Goal: Task Accomplishment & Management: Use online tool/utility

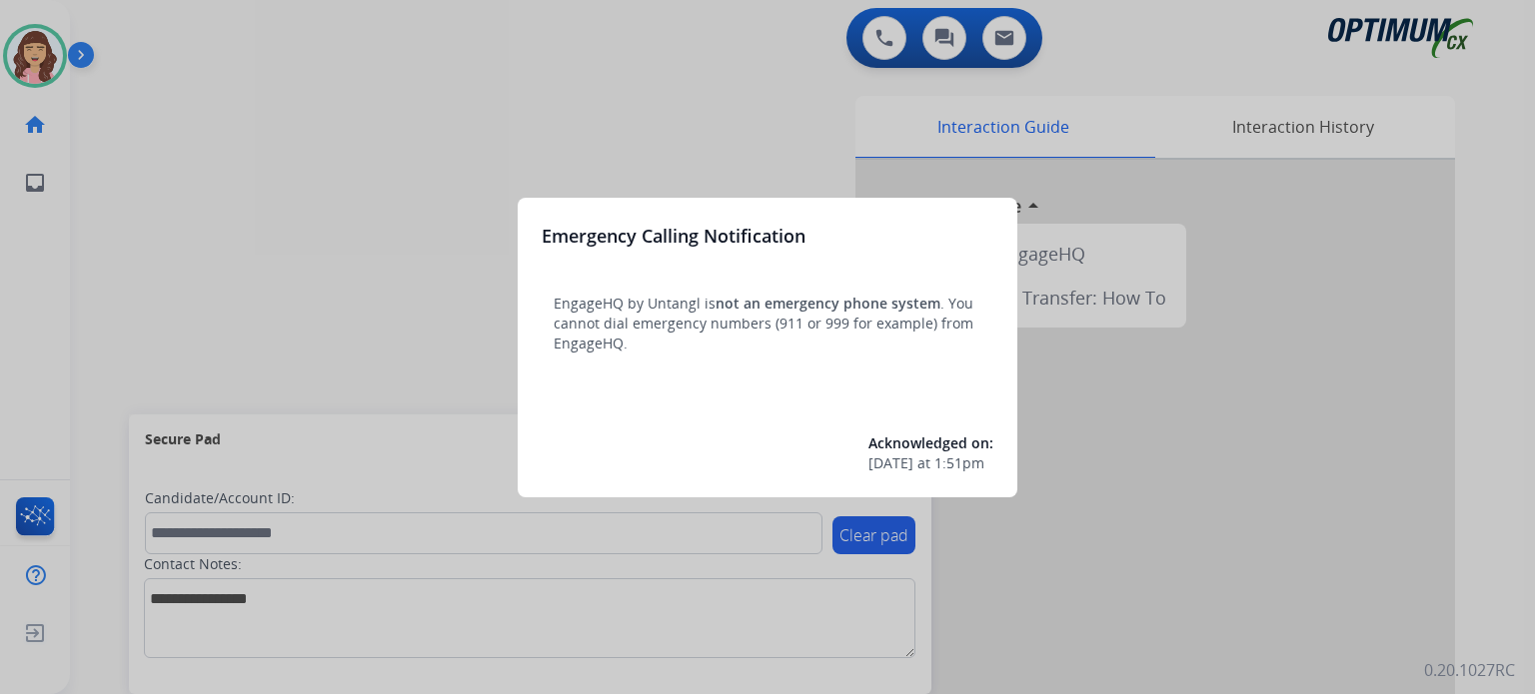
click at [824, 126] on div at bounding box center [767, 347] width 1535 height 694
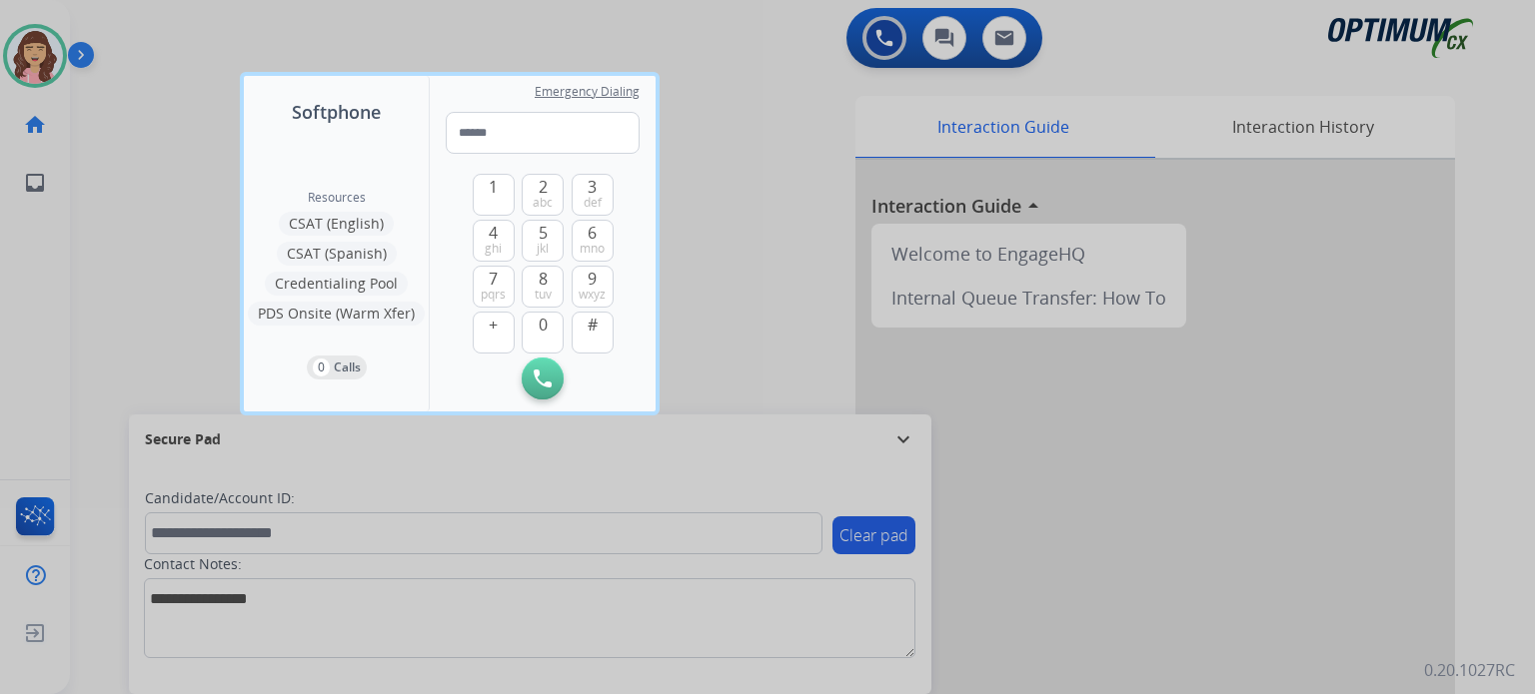
click at [818, 225] on div at bounding box center [767, 347] width 1535 height 694
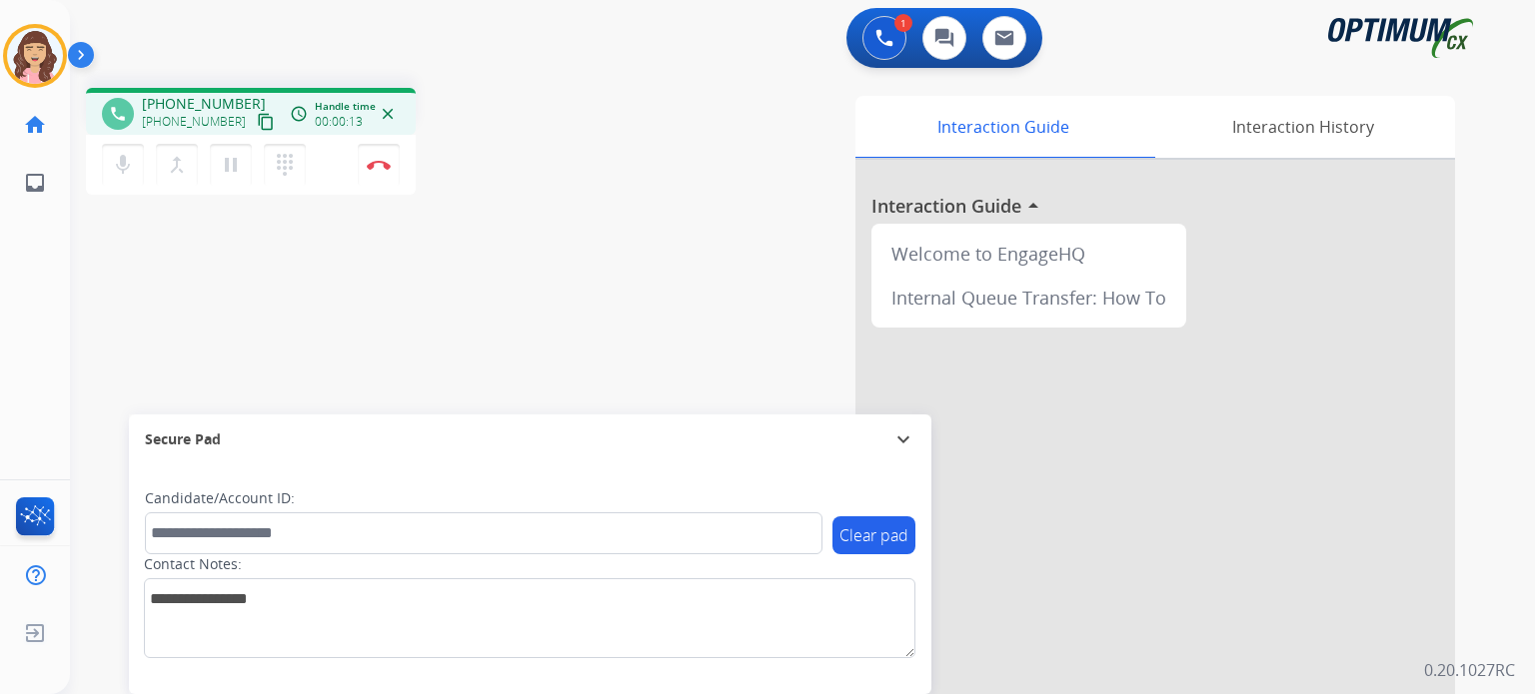
click at [257, 121] on mat-icon "content_copy" at bounding box center [266, 122] width 18 height 18
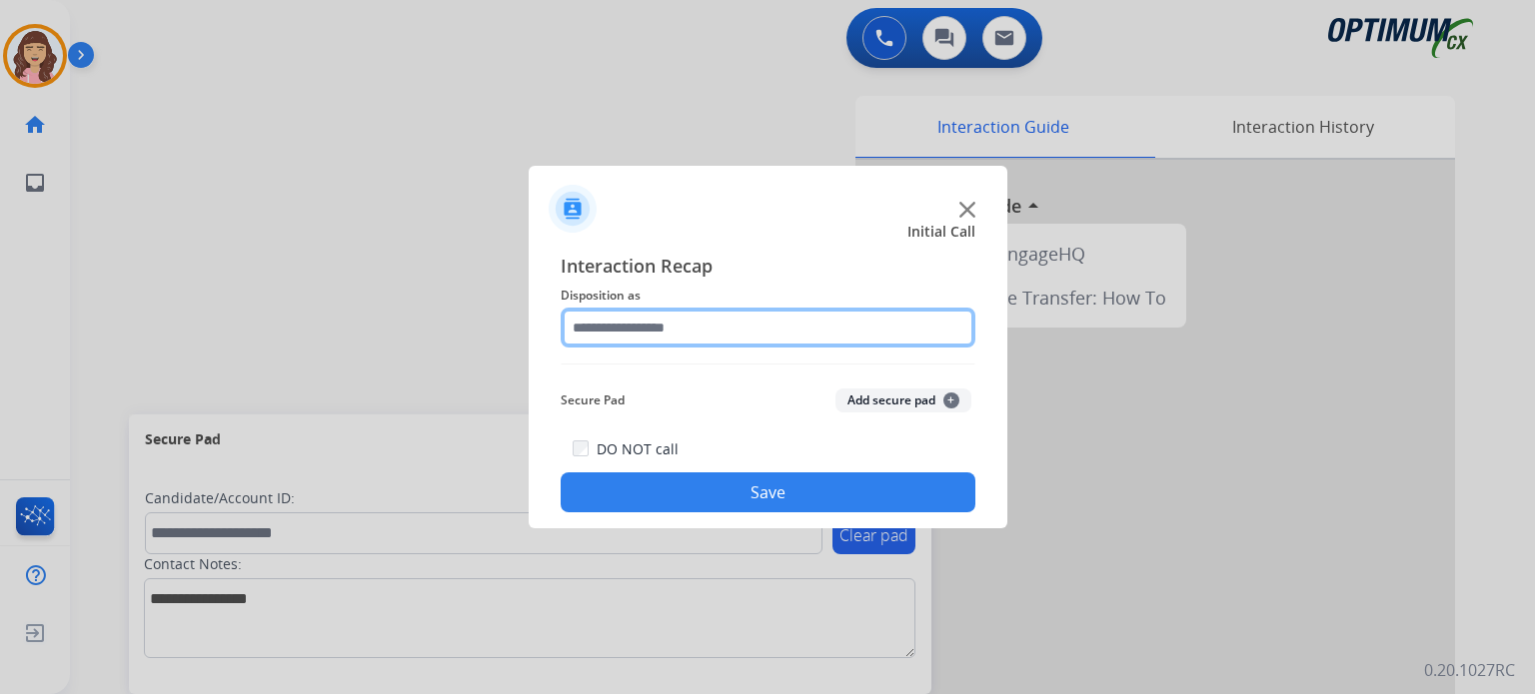
click at [705, 330] on input "text" at bounding box center [768, 328] width 415 height 40
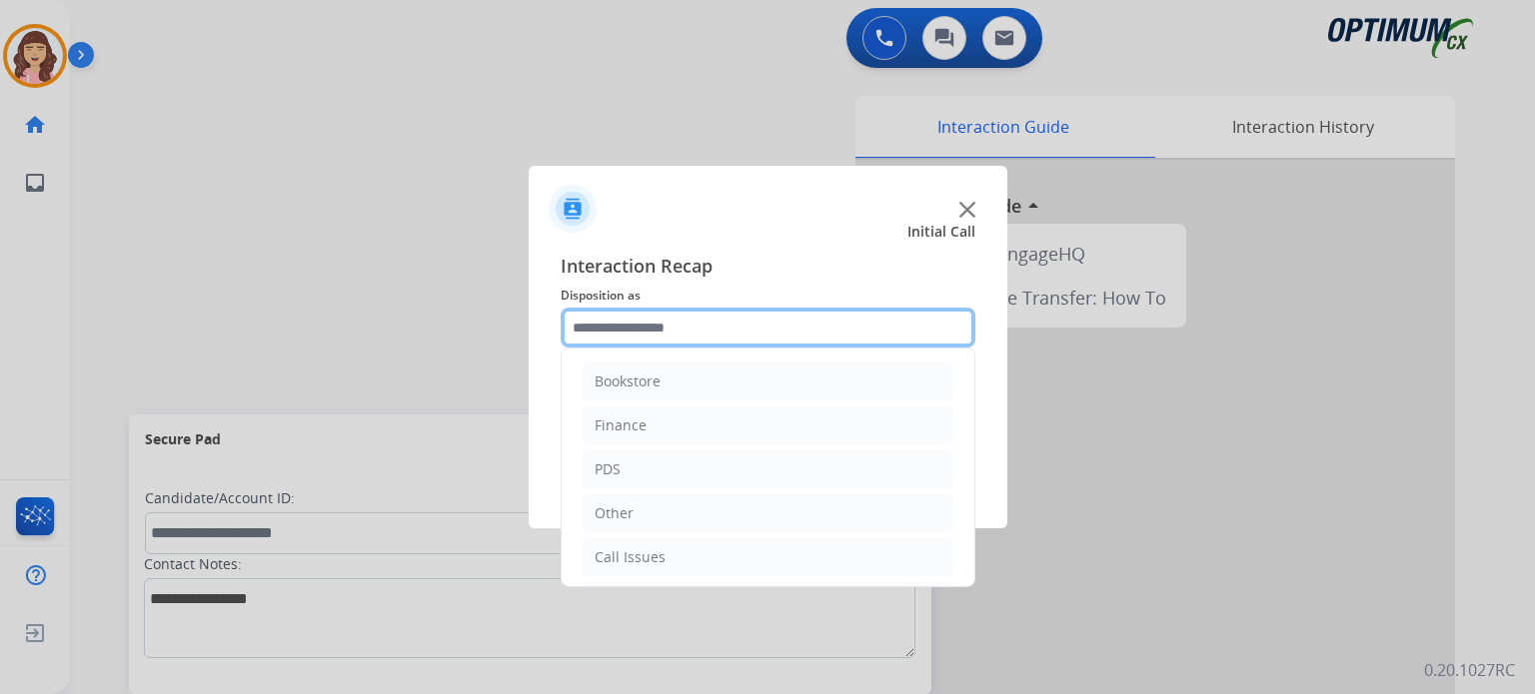
scroll to position [132, 0]
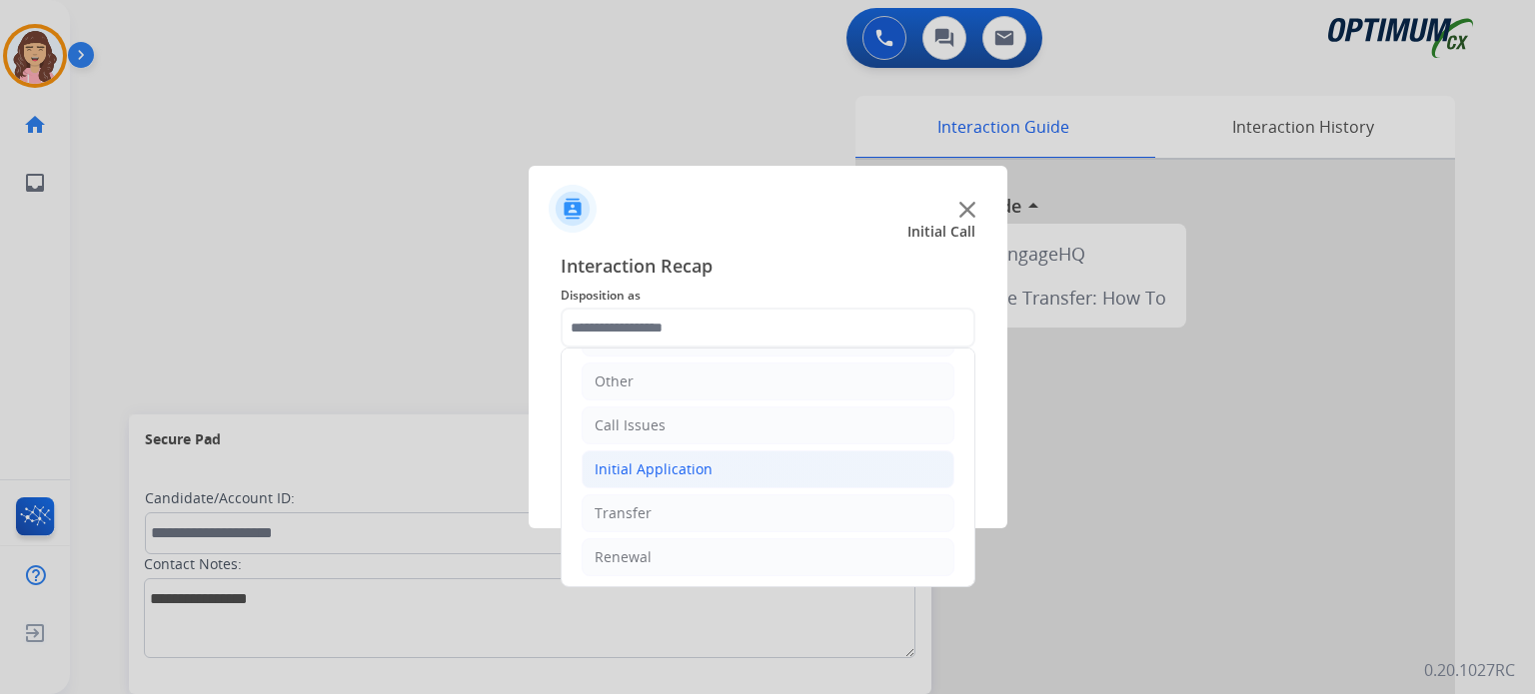
click at [701, 469] on div "Initial Application" at bounding box center [653, 470] width 118 height 20
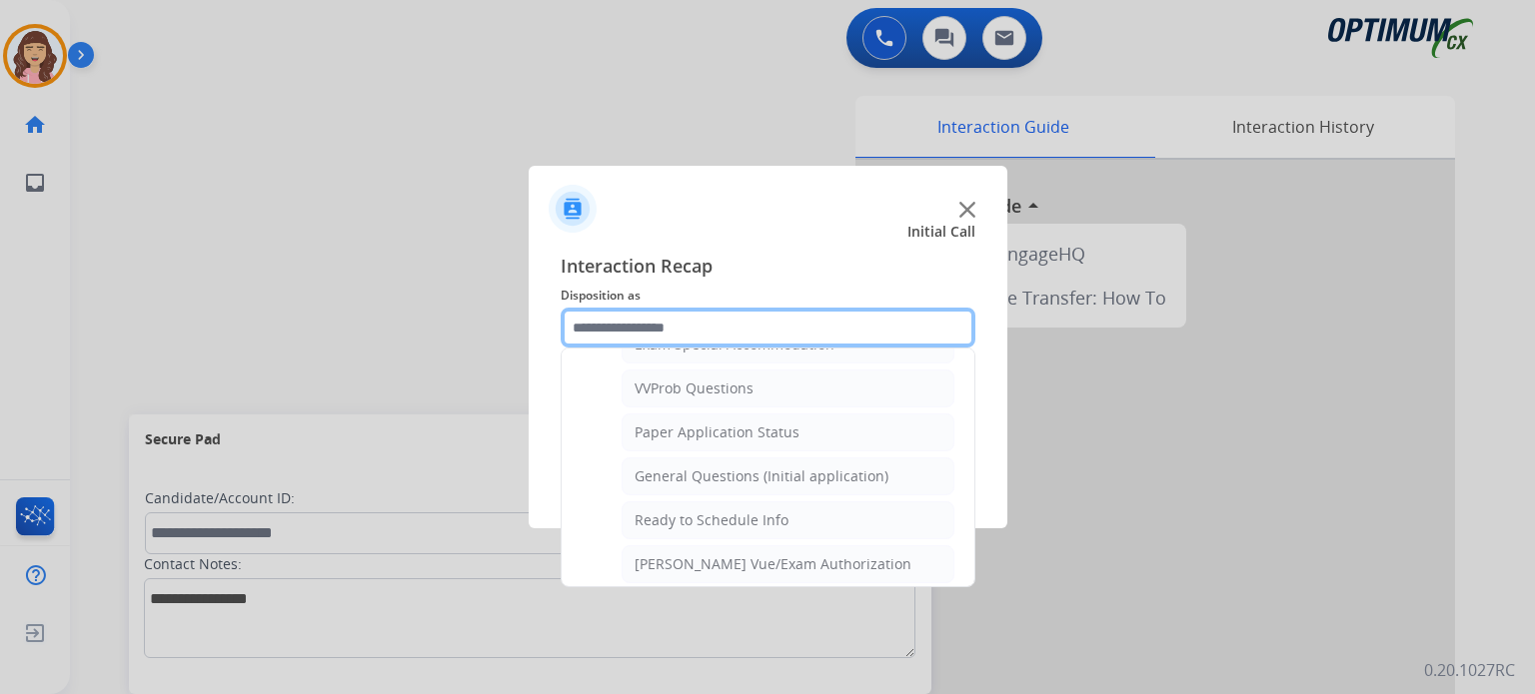
scroll to position [1054, 0]
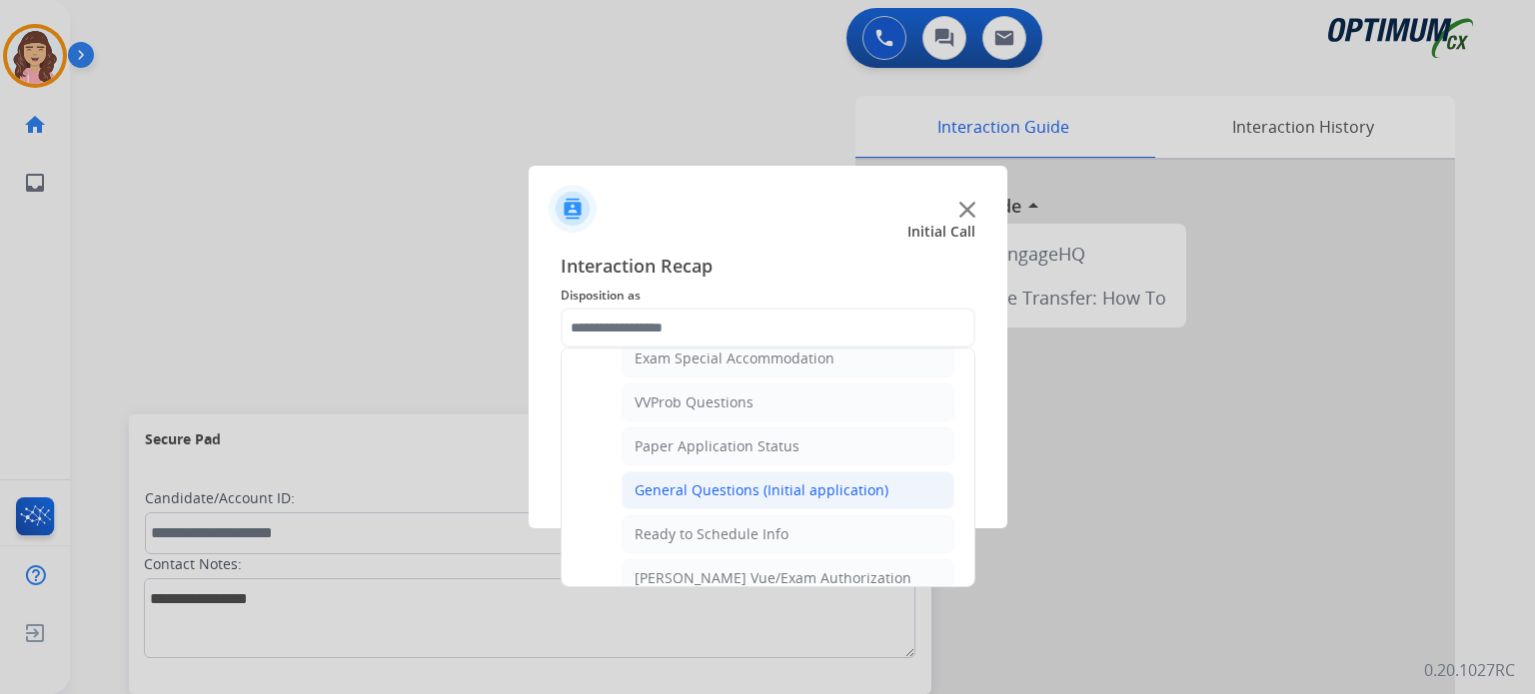
click at [785, 472] on li "General Questions (Initial application)" at bounding box center [787, 491] width 333 height 38
type input "**********"
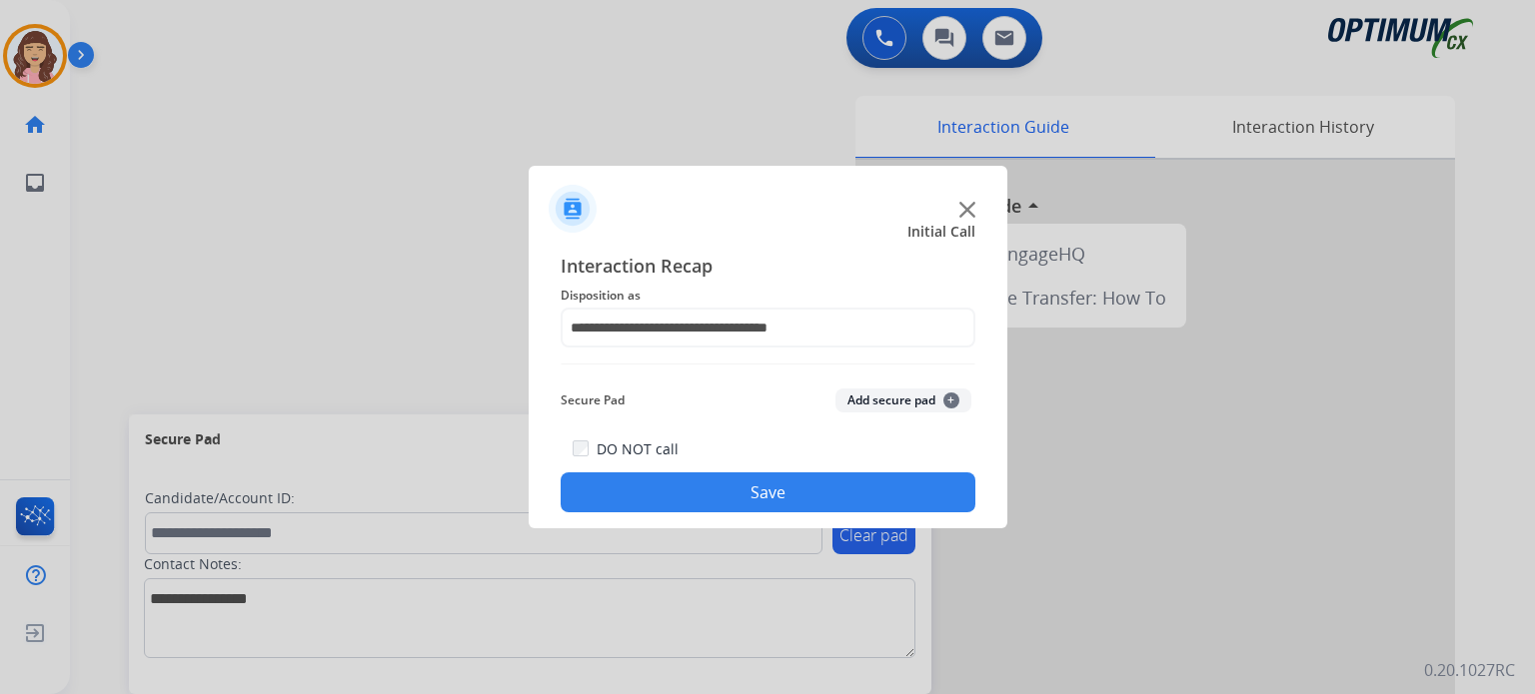
click at [761, 503] on button "Save" at bounding box center [768, 493] width 415 height 40
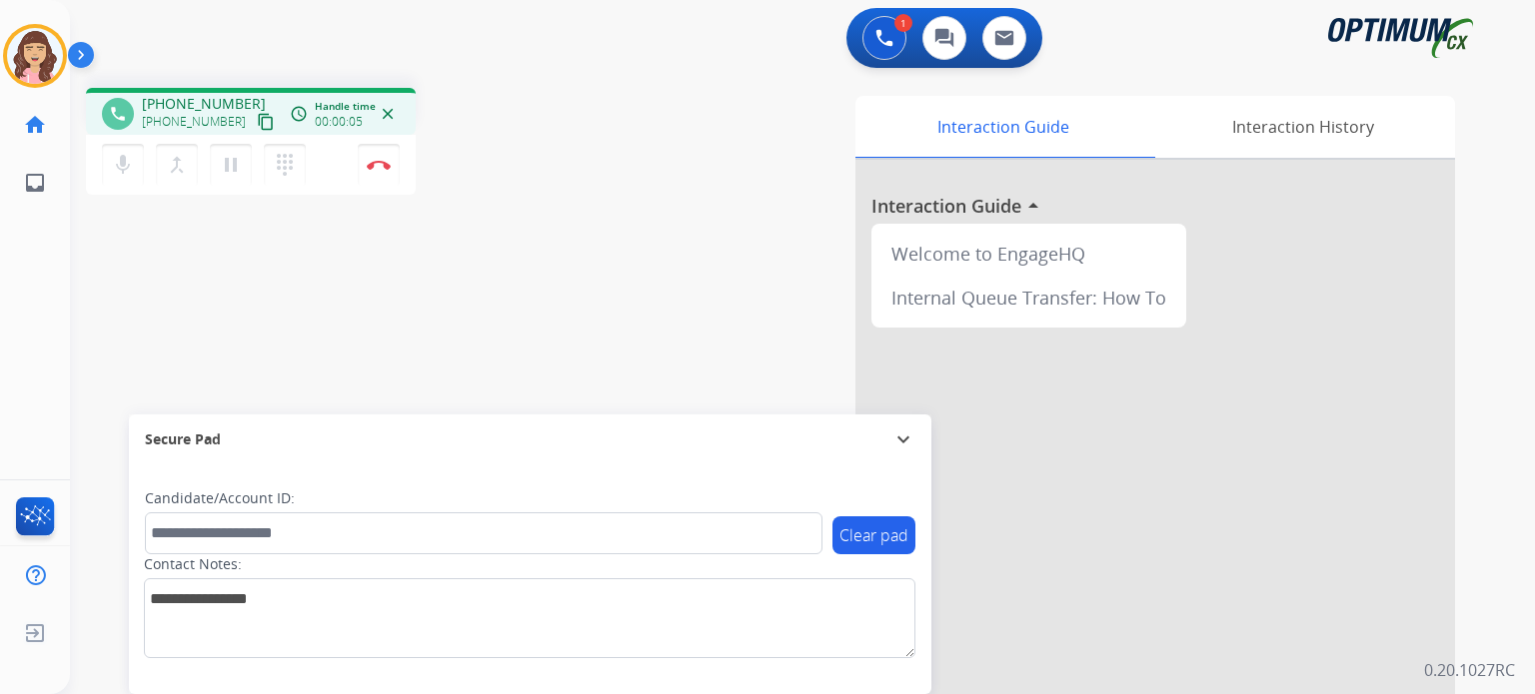
click at [257, 118] on mat-icon "content_copy" at bounding box center [266, 122] width 18 height 18
click at [380, 165] on img at bounding box center [379, 165] width 24 height 10
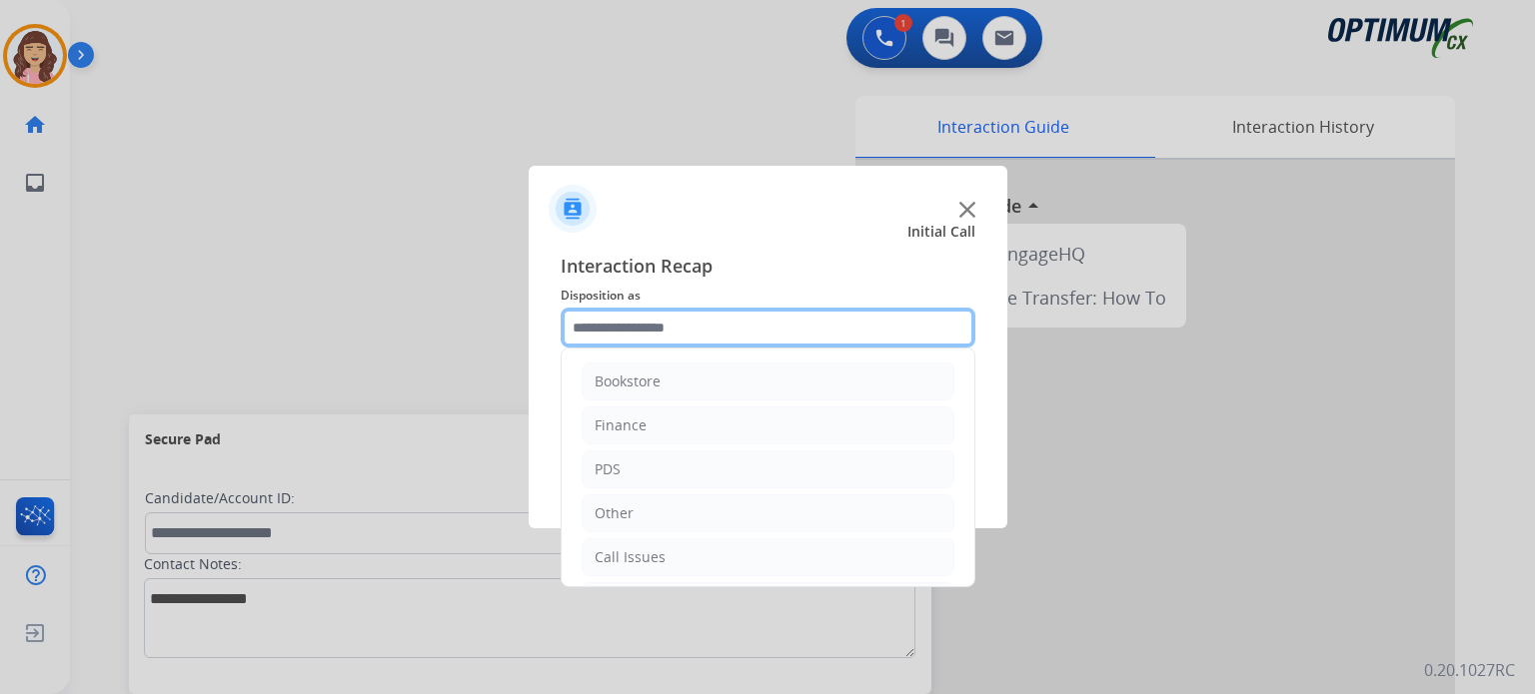
click at [751, 325] on input "text" at bounding box center [768, 328] width 415 height 40
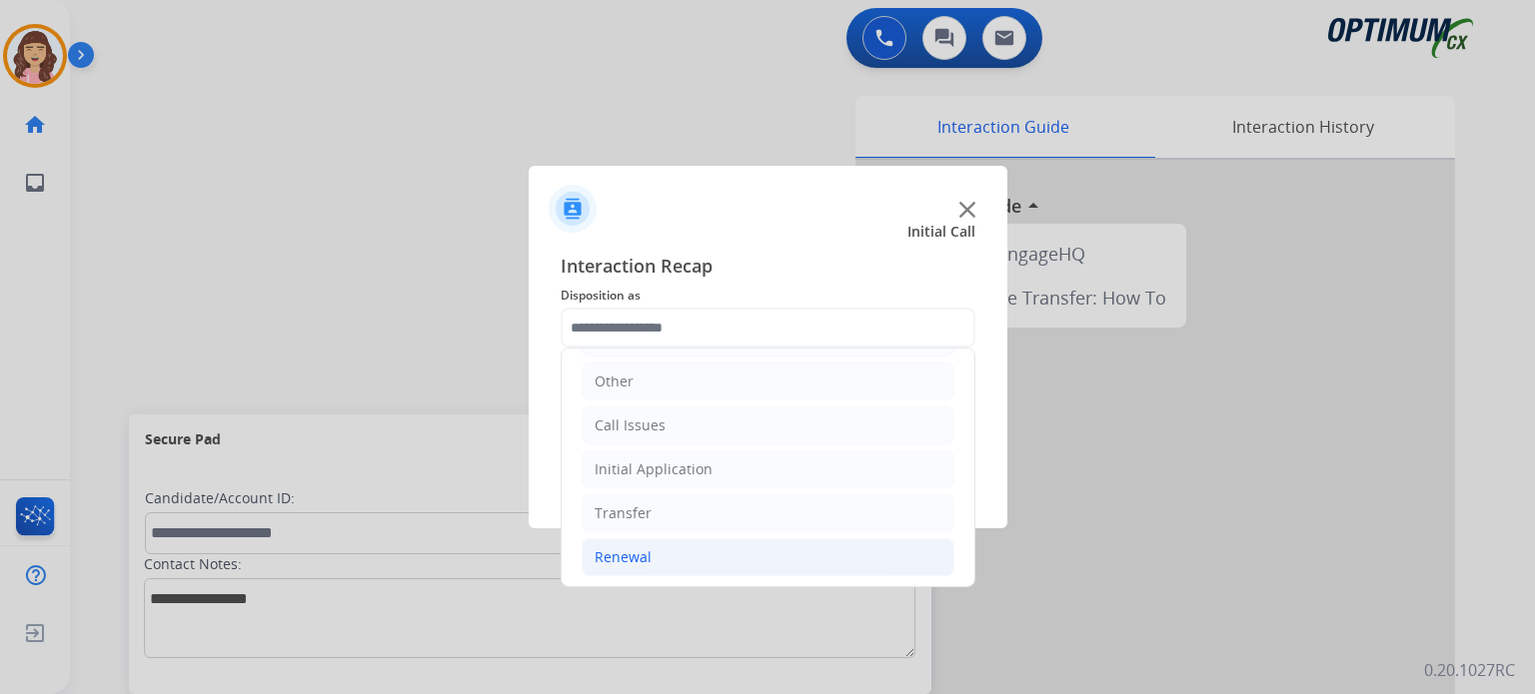
click at [645, 548] on div "Renewal" at bounding box center [622, 558] width 57 height 20
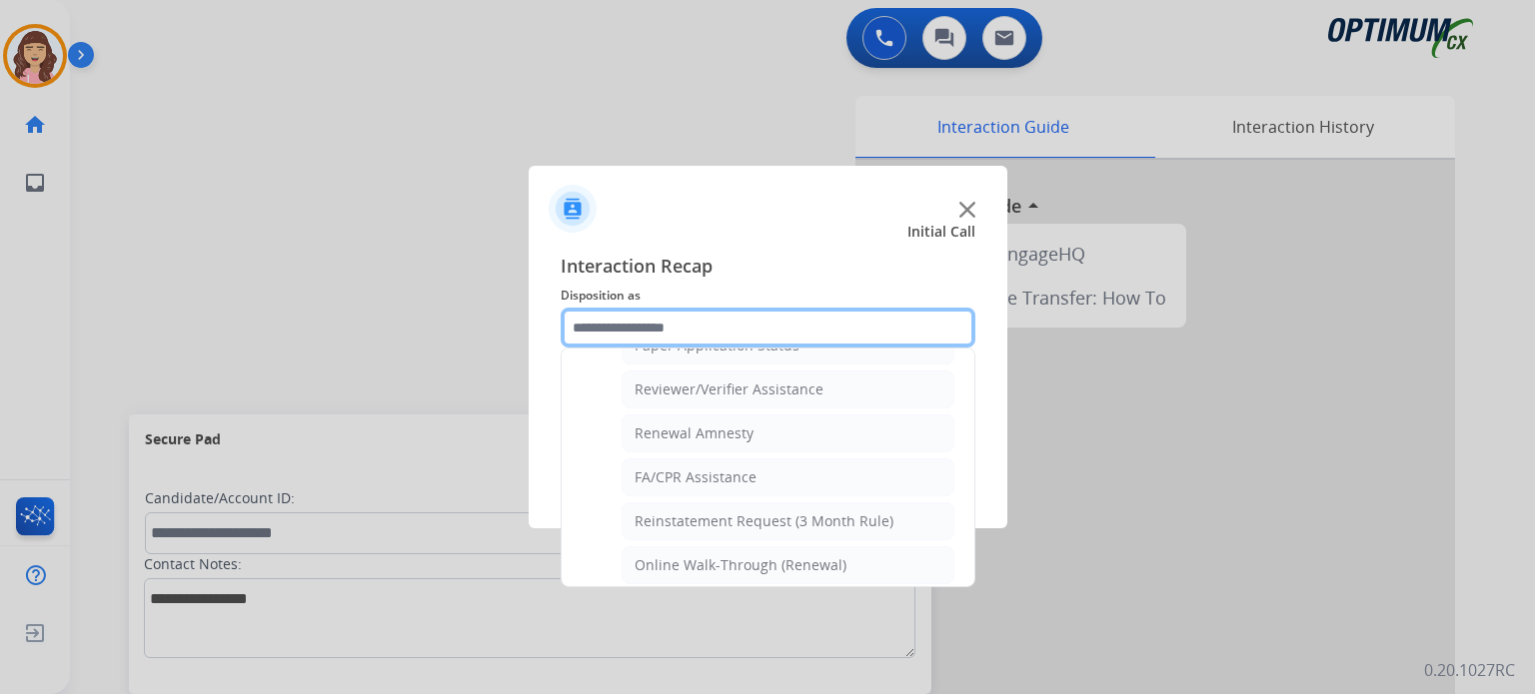
scroll to position [762, 0]
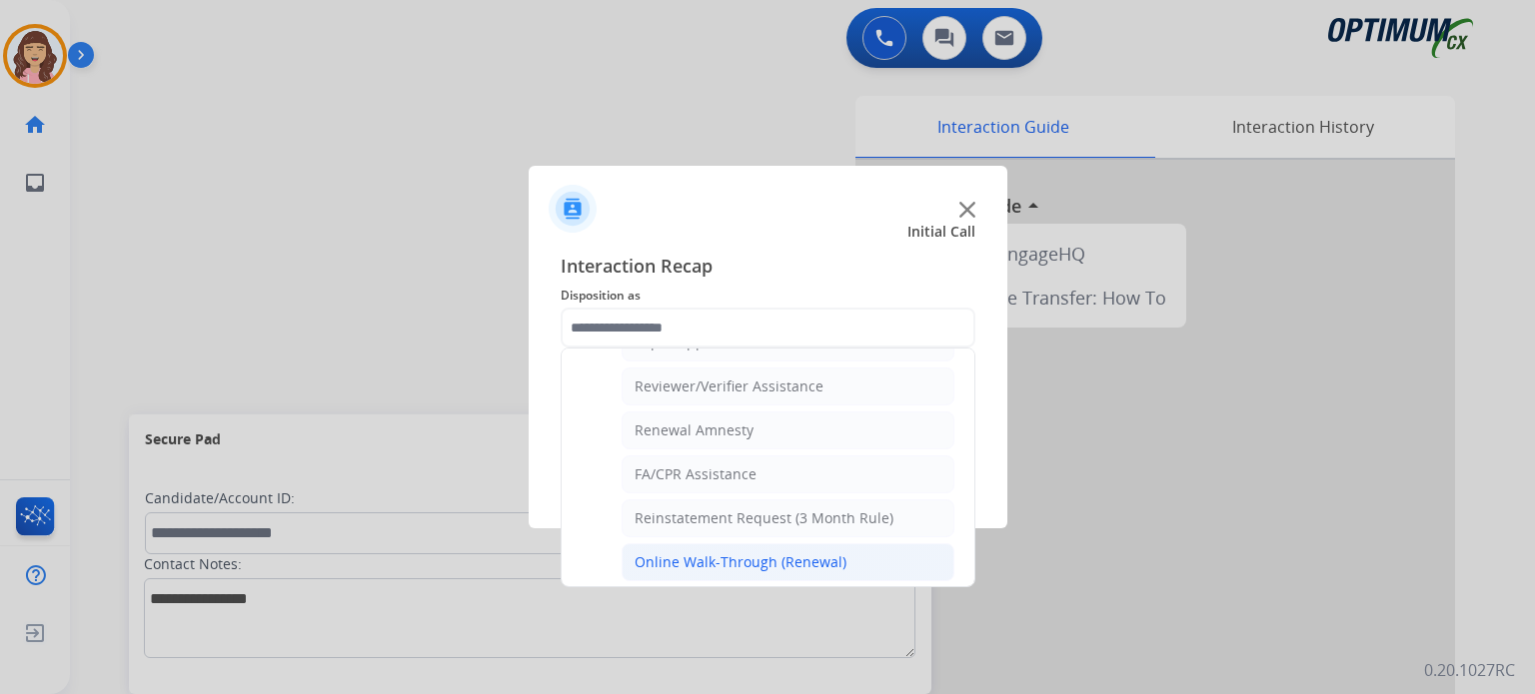
click at [752, 553] on div "Online Walk-Through (Renewal)" at bounding box center [740, 563] width 212 height 20
type input "**********"
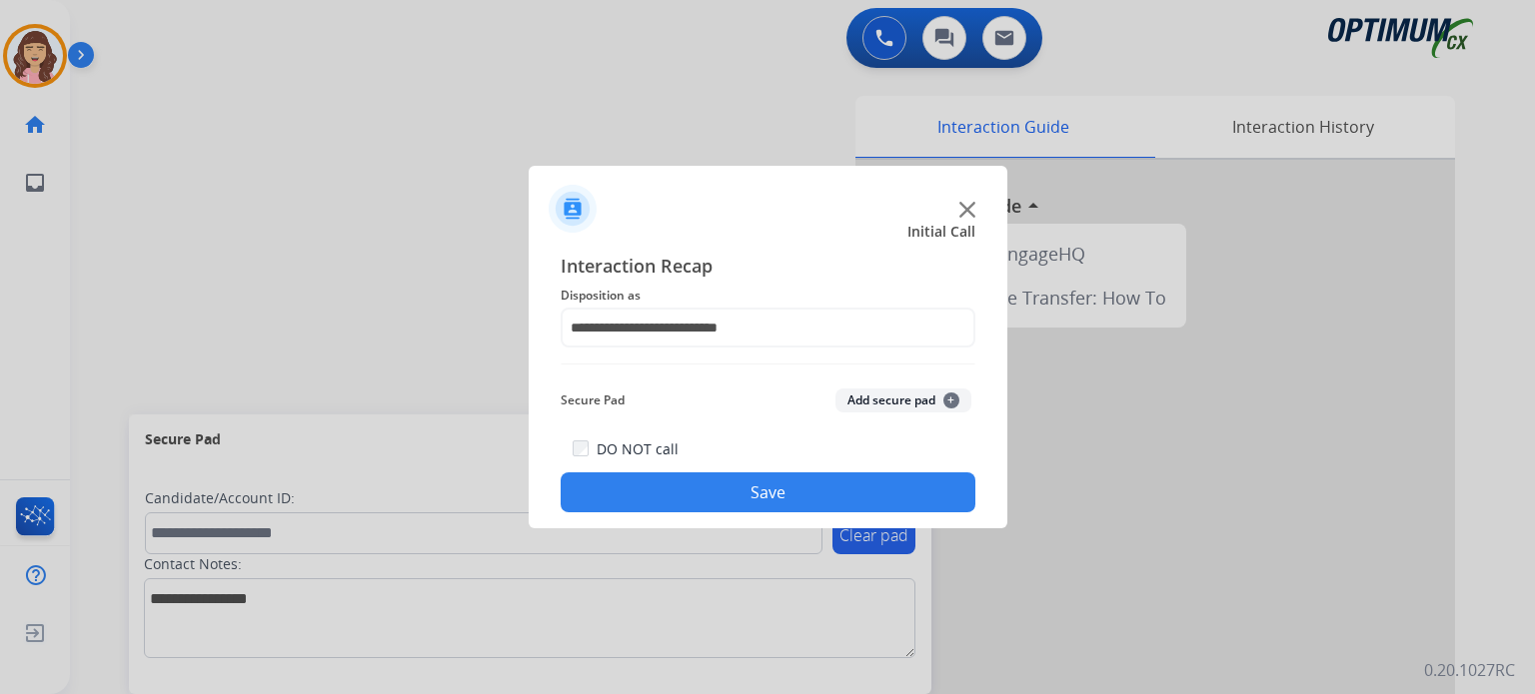
click at [781, 502] on button "Save" at bounding box center [768, 493] width 415 height 40
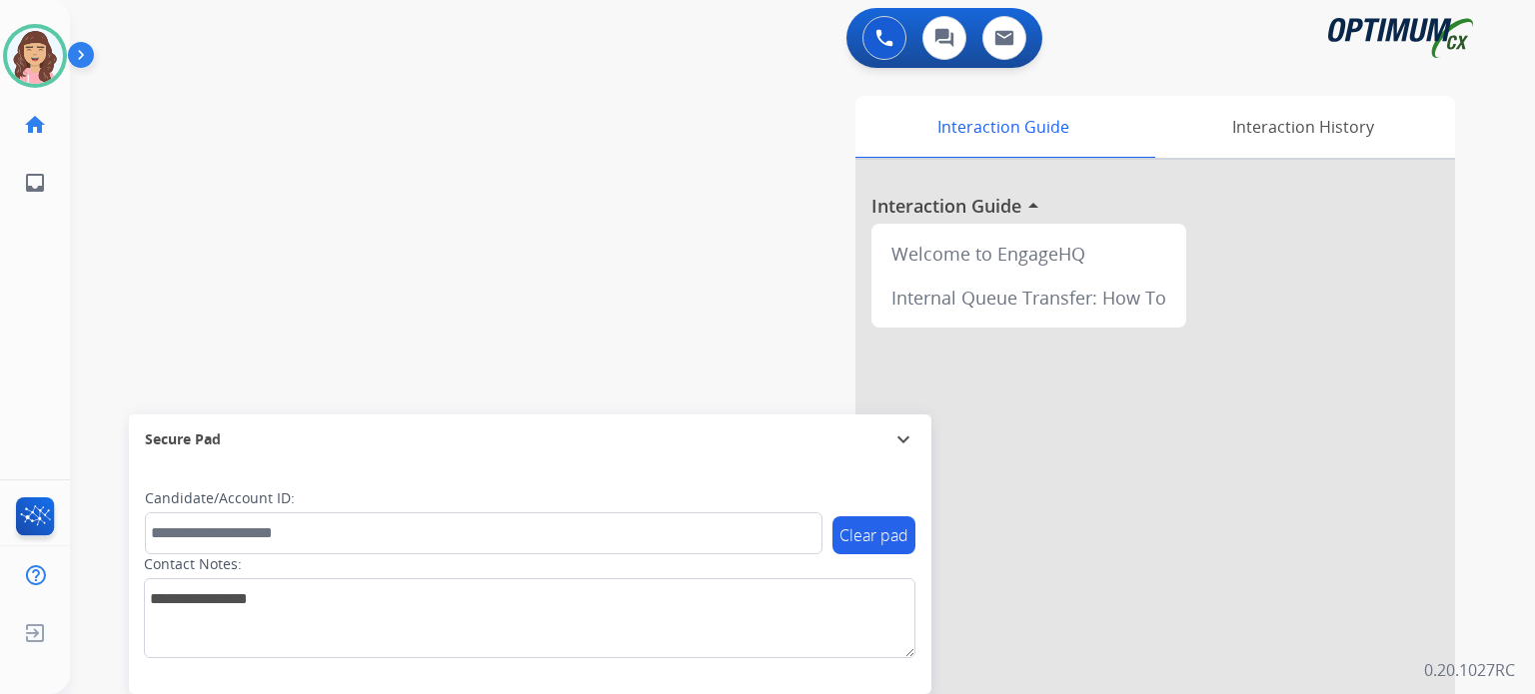
click at [428, 178] on div "swap_horiz Break voice bridge close_fullscreen Connect 3-Way Call merge_type Se…" at bounding box center [778, 488] width 1417 height 833
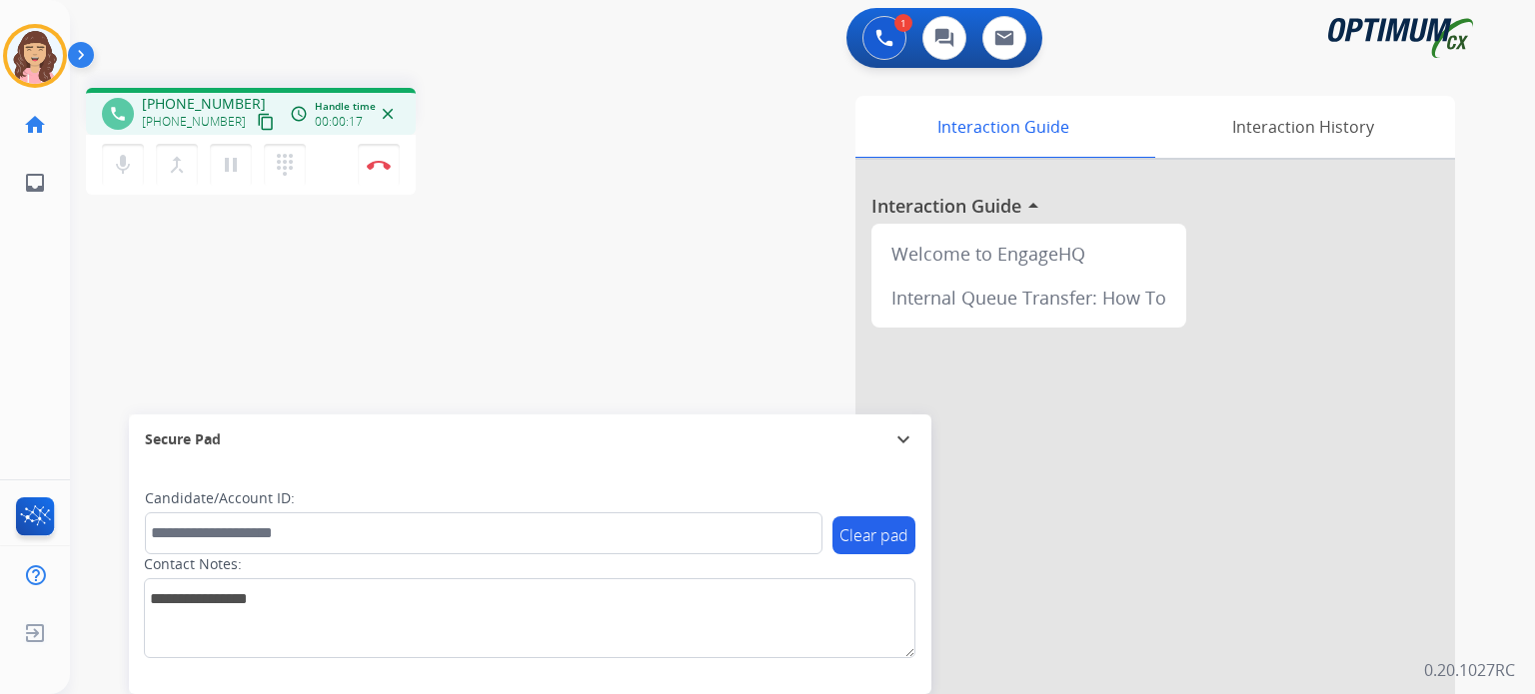
click at [257, 122] on mat-icon "content_copy" at bounding box center [266, 122] width 18 height 18
click at [380, 166] on img at bounding box center [379, 165] width 24 height 10
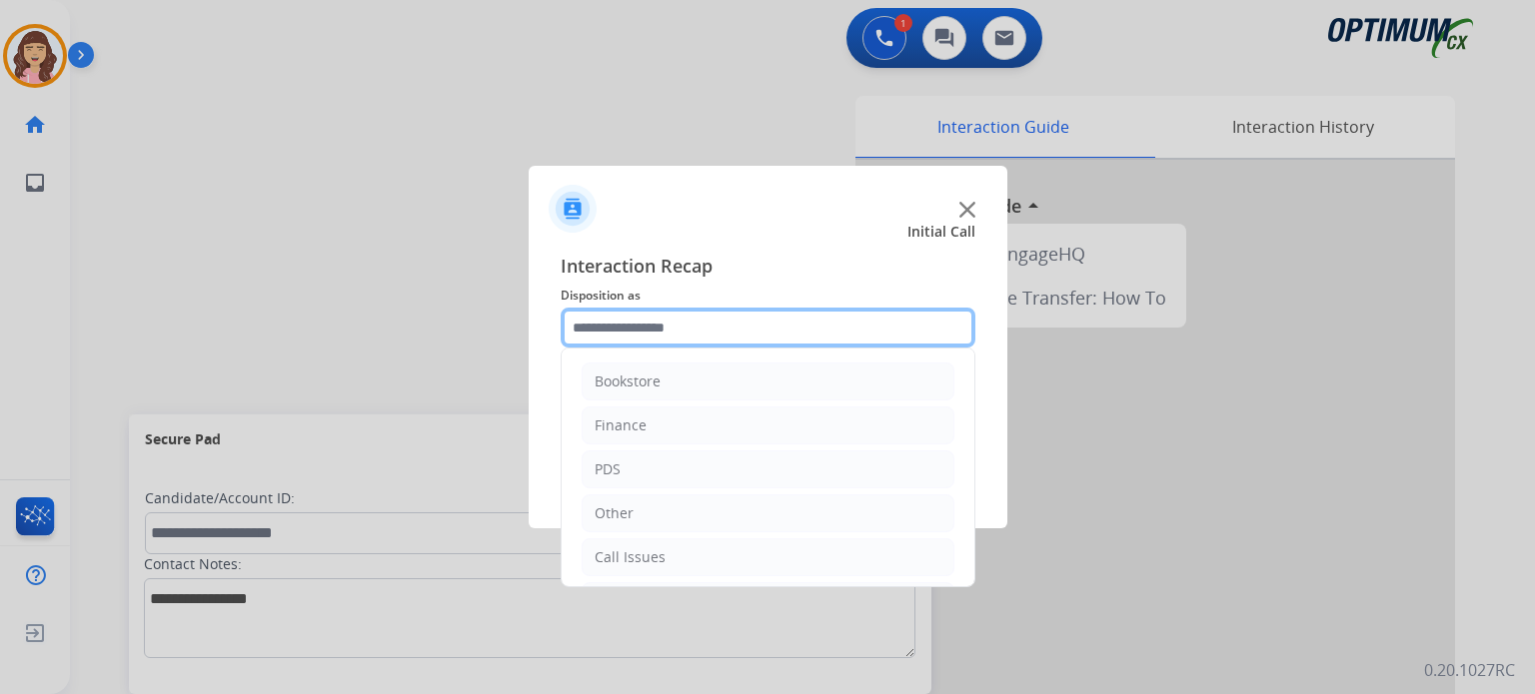
click at [735, 333] on input "text" at bounding box center [768, 328] width 415 height 40
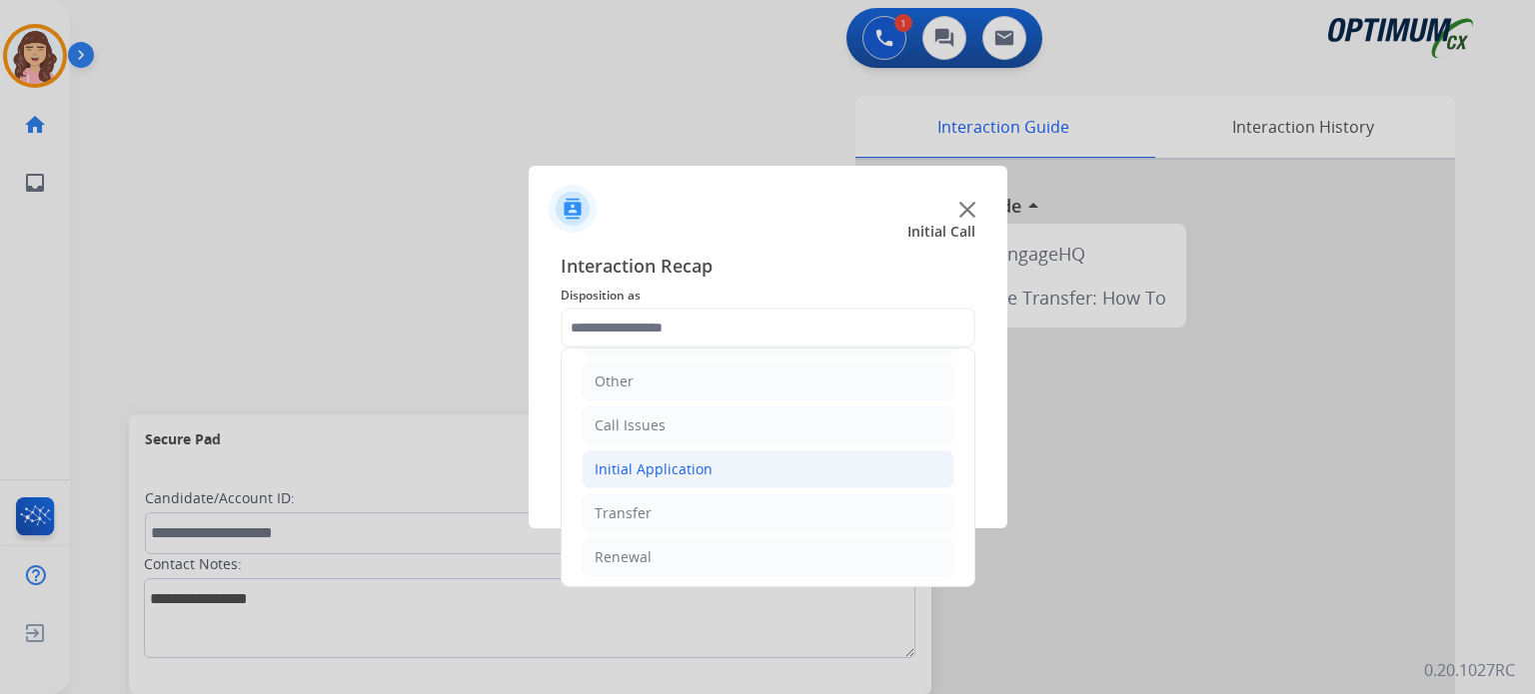
click at [707, 469] on li "Initial Application" at bounding box center [767, 470] width 373 height 38
click at [705, 467] on div "Initial Application" at bounding box center [653, 470] width 118 height 20
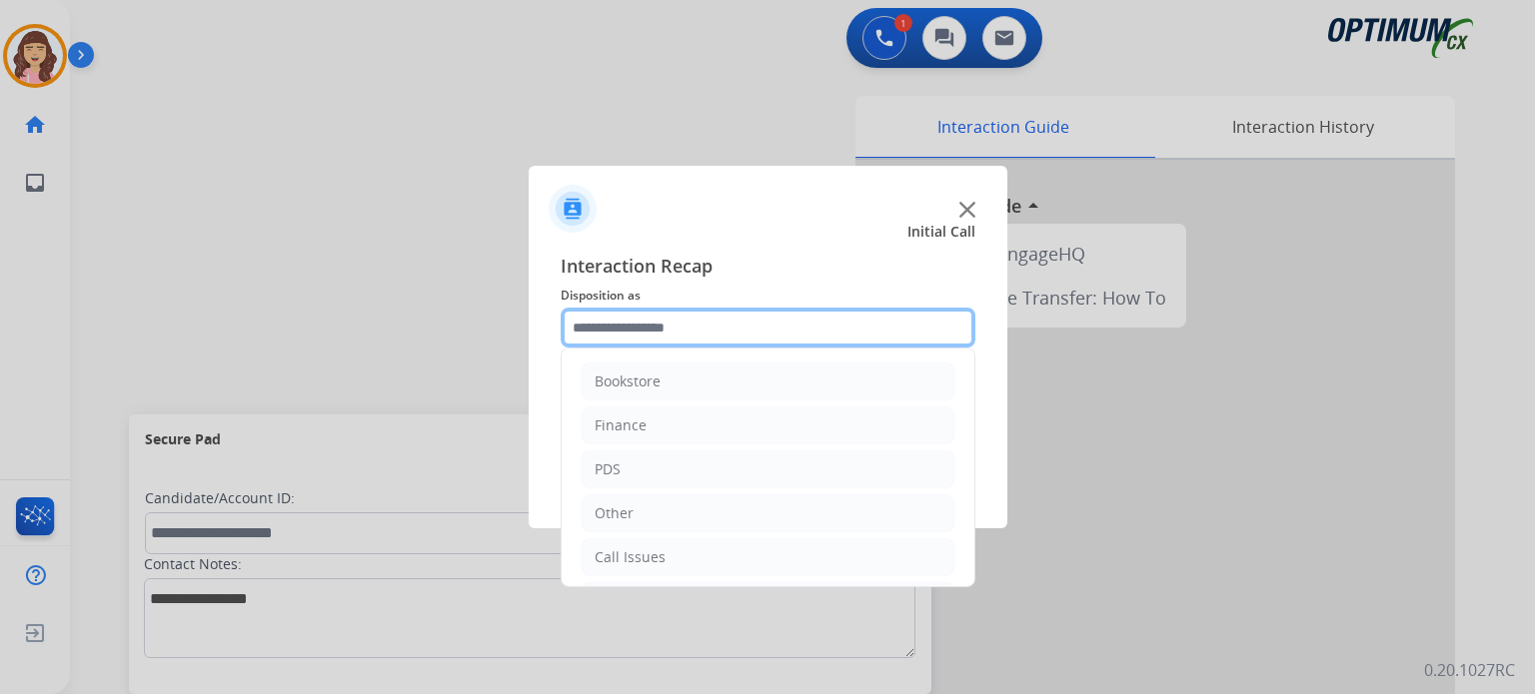
click at [755, 324] on input "text" at bounding box center [768, 328] width 415 height 40
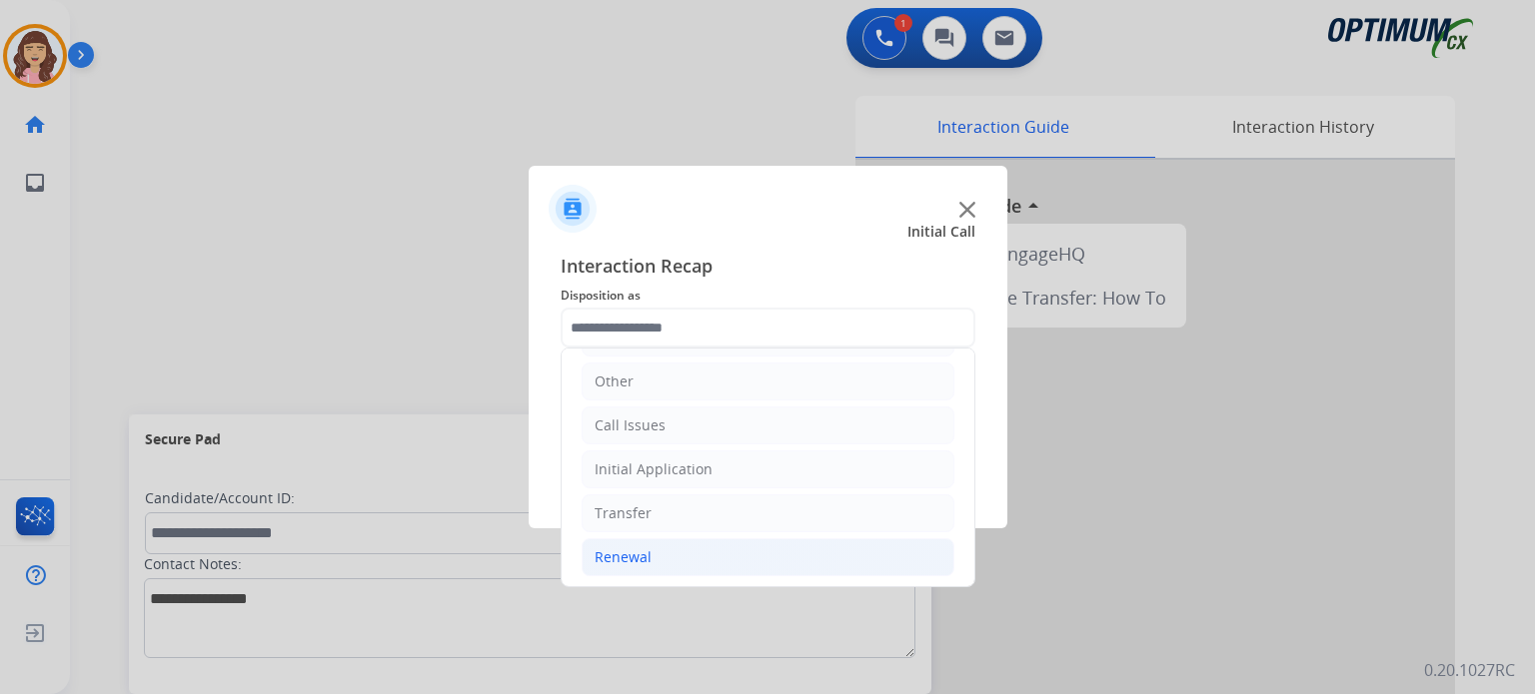
click at [651, 558] on li "Renewal" at bounding box center [767, 558] width 373 height 38
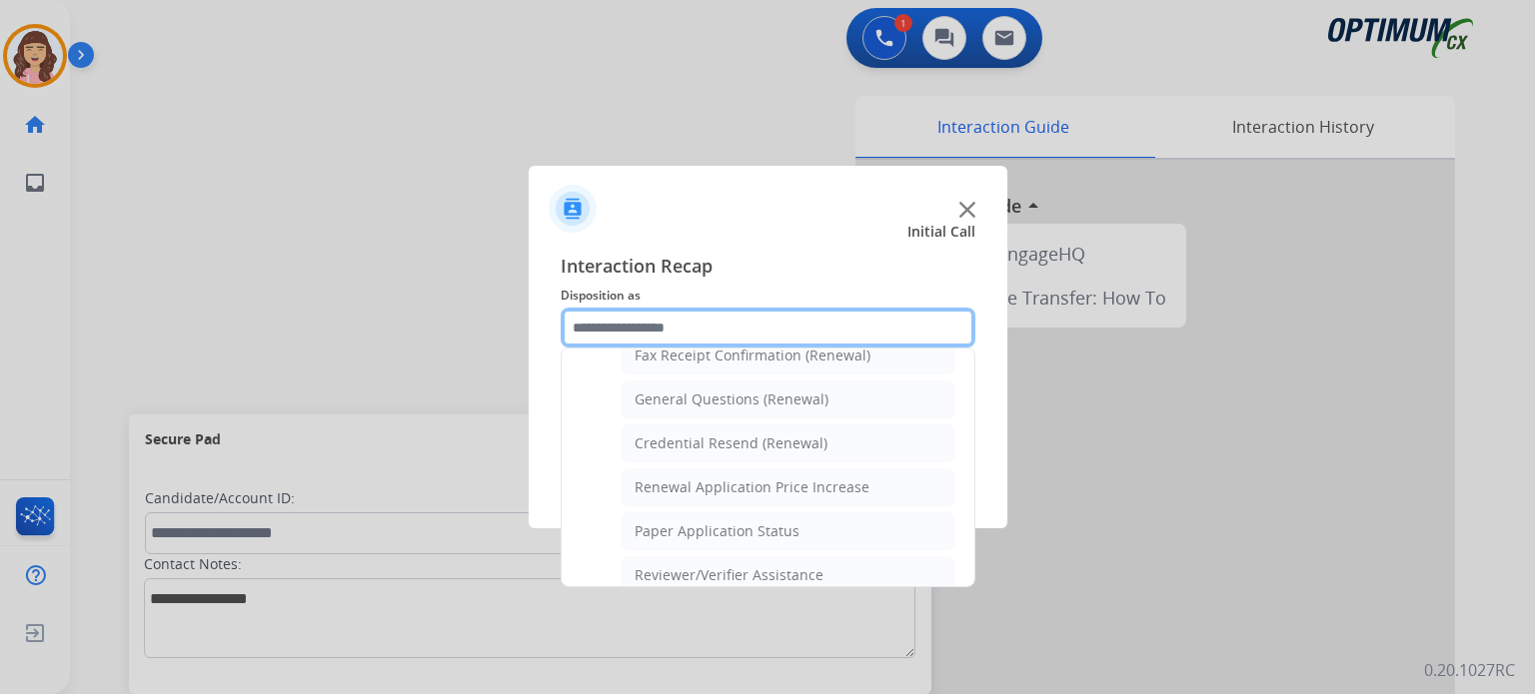
scroll to position [564, 0]
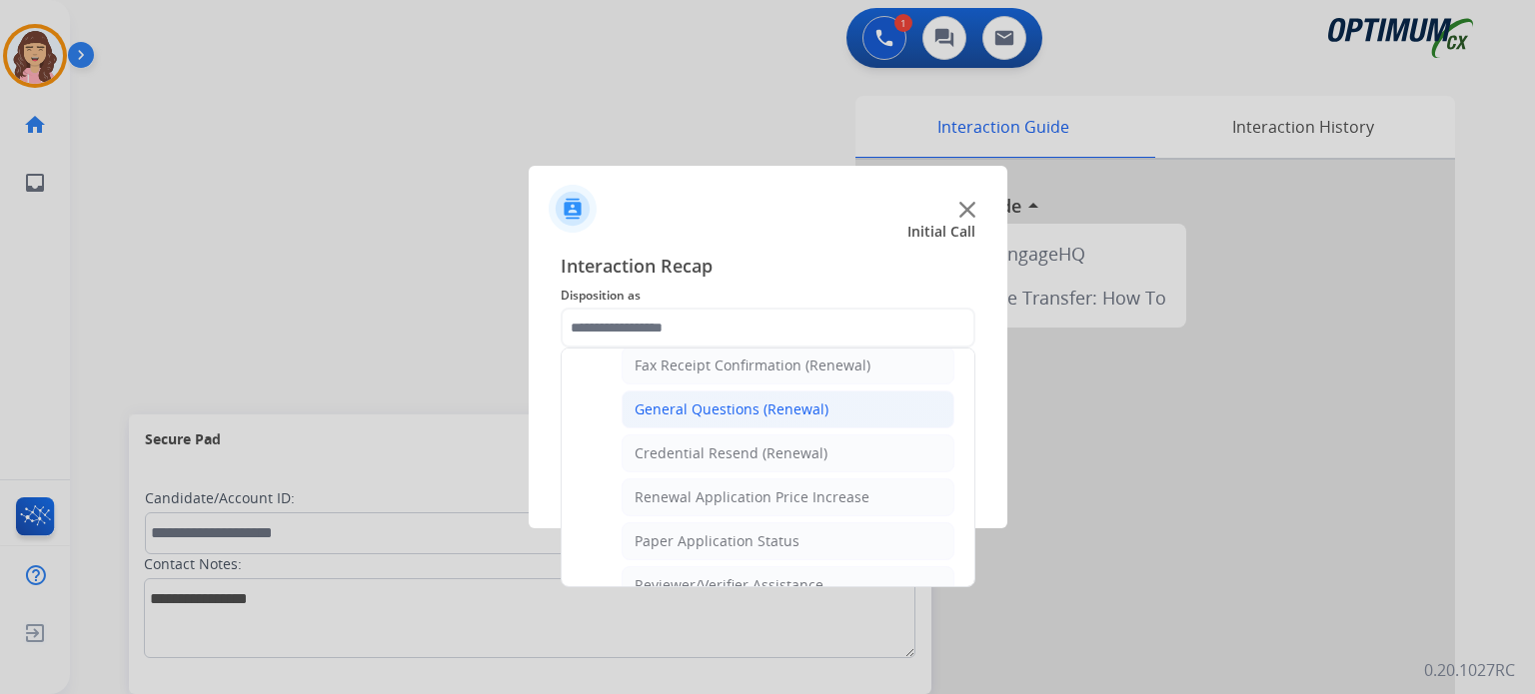
click at [719, 400] on div "General Questions (Renewal)" at bounding box center [731, 410] width 194 height 20
type input "**********"
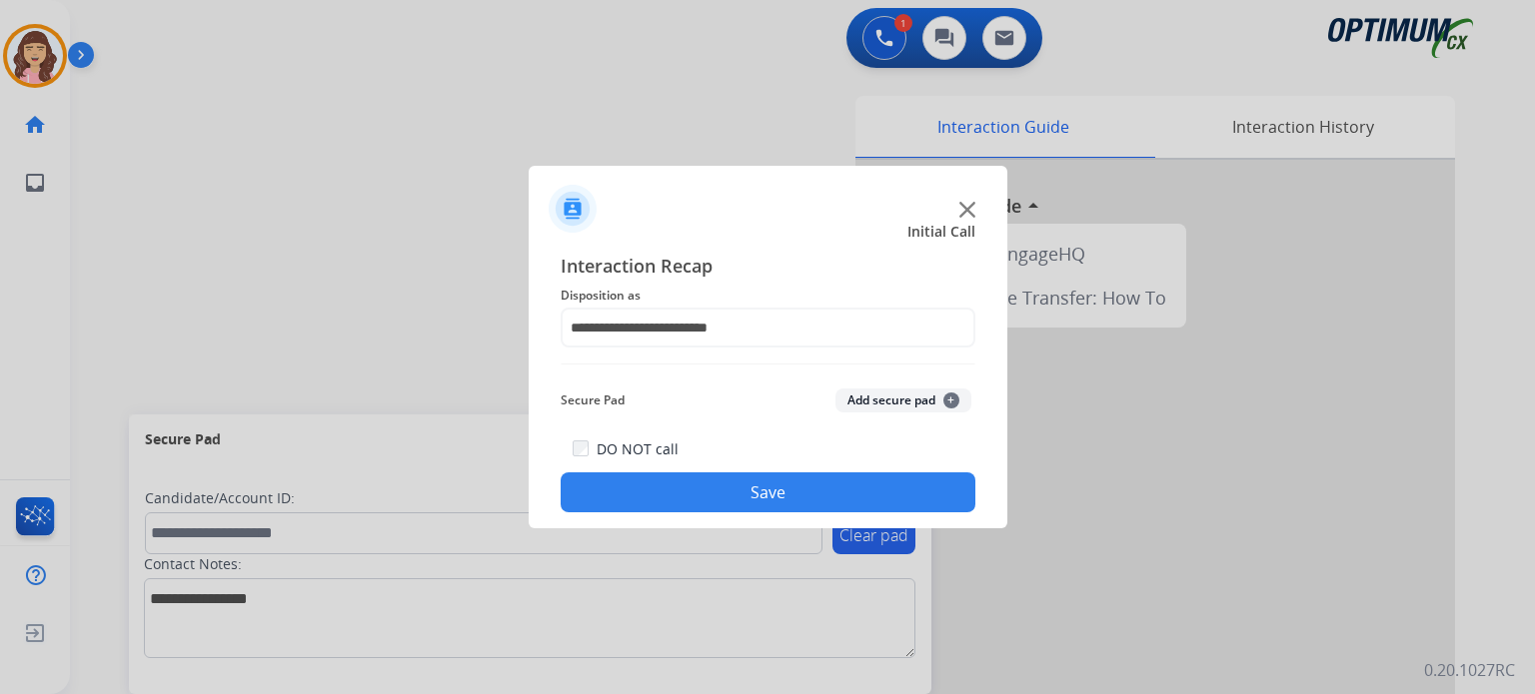
click at [733, 495] on button "Save" at bounding box center [768, 493] width 415 height 40
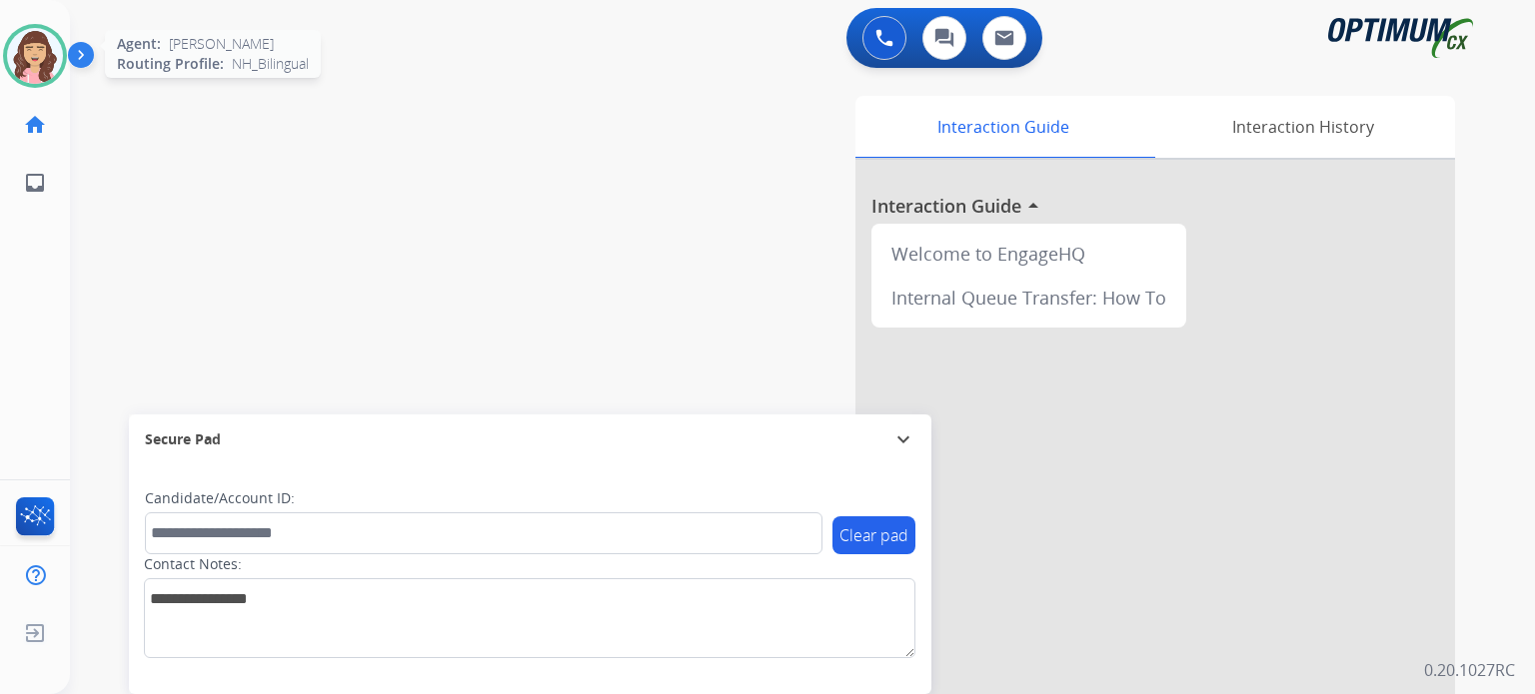
click at [30, 51] on img at bounding box center [35, 56] width 56 height 56
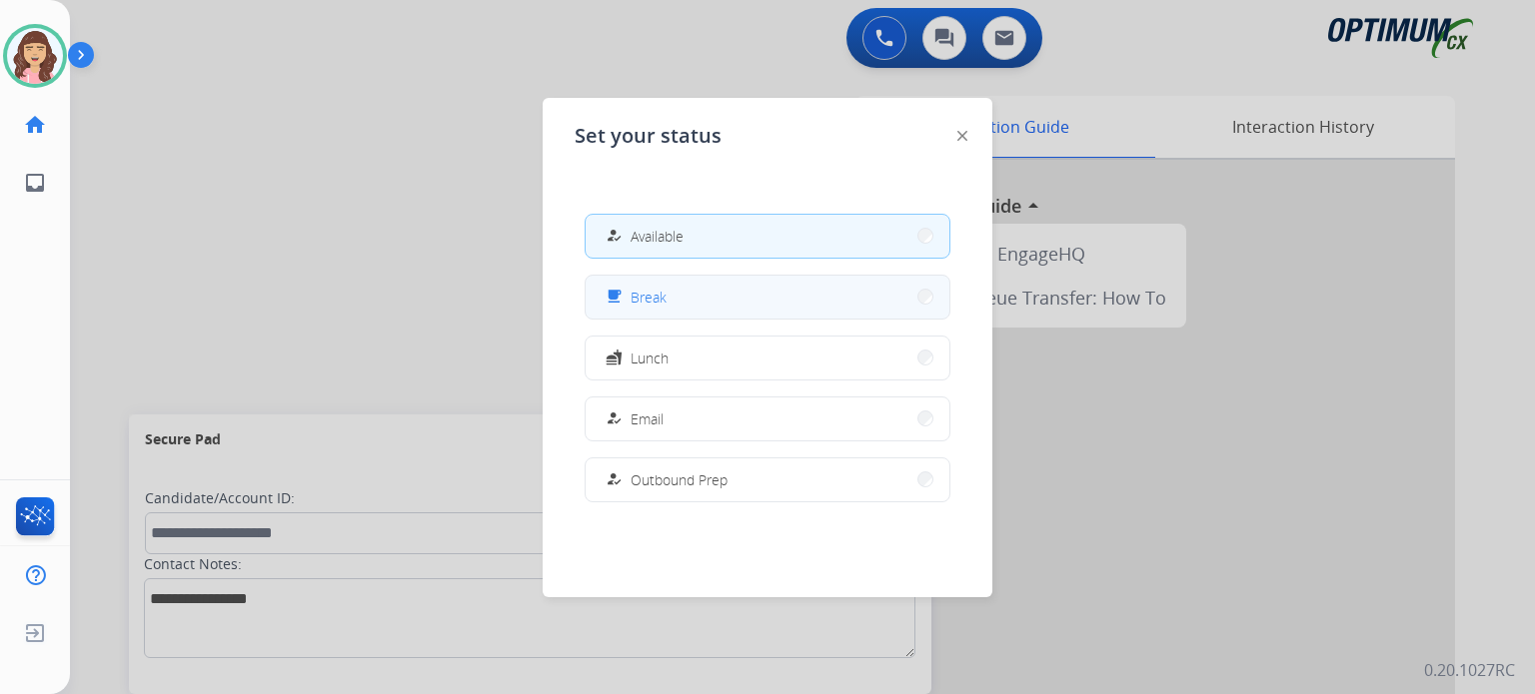
click at [671, 302] on button "free_breakfast Break" at bounding box center [767, 297] width 364 height 43
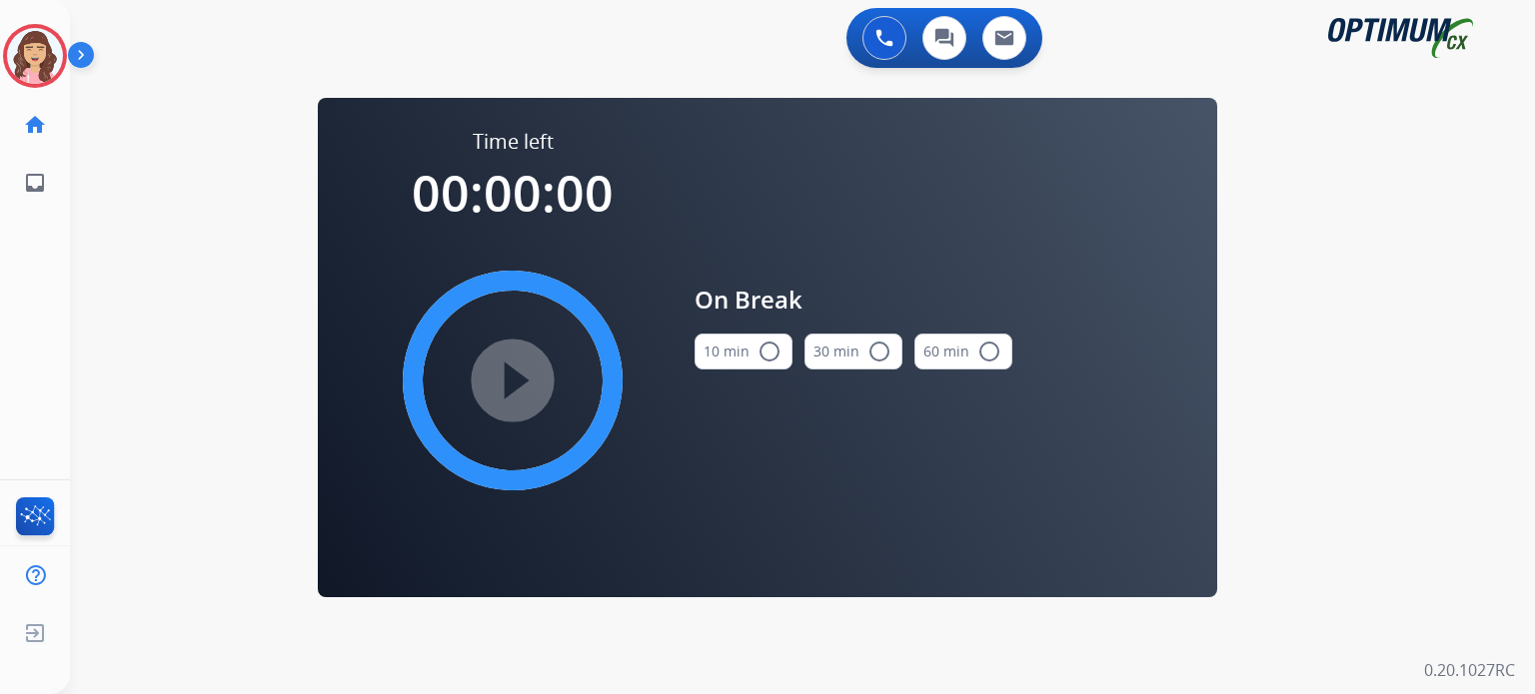
click at [771, 345] on mat-icon "radio_button_unchecked" at bounding box center [769, 352] width 24 height 24
click at [505, 369] on mat-icon "play_circle_filled" at bounding box center [513, 381] width 24 height 24
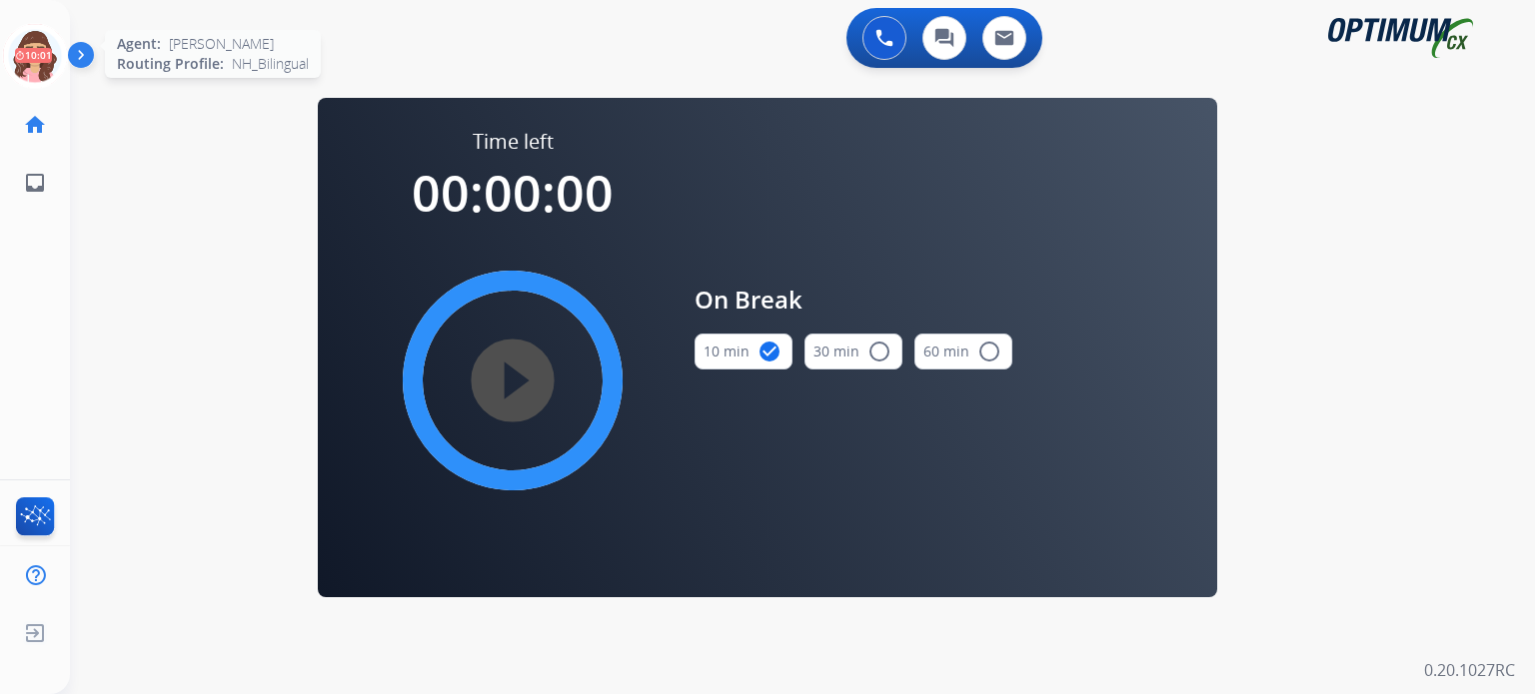
click at [32, 63] on icon at bounding box center [35, 56] width 65 height 65
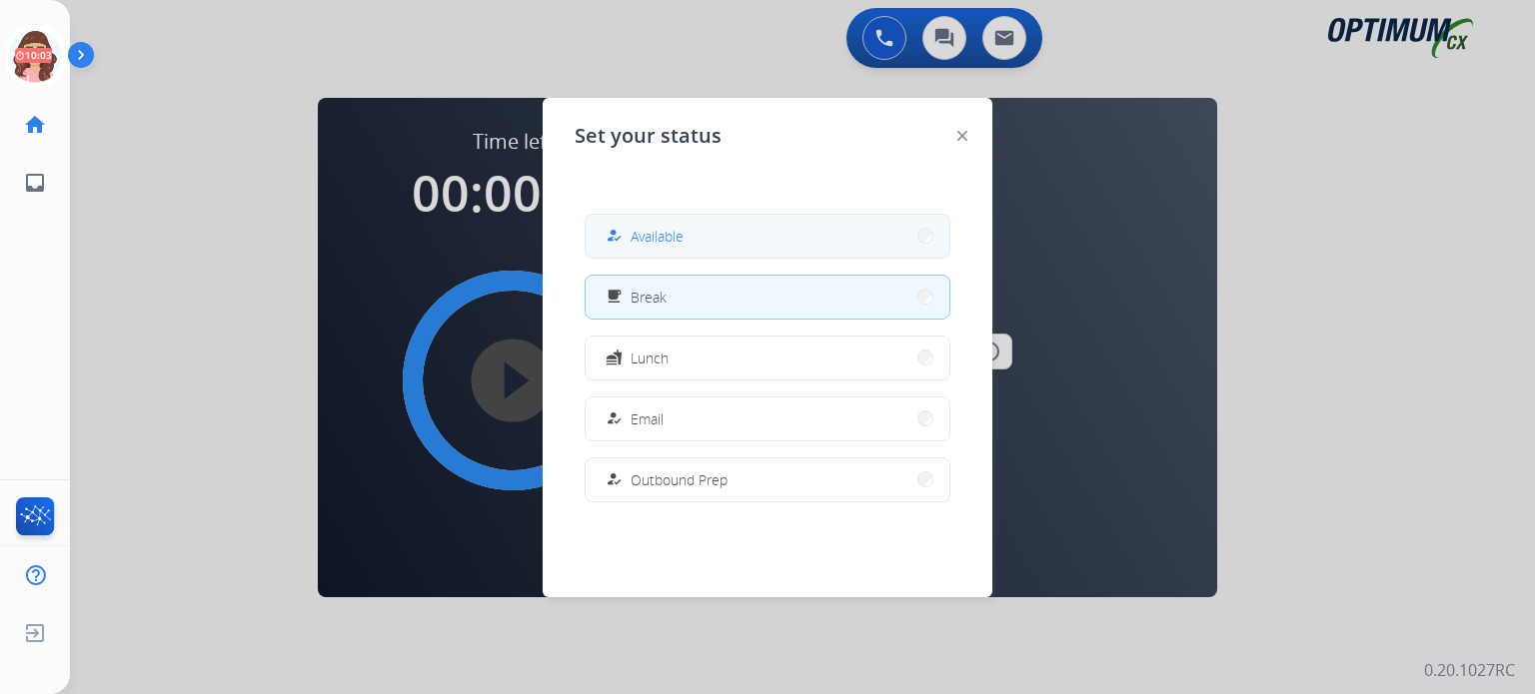
click at [673, 241] on span "Available" at bounding box center [656, 236] width 53 height 21
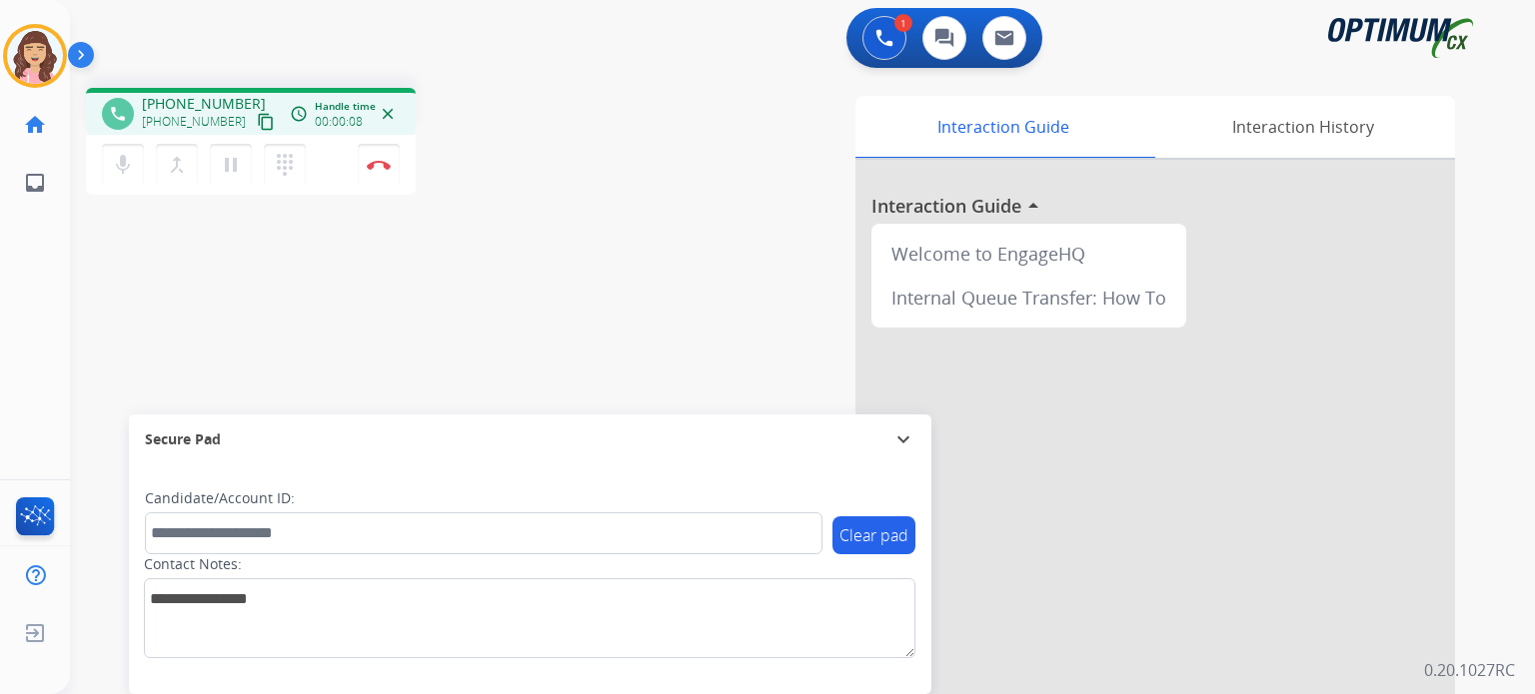
click at [257, 116] on mat-icon "content_copy" at bounding box center [266, 122] width 18 height 18
click at [379, 167] on img at bounding box center [379, 165] width 24 height 10
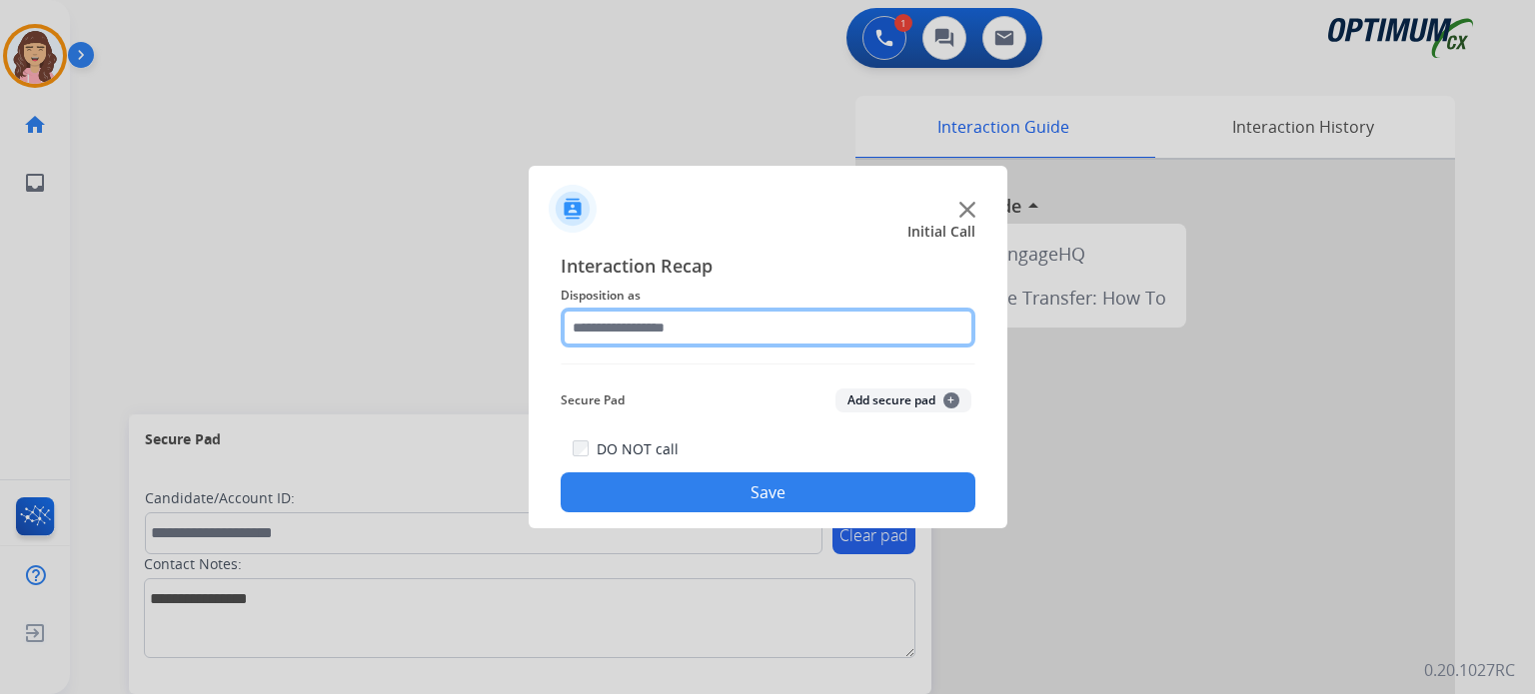
click at [731, 338] on input "text" at bounding box center [768, 328] width 415 height 40
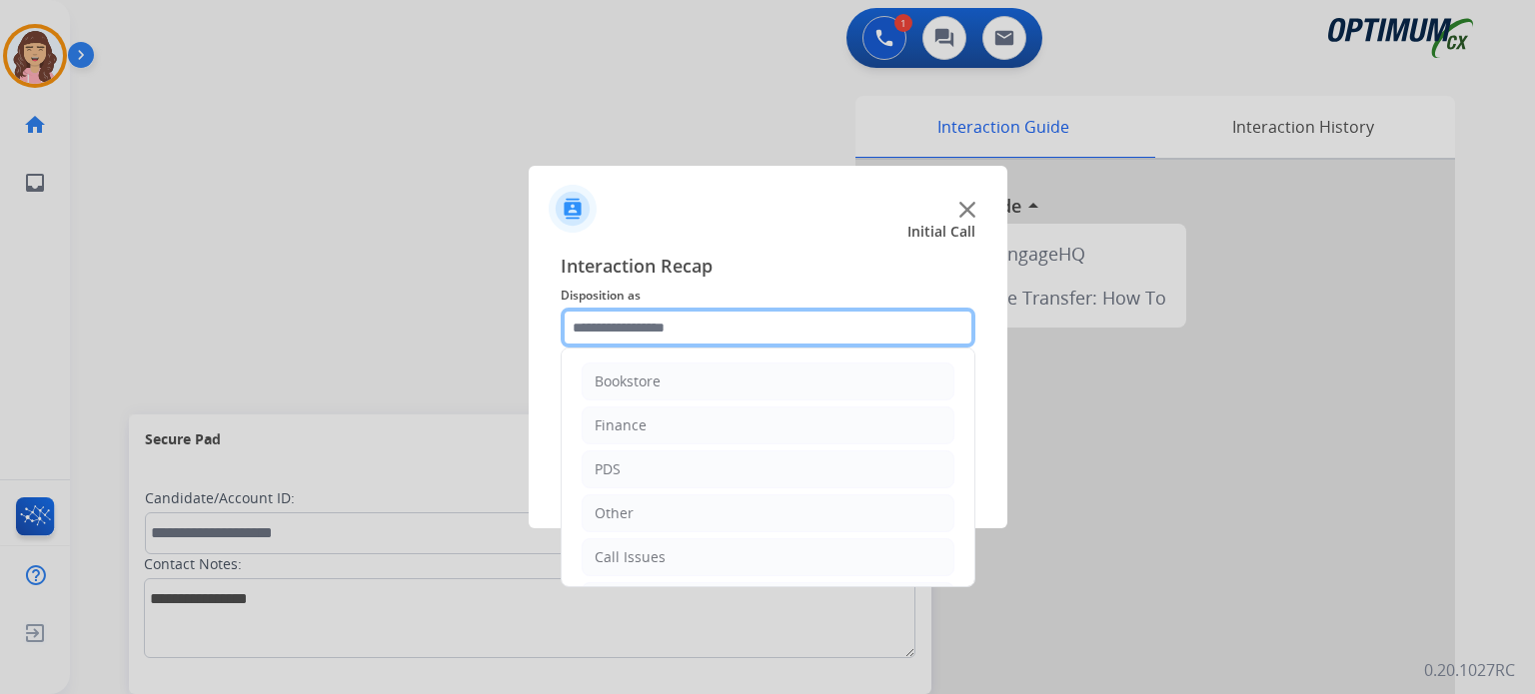
scroll to position [132, 0]
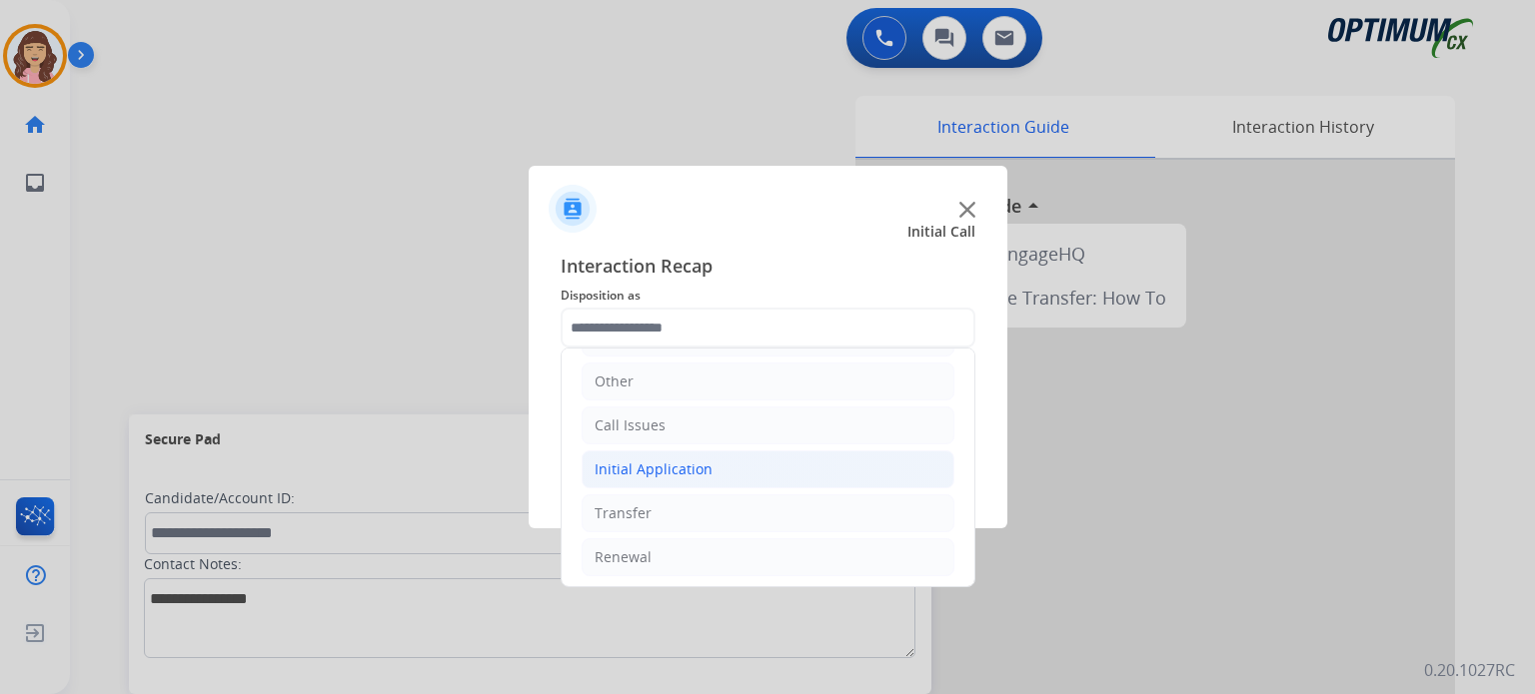
click at [660, 471] on div "Initial Application" at bounding box center [653, 470] width 118 height 20
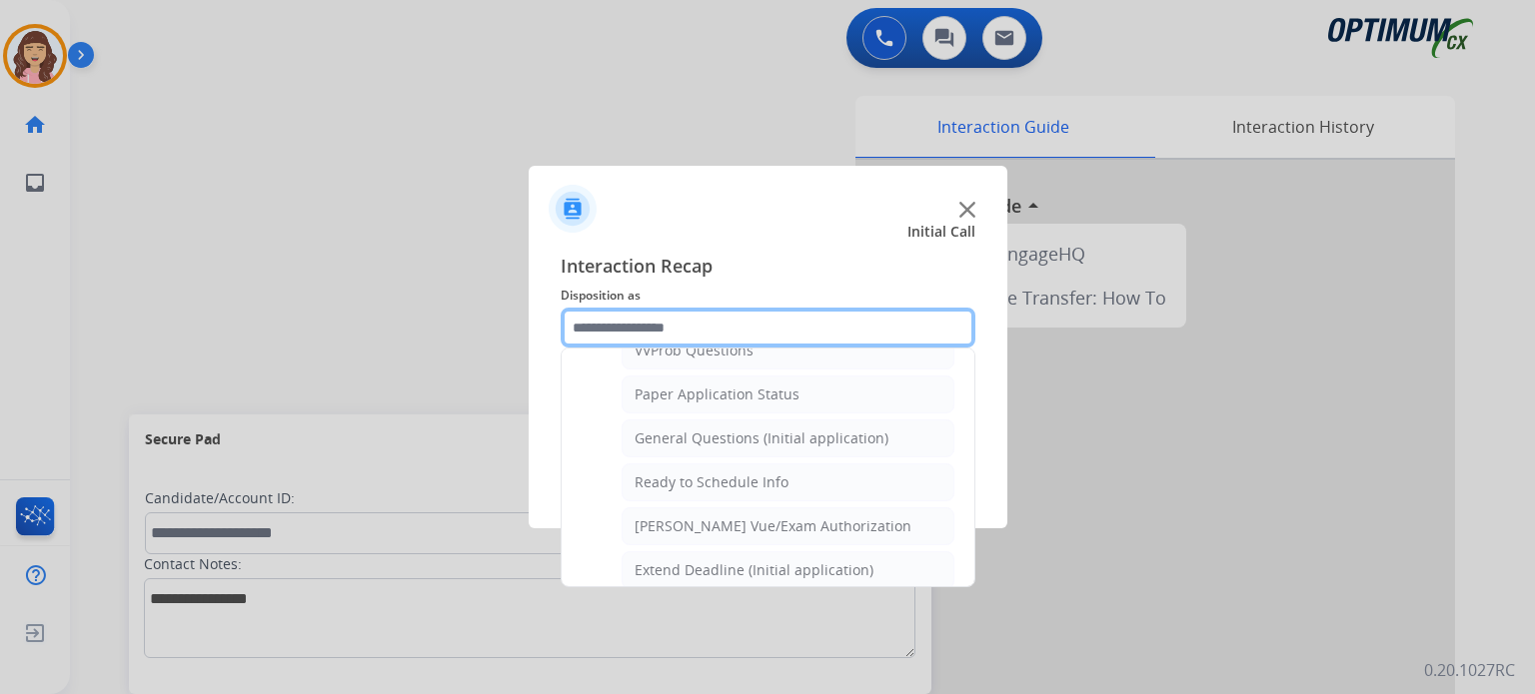
scroll to position [1126, 0]
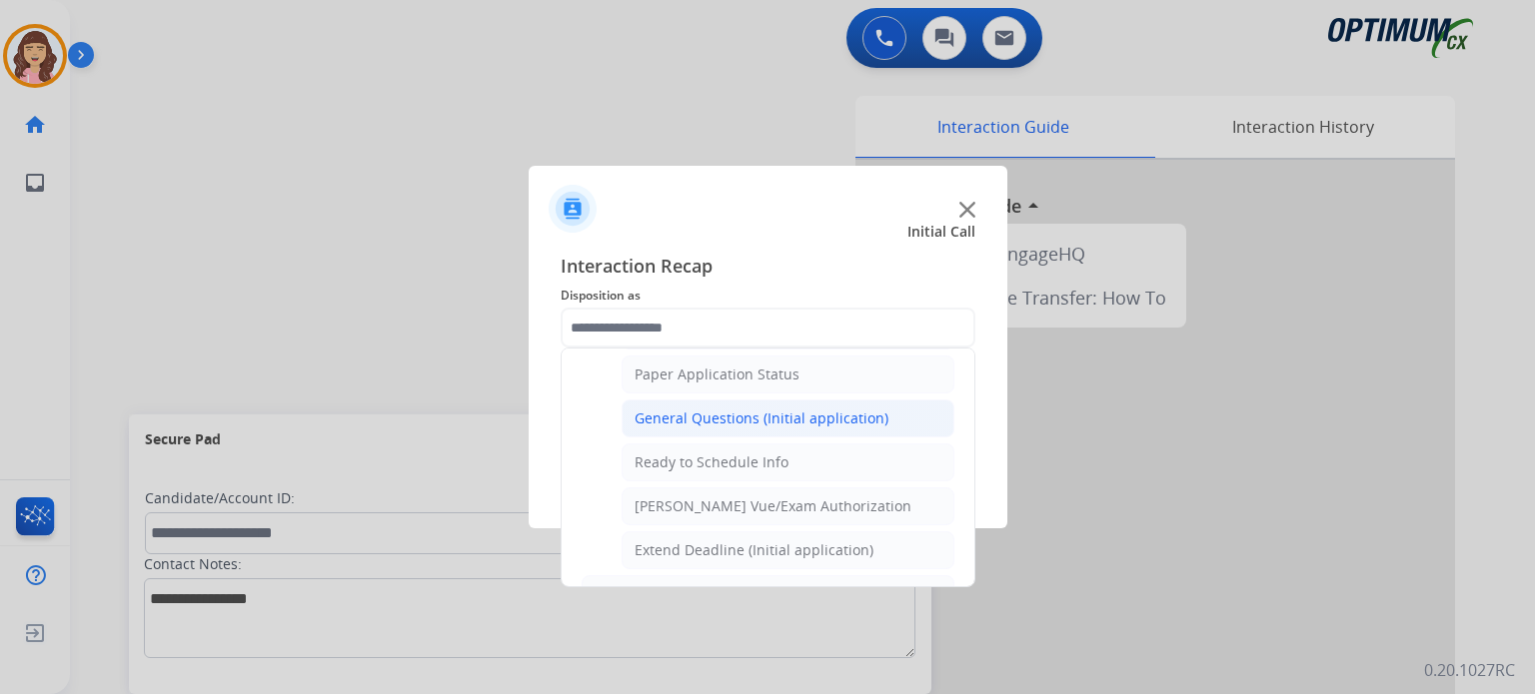
click at [773, 411] on div "General Questions (Initial application)" at bounding box center [761, 419] width 254 height 20
type input "**********"
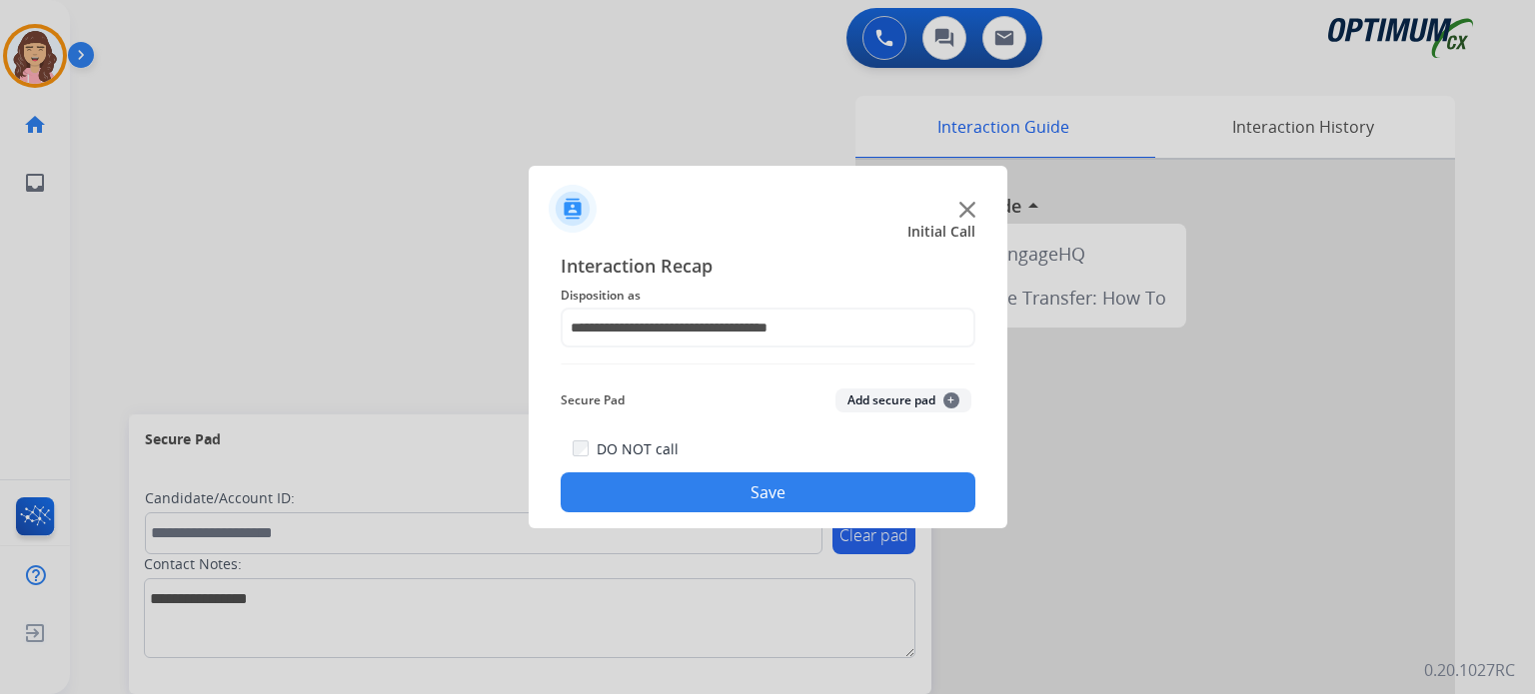
click at [762, 491] on button "Save" at bounding box center [768, 493] width 415 height 40
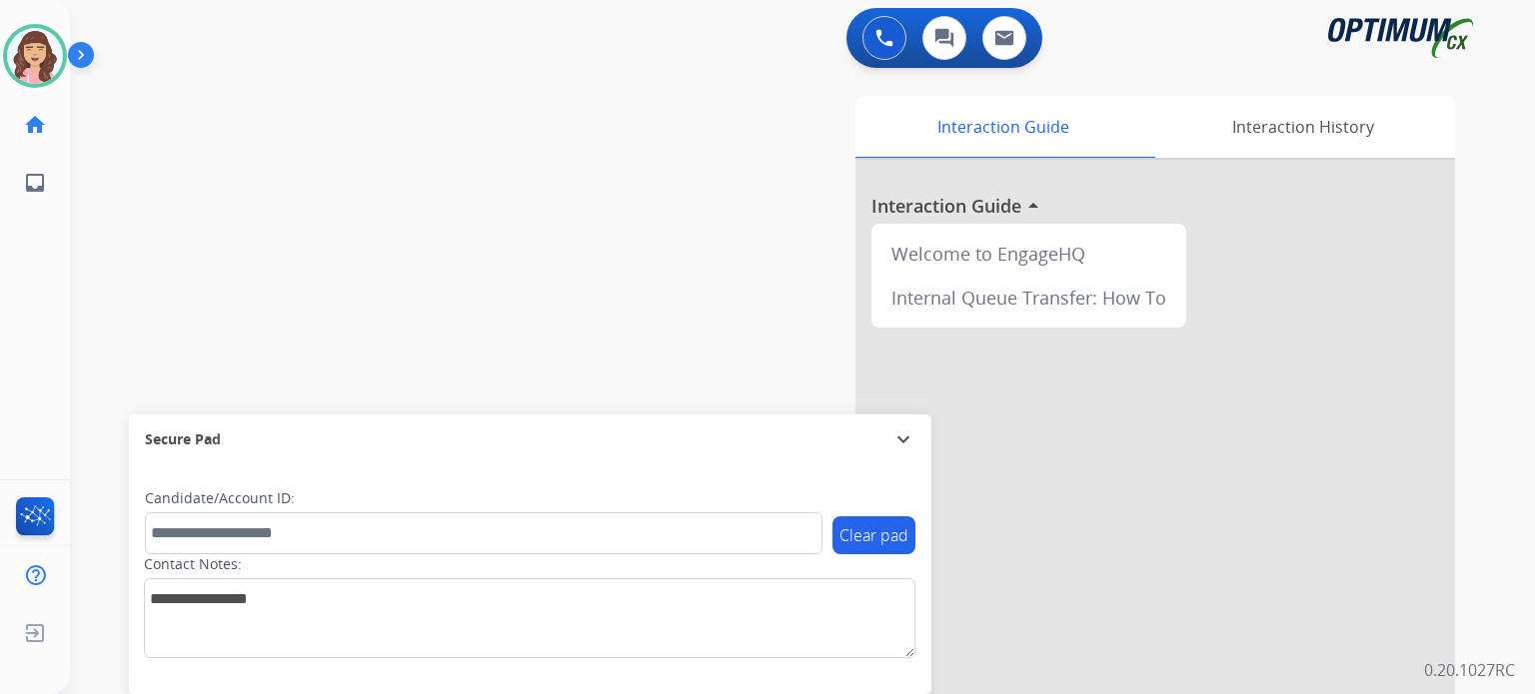
click at [441, 231] on div "swap_horiz Break voice bridge close_fullscreen Connect 3-Way Call merge_type Se…" at bounding box center [778, 488] width 1417 height 833
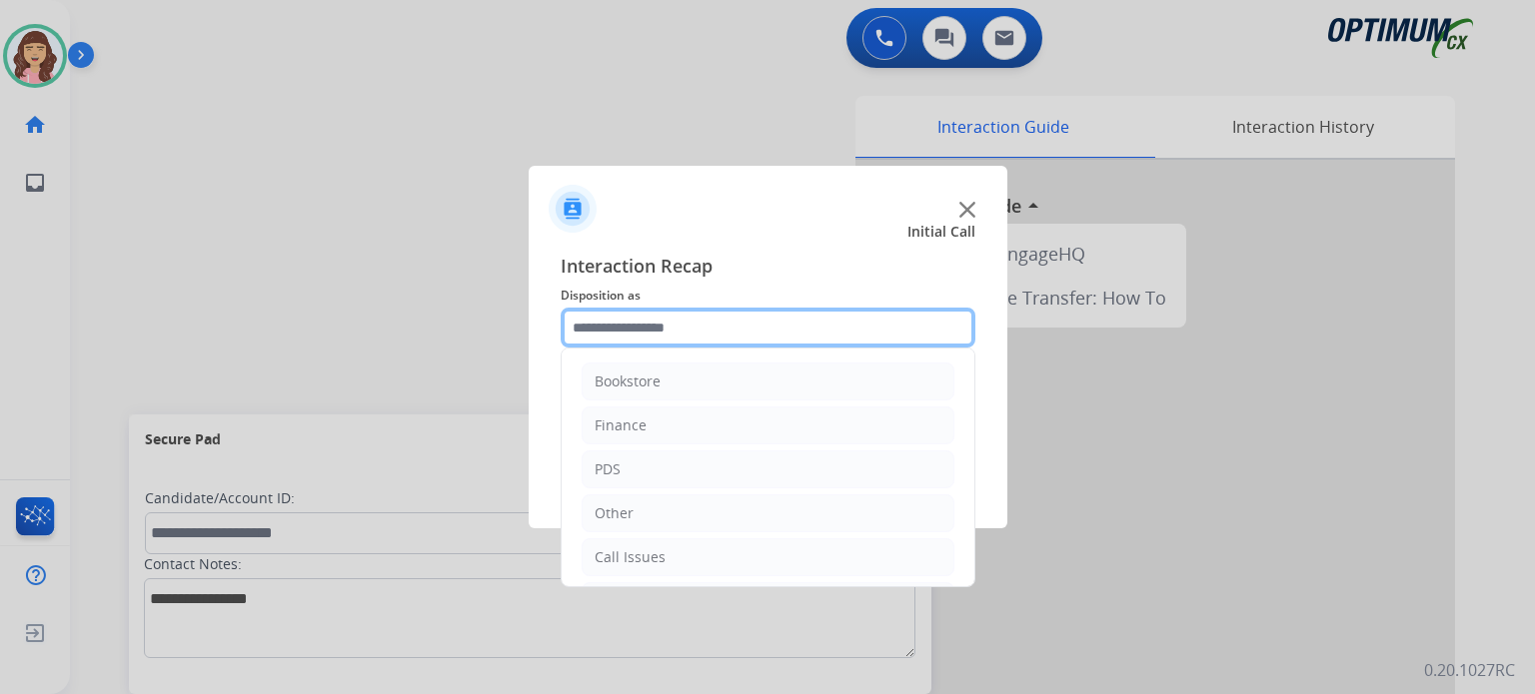
click at [678, 327] on input "text" at bounding box center [768, 328] width 415 height 40
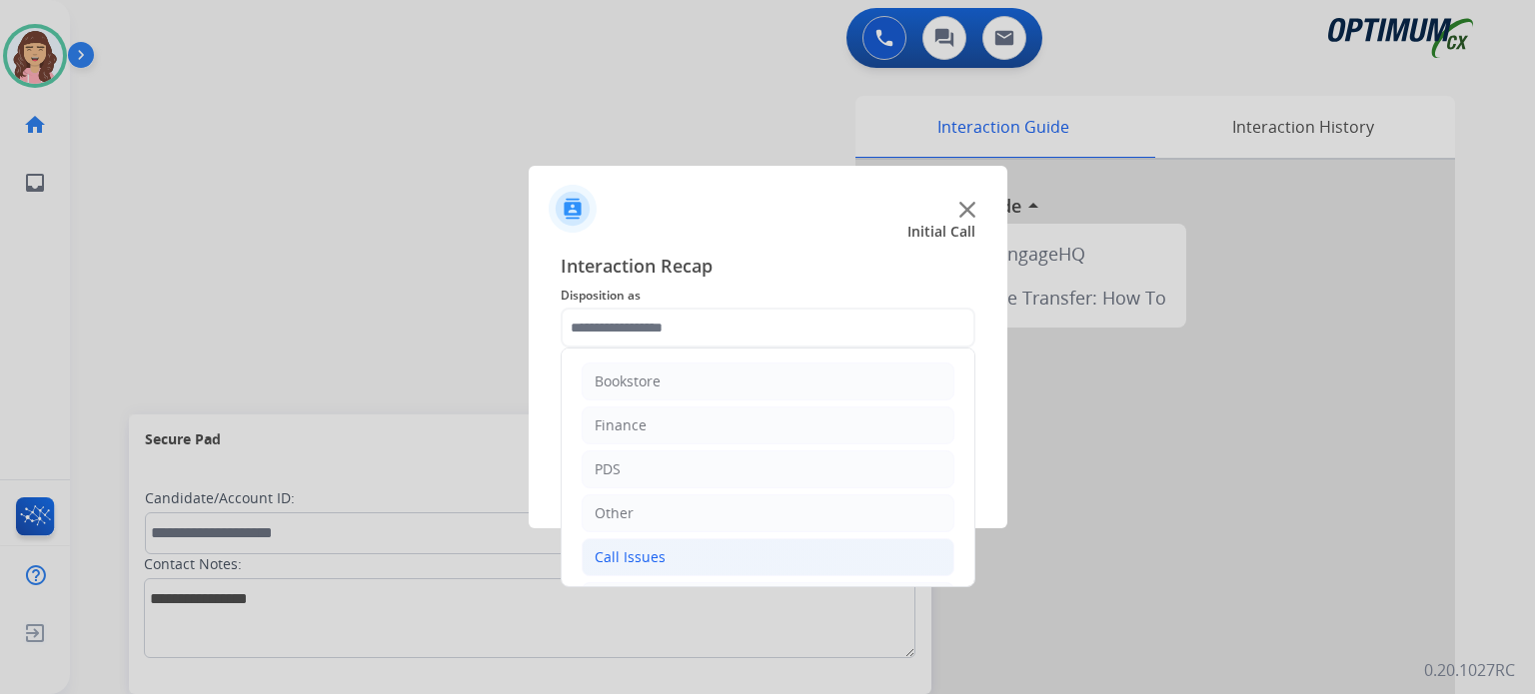
click at [649, 548] on div "Call Issues" at bounding box center [629, 558] width 71 height 20
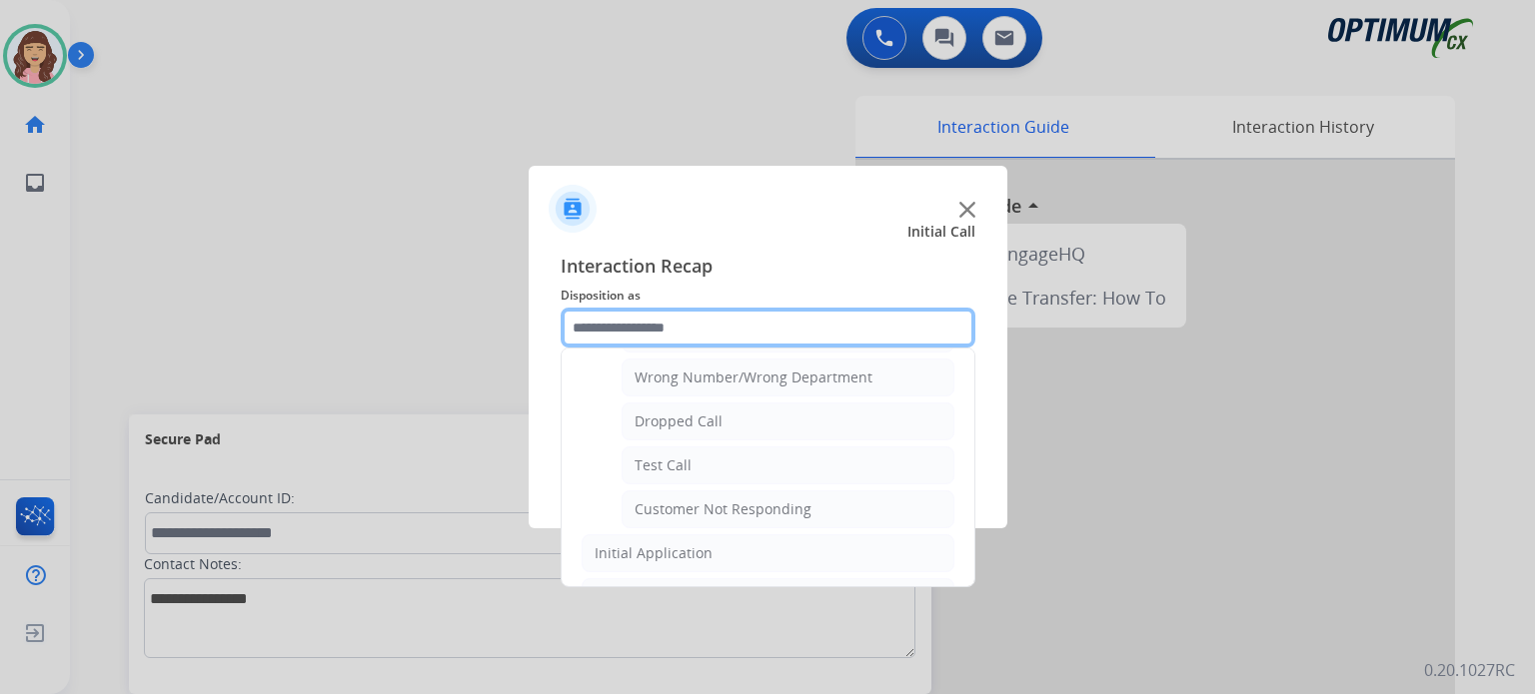
scroll to position [271, 0]
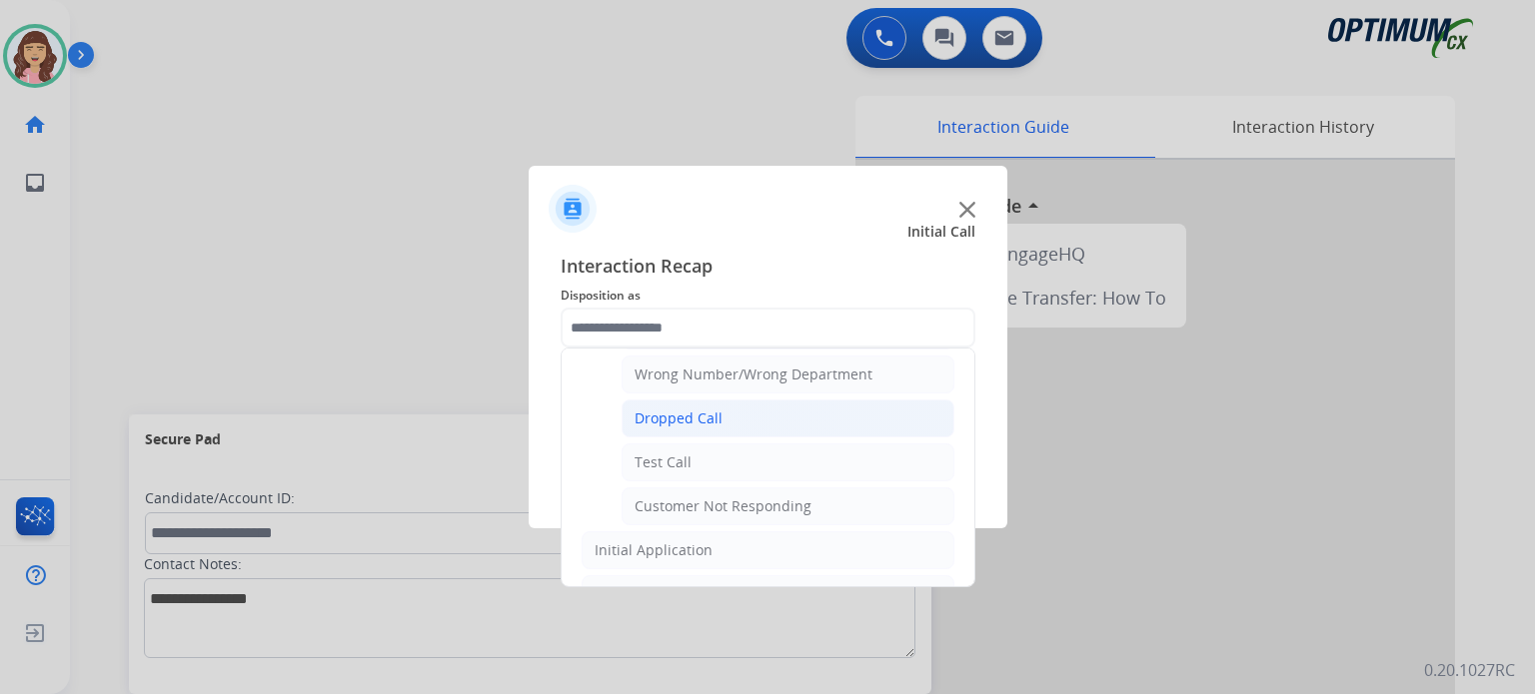
click at [726, 409] on li "Dropped Call" at bounding box center [787, 419] width 333 height 38
type input "**********"
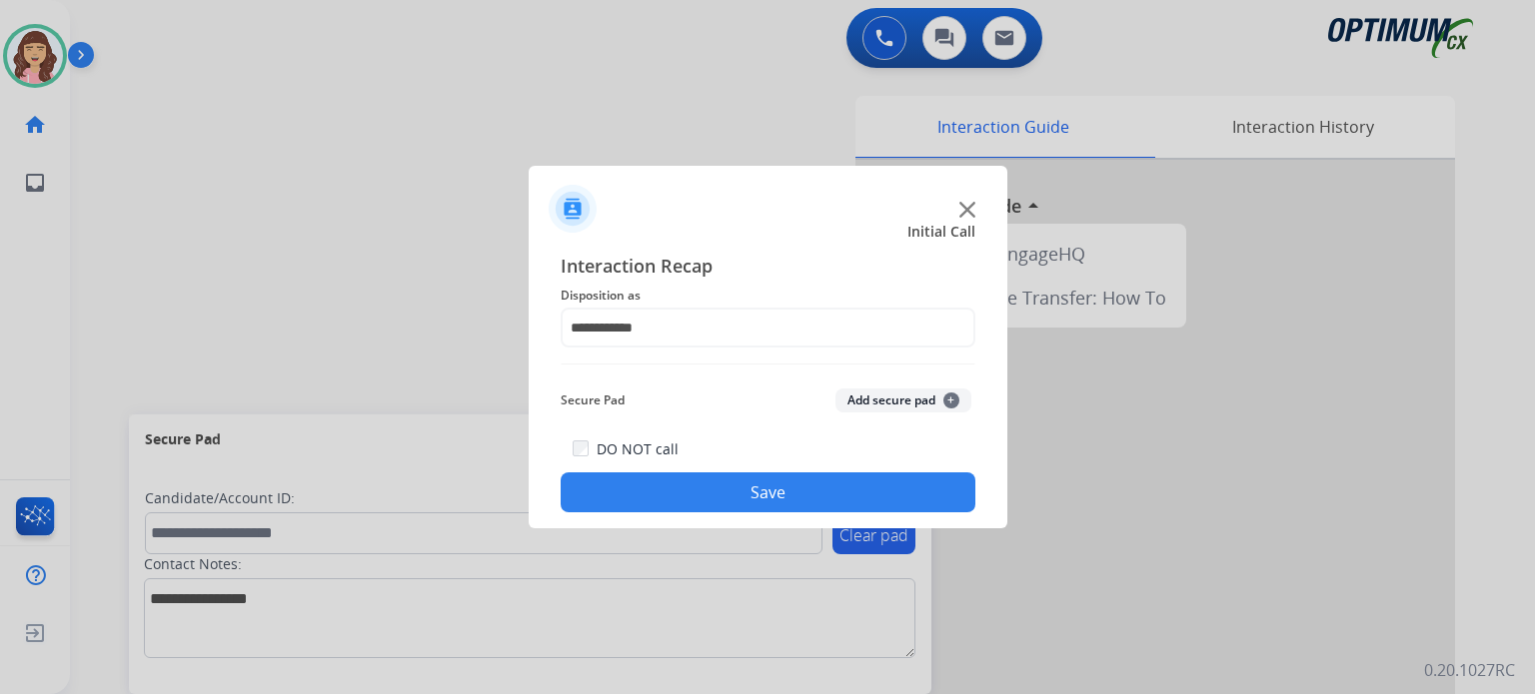
click at [725, 493] on button "Save" at bounding box center [768, 493] width 415 height 40
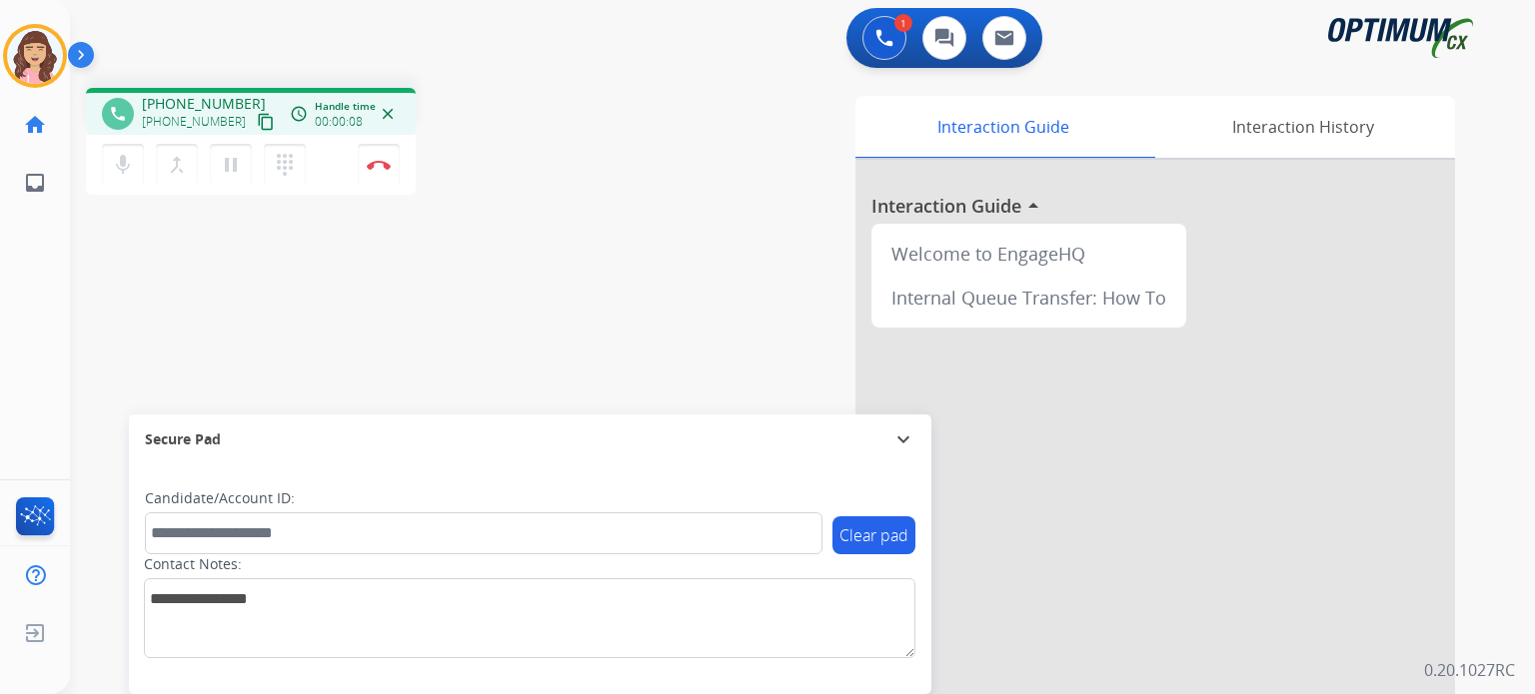
click at [257, 118] on mat-icon "content_copy" at bounding box center [266, 122] width 18 height 18
click at [485, 283] on div "phone [PHONE_NUMBER] [PHONE_NUMBER] content_copy access_time Call metrics Queue…" at bounding box center [778, 488] width 1417 height 833
click at [384, 165] on img at bounding box center [379, 165] width 24 height 10
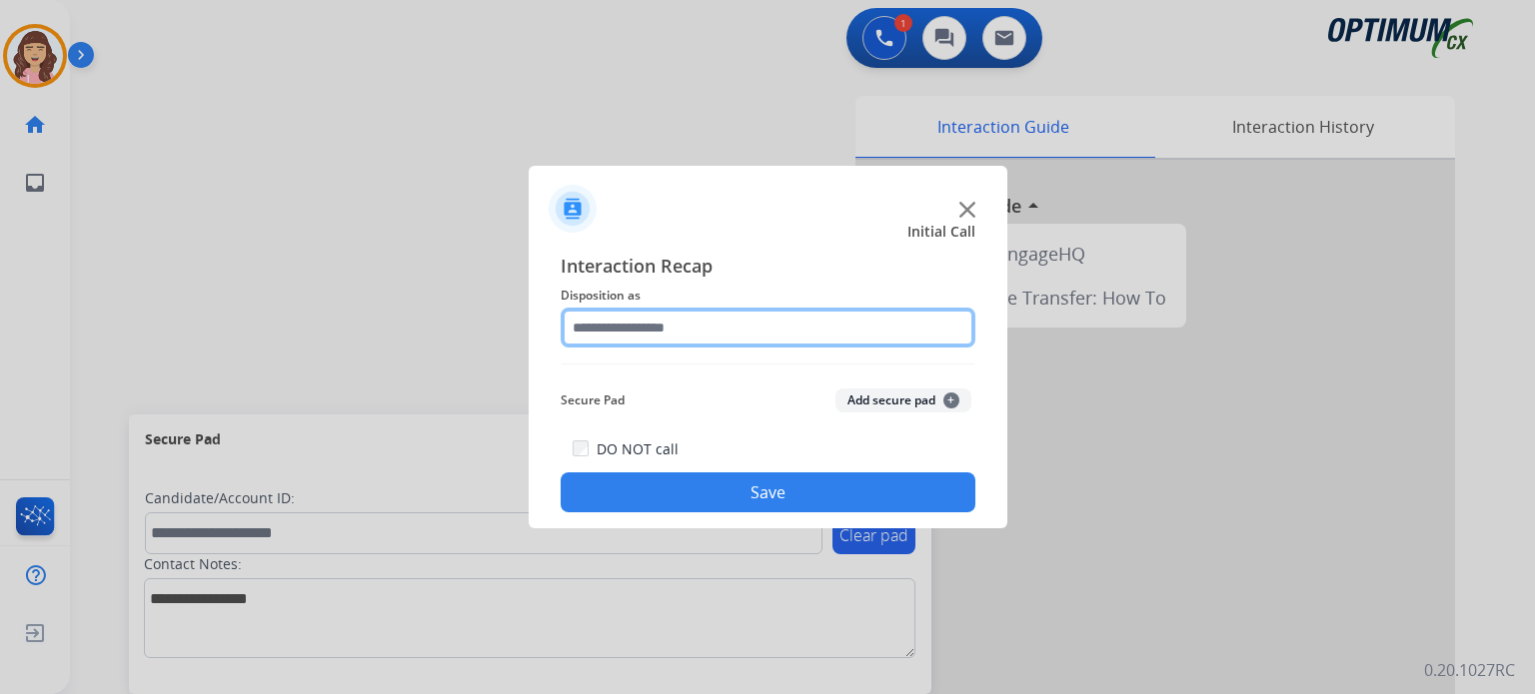
click at [695, 335] on input "text" at bounding box center [768, 328] width 415 height 40
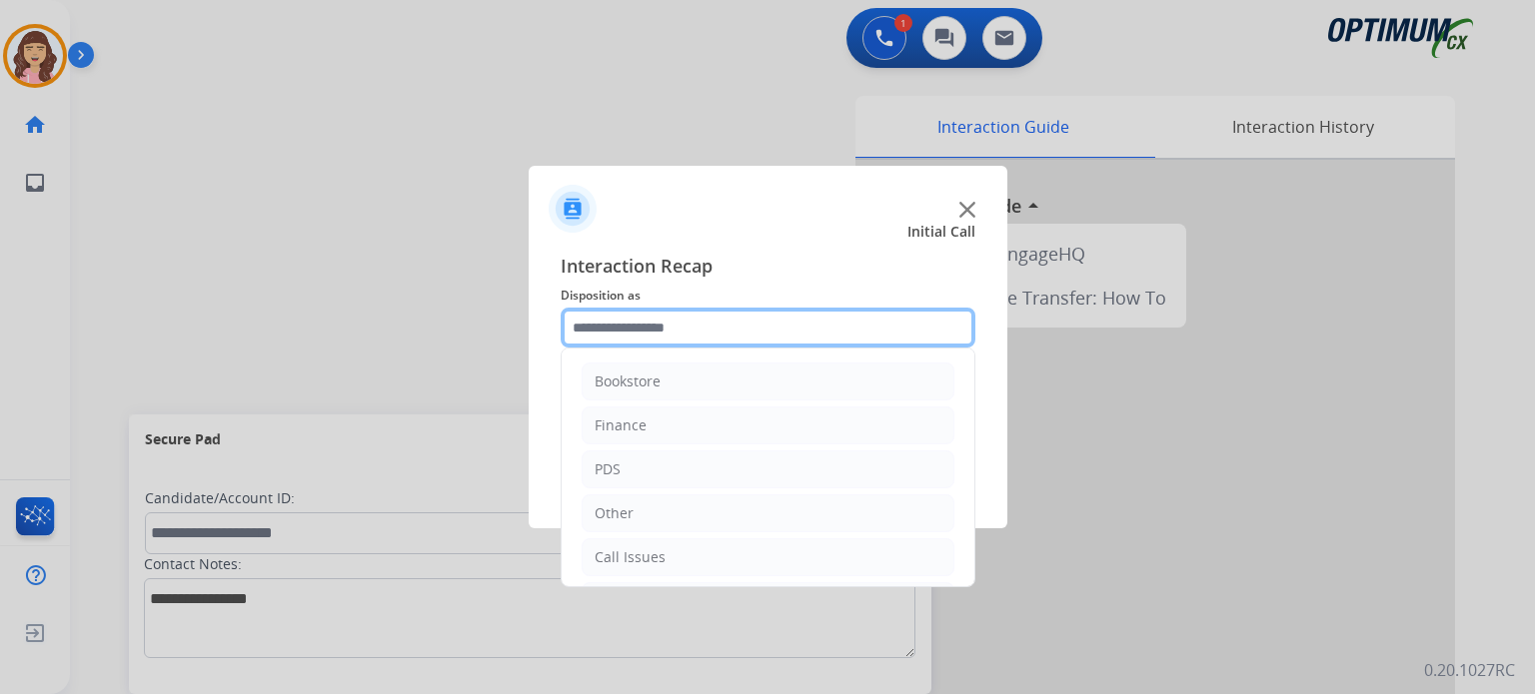
scroll to position [132, 0]
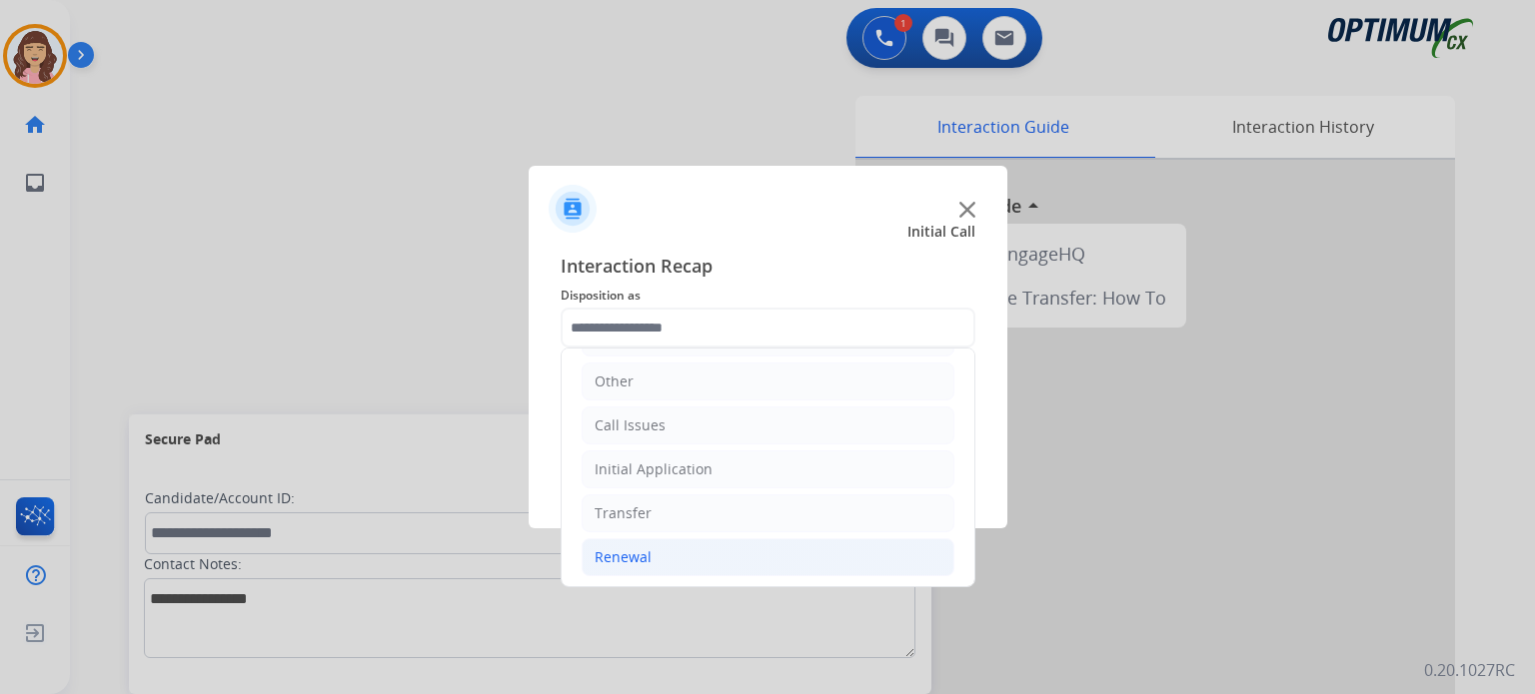
click at [671, 542] on li "Renewal" at bounding box center [767, 558] width 373 height 38
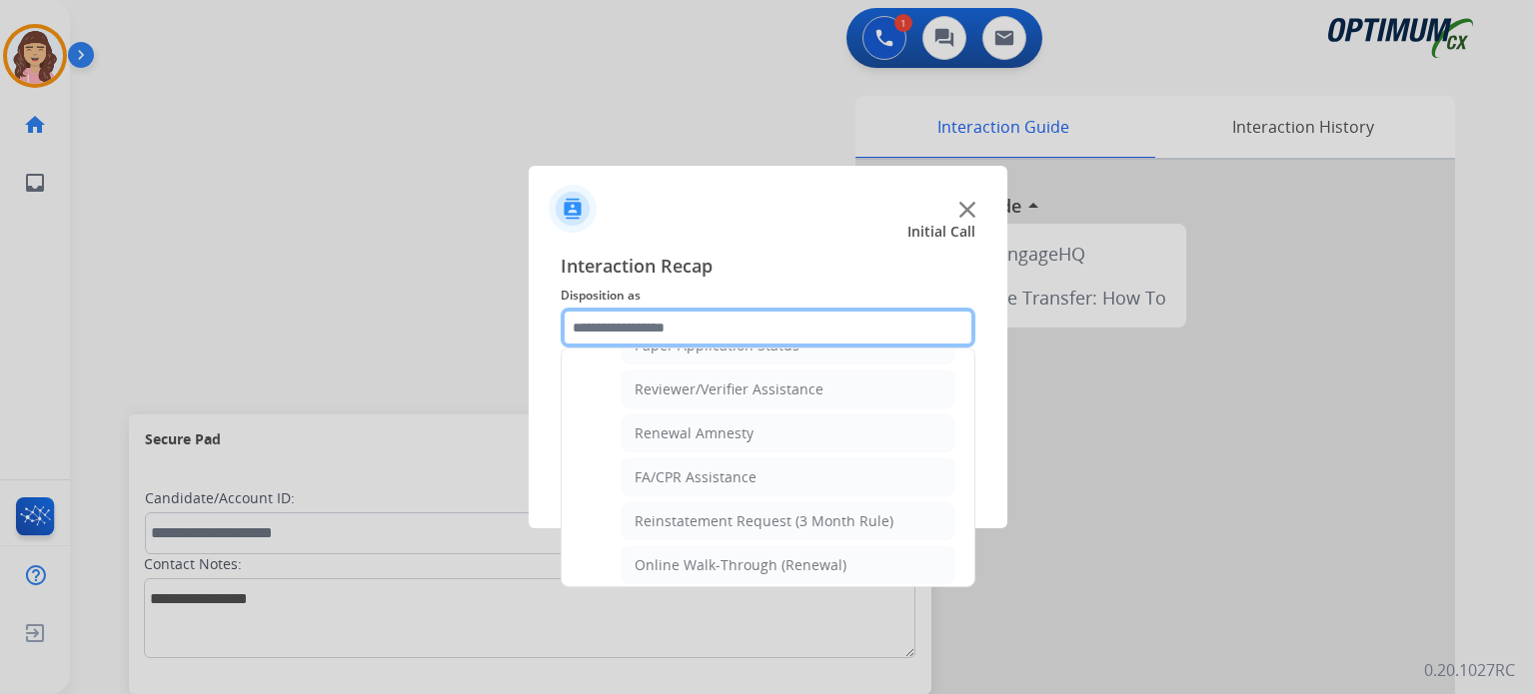
scroll to position [762, 0]
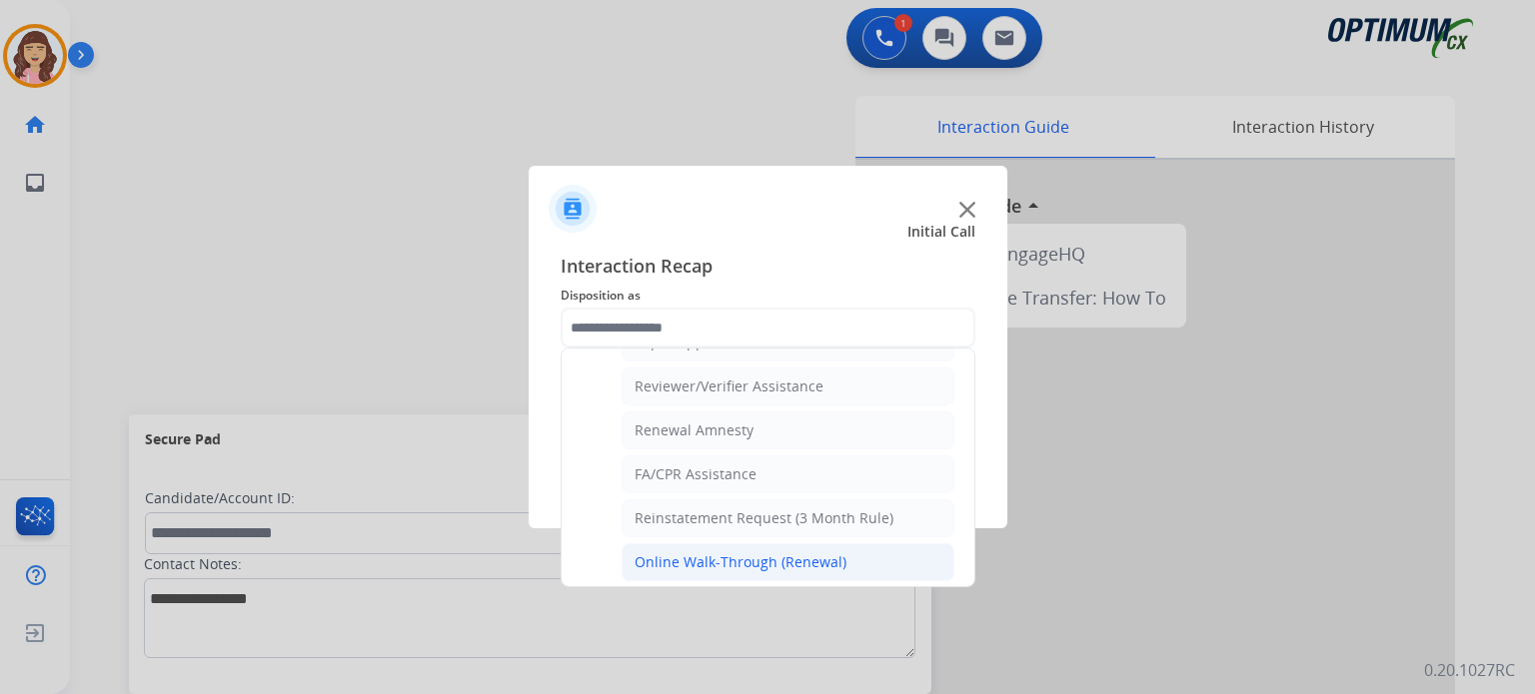
click at [773, 553] on div "Online Walk-Through (Renewal)" at bounding box center [740, 563] width 212 height 20
type input "**********"
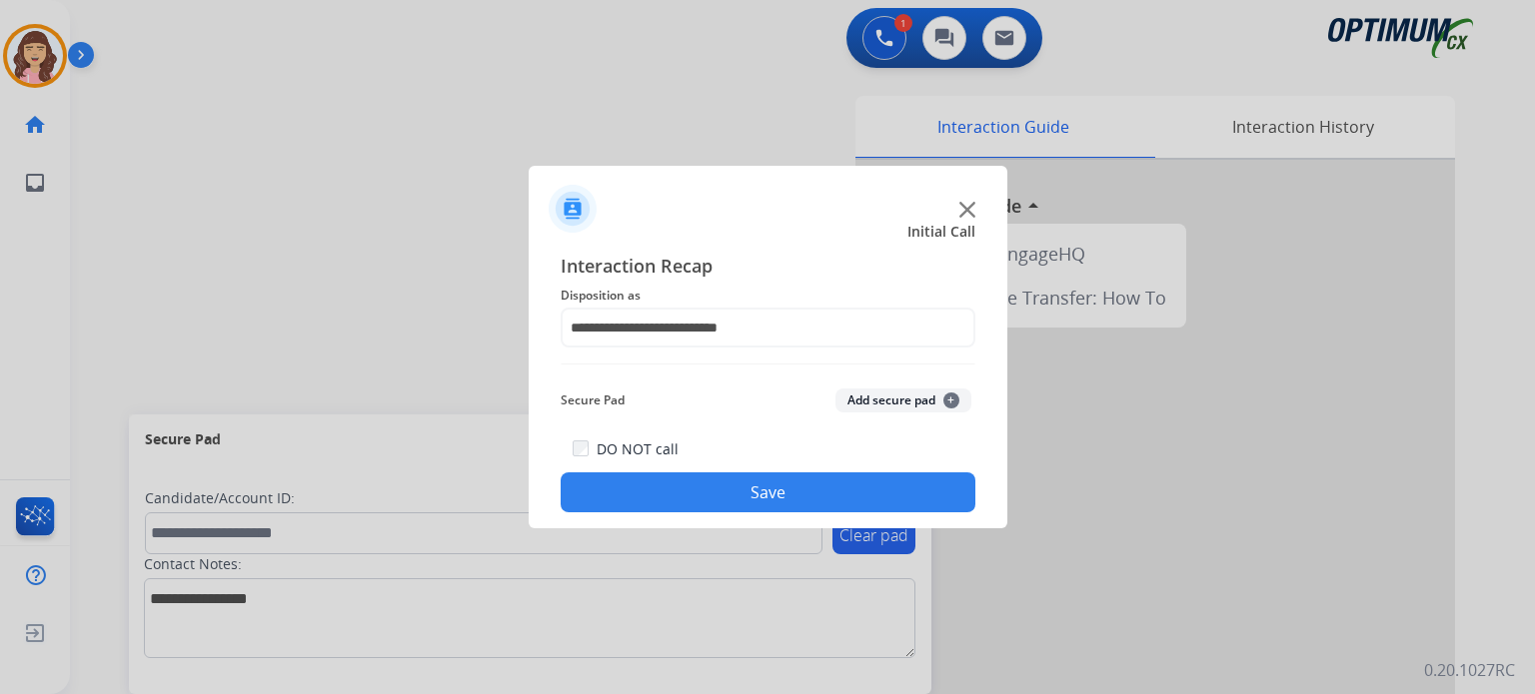
click at [731, 493] on button "Save" at bounding box center [768, 493] width 415 height 40
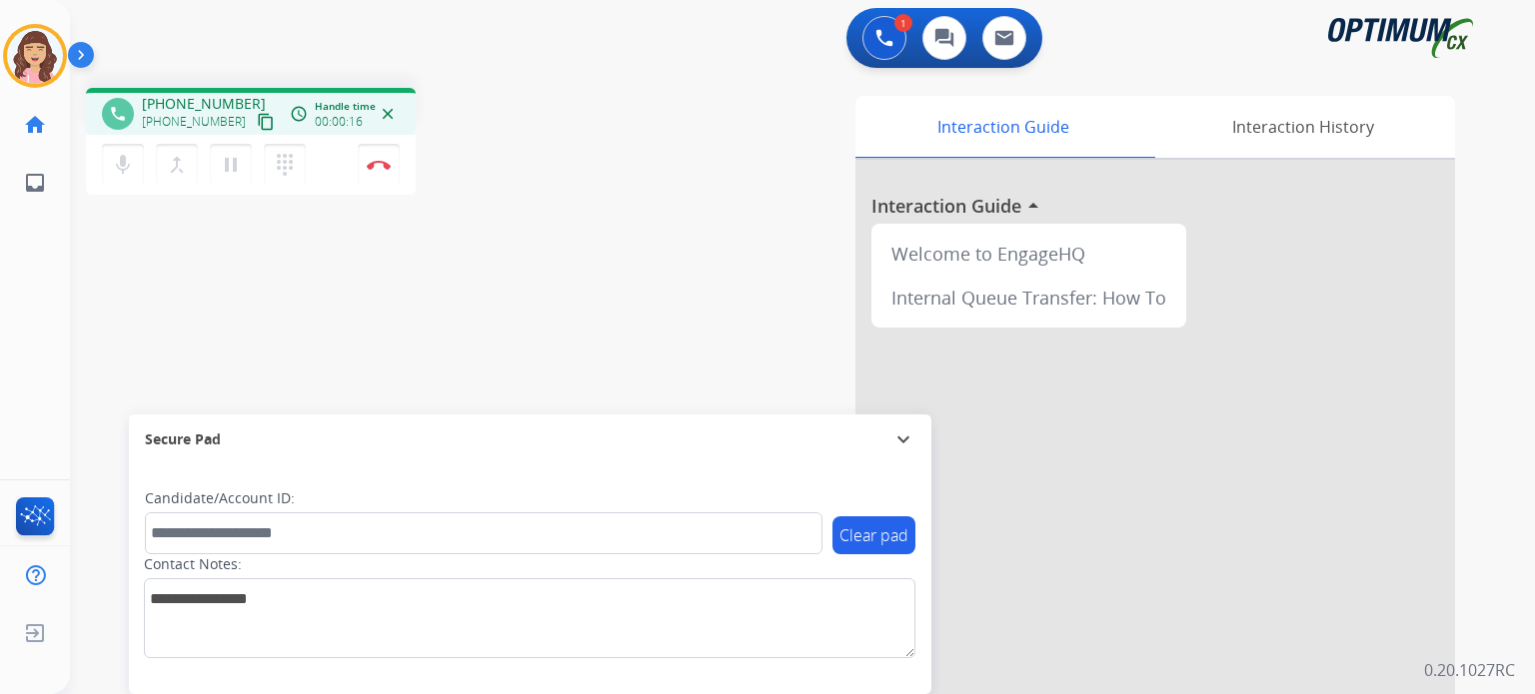
click at [257, 119] on mat-icon "content_copy" at bounding box center [266, 122] width 18 height 18
click at [515, 264] on div "phone [PHONE_NUMBER] [PHONE_NUMBER] content_copy access_time Call metrics Queue…" at bounding box center [778, 488] width 1417 height 833
click at [380, 173] on button "Disconnect" at bounding box center [379, 165] width 42 height 42
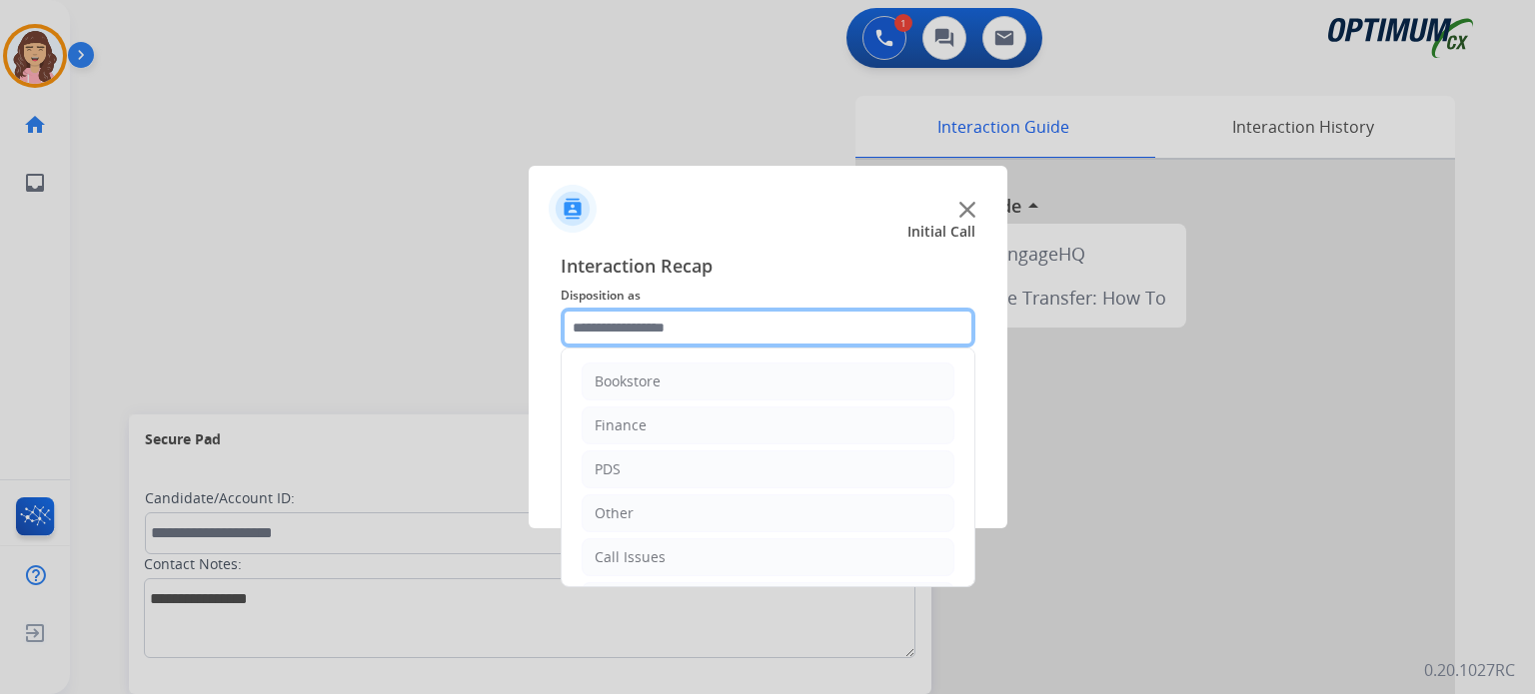
click at [705, 324] on input "text" at bounding box center [768, 328] width 415 height 40
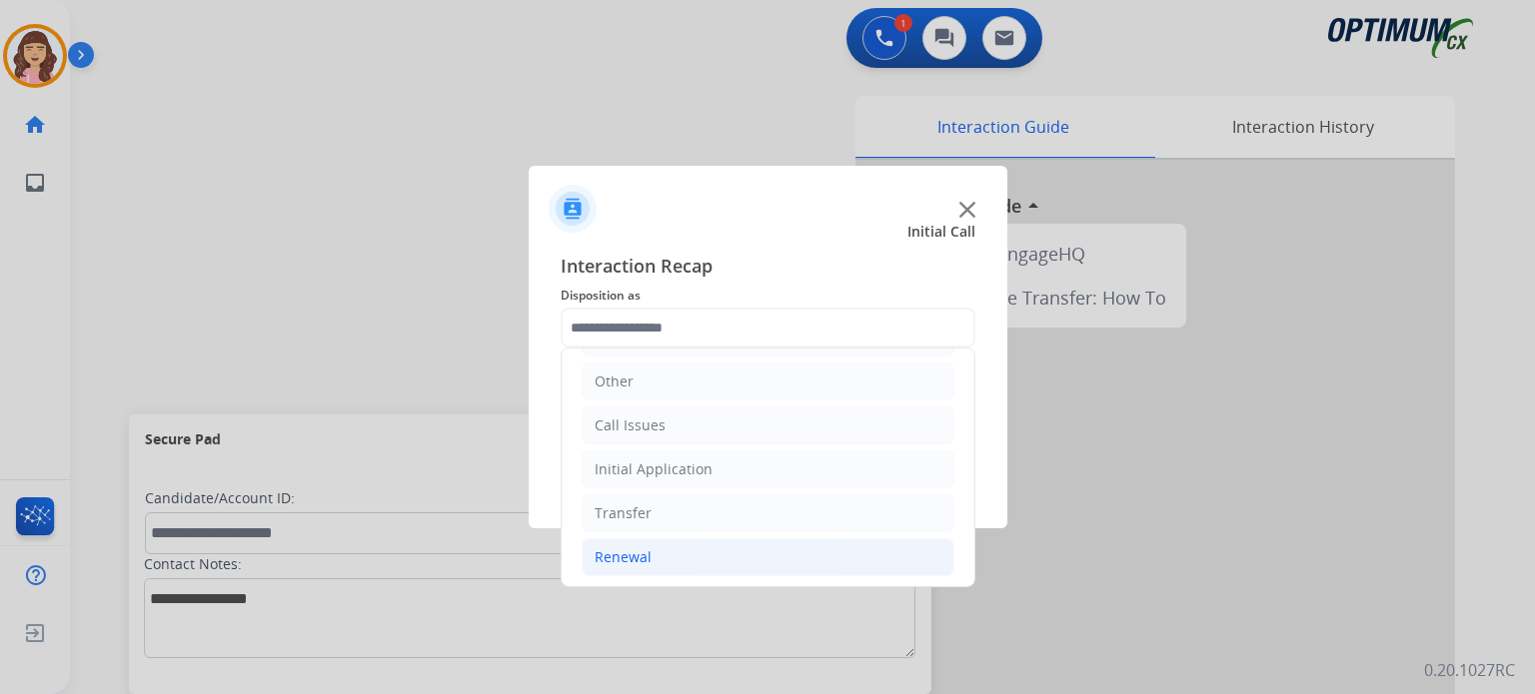
click at [636, 553] on div "Renewal" at bounding box center [622, 558] width 57 height 20
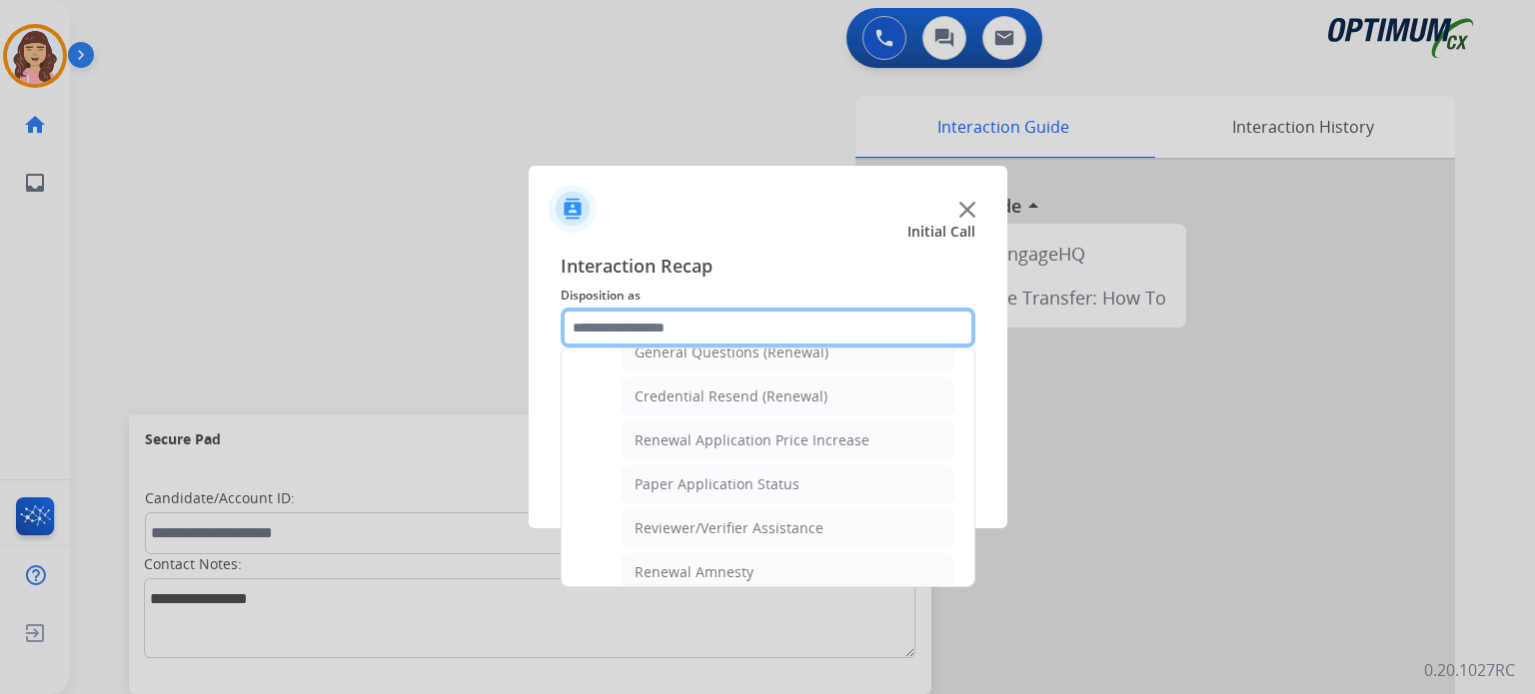
scroll to position [564, 0]
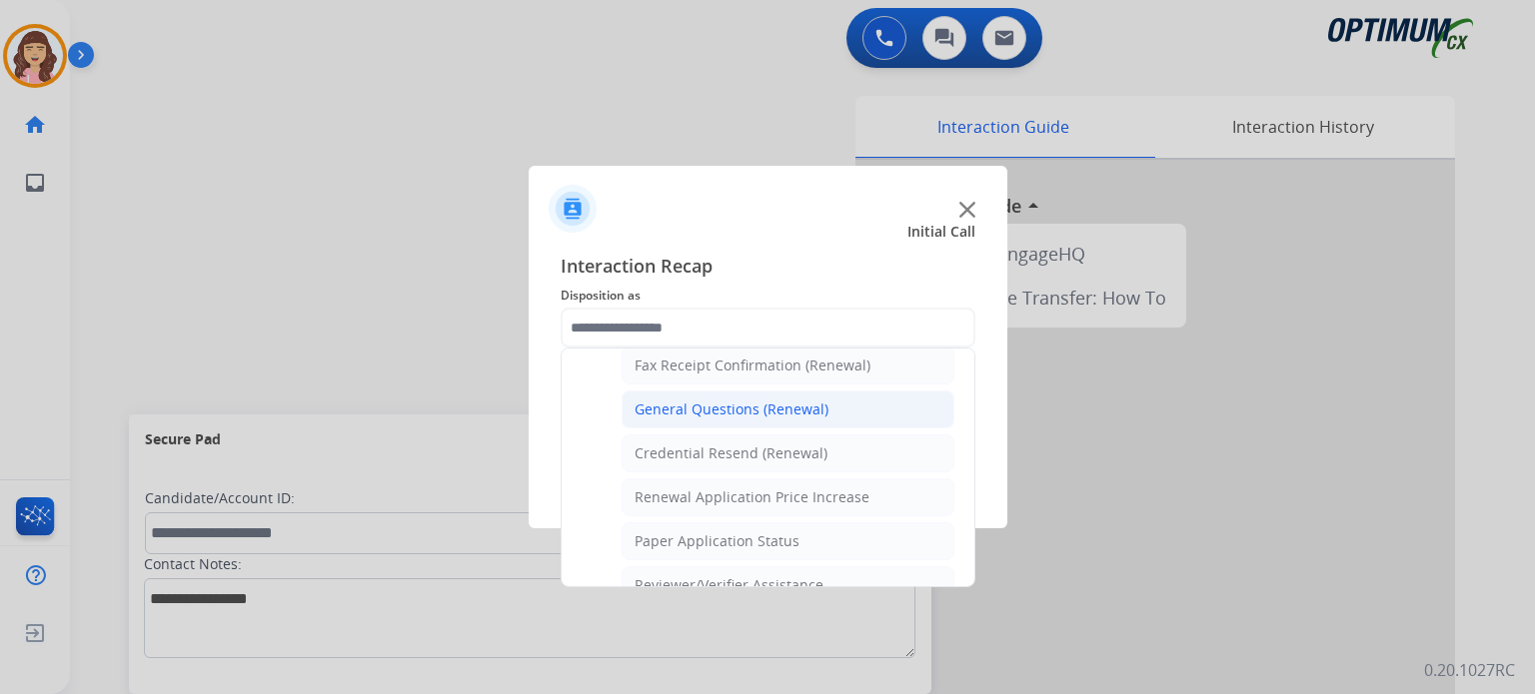
click at [743, 400] on div "General Questions (Renewal)" at bounding box center [731, 410] width 194 height 20
type input "**********"
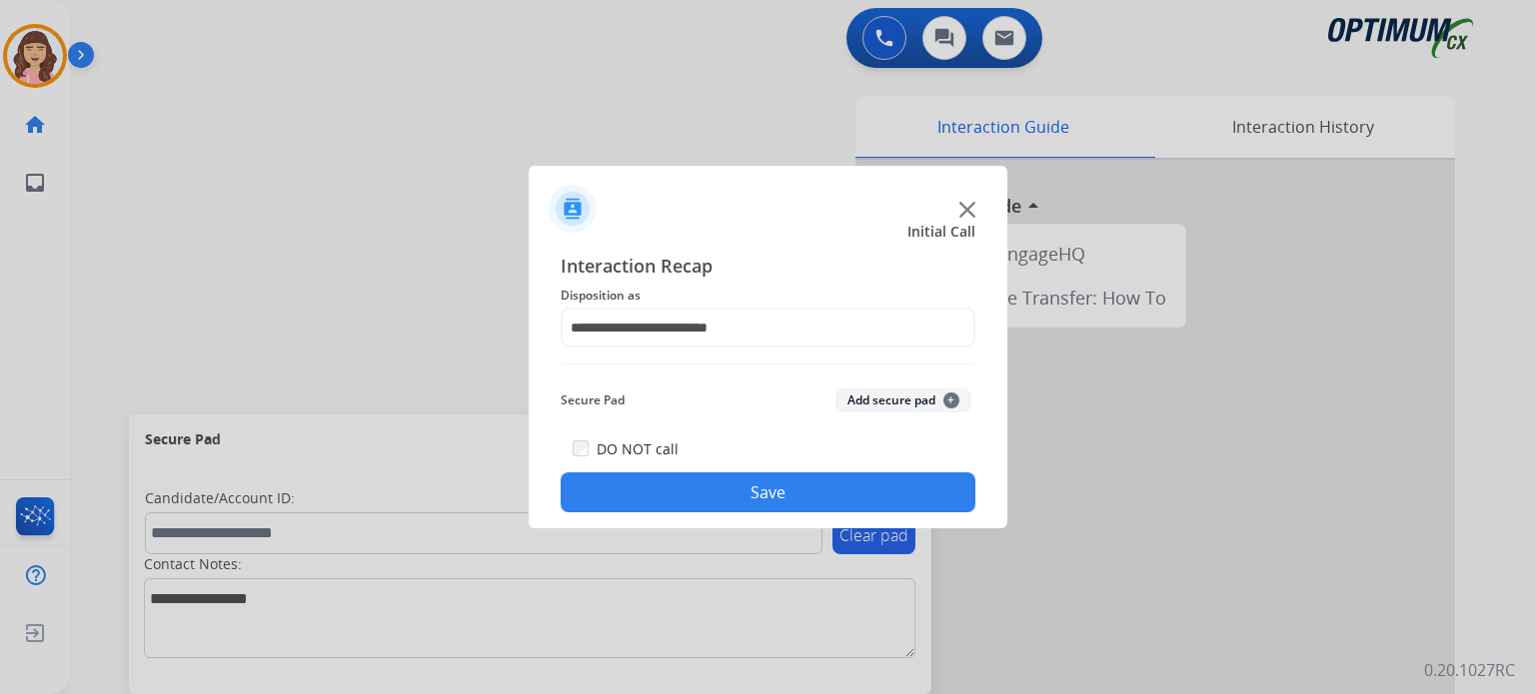
click at [741, 480] on button "Save" at bounding box center [768, 493] width 415 height 40
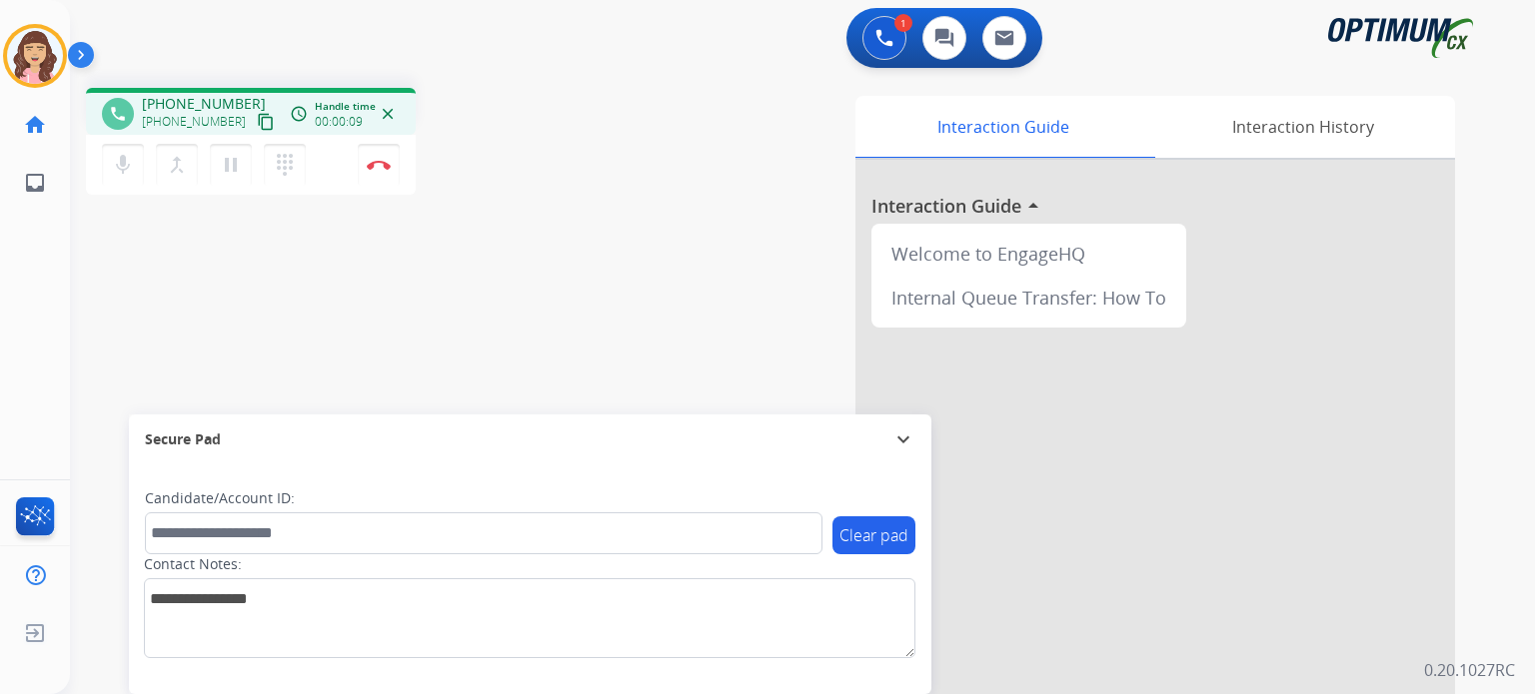
click at [257, 118] on mat-icon "content_copy" at bounding box center [266, 122] width 18 height 18
click at [234, 171] on mat-icon "pause" at bounding box center [231, 165] width 24 height 24
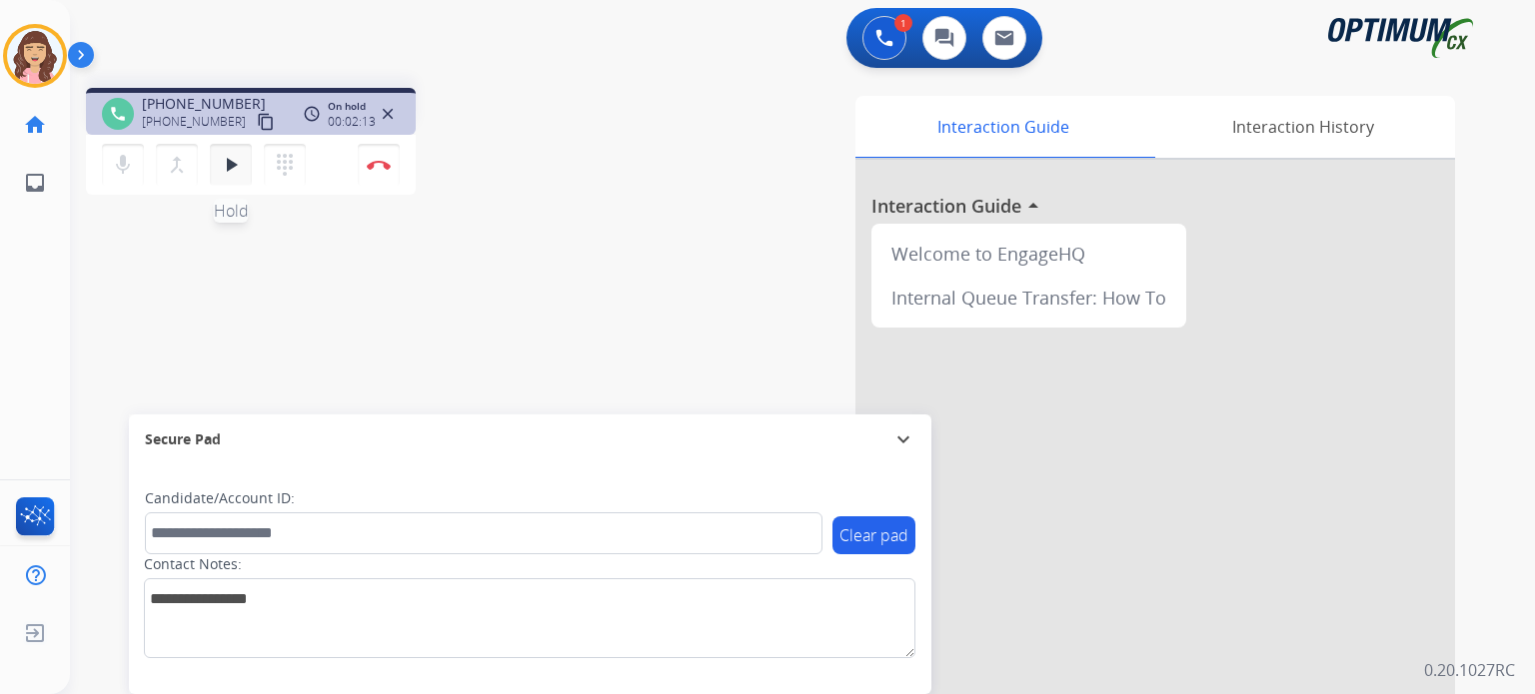
click at [232, 171] on mat-icon "play_arrow" at bounding box center [231, 165] width 24 height 24
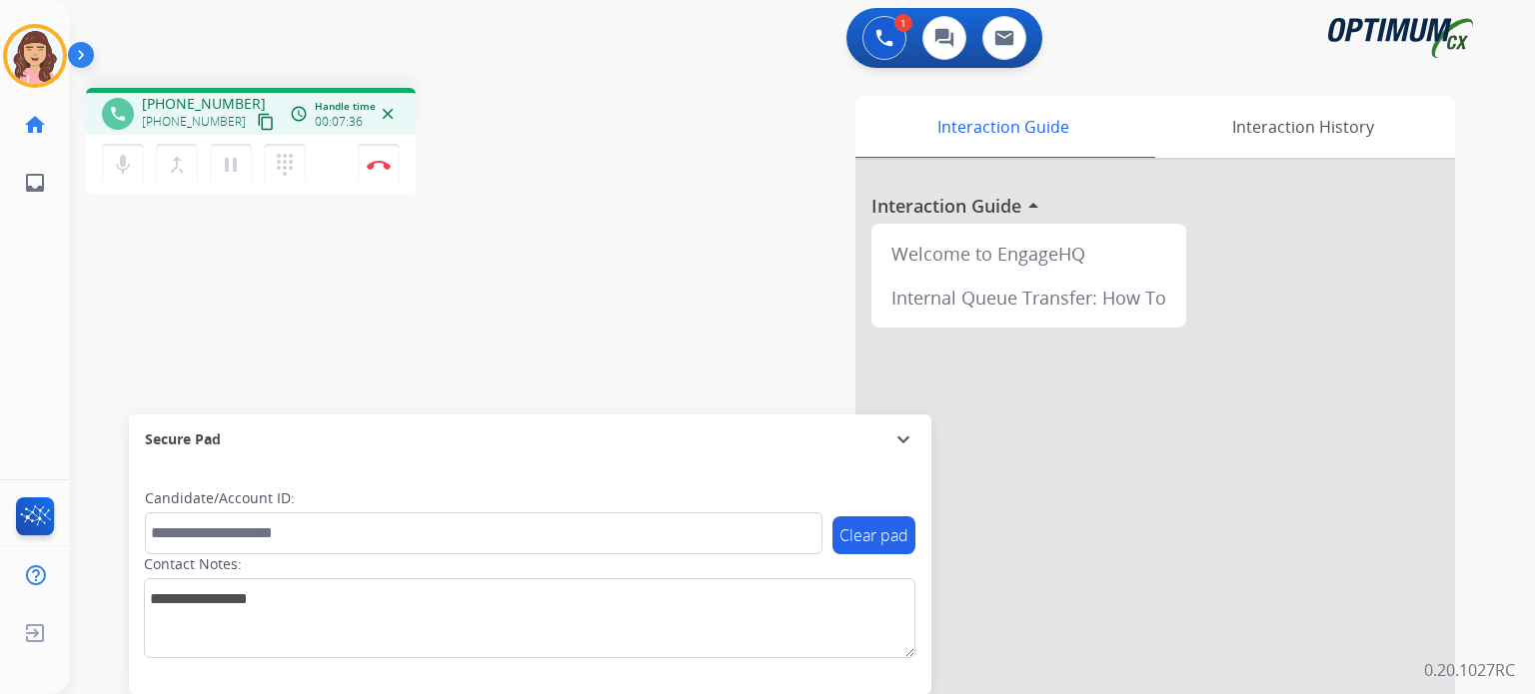
click at [463, 308] on div "phone [PHONE_NUMBER] [PHONE_NUMBER] content_copy access_time Call metrics Queue…" at bounding box center [778, 488] width 1417 height 833
click at [381, 167] on img at bounding box center [379, 165] width 24 height 10
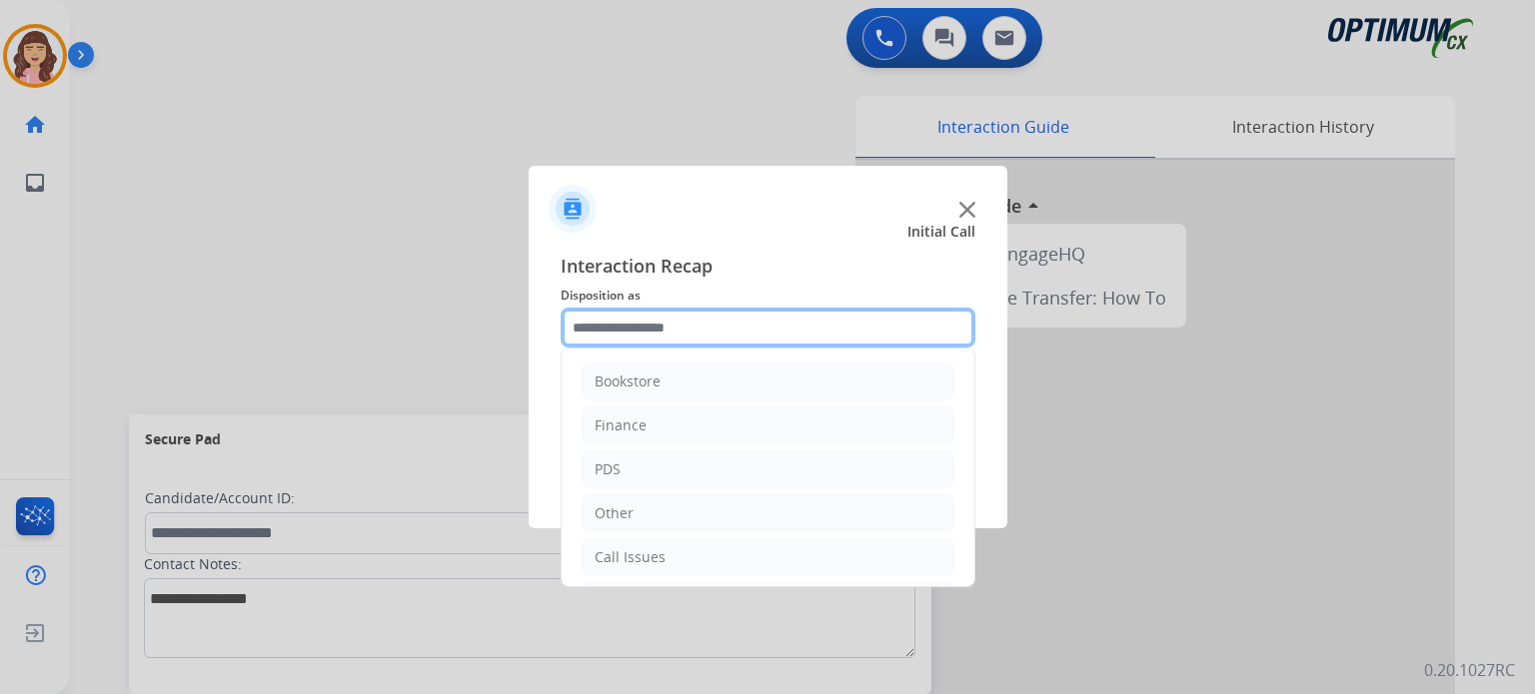
click at [803, 329] on input "text" at bounding box center [768, 328] width 415 height 40
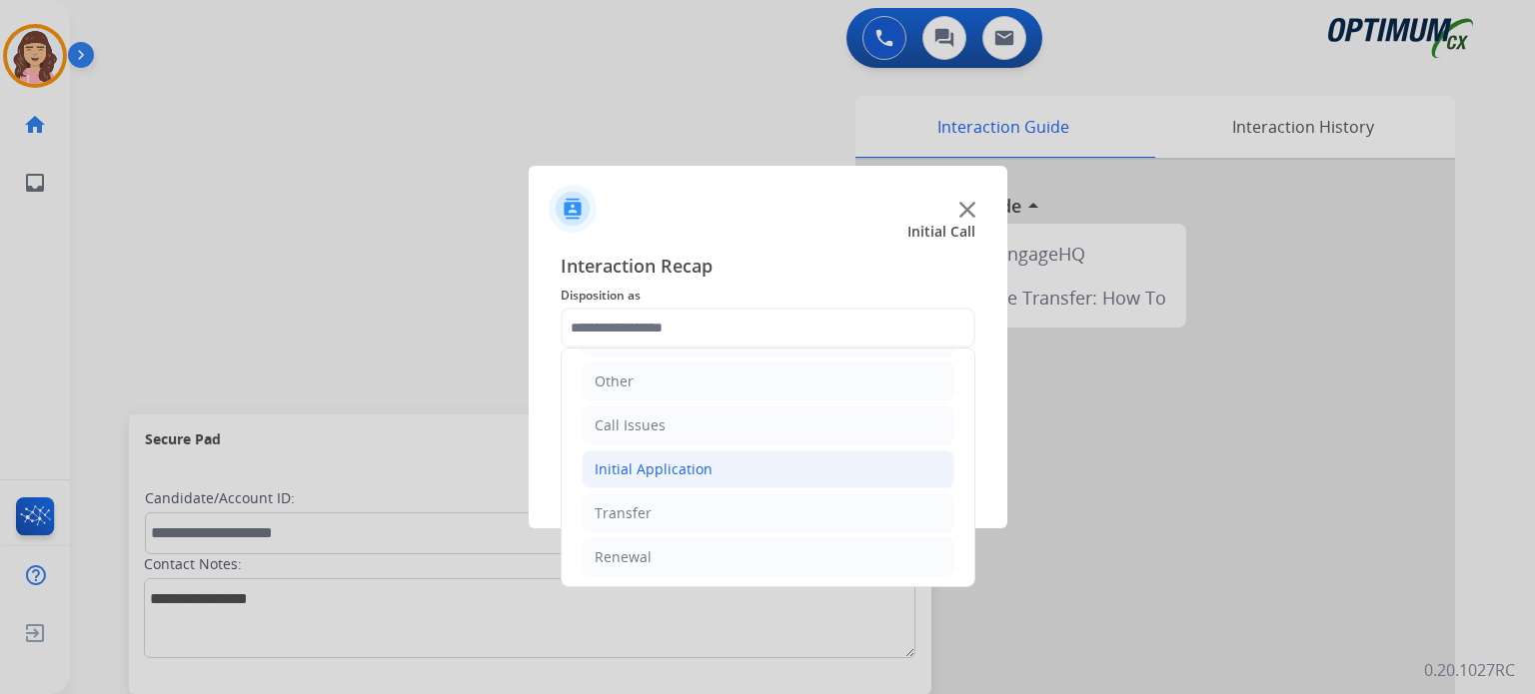
click at [681, 466] on div "Initial Application" at bounding box center [653, 470] width 118 height 20
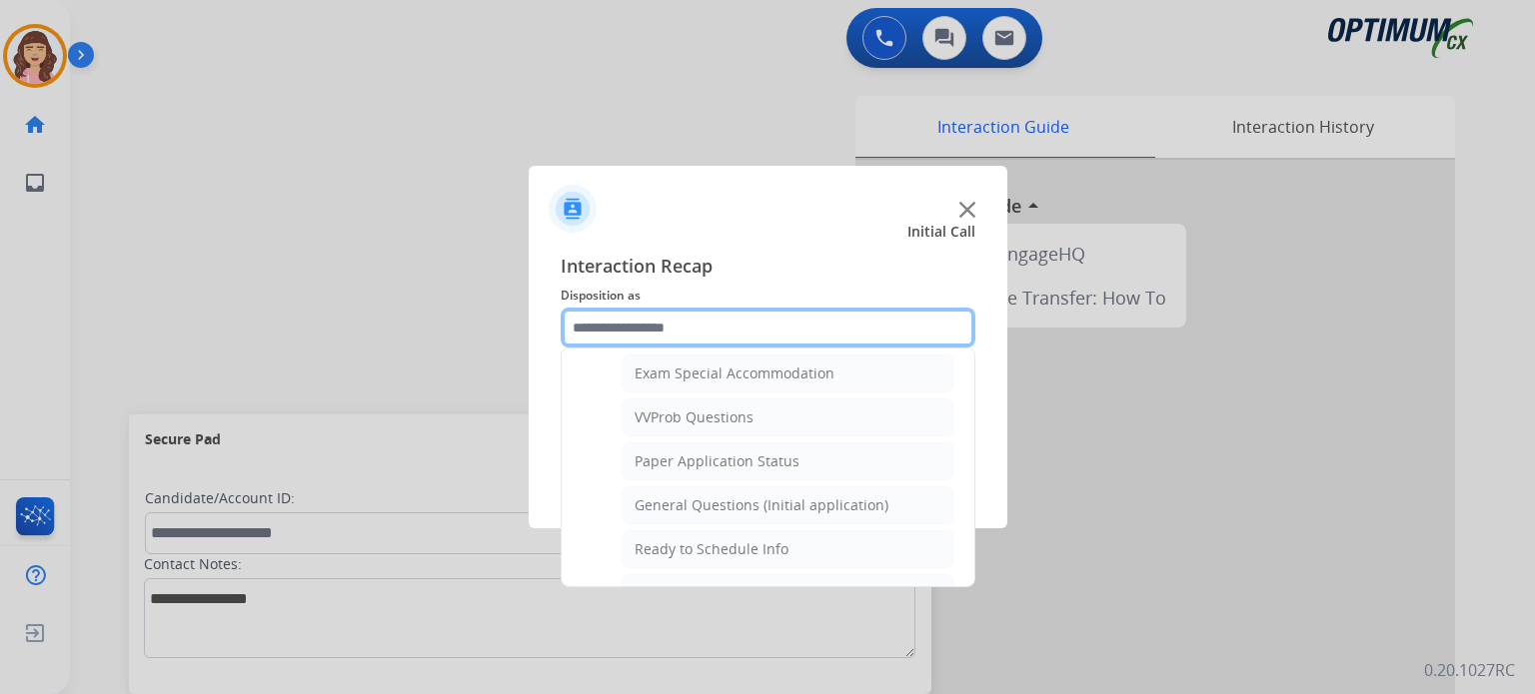
scroll to position [1034, 0]
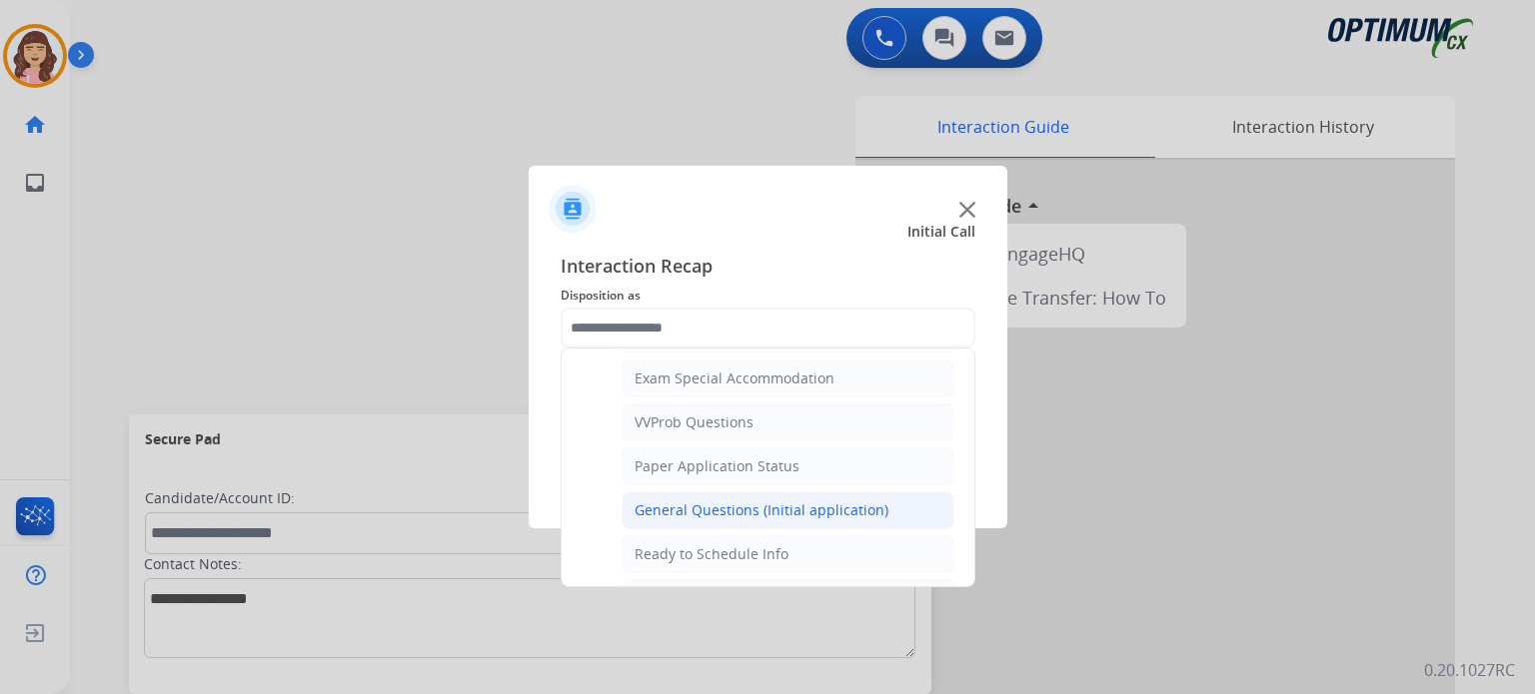
click at [728, 501] on div "General Questions (Initial application)" at bounding box center [761, 511] width 254 height 20
type input "**********"
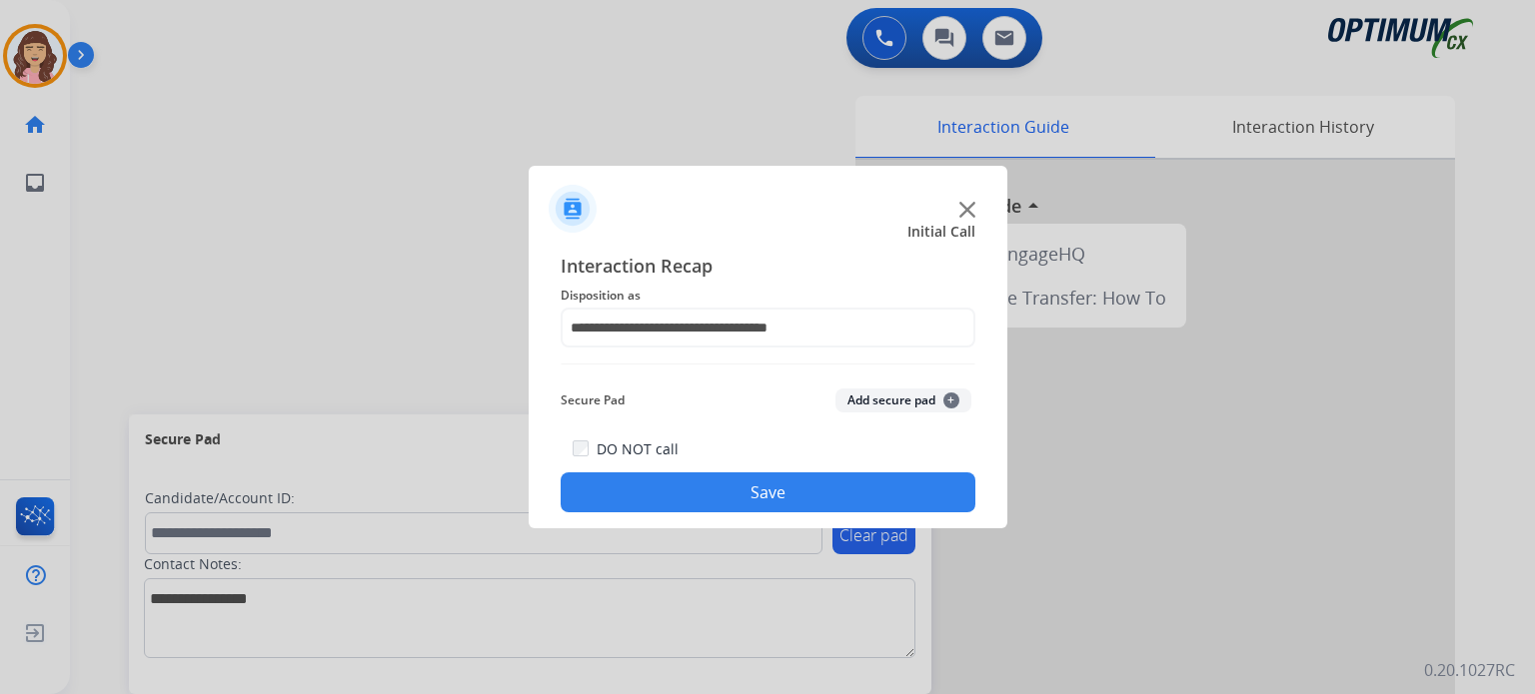
click at [721, 504] on button "Save" at bounding box center [768, 493] width 415 height 40
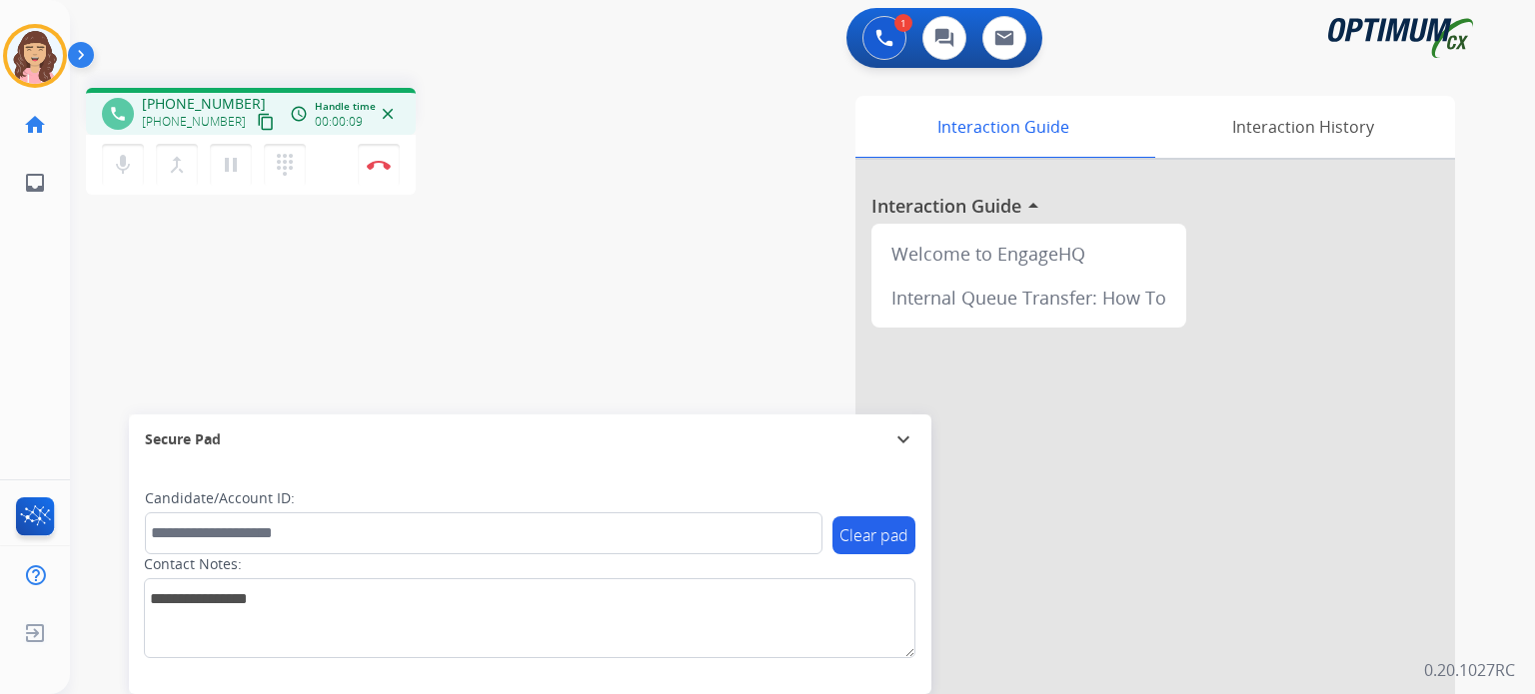
click at [257, 119] on mat-icon "content_copy" at bounding box center [266, 122] width 18 height 18
click at [450, 329] on div "phone [PHONE_NUMBER] [PHONE_NUMBER] content_copy access_time Call metrics Queue…" at bounding box center [778, 488] width 1417 height 833
click at [384, 167] on img at bounding box center [379, 165] width 24 height 10
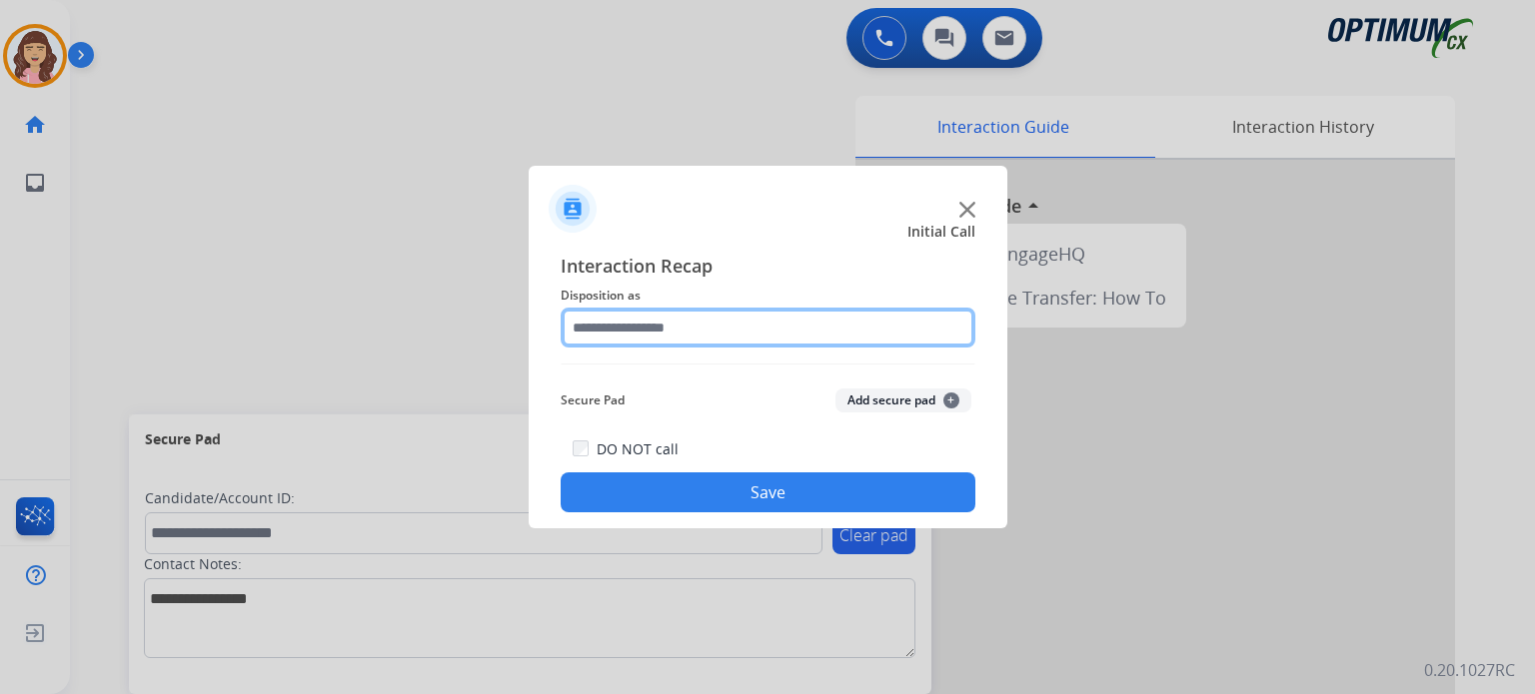
click at [695, 331] on input "text" at bounding box center [768, 328] width 415 height 40
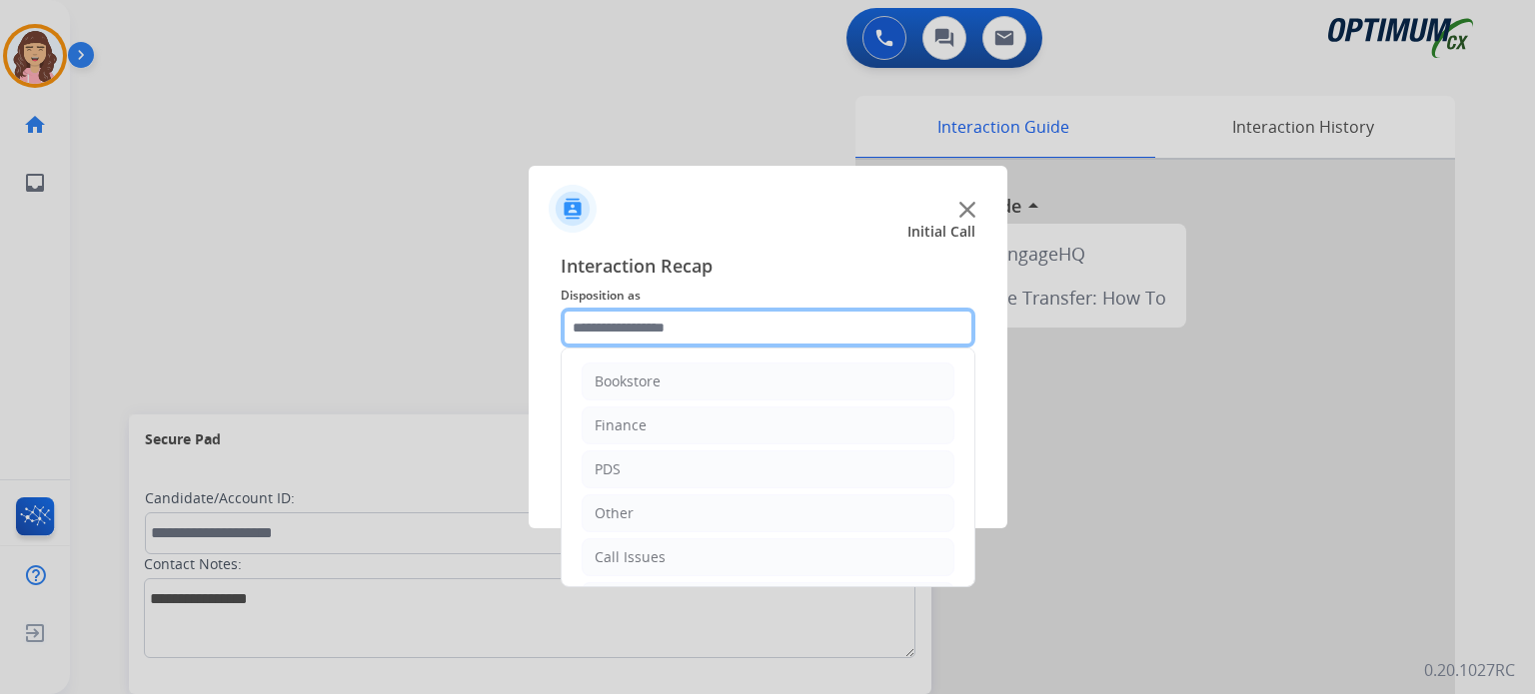
scroll to position [132, 0]
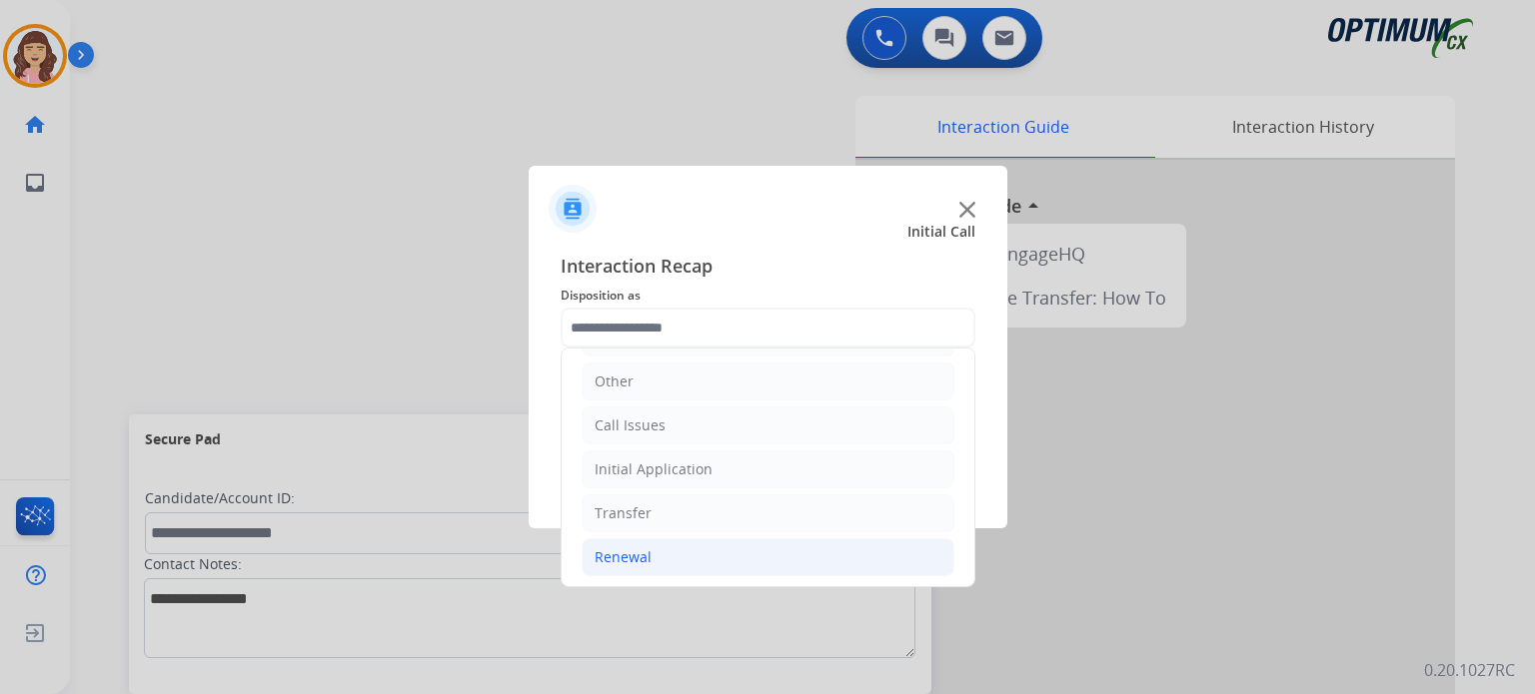
click at [620, 559] on div "Renewal" at bounding box center [622, 558] width 57 height 20
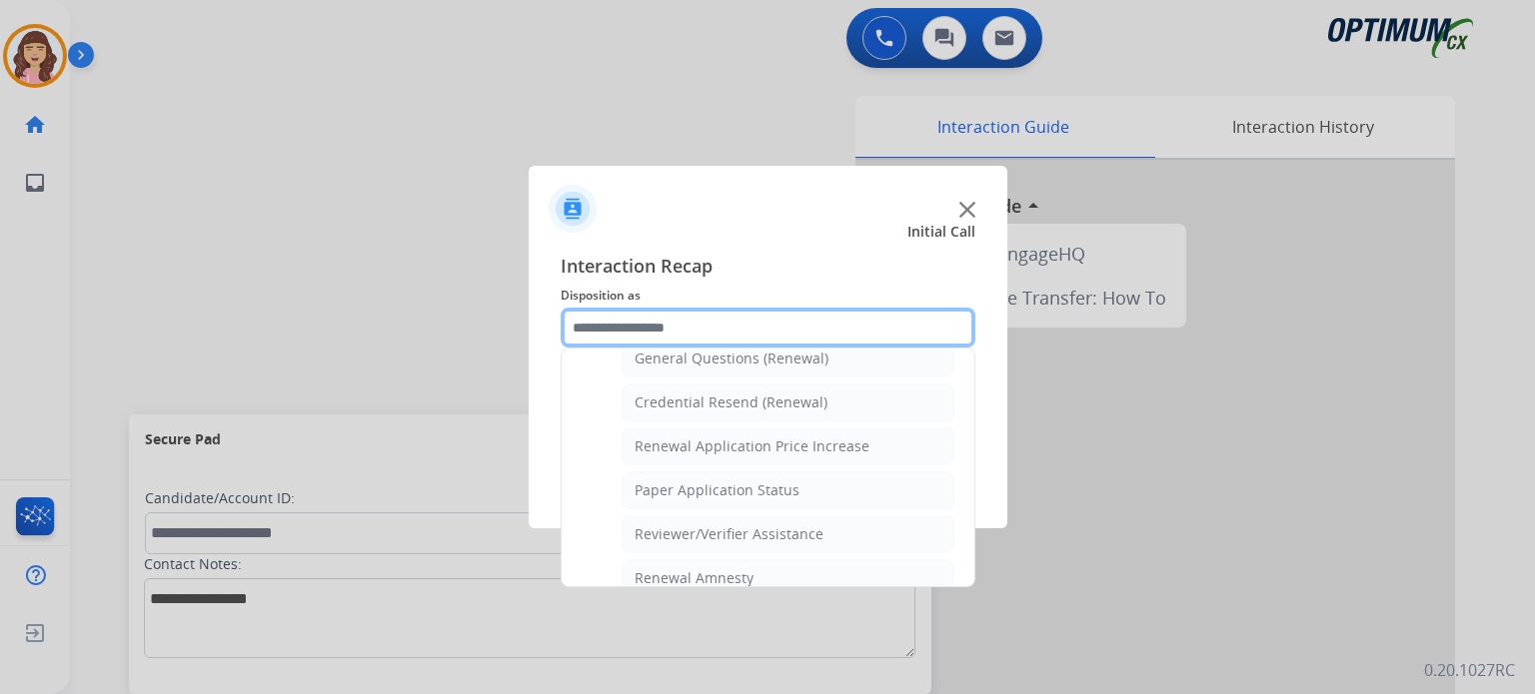
scroll to position [557, 0]
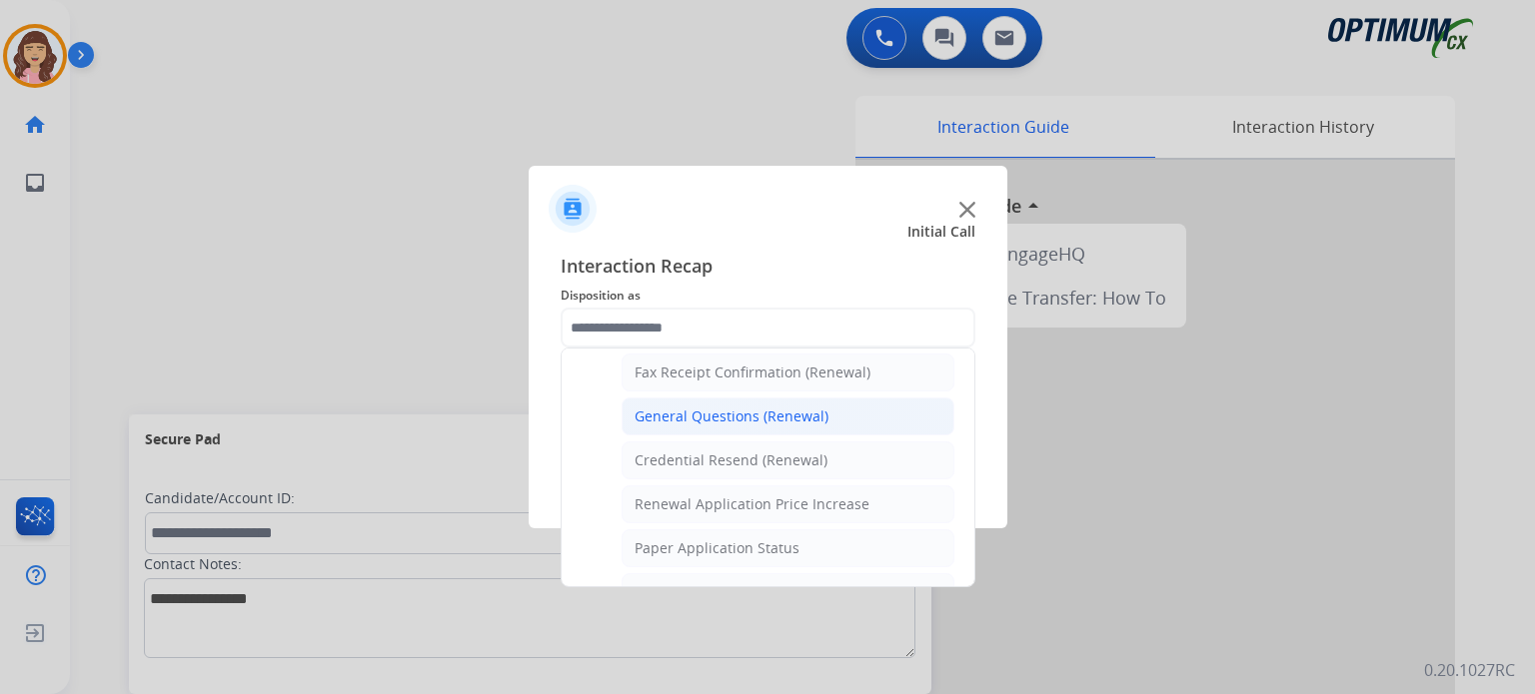
click at [703, 415] on div "General Questions (Renewal)" at bounding box center [731, 417] width 194 height 20
type input "**********"
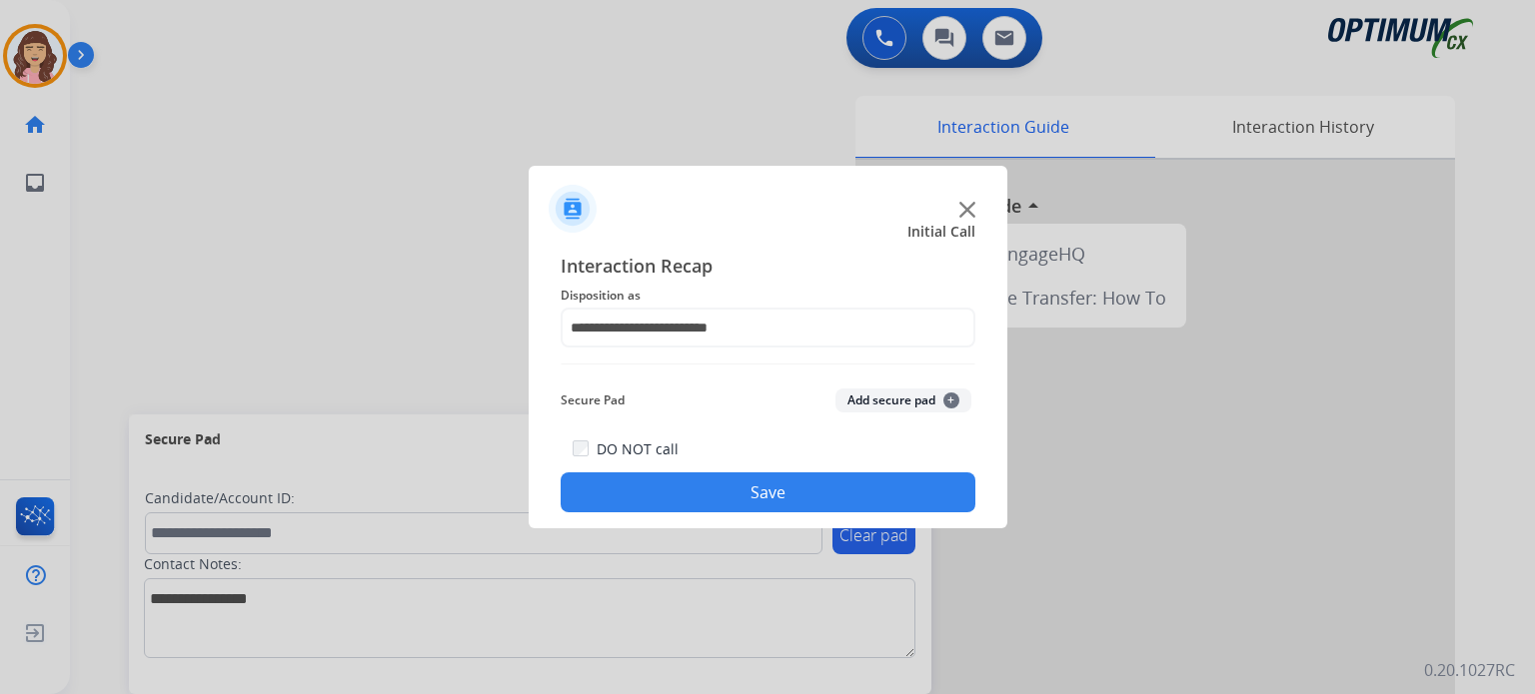
click at [727, 495] on button "Save" at bounding box center [768, 493] width 415 height 40
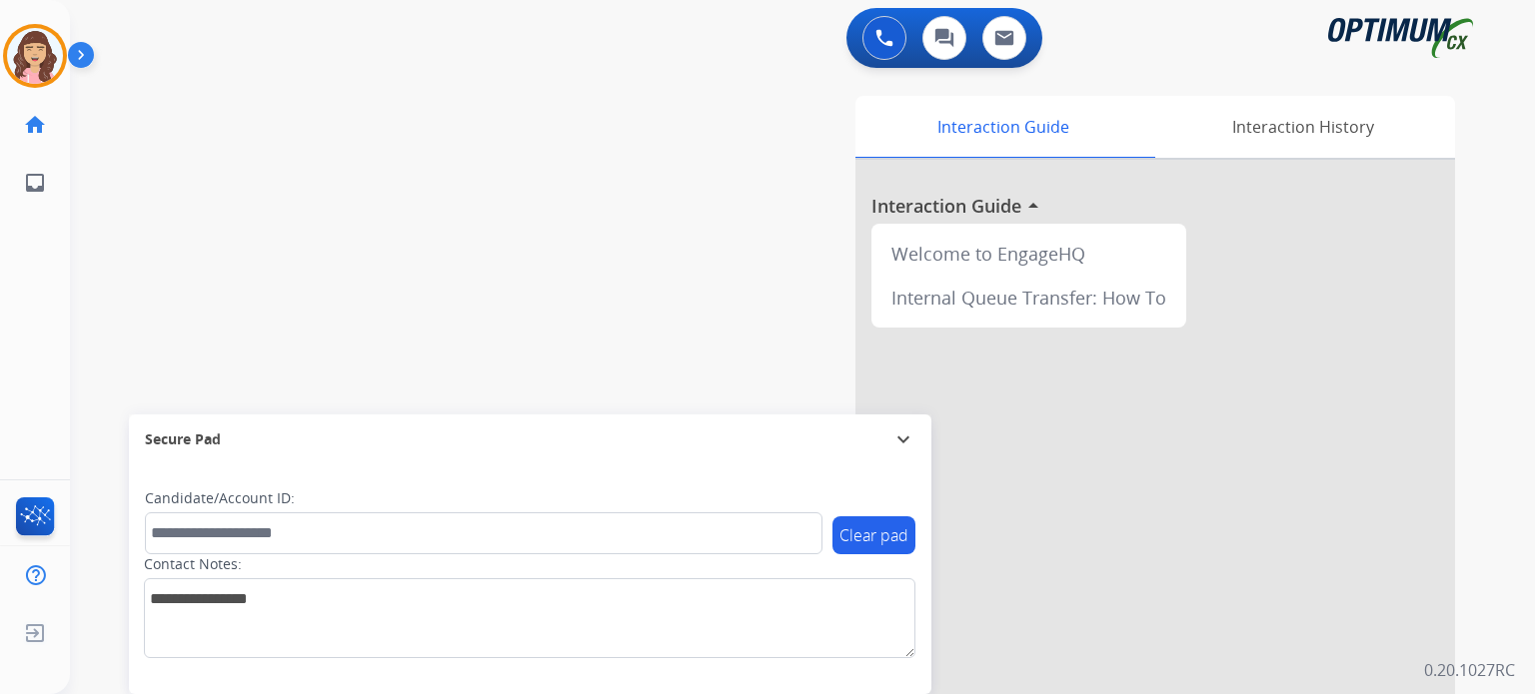
click at [485, 129] on div "swap_horiz Break voice bridge close_fullscreen Connect 3-Way Call merge_type Se…" at bounding box center [778, 488] width 1417 height 833
click at [27, 71] on img at bounding box center [35, 56] width 56 height 56
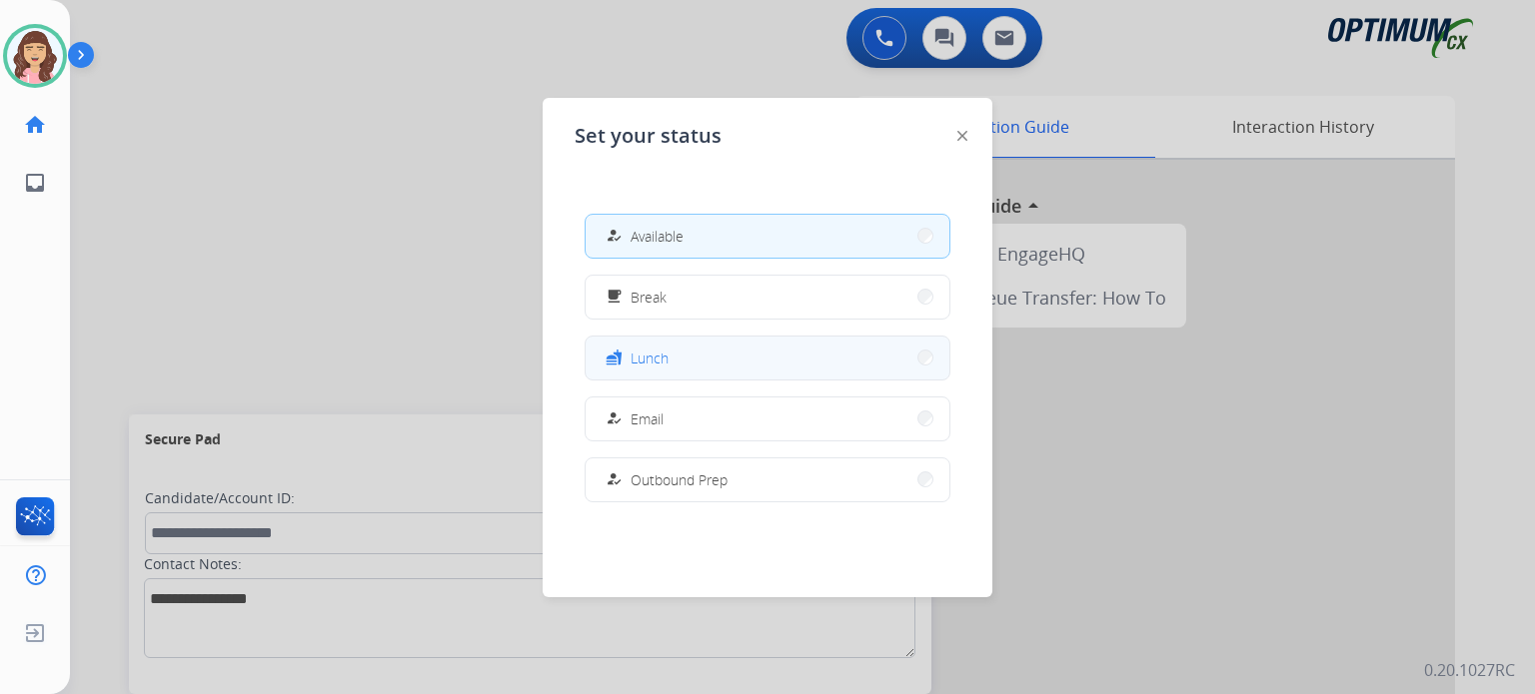
click at [675, 359] on button "fastfood Lunch" at bounding box center [767, 358] width 364 height 43
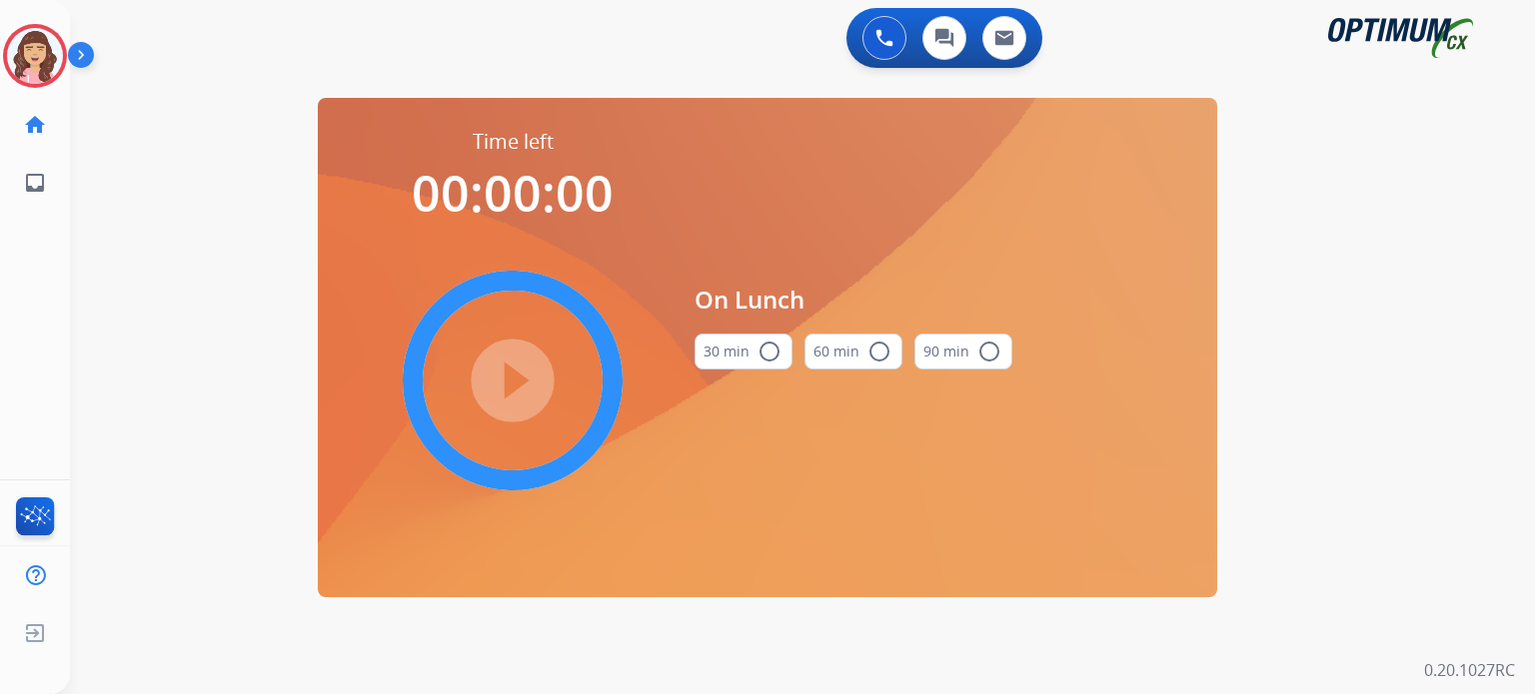
click at [752, 359] on button "30 min radio_button_unchecked" at bounding box center [743, 352] width 98 height 36
click at [508, 386] on mat-icon "play_circle_filled" at bounding box center [513, 381] width 24 height 24
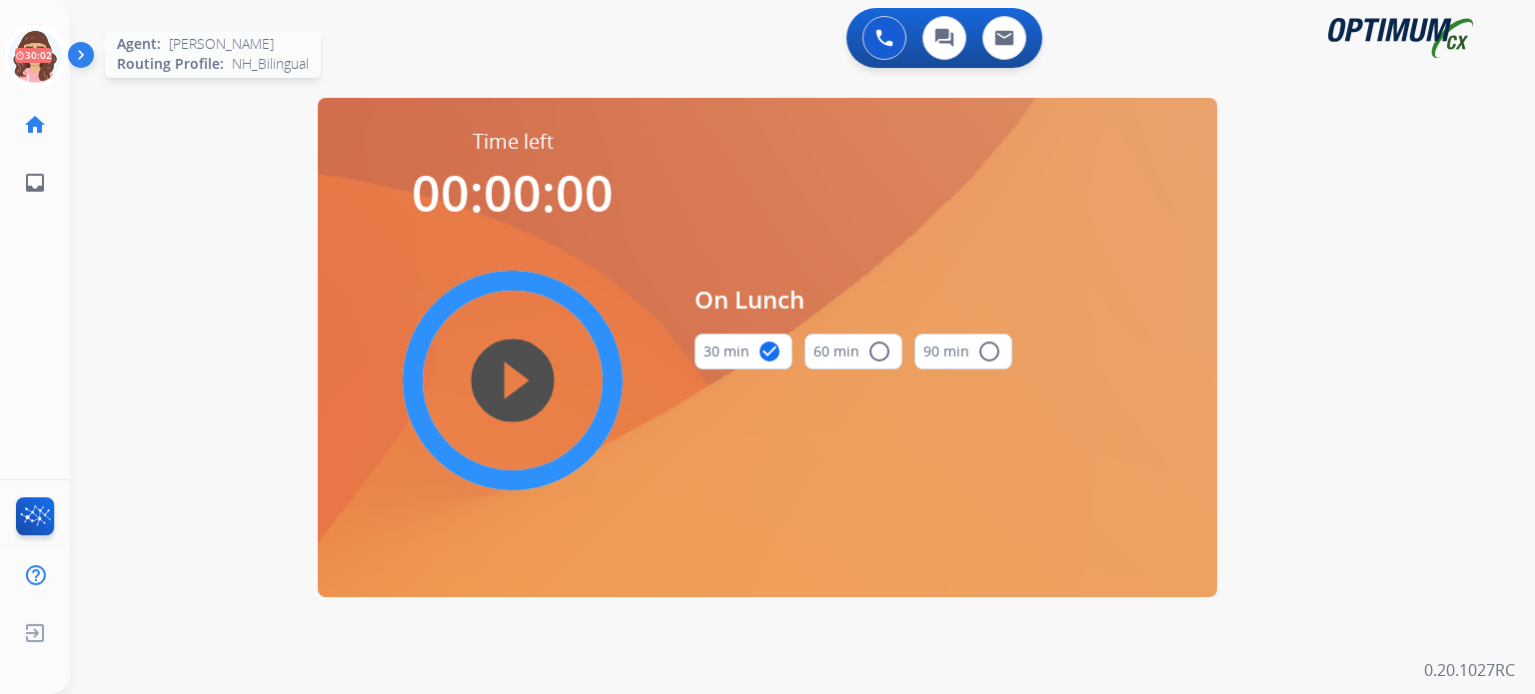
click at [36, 60] on icon at bounding box center [35, 56] width 65 height 65
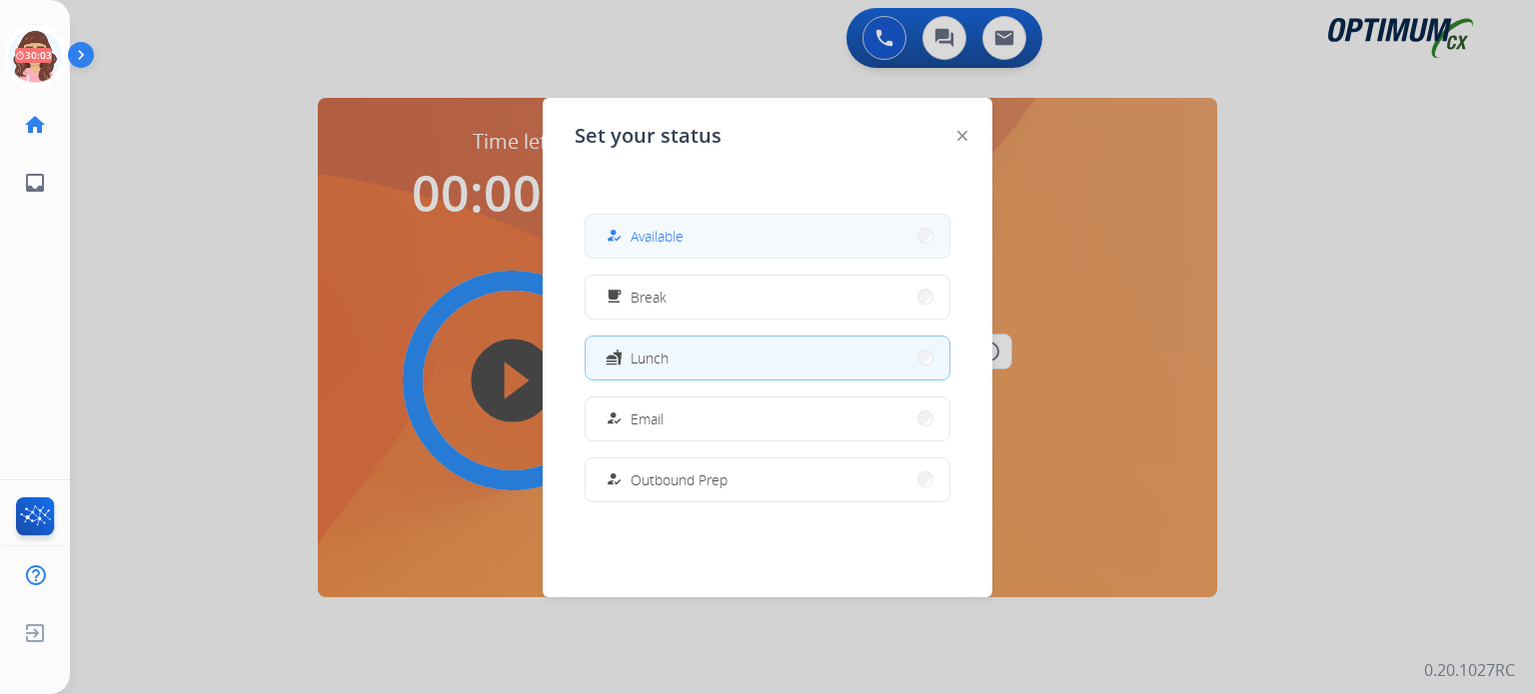
click at [665, 243] on span "Available" at bounding box center [656, 236] width 53 height 21
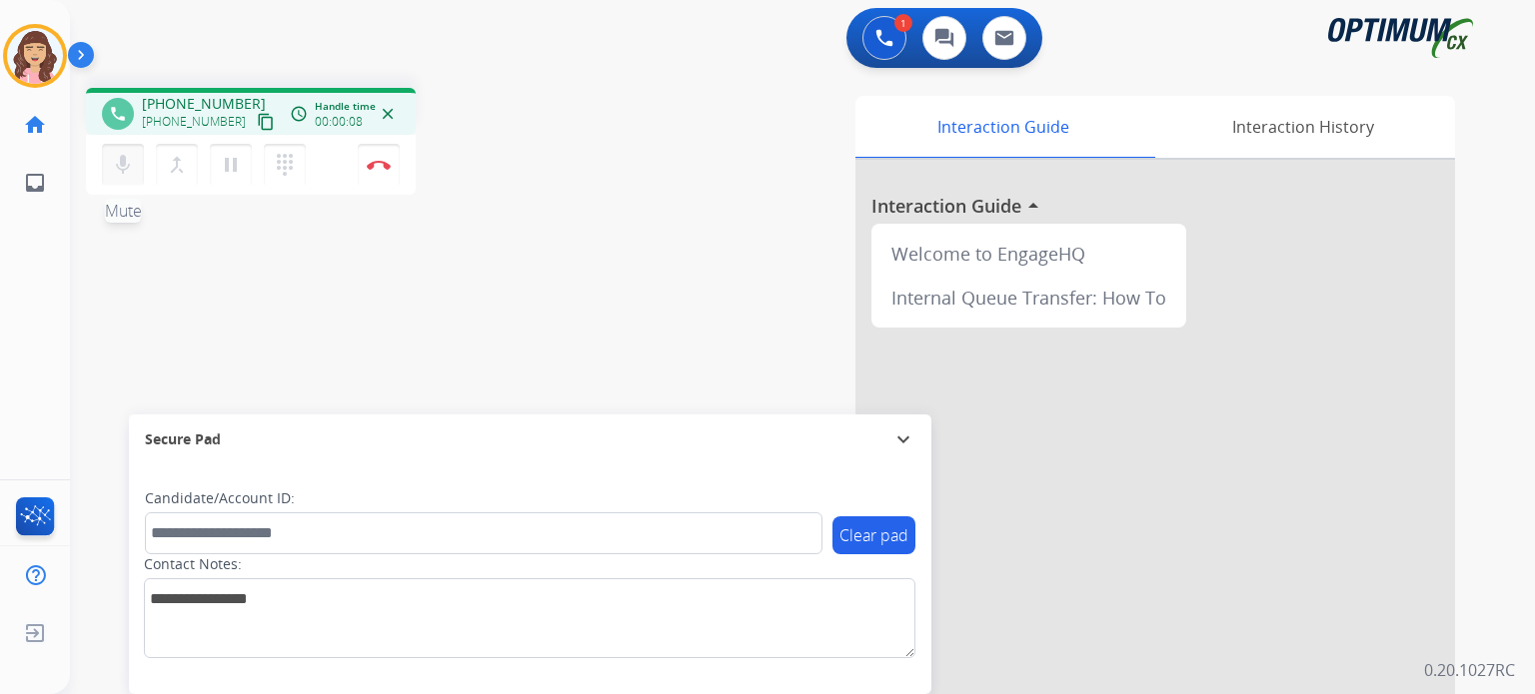
click at [126, 163] on mat-icon "mic" at bounding box center [123, 165] width 24 height 24
click at [126, 163] on mat-icon "mic_off" at bounding box center [123, 165] width 24 height 24
click at [257, 116] on mat-icon "content_copy" at bounding box center [266, 122] width 18 height 18
click at [380, 170] on button "Disconnect" at bounding box center [379, 165] width 42 height 42
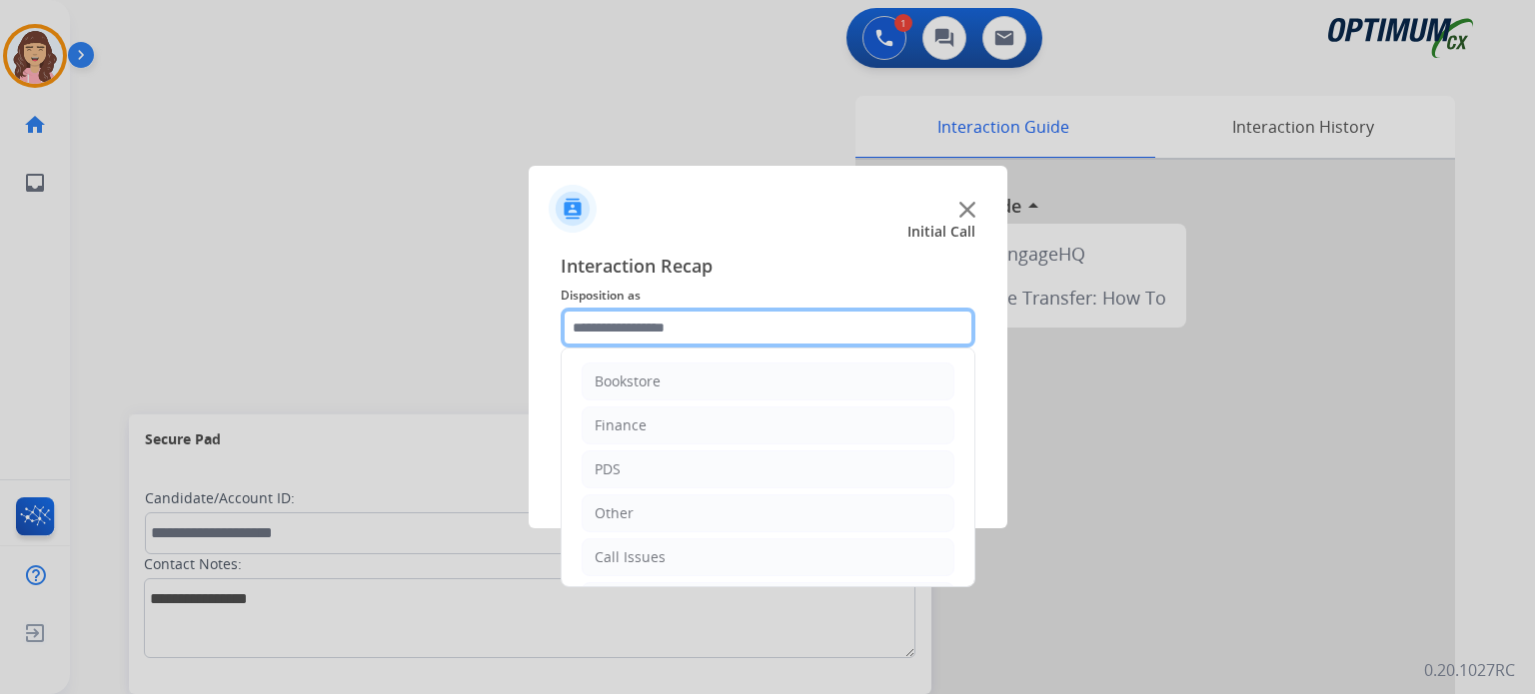
click at [717, 319] on input "text" at bounding box center [768, 328] width 415 height 40
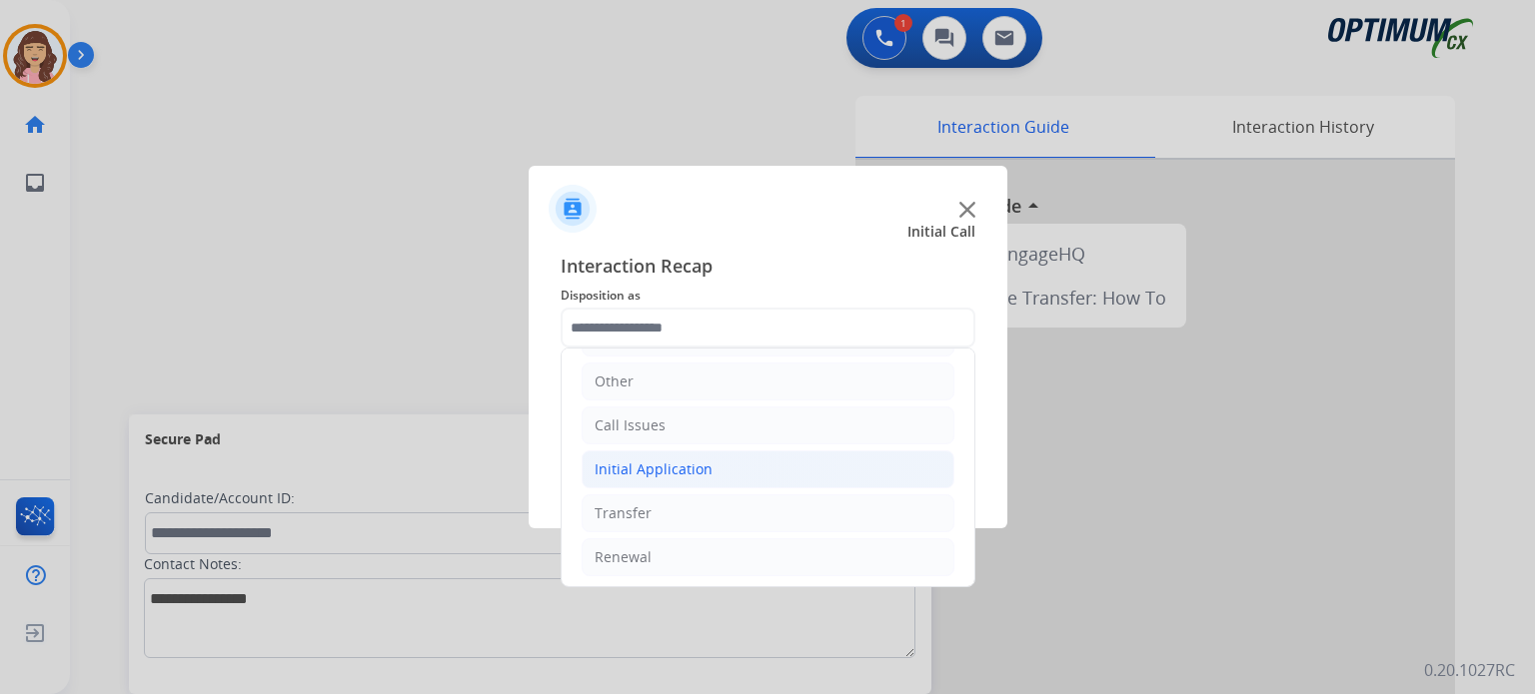
click at [668, 467] on div "Initial Application" at bounding box center [653, 470] width 118 height 20
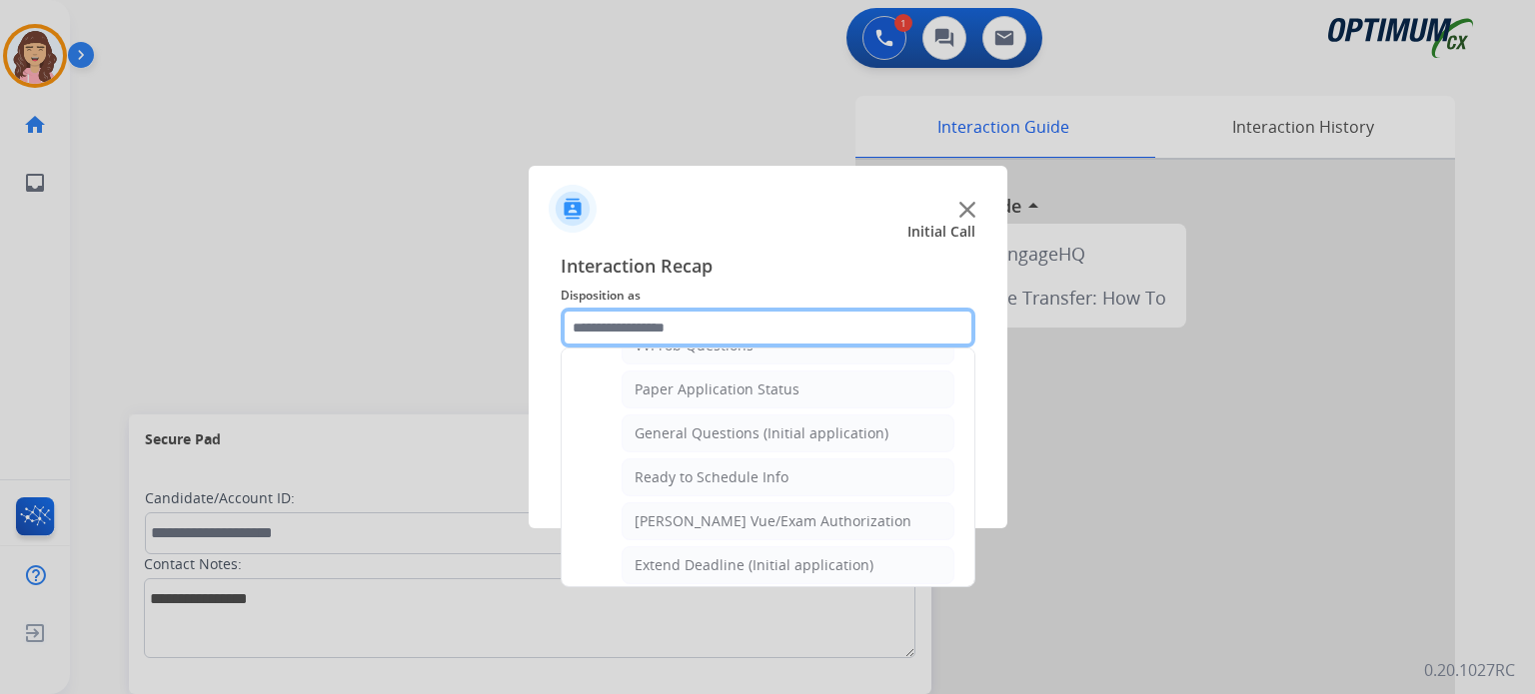
scroll to position [1101, 0]
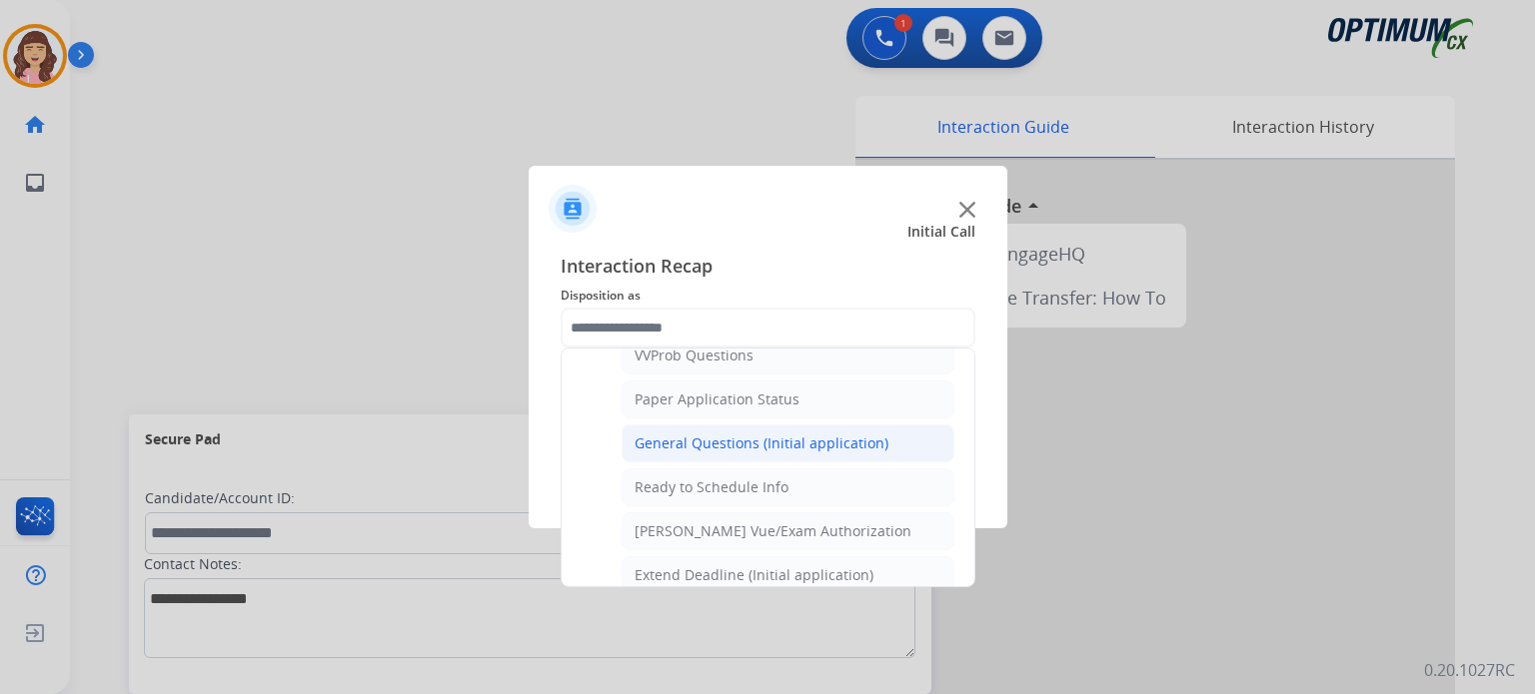
click at [726, 434] on div "General Questions (Initial application)" at bounding box center [761, 444] width 254 height 20
type input "**********"
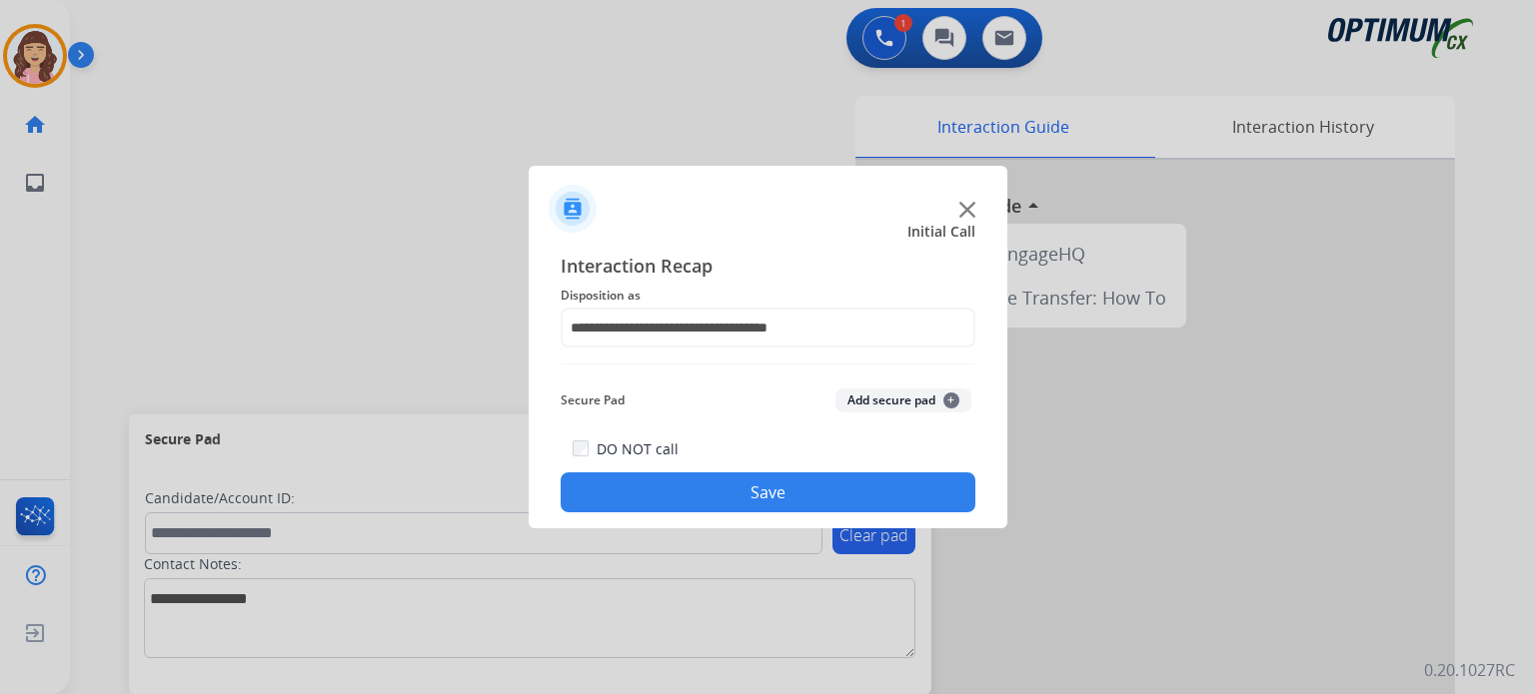
click at [729, 491] on button "Save" at bounding box center [768, 493] width 415 height 40
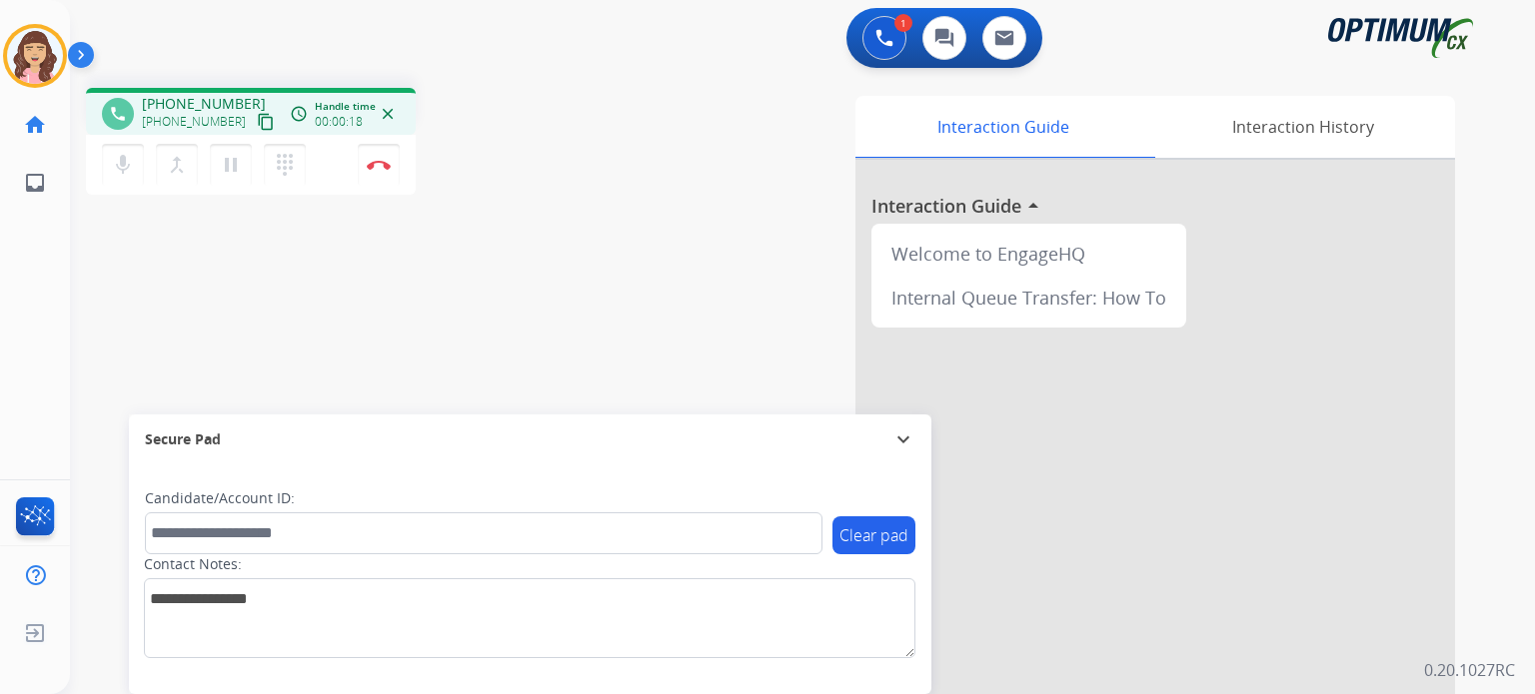
click at [257, 116] on mat-icon "content_copy" at bounding box center [266, 122] width 18 height 18
click at [384, 330] on div "phone [PHONE_NUMBER] [PHONE_NUMBER] content_copy access_time Call metrics Queue…" at bounding box center [778, 488] width 1417 height 833
click at [380, 167] on img at bounding box center [379, 165] width 24 height 10
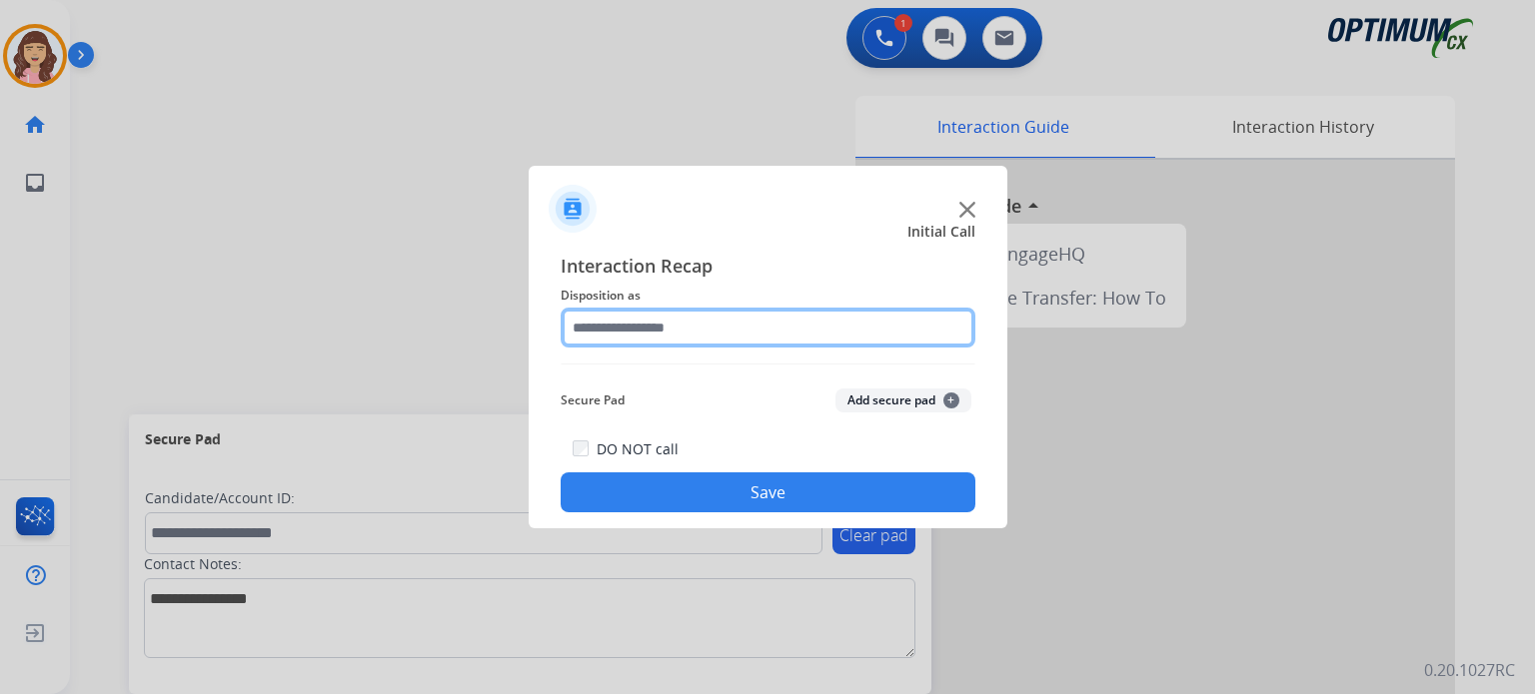
click at [710, 327] on input "text" at bounding box center [768, 328] width 415 height 40
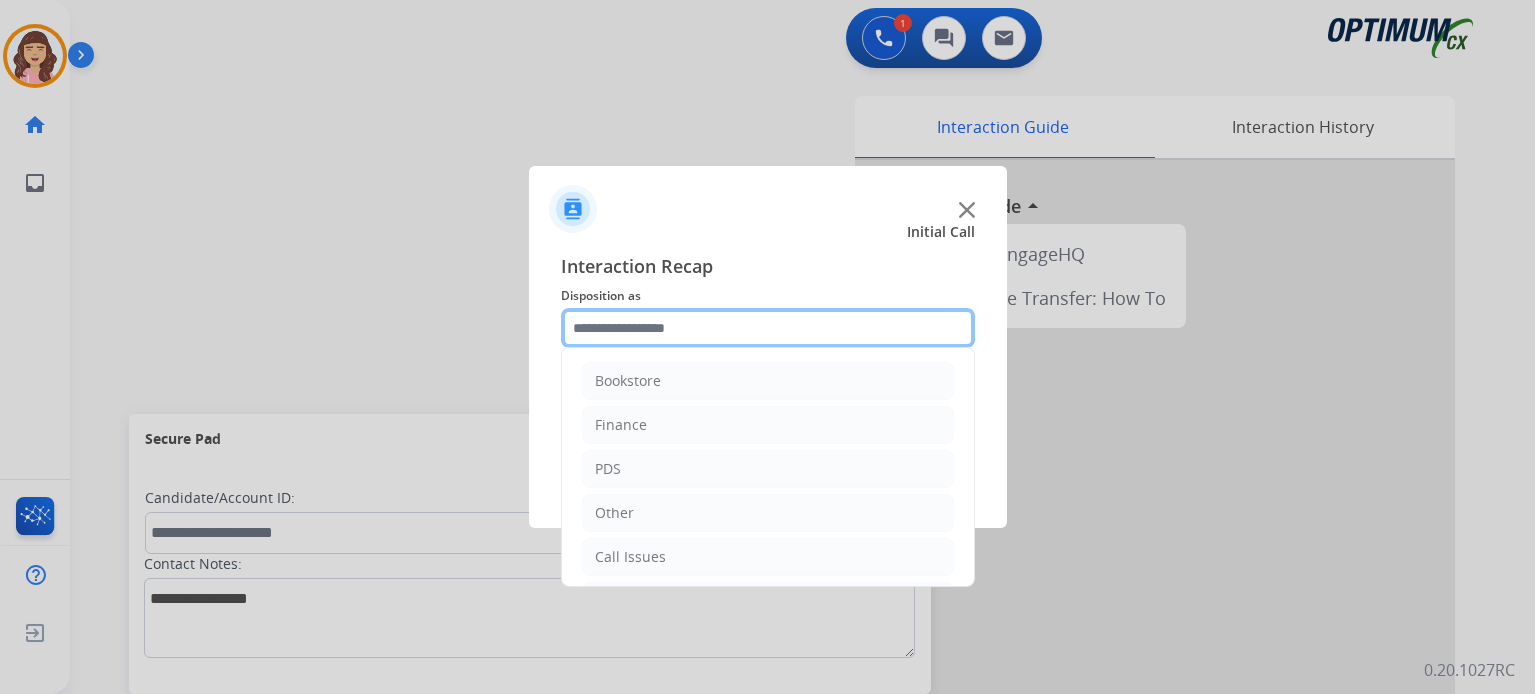
scroll to position [132, 0]
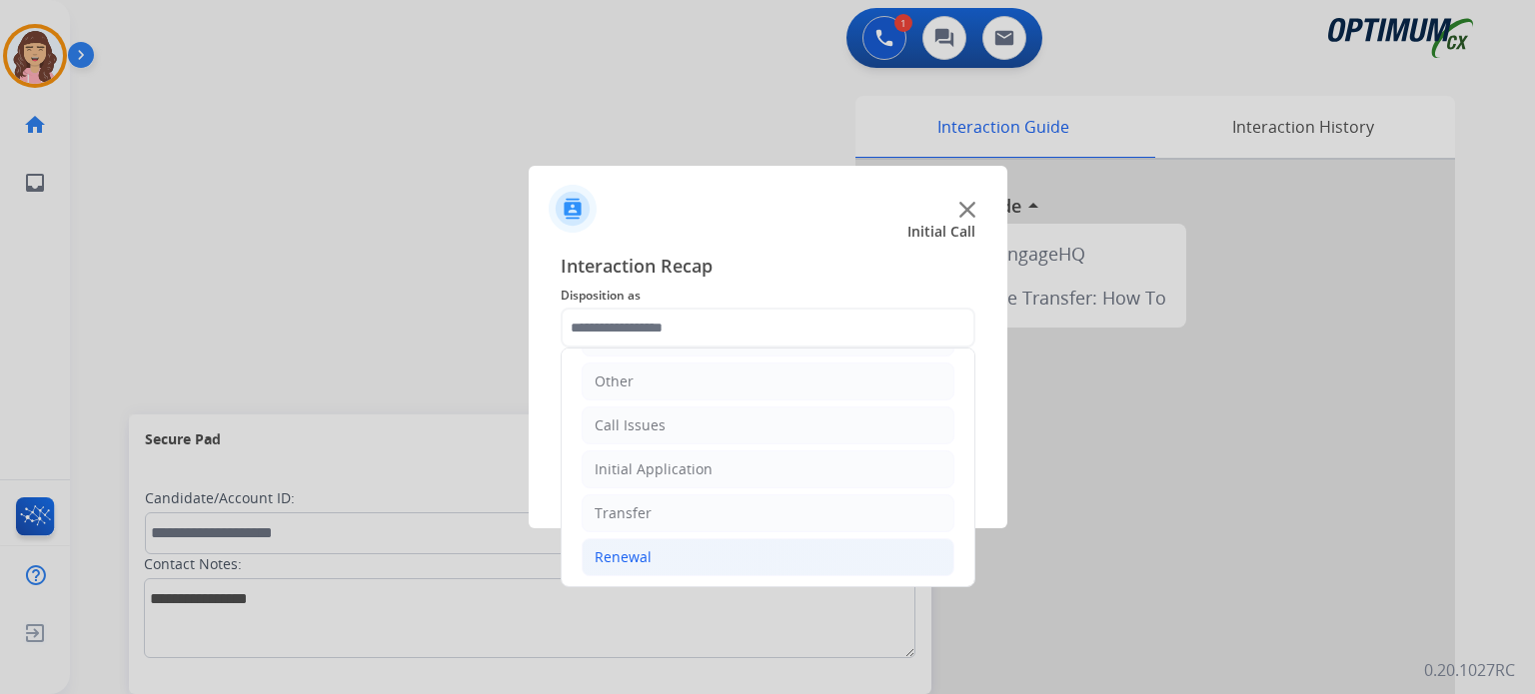
click at [641, 551] on div "Renewal" at bounding box center [622, 558] width 57 height 20
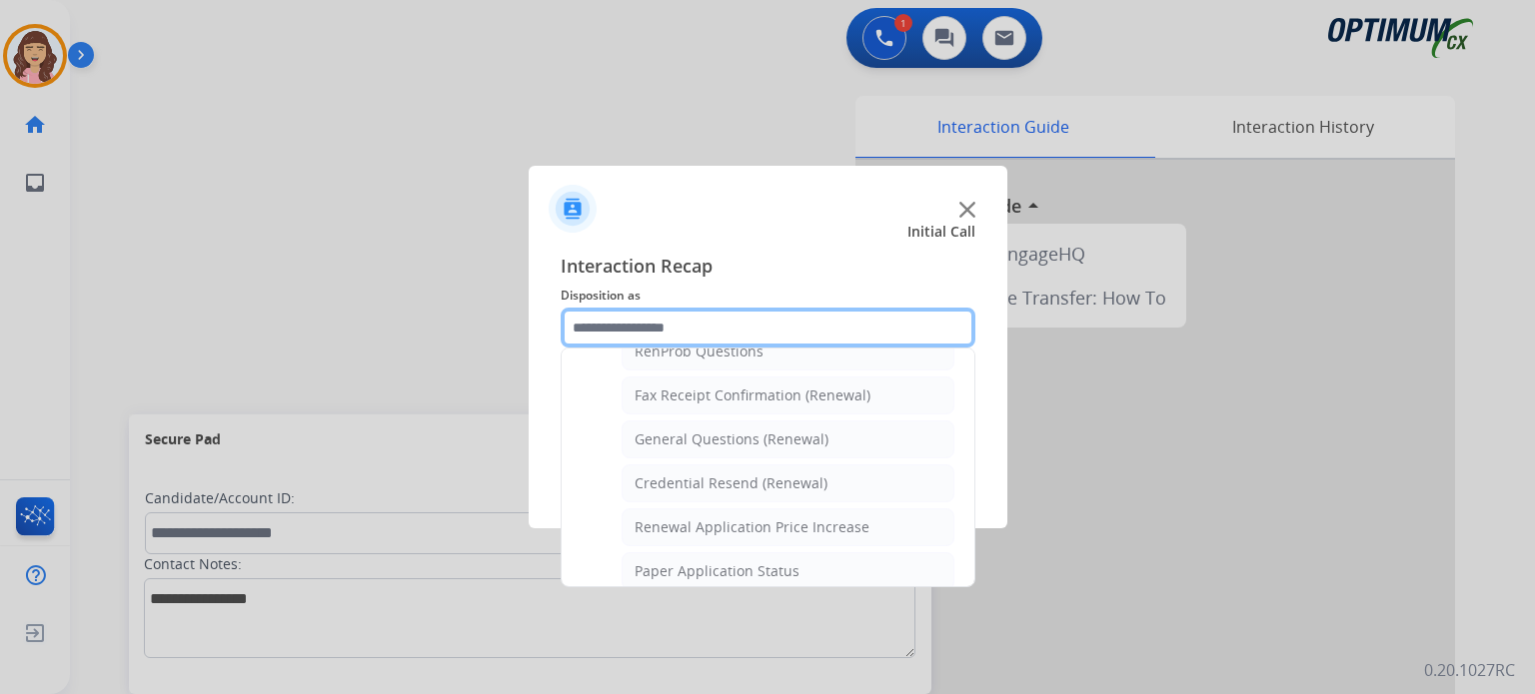
scroll to position [524, 0]
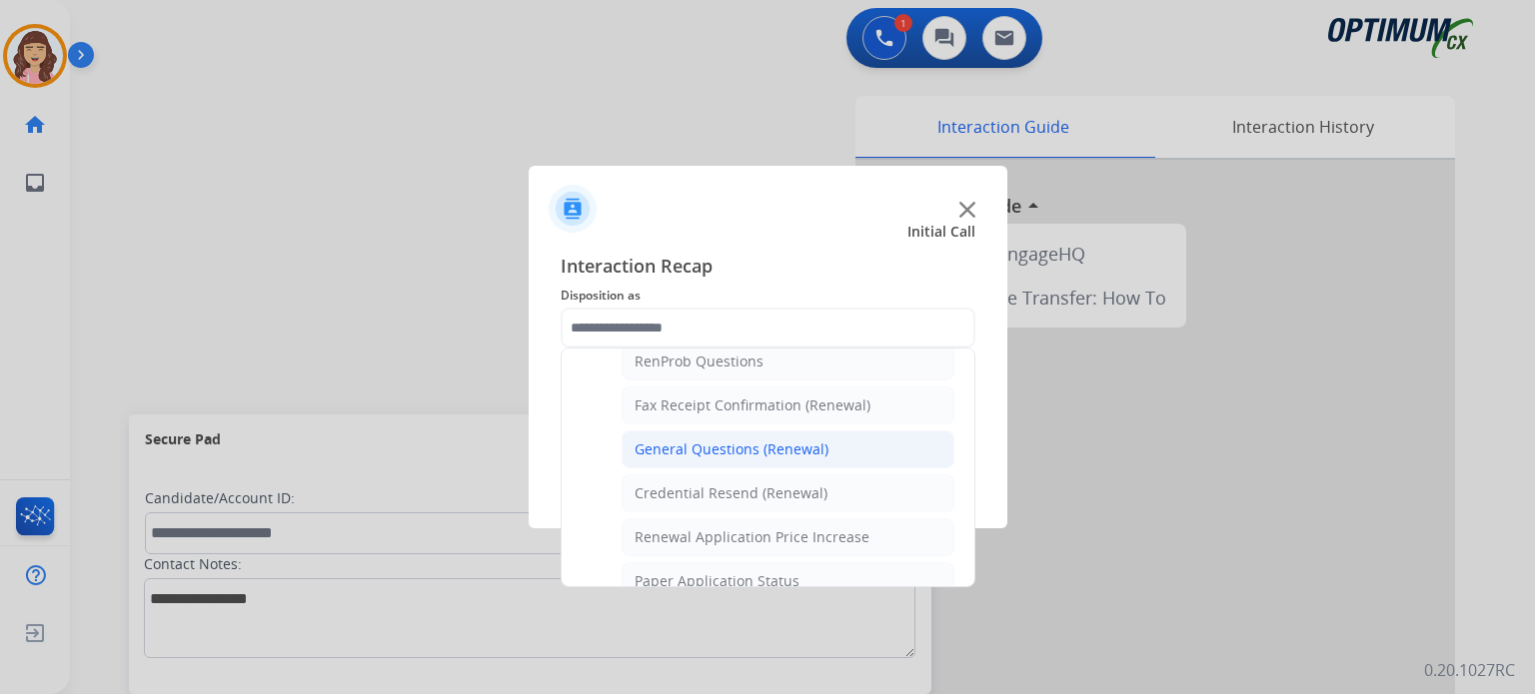
click at [752, 440] on div "General Questions (Renewal)" at bounding box center [731, 450] width 194 height 20
type input "**********"
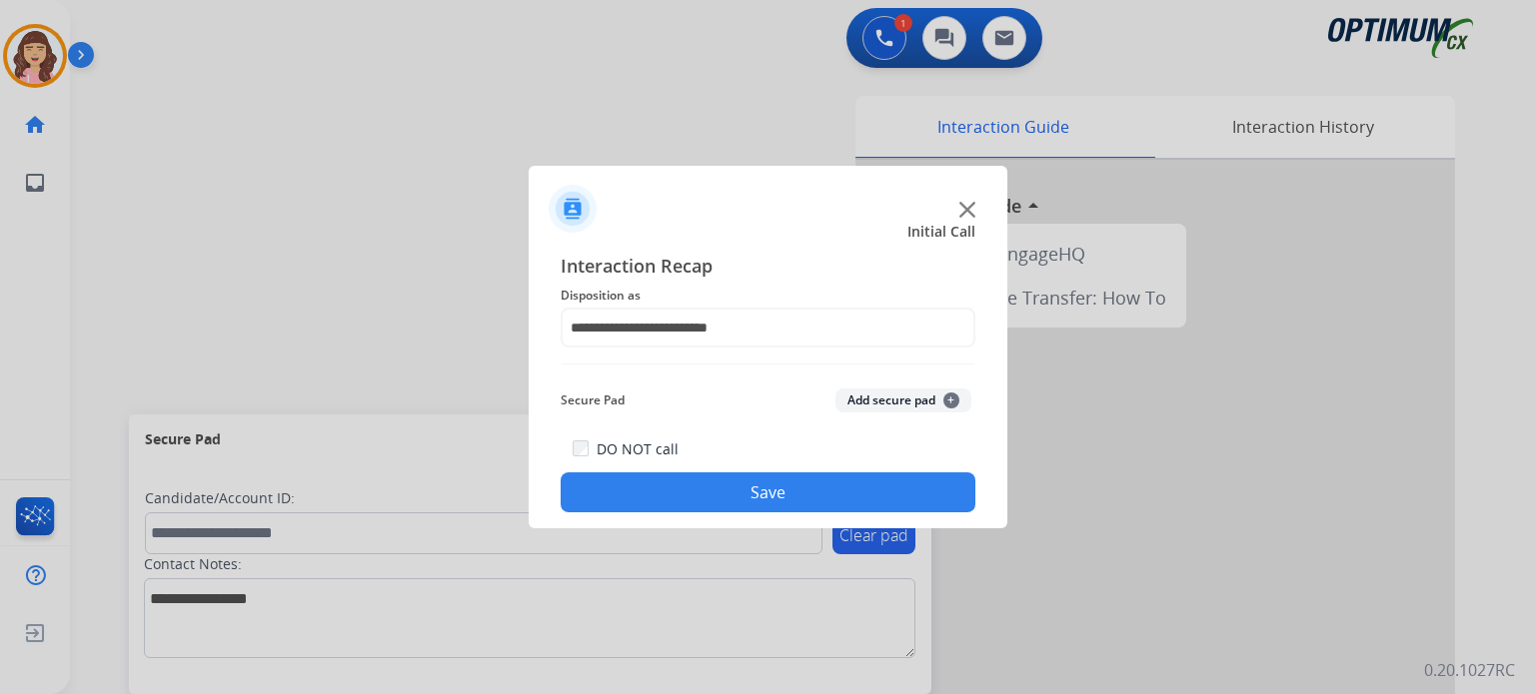
click at [760, 487] on button "Save" at bounding box center [768, 493] width 415 height 40
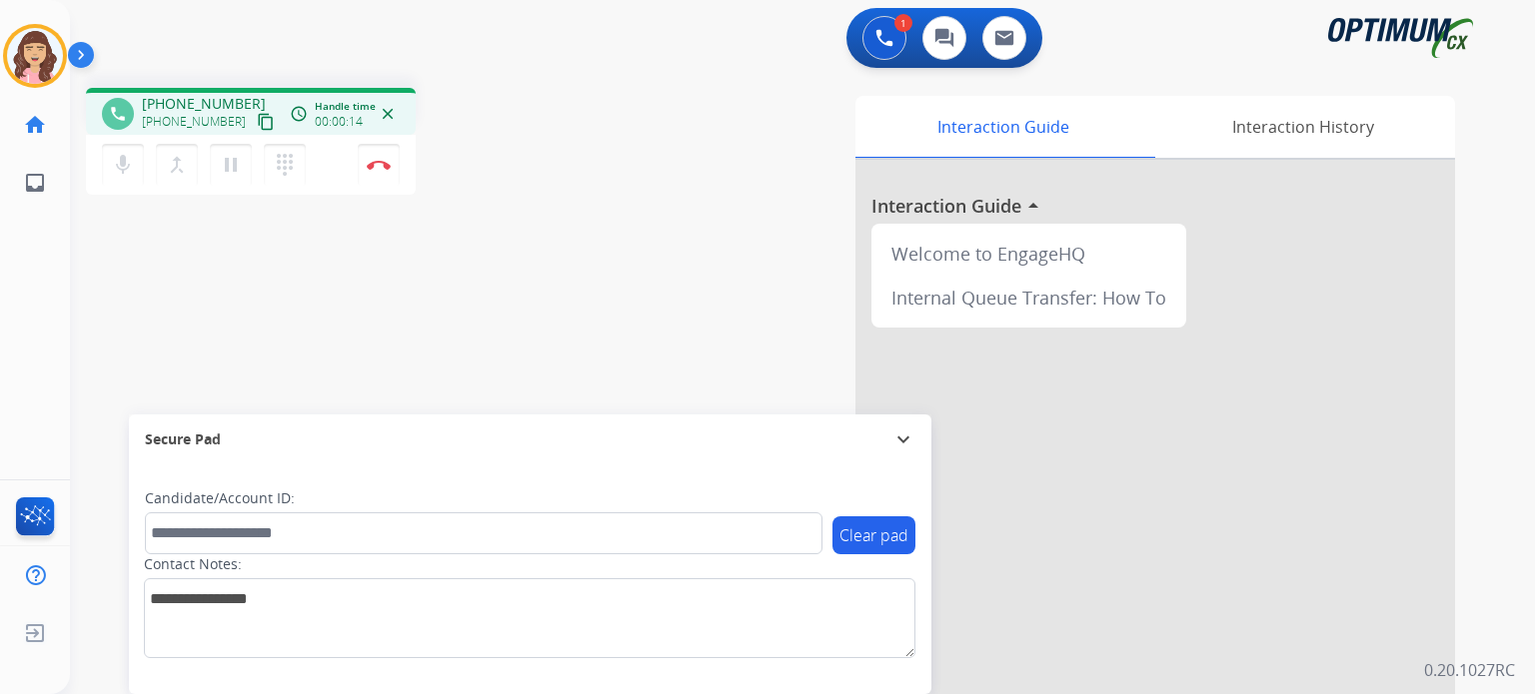
click at [257, 126] on mat-icon "content_copy" at bounding box center [266, 122] width 18 height 18
click at [399, 365] on div "phone [PHONE_NUMBER] [PHONE_NUMBER] content_copy access_time Call metrics Queue…" at bounding box center [778, 488] width 1417 height 833
click at [380, 176] on button "Disconnect" at bounding box center [379, 165] width 42 height 42
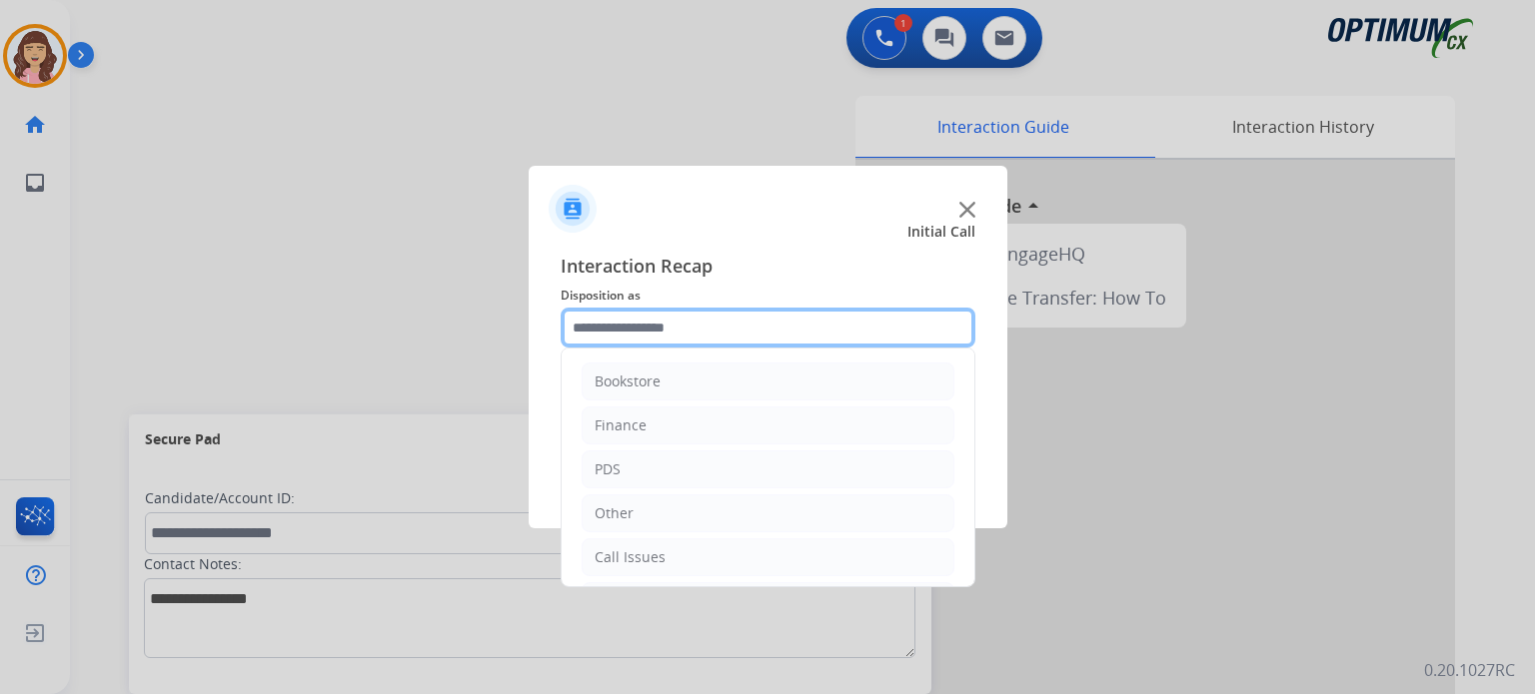
click at [673, 328] on input "text" at bounding box center [768, 328] width 415 height 40
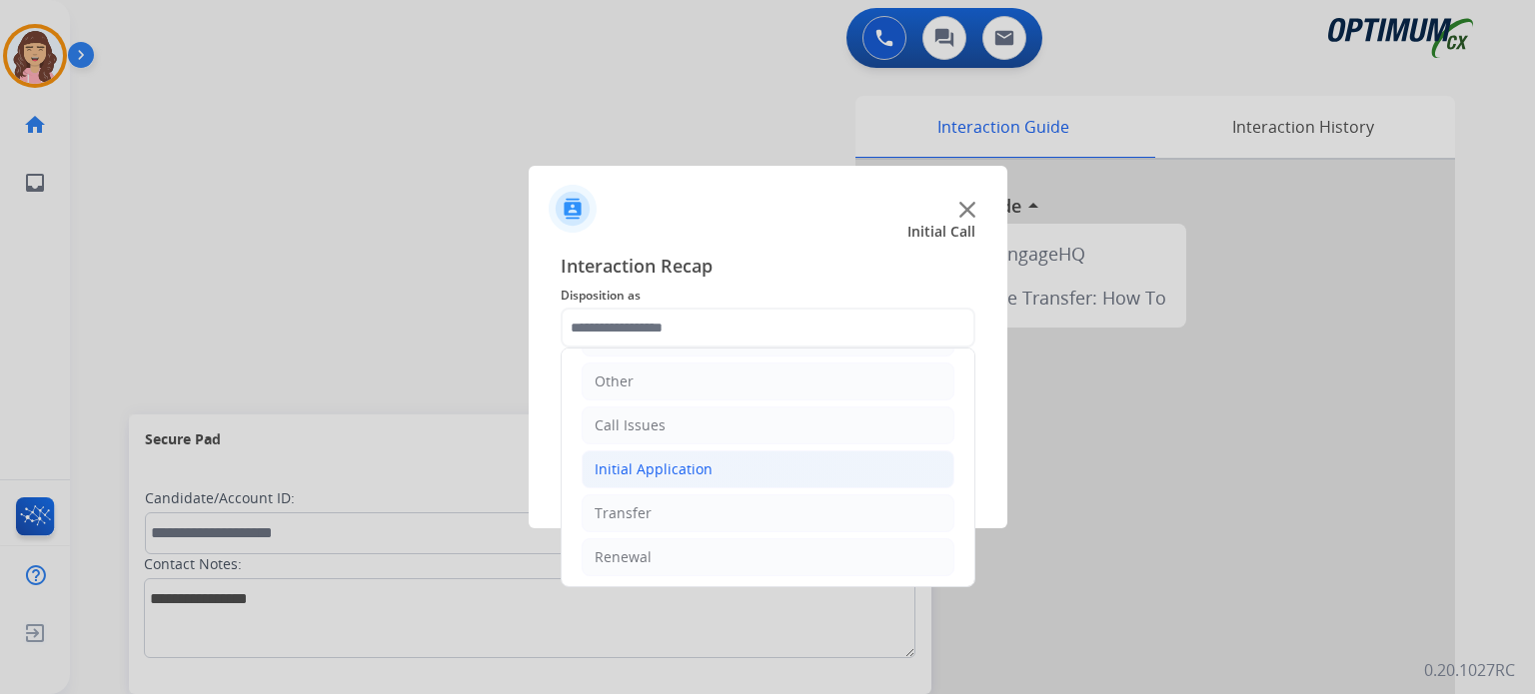
click at [726, 458] on li "Initial Application" at bounding box center [767, 470] width 373 height 38
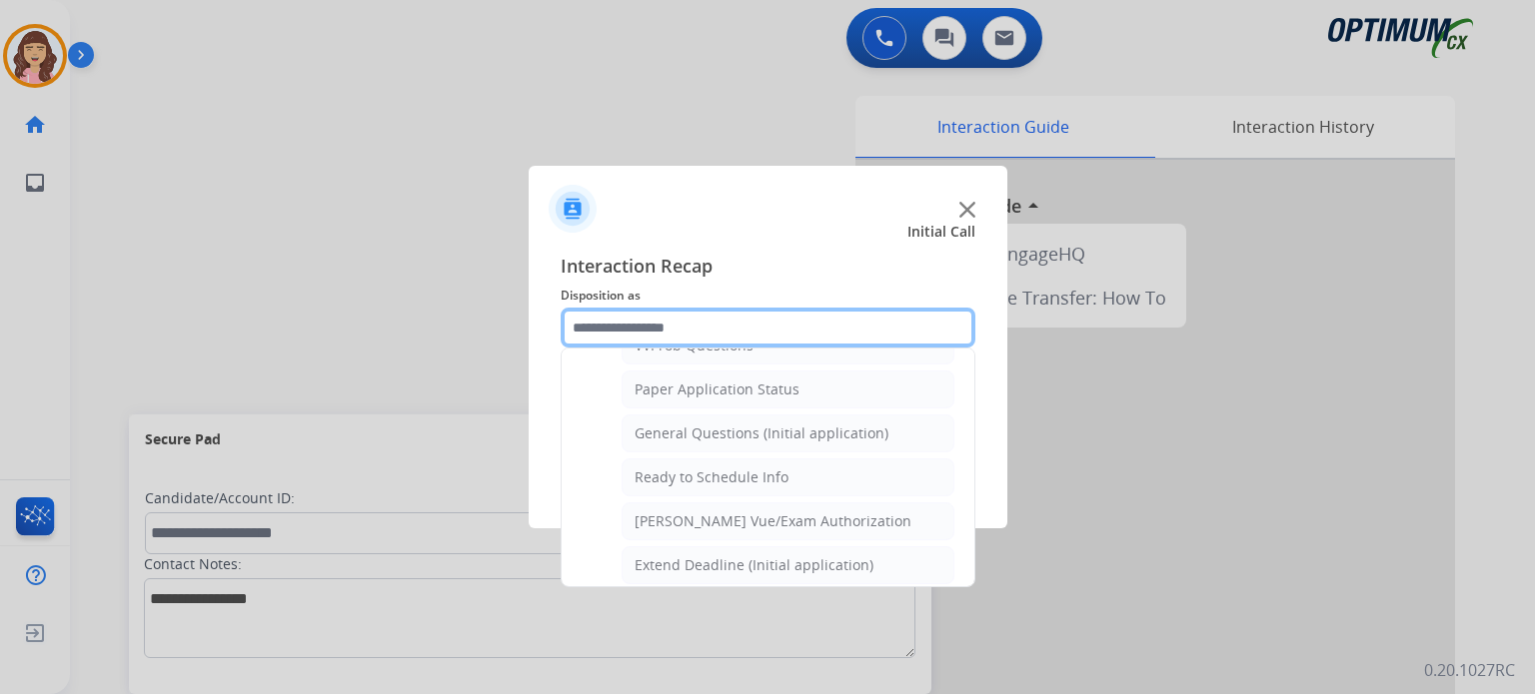
scroll to position [1102, 0]
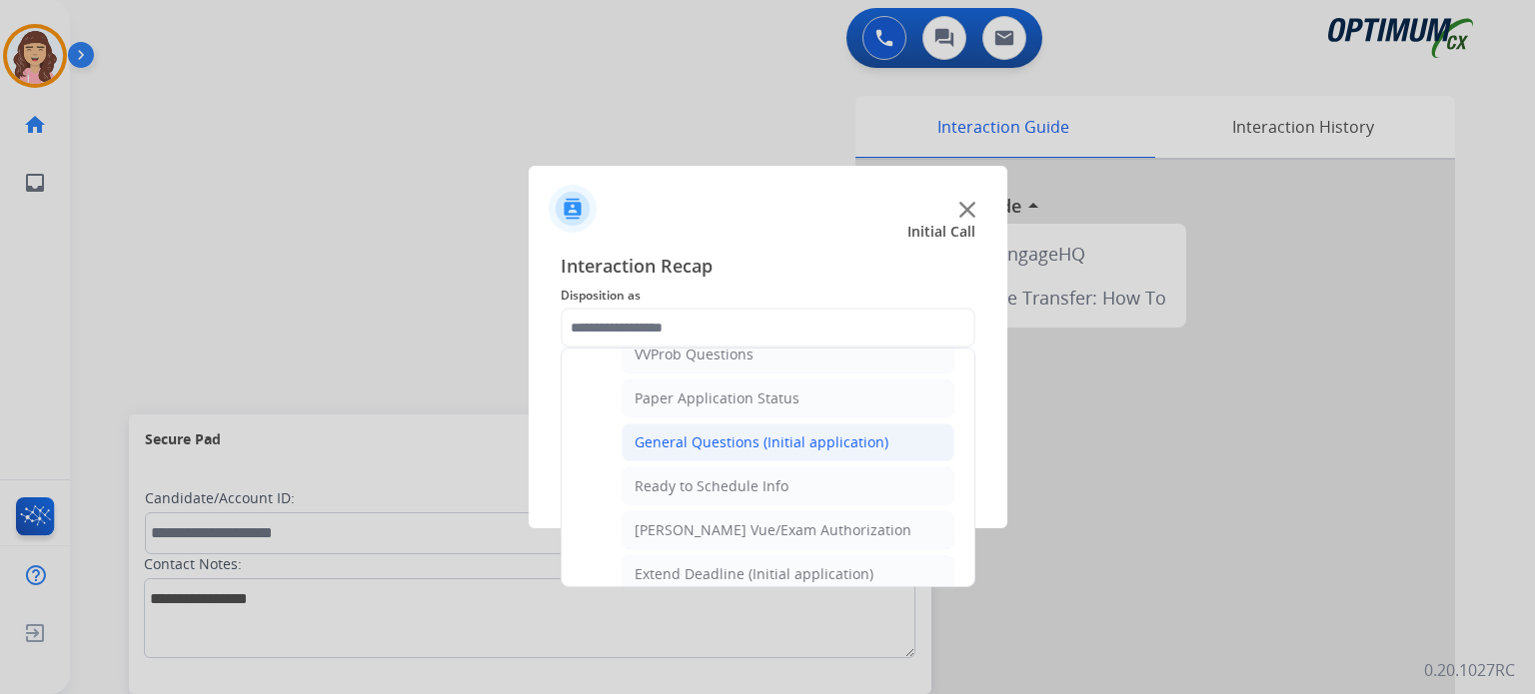
click at [738, 435] on div "General Questions (Initial application)" at bounding box center [761, 443] width 254 height 20
type input "**********"
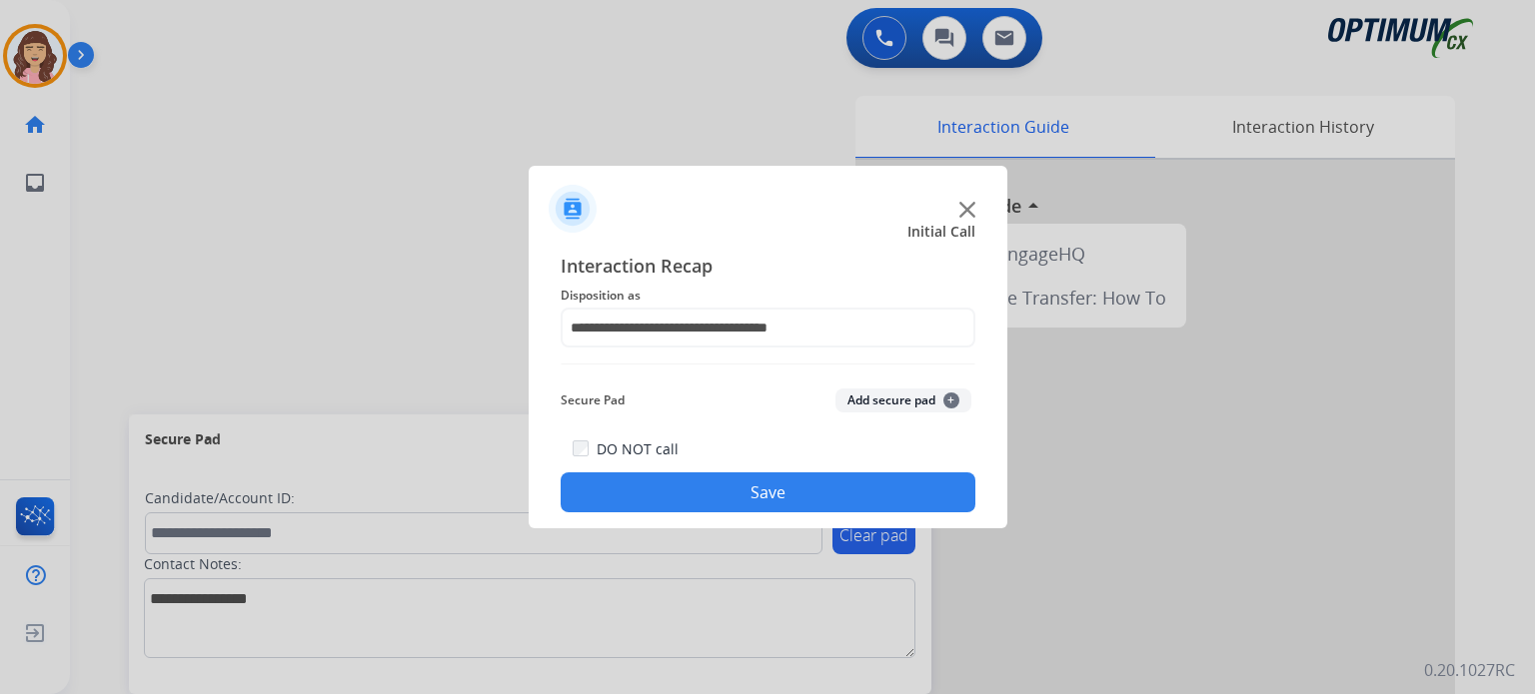
click at [759, 481] on button "Save" at bounding box center [768, 493] width 415 height 40
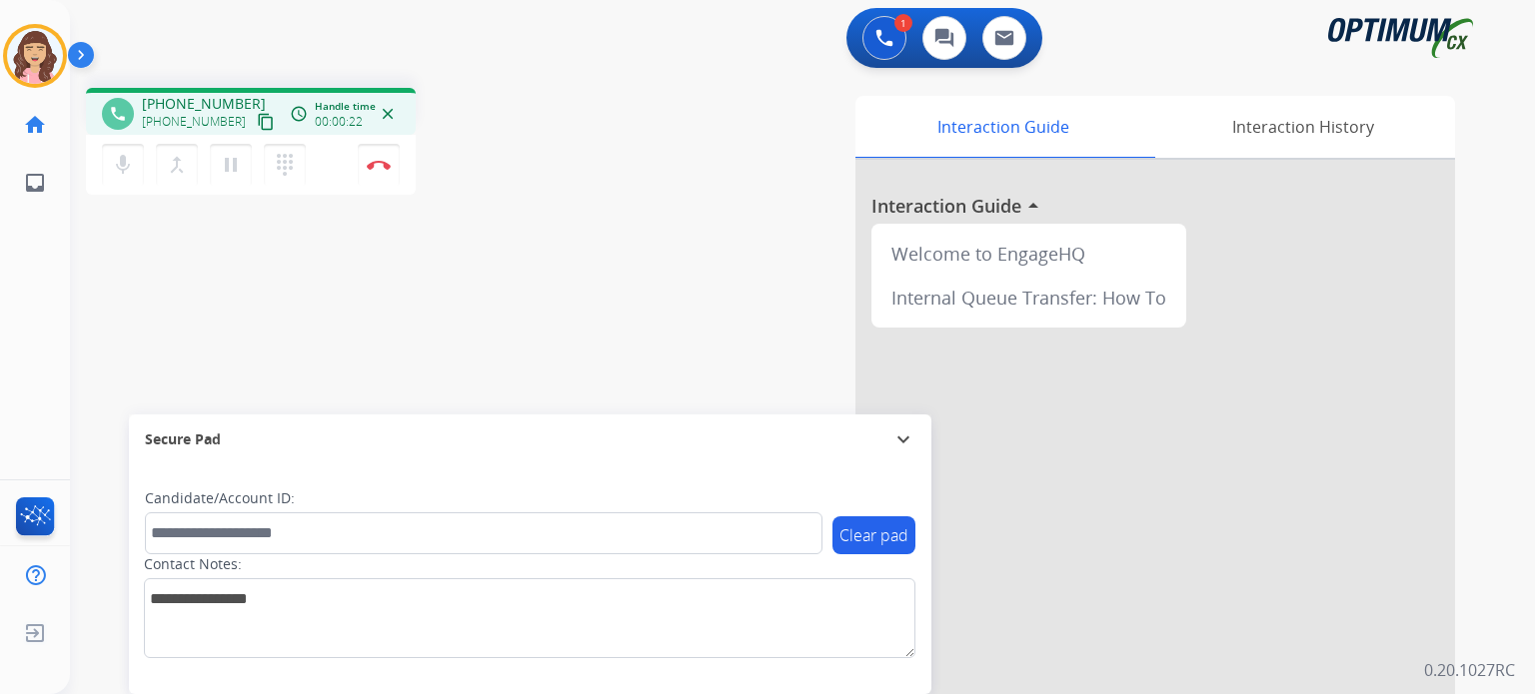
click at [257, 127] on mat-icon "content_copy" at bounding box center [266, 122] width 18 height 18
click at [484, 332] on div "phone [PHONE_NUMBER] [PHONE_NUMBER] content_copy access_time Call metrics Queue…" at bounding box center [778, 488] width 1417 height 833
click at [375, 163] on img at bounding box center [379, 165] width 24 height 10
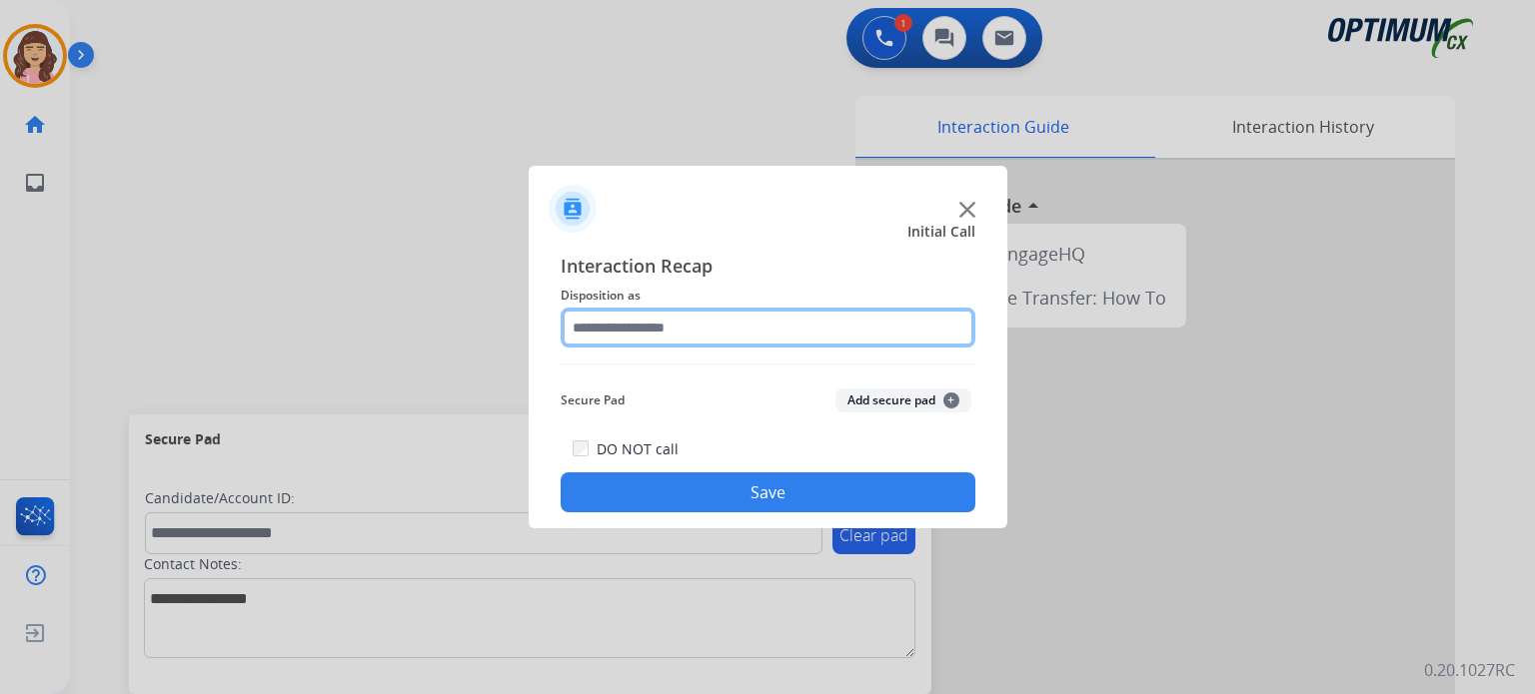
click at [697, 326] on input "text" at bounding box center [768, 328] width 415 height 40
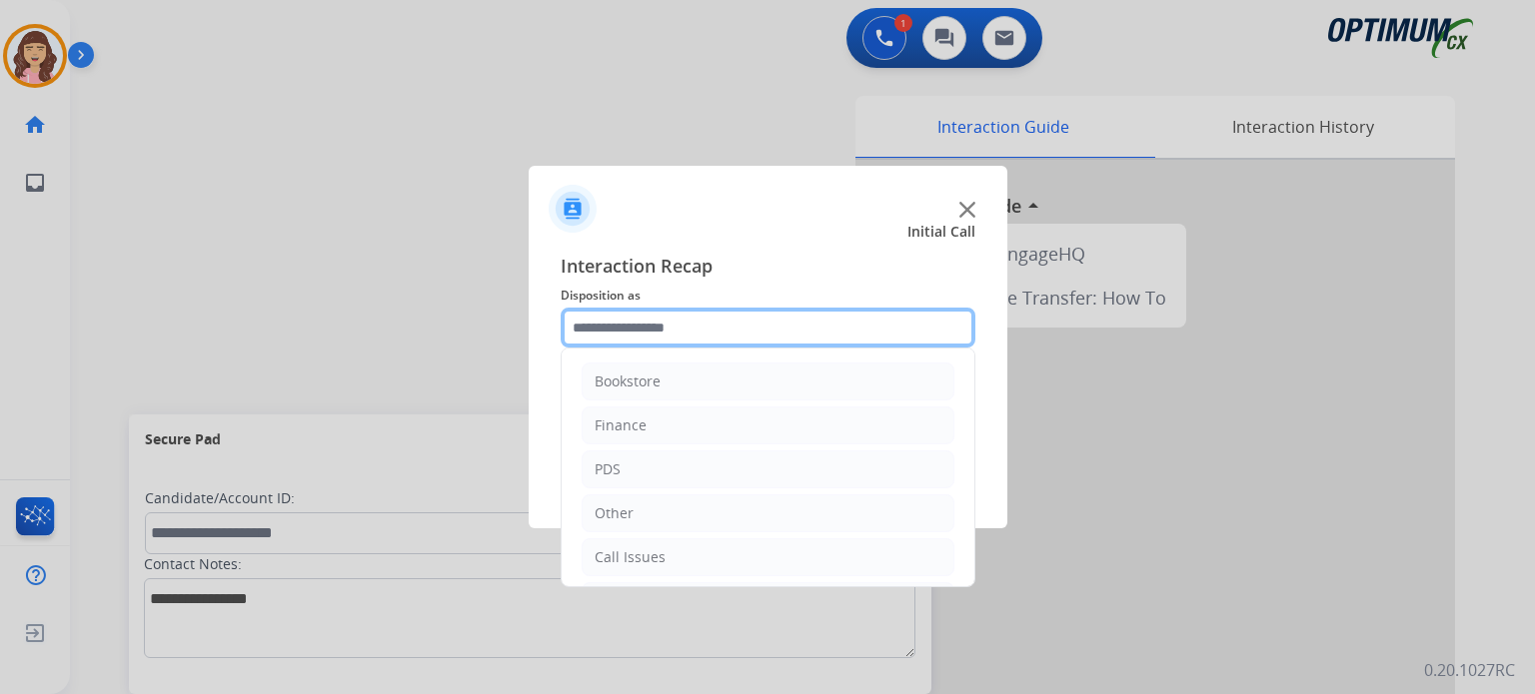
scroll to position [132, 0]
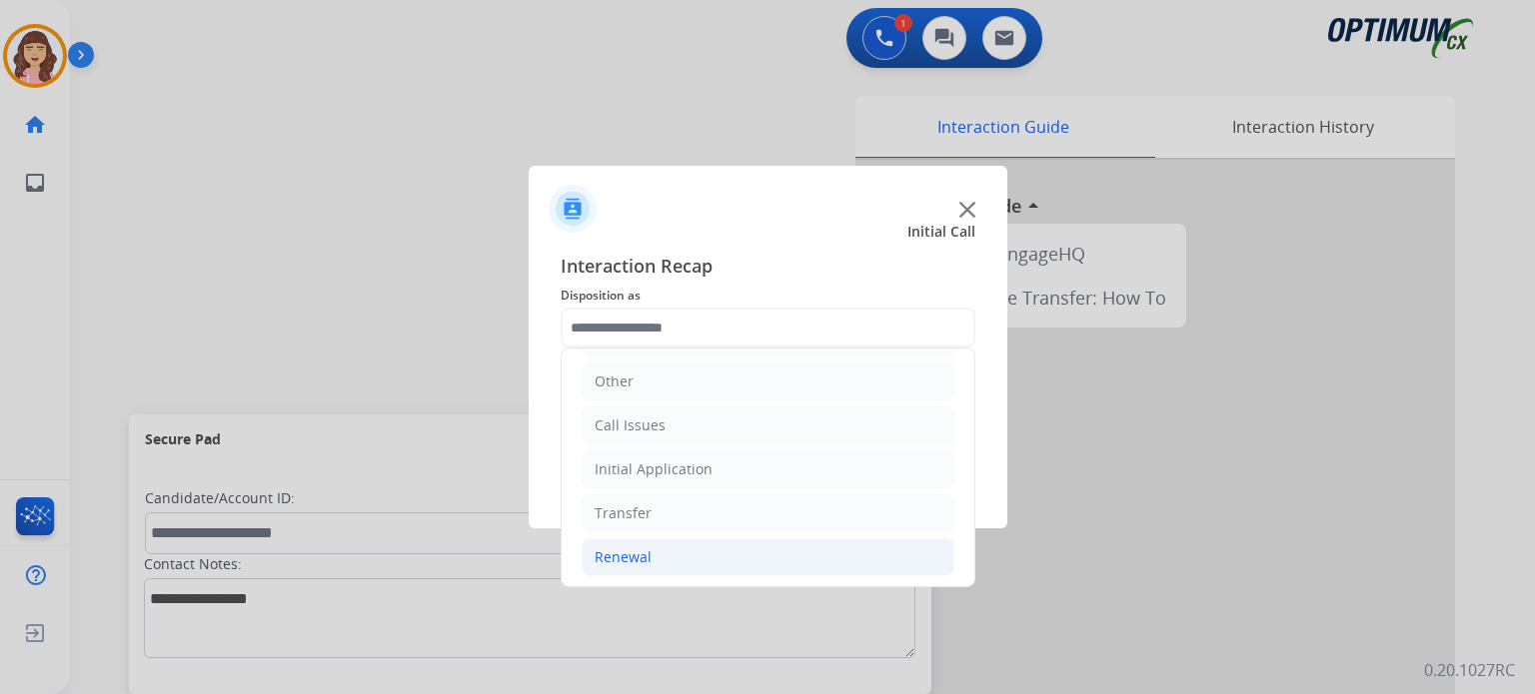
click at [676, 553] on li "Renewal" at bounding box center [767, 558] width 373 height 38
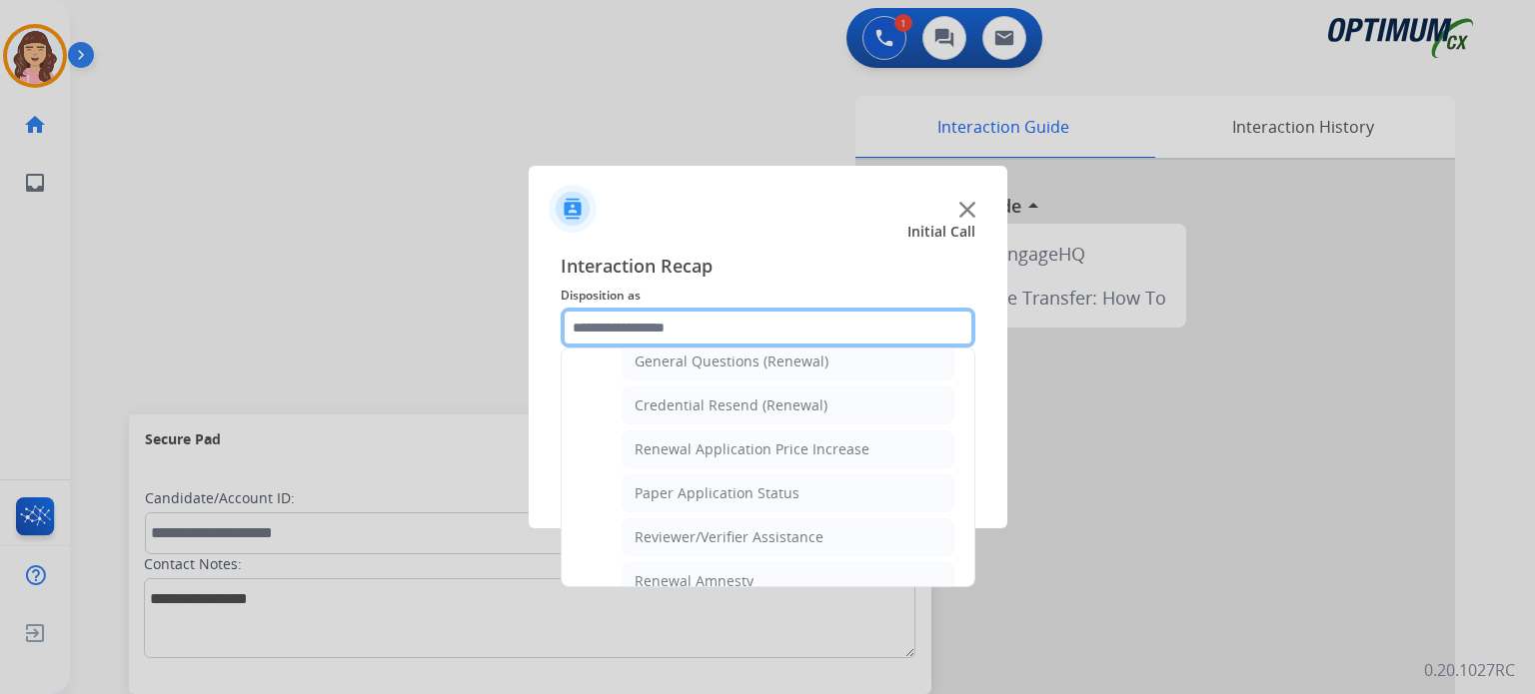
scroll to position [762, 0]
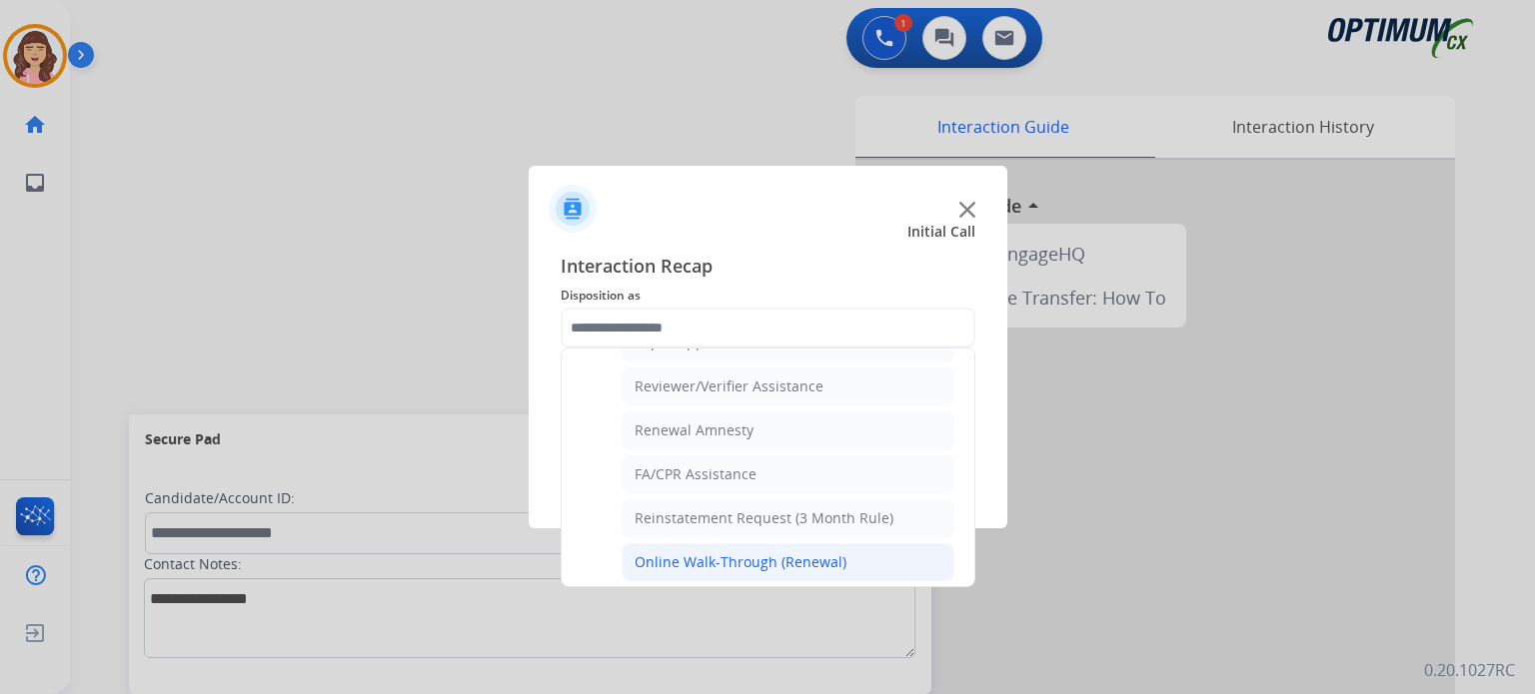
click at [811, 553] on div "Online Walk-Through (Renewal)" at bounding box center [740, 563] width 212 height 20
type input "**********"
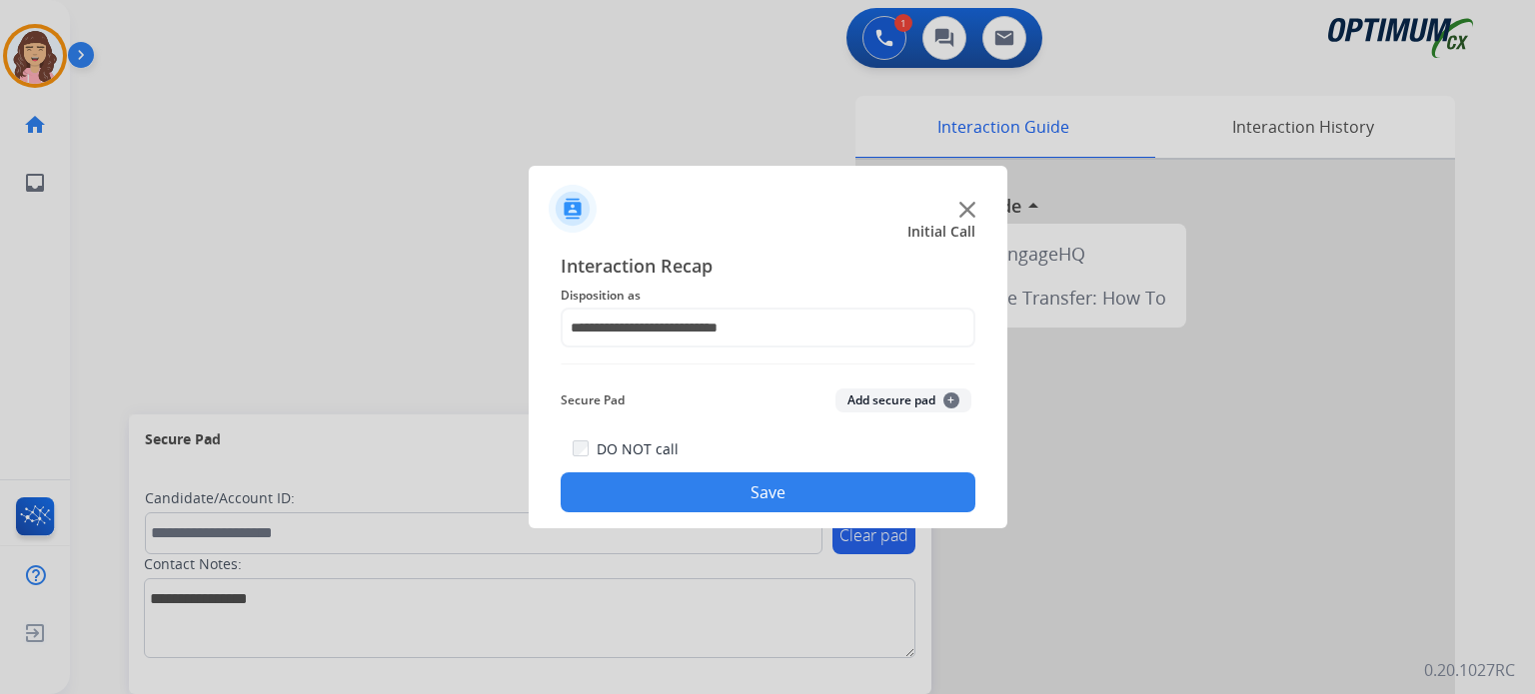
click at [835, 477] on button "Save" at bounding box center [768, 493] width 415 height 40
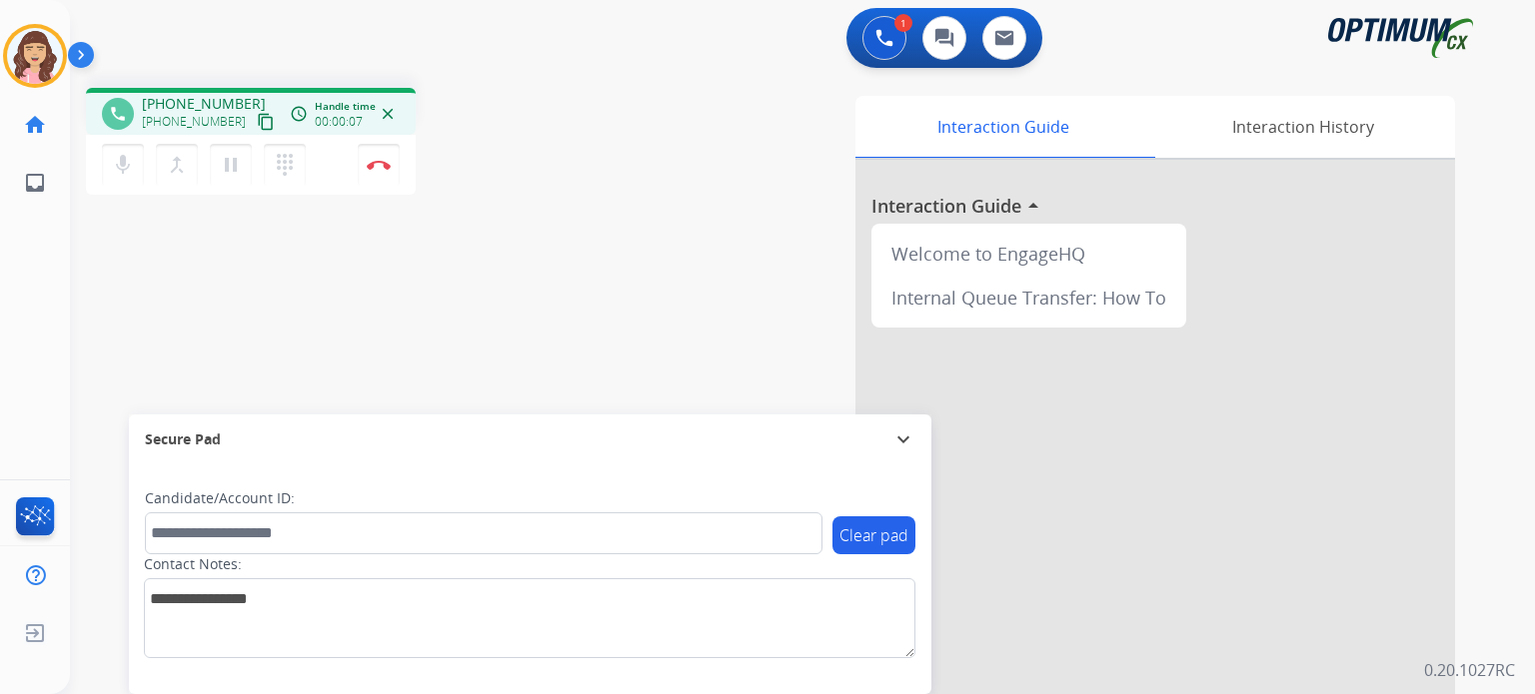
click at [257, 115] on mat-icon "content_copy" at bounding box center [266, 122] width 18 height 18
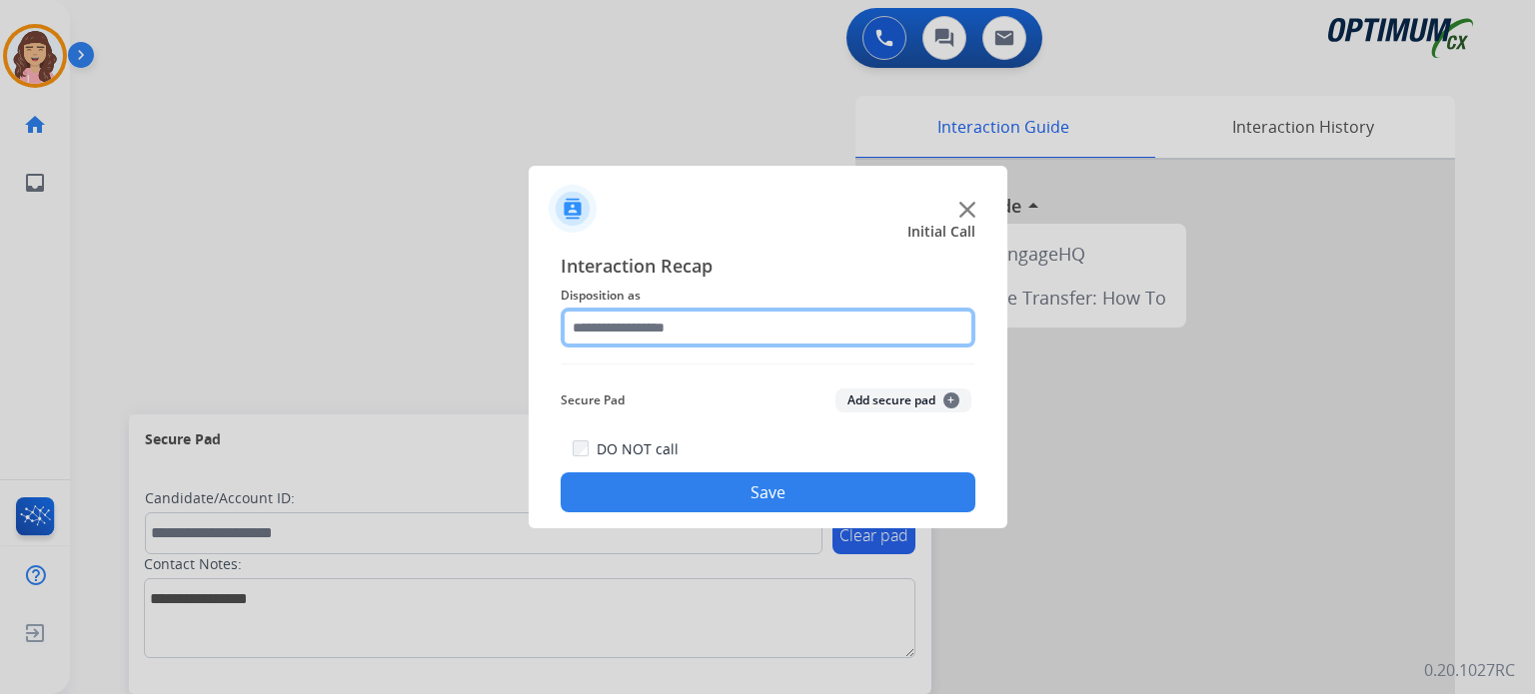
click at [647, 319] on input "text" at bounding box center [768, 328] width 415 height 40
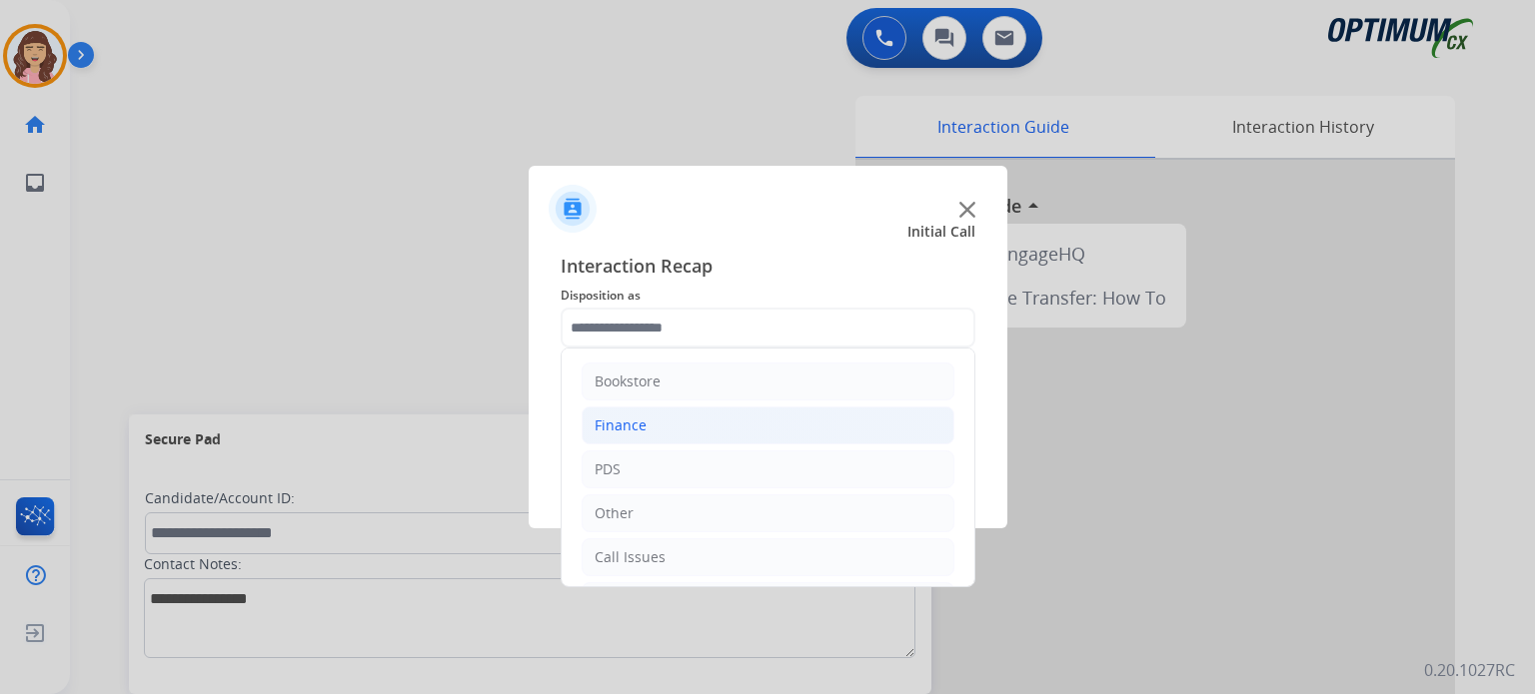
click at [671, 437] on li "Finance" at bounding box center [767, 426] width 373 height 38
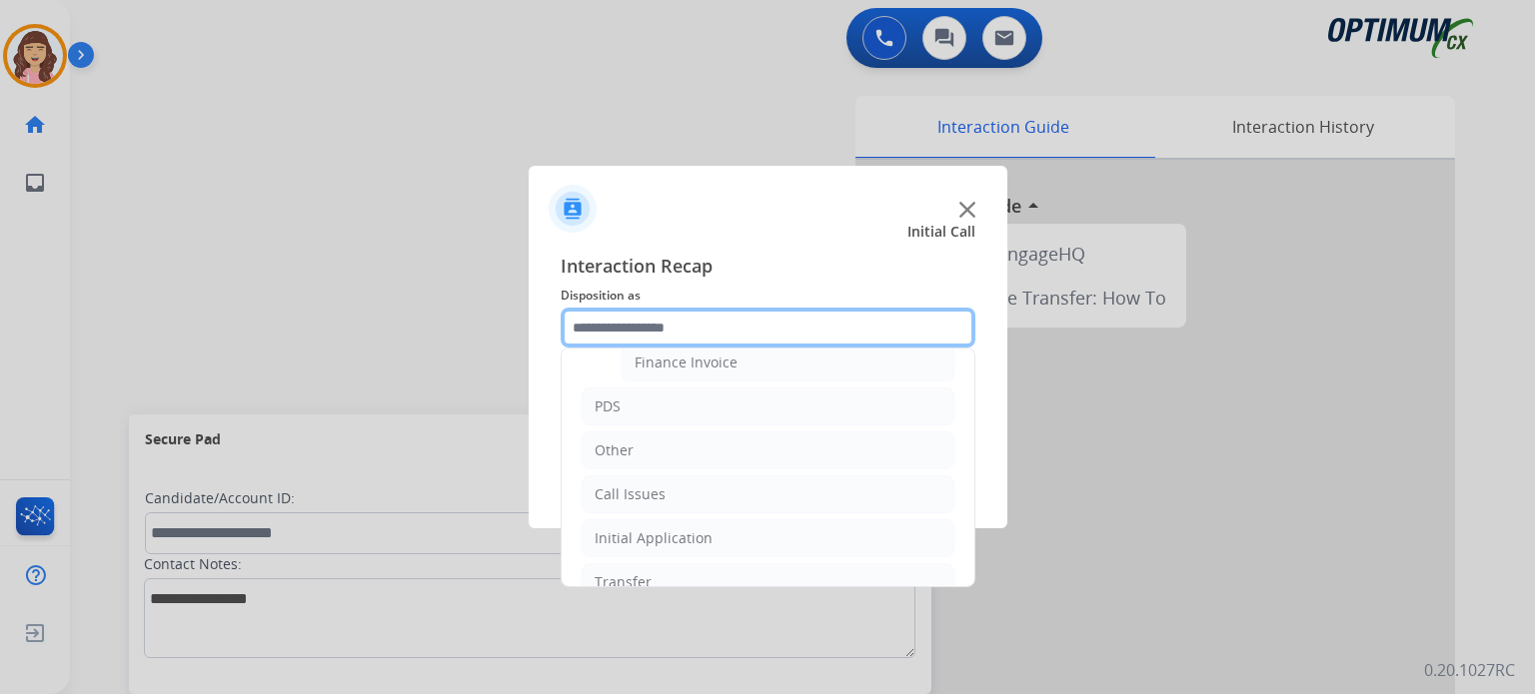
scroll to position [241, 0]
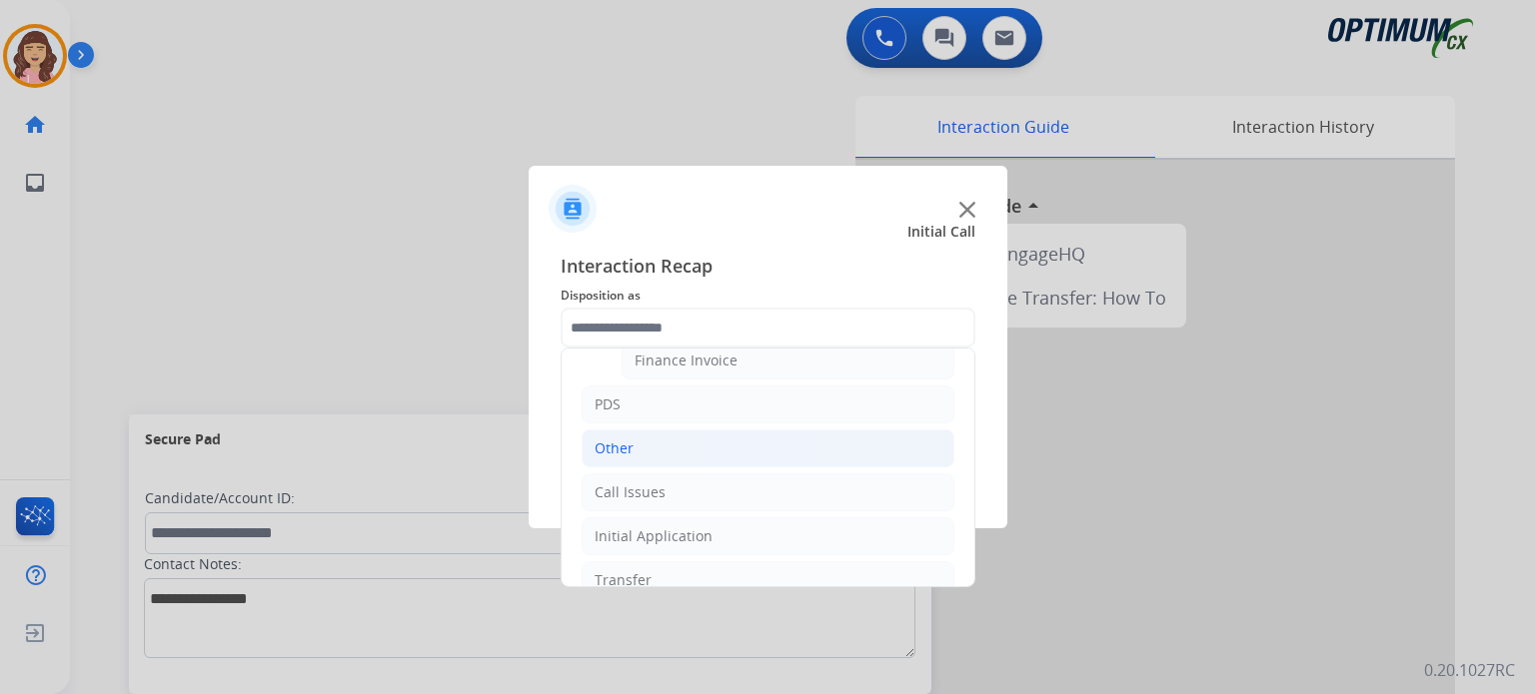
click at [622, 444] on div "Other" at bounding box center [613, 449] width 39 height 20
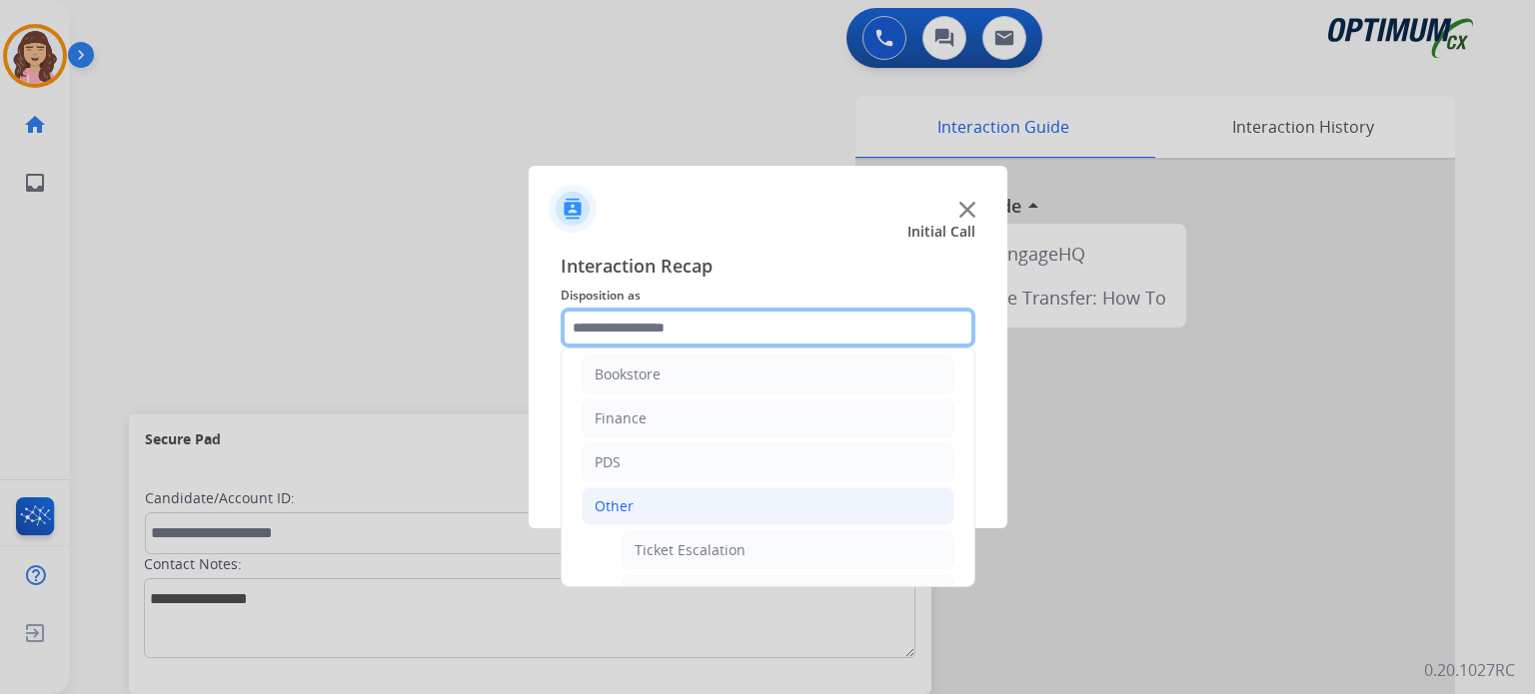
scroll to position [0, 0]
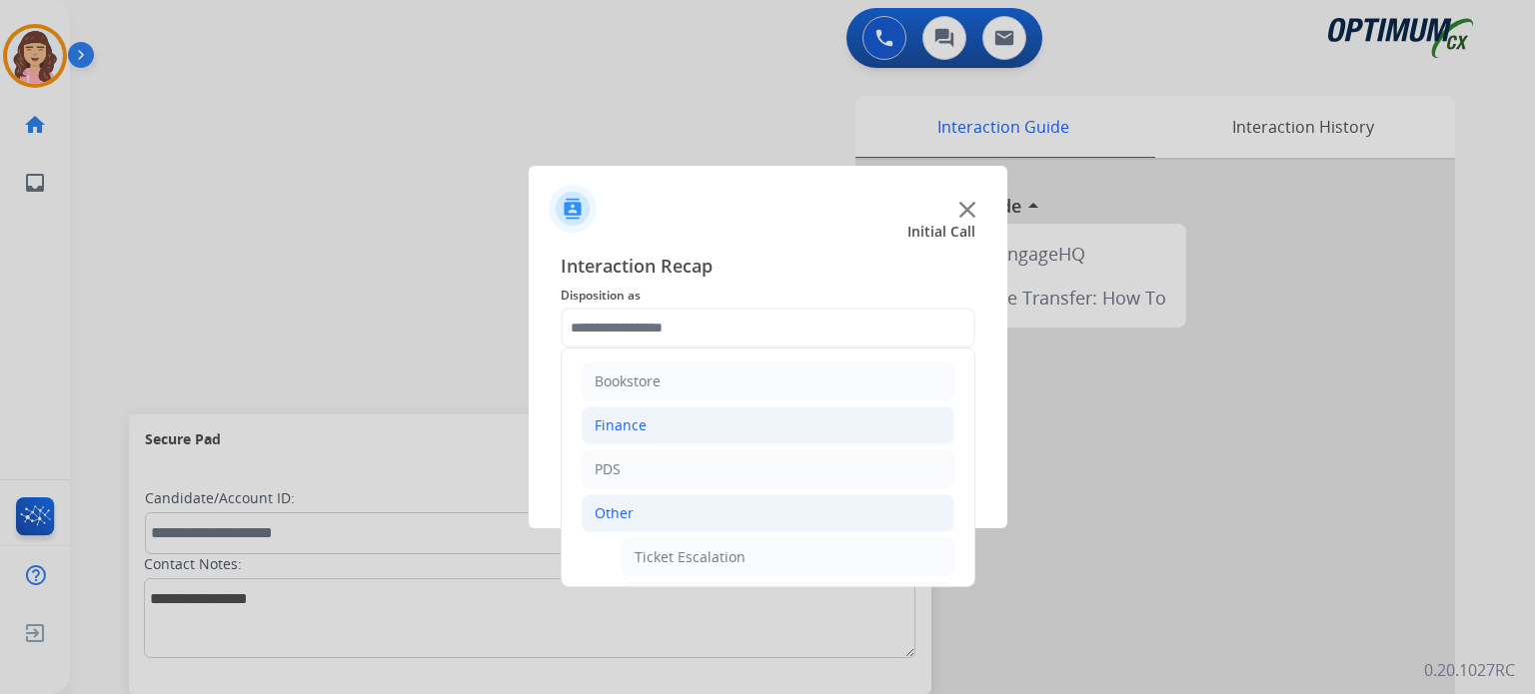
click at [629, 424] on div "Finance" at bounding box center [620, 426] width 52 height 20
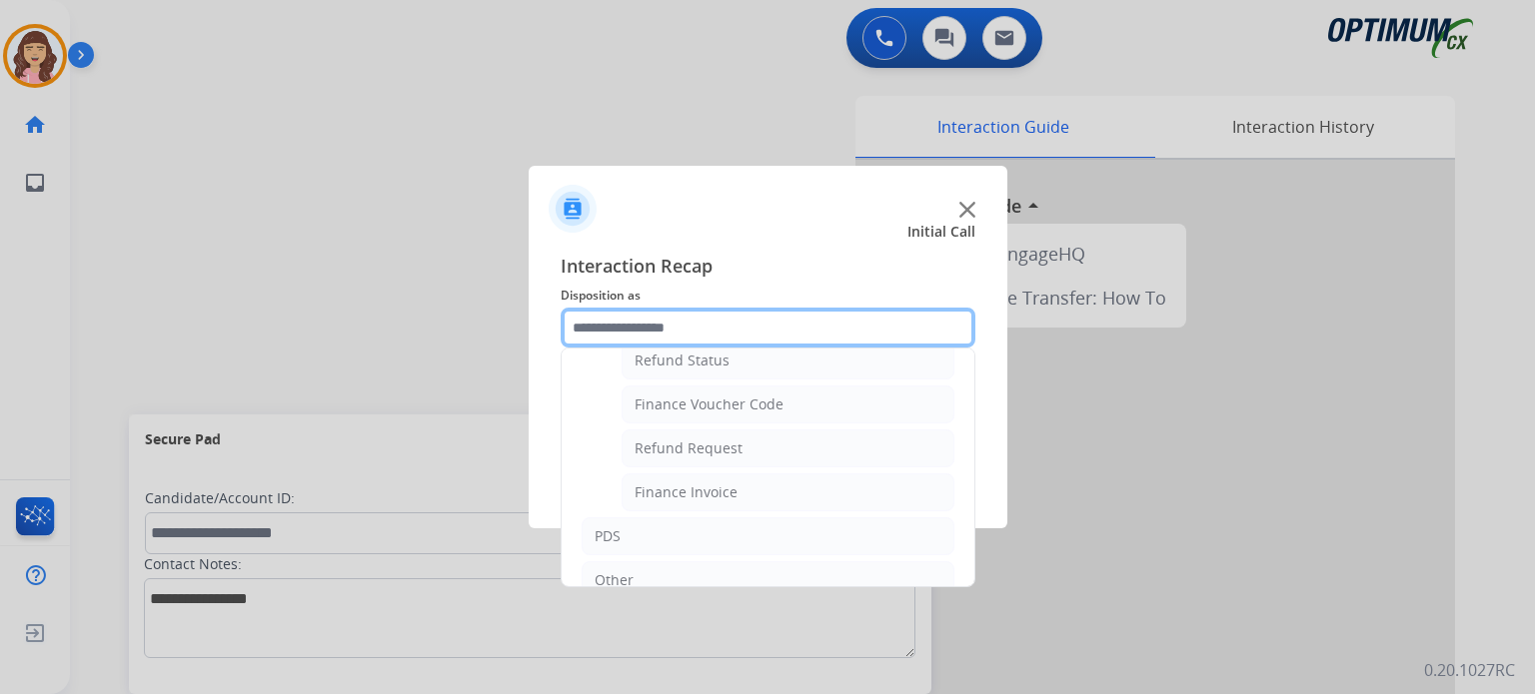
scroll to position [118, 0]
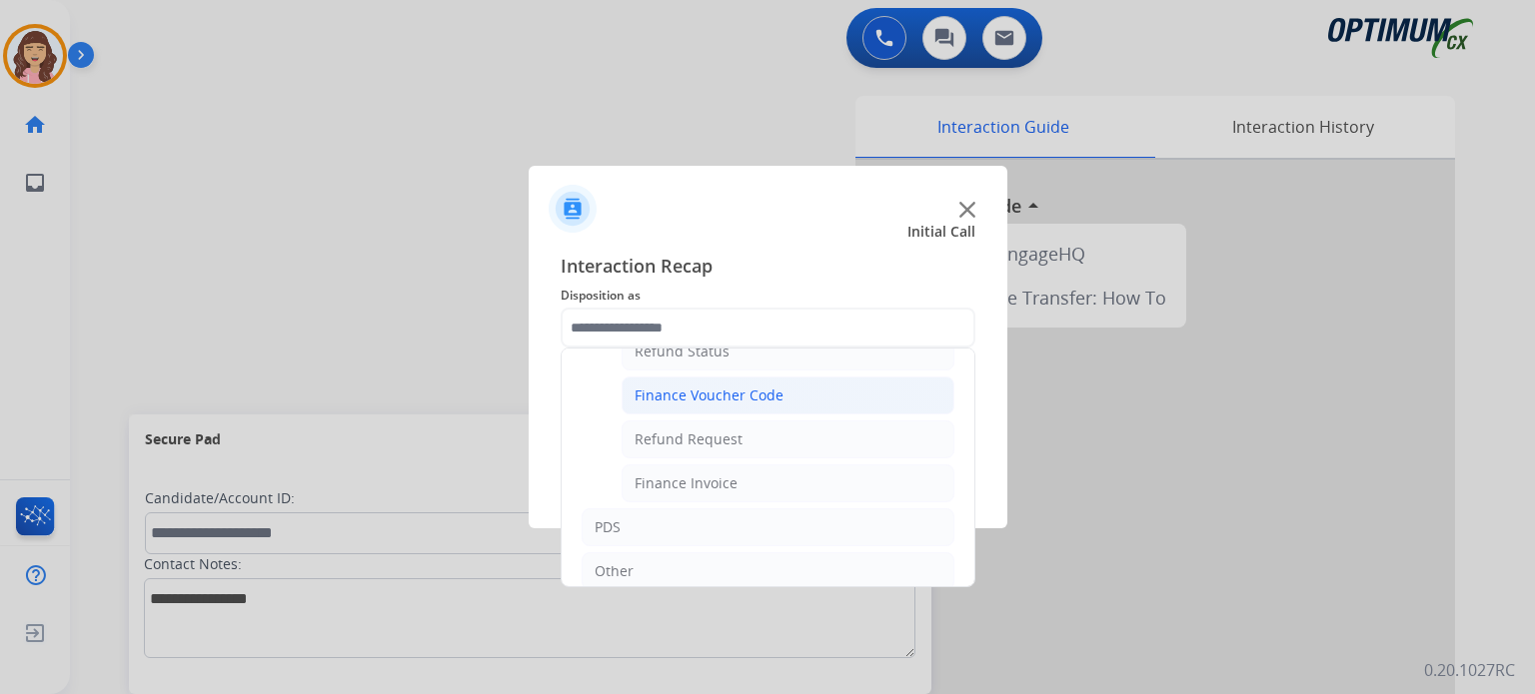
click at [743, 399] on div "Finance Voucher Code" at bounding box center [708, 396] width 149 height 20
type input "**********"
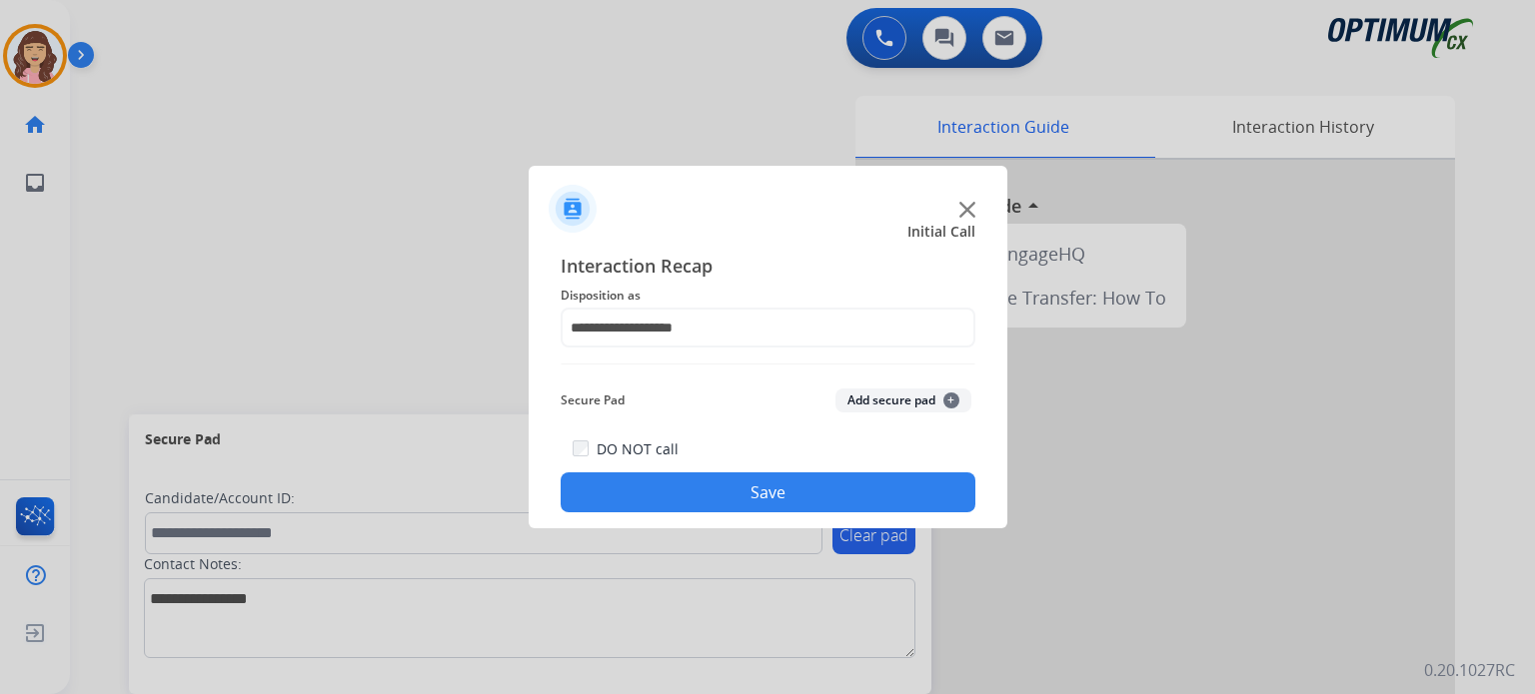
click at [750, 496] on button "Save" at bounding box center [768, 493] width 415 height 40
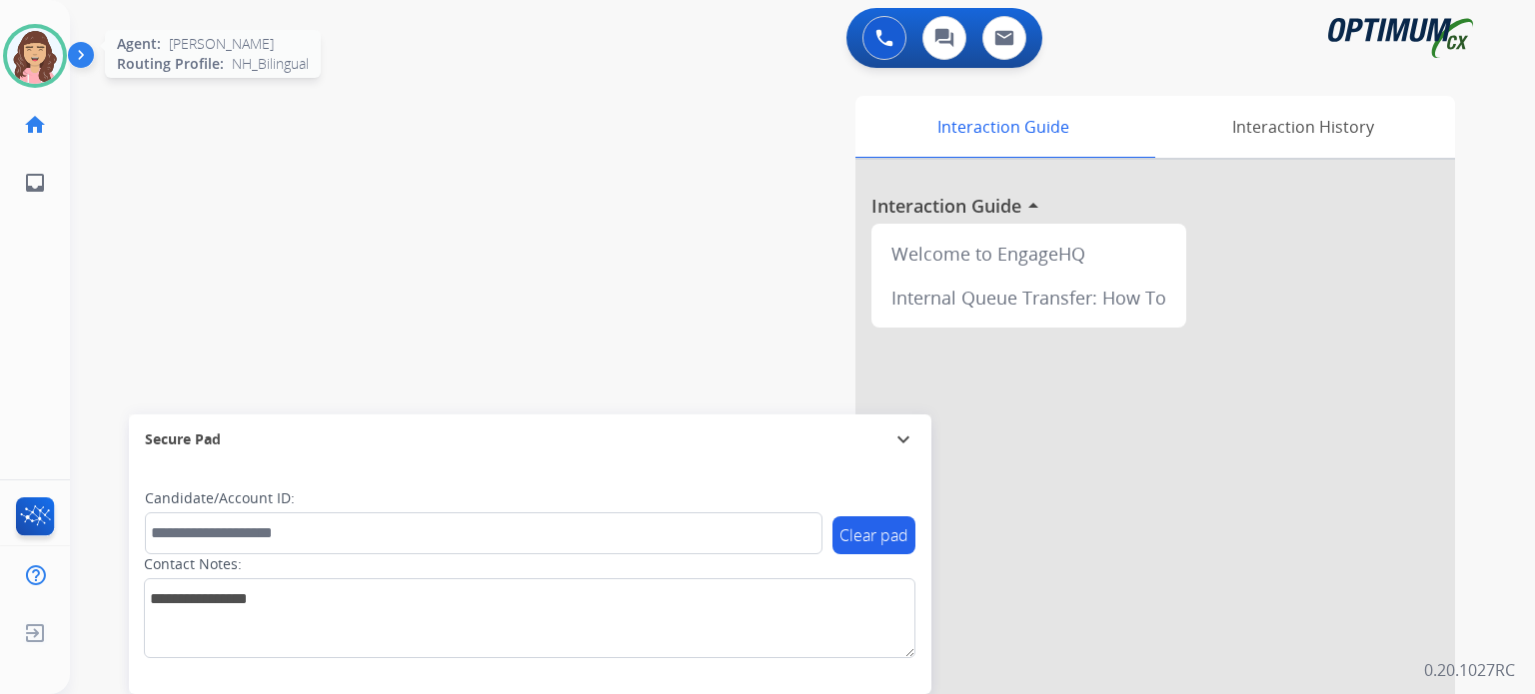
click at [38, 62] on img at bounding box center [35, 56] width 56 height 56
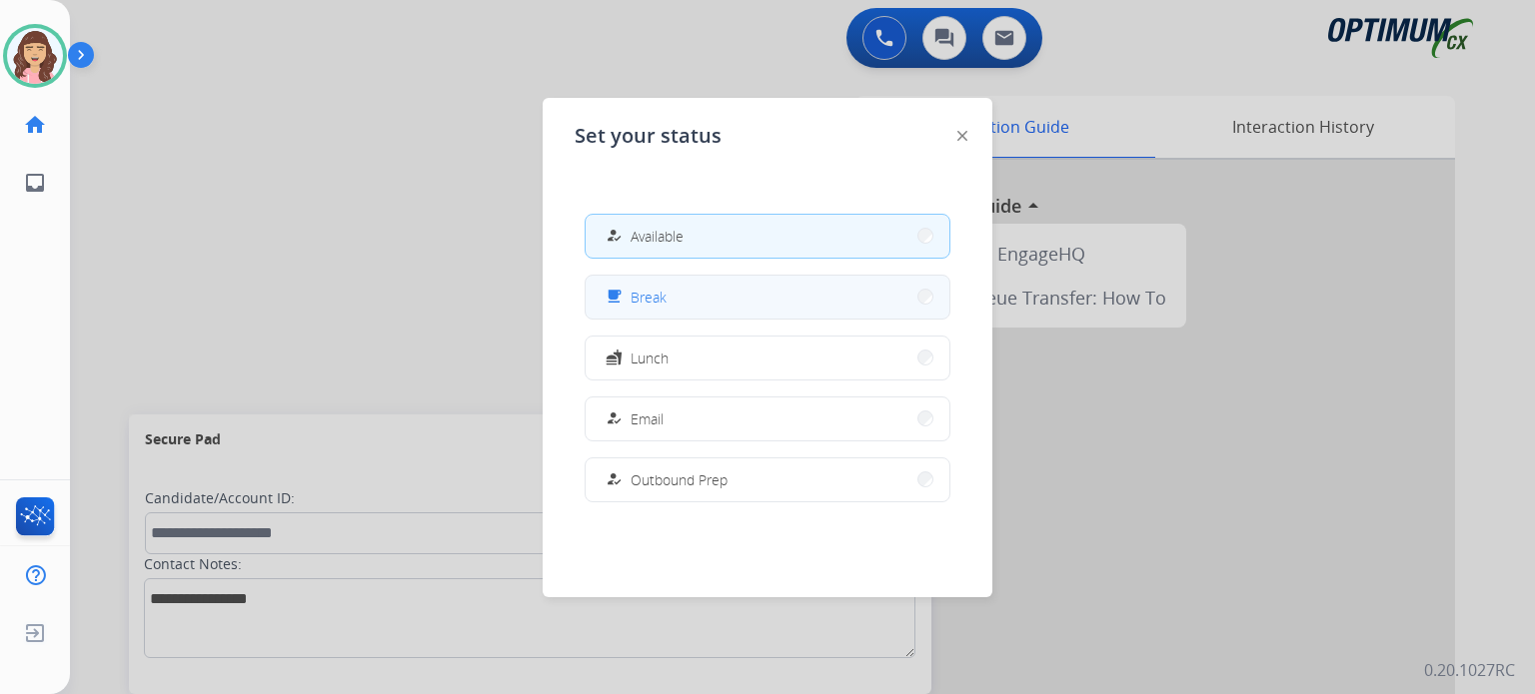
click at [671, 298] on button "free_breakfast Break" at bounding box center [767, 297] width 364 height 43
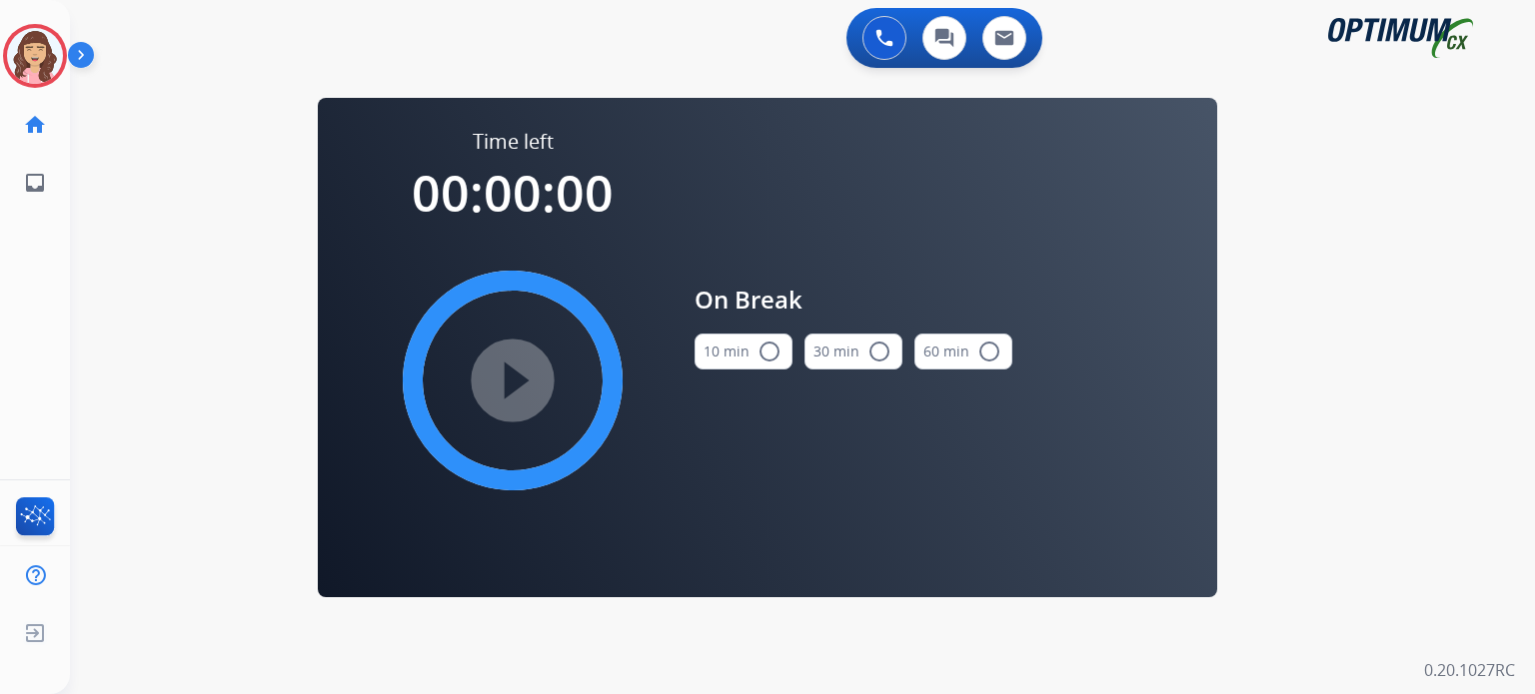
click at [759, 347] on mat-icon "radio_button_unchecked" at bounding box center [769, 352] width 24 height 24
click at [510, 393] on mat-icon "play_circle_filled" at bounding box center [513, 381] width 24 height 24
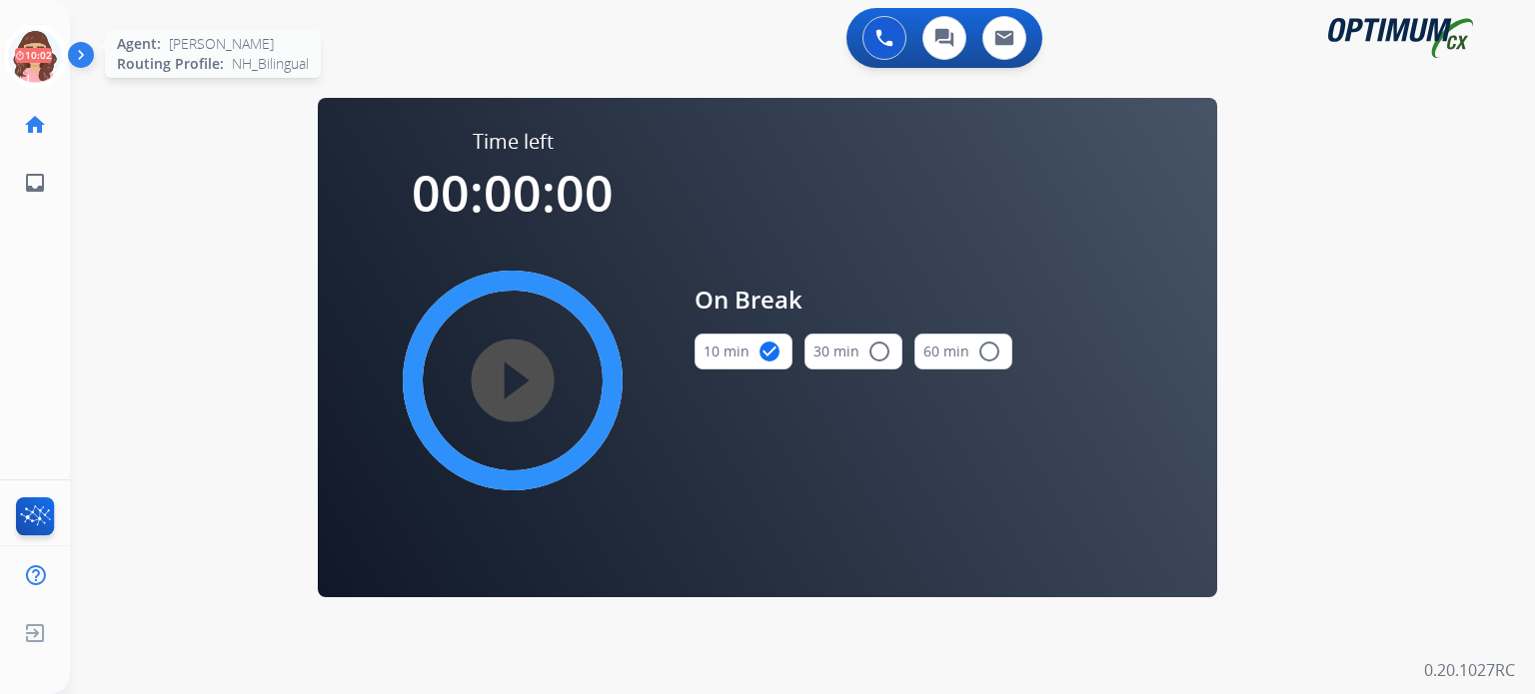
click at [24, 55] on icon at bounding box center [35, 56] width 65 height 65
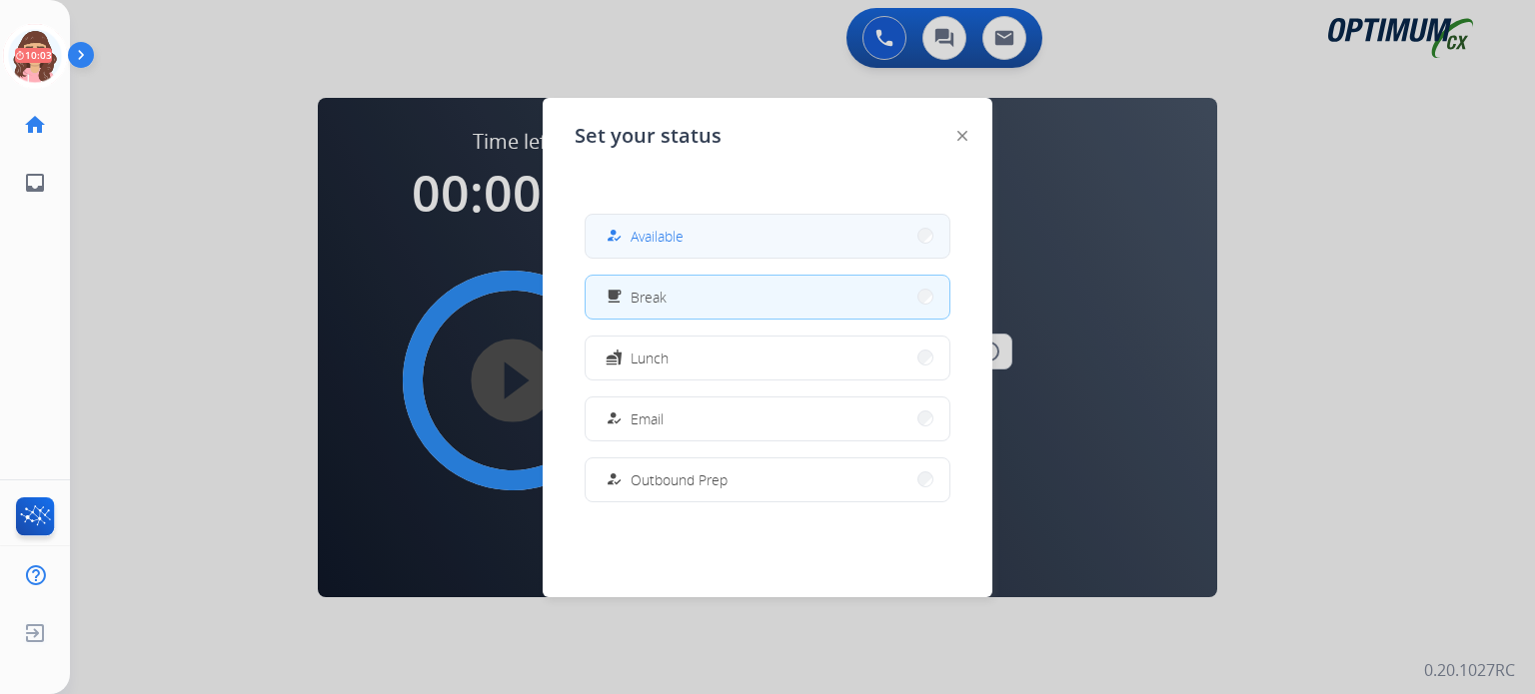
click at [646, 235] on span "Available" at bounding box center [656, 236] width 53 height 21
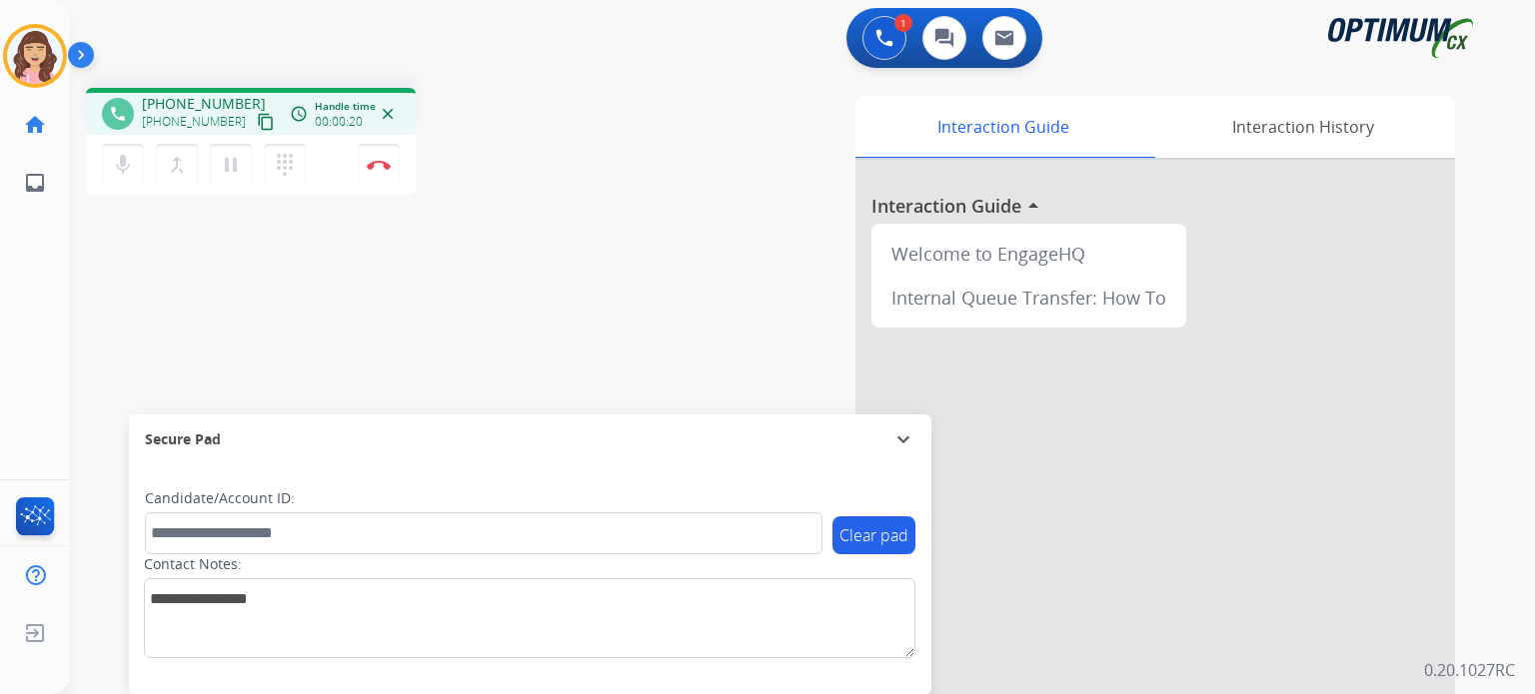
click at [257, 124] on mat-icon "content_copy" at bounding box center [266, 122] width 18 height 18
click at [380, 167] on img at bounding box center [379, 165] width 24 height 10
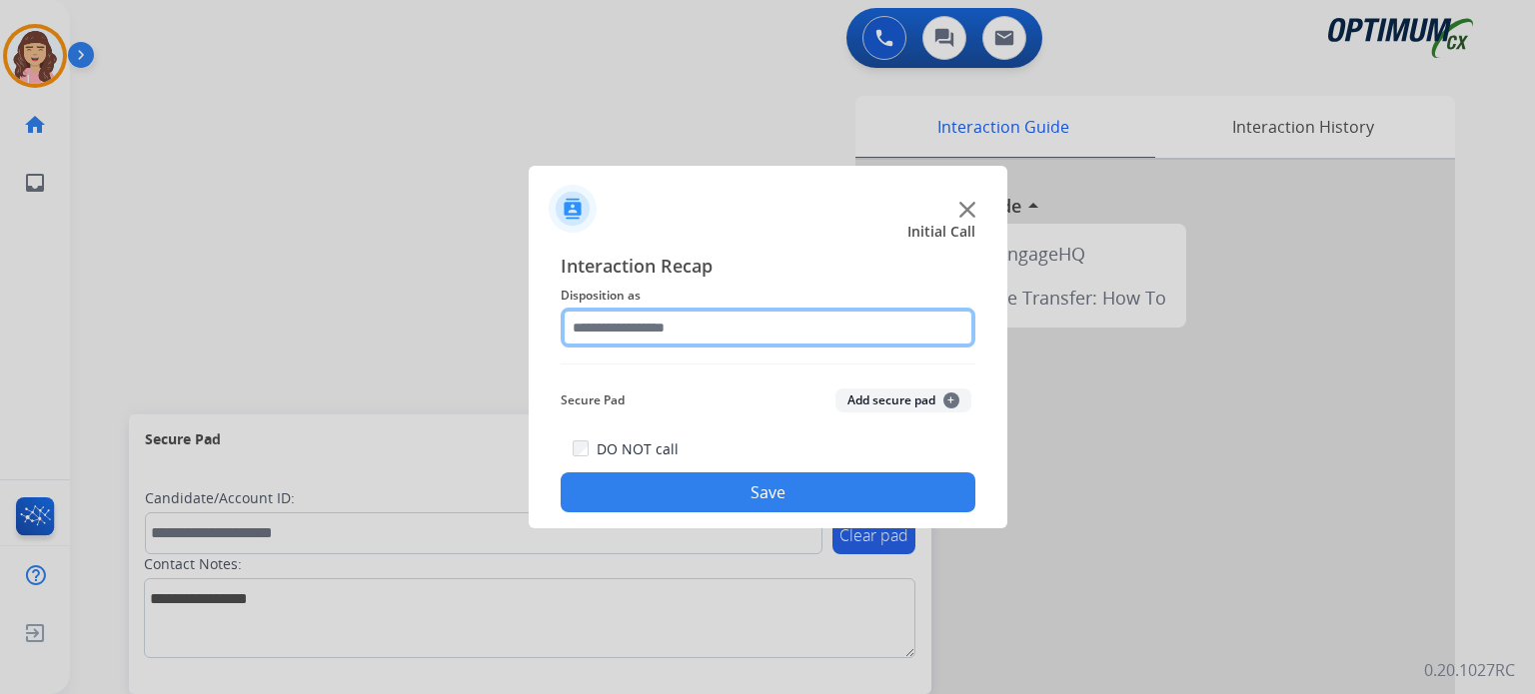
click at [719, 322] on input "text" at bounding box center [768, 328] width 415 height 40
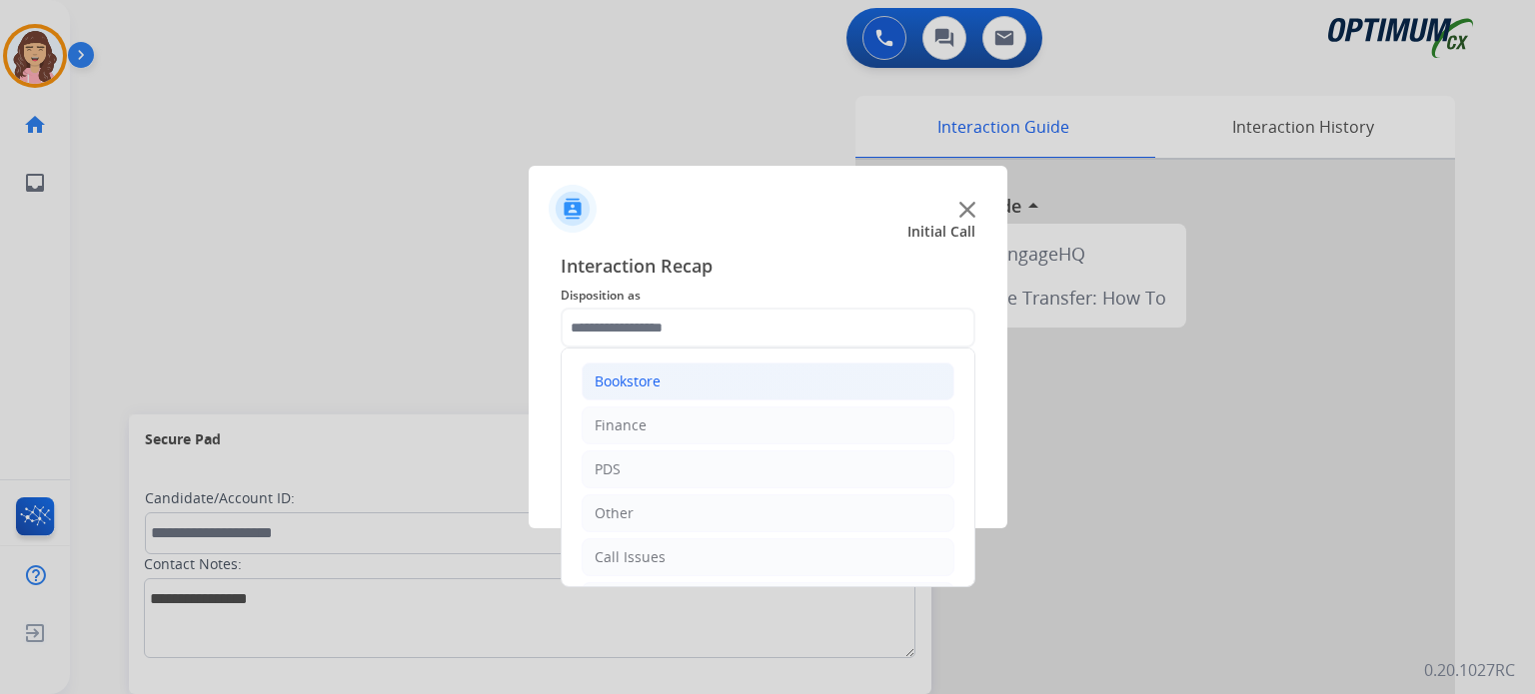
click at [730, 385] on li "Bookstore" at bounding box center [767, 382] width 373 height 38
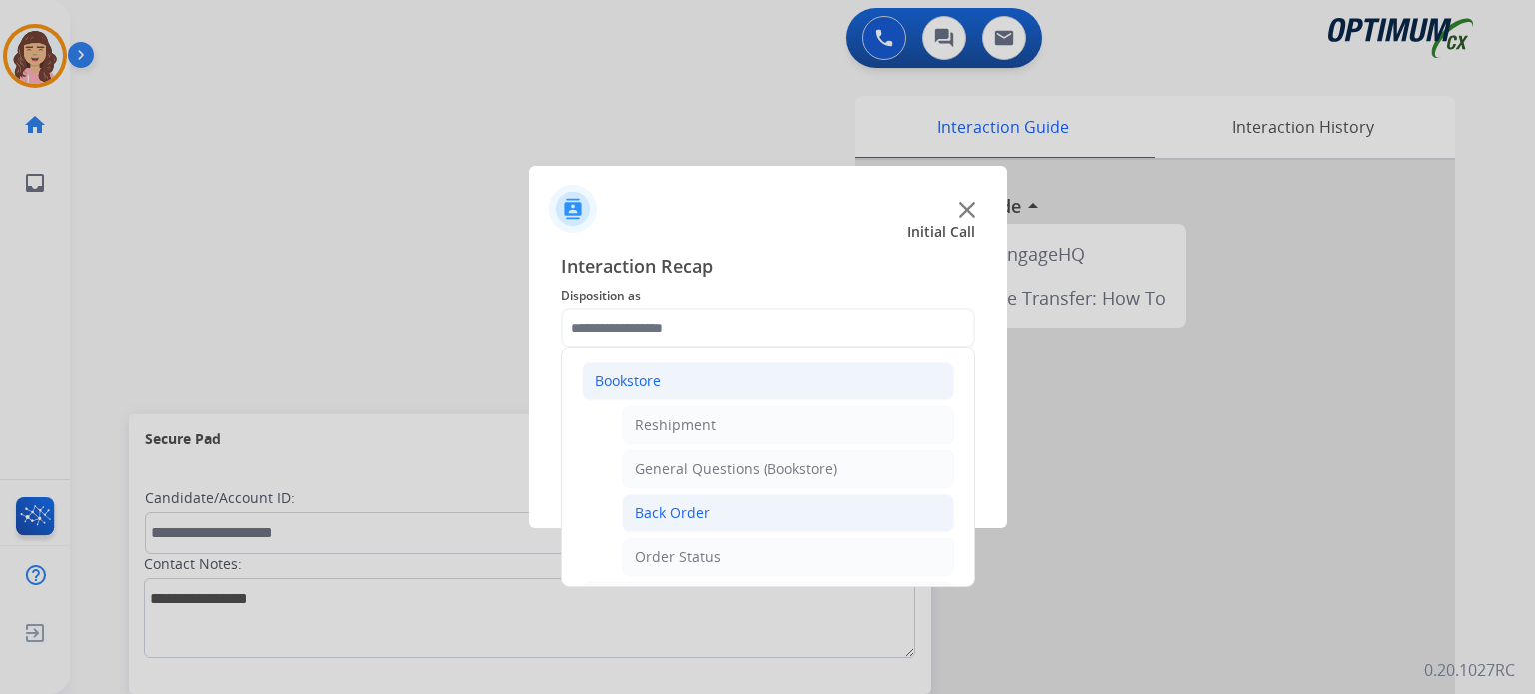
click at [701, 506] on div "Back Order" at bounding box center [671, 514] width 75 height 20
type input "**********"
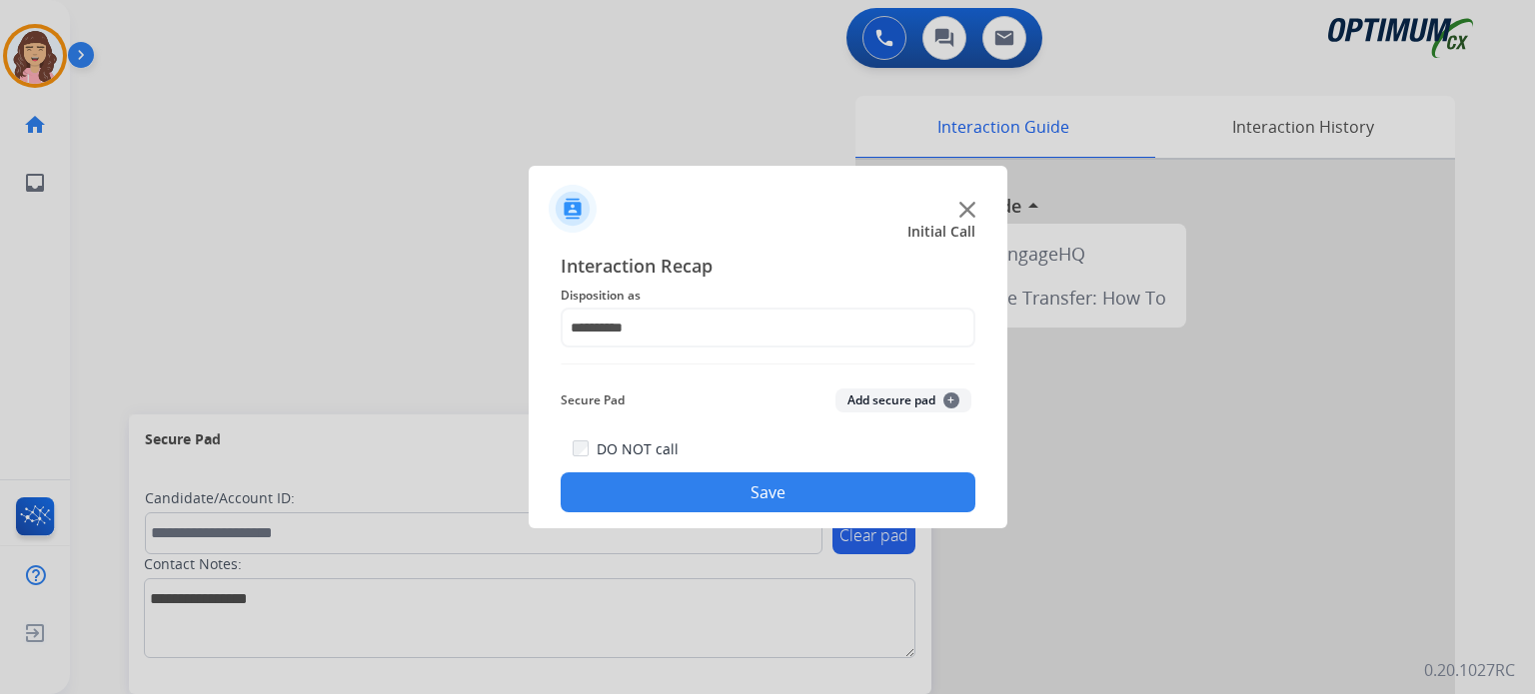
click at [757, 488] on button "Save" at bounding box center [768, 493] width 415 height 40
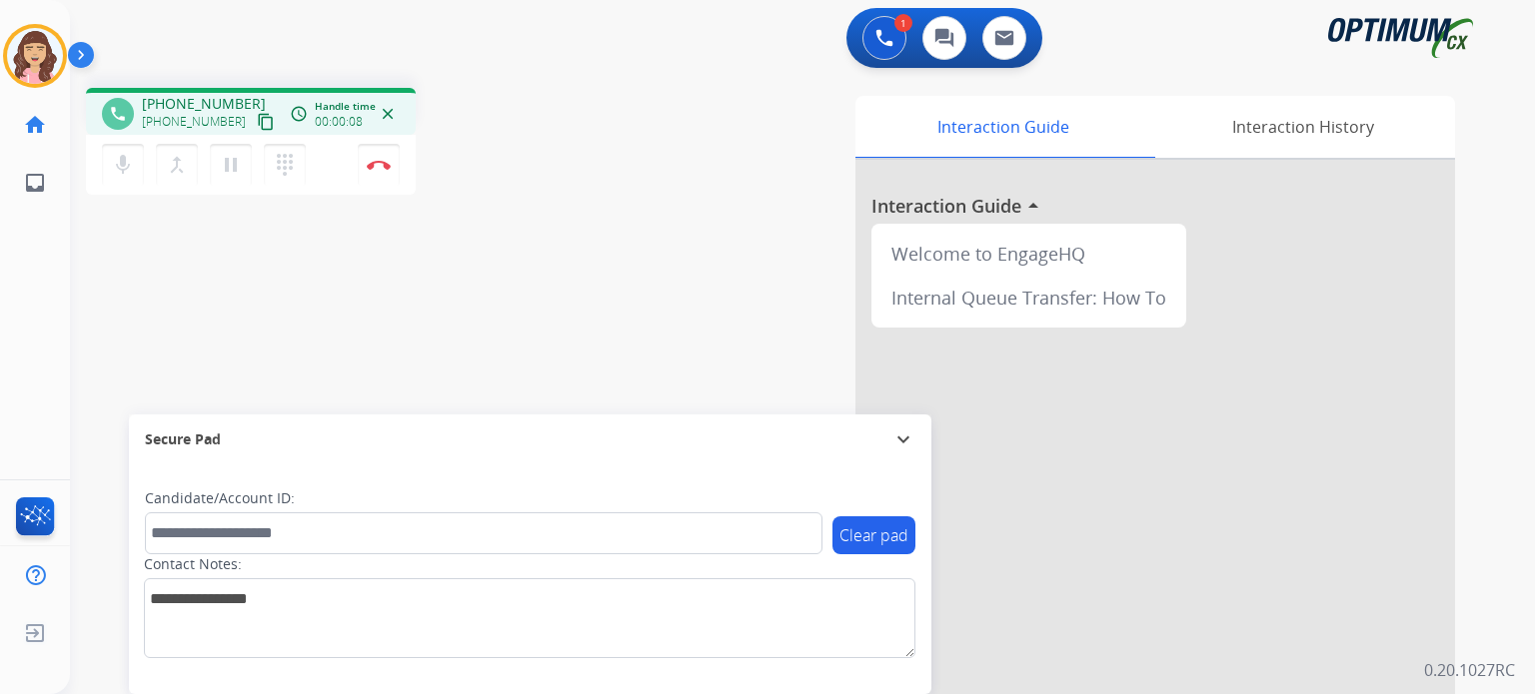
click at [254, 131] on button "content_copy" at bounding box center [266, 122] width 24 height 24
click at [376, 162] on img at bounding box center [379, 165] width 24 height 10
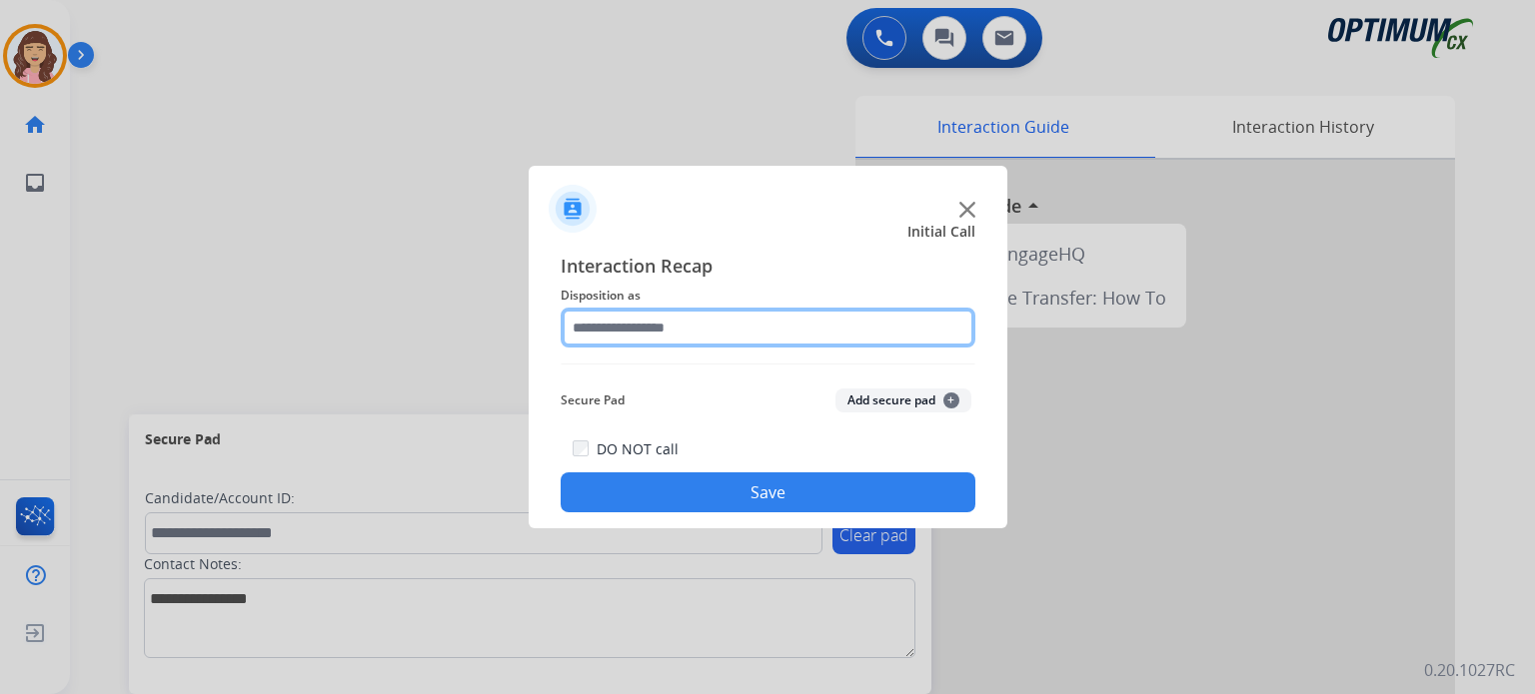
click at [658, 332] on input "text" at bounding box center [768, 328] width 415 height 40
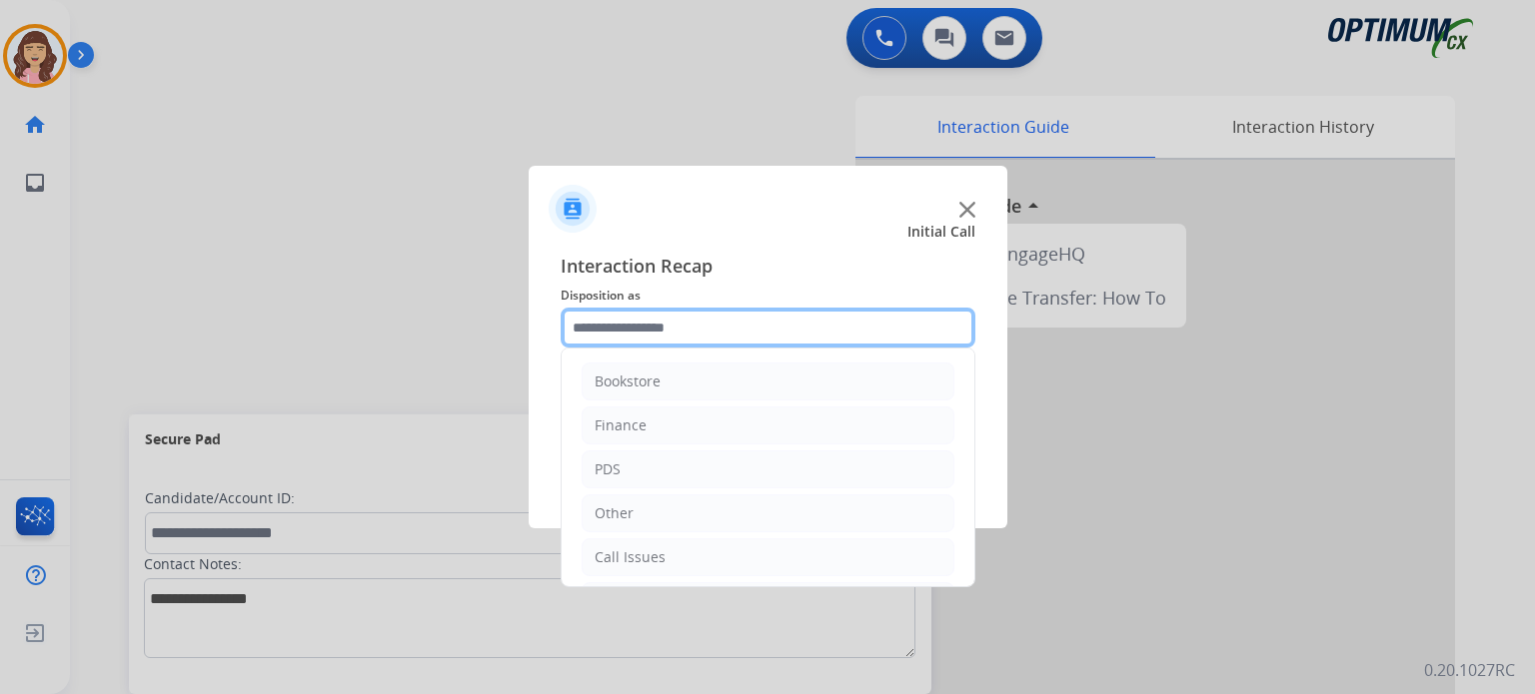
scroll to position [132, 0]
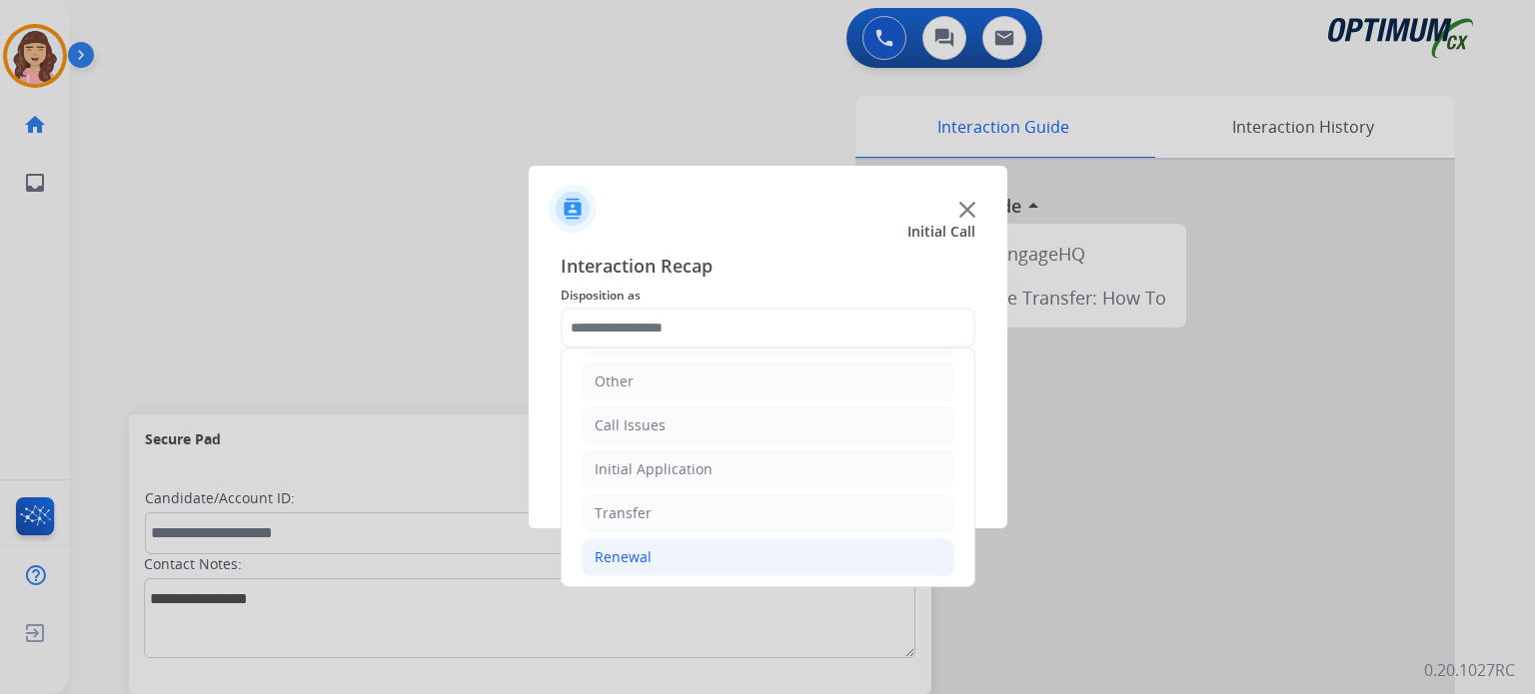
click at [637, 557] on div "Renewal" at bounding box center [622, 558] width 57 height 20
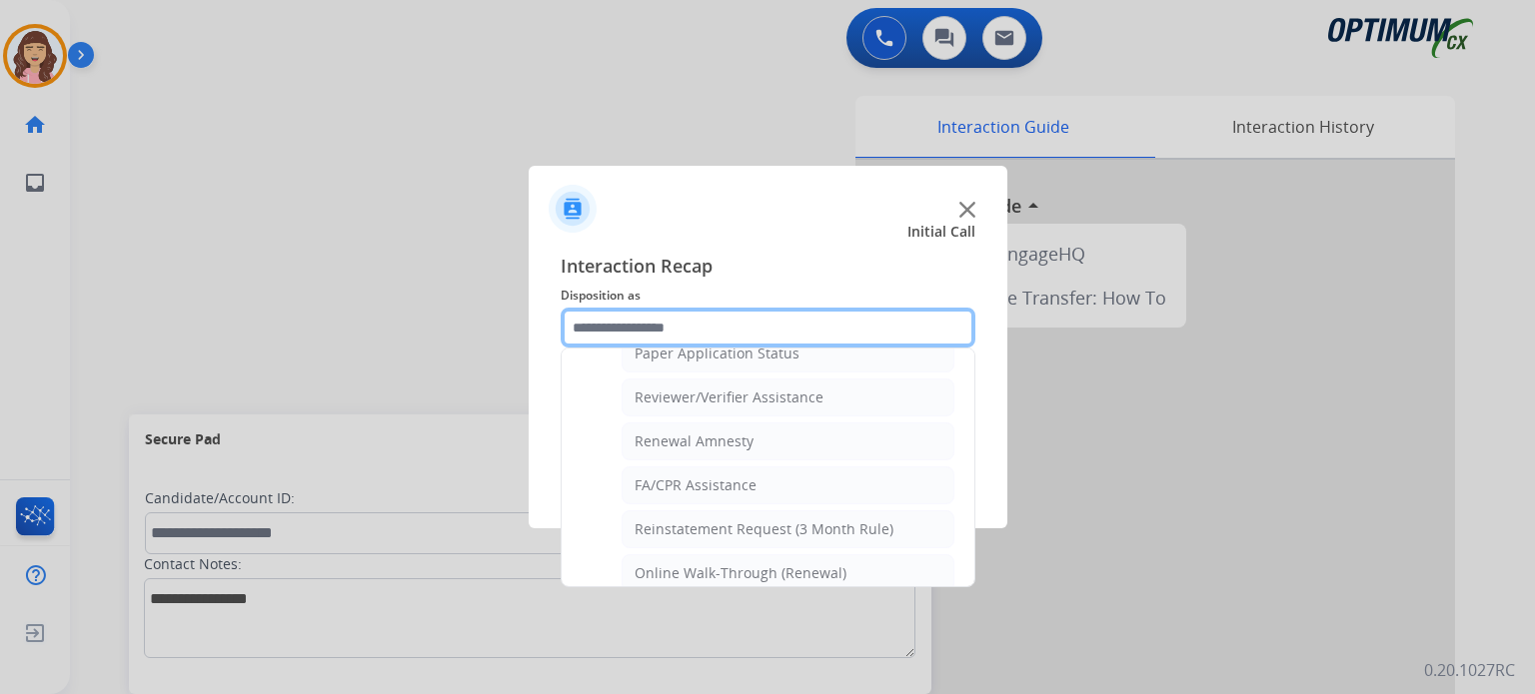
scroll to position [762, 0]
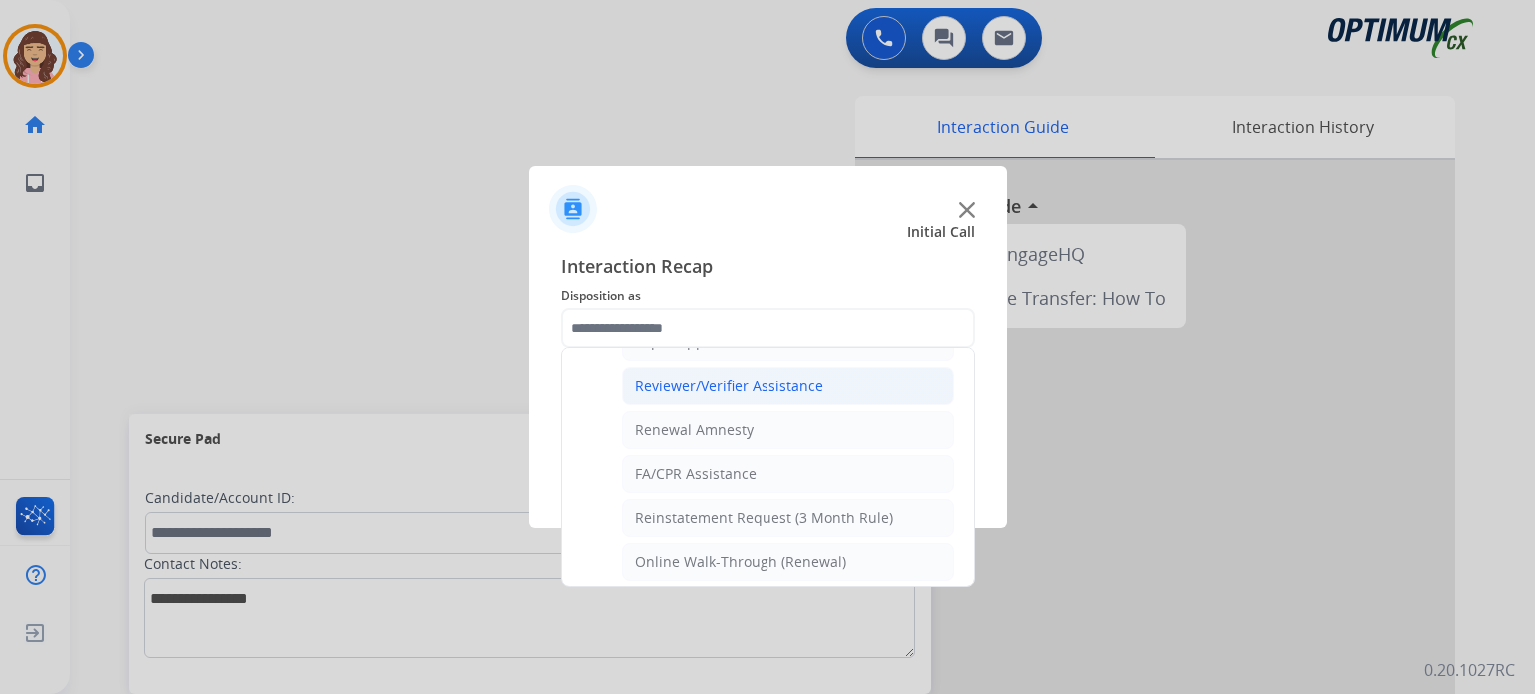
click at [786, 368] on li "Reviewer/Verifier Assistance" at bounding box center [787, 387] width 333 height 38
type input "**********"
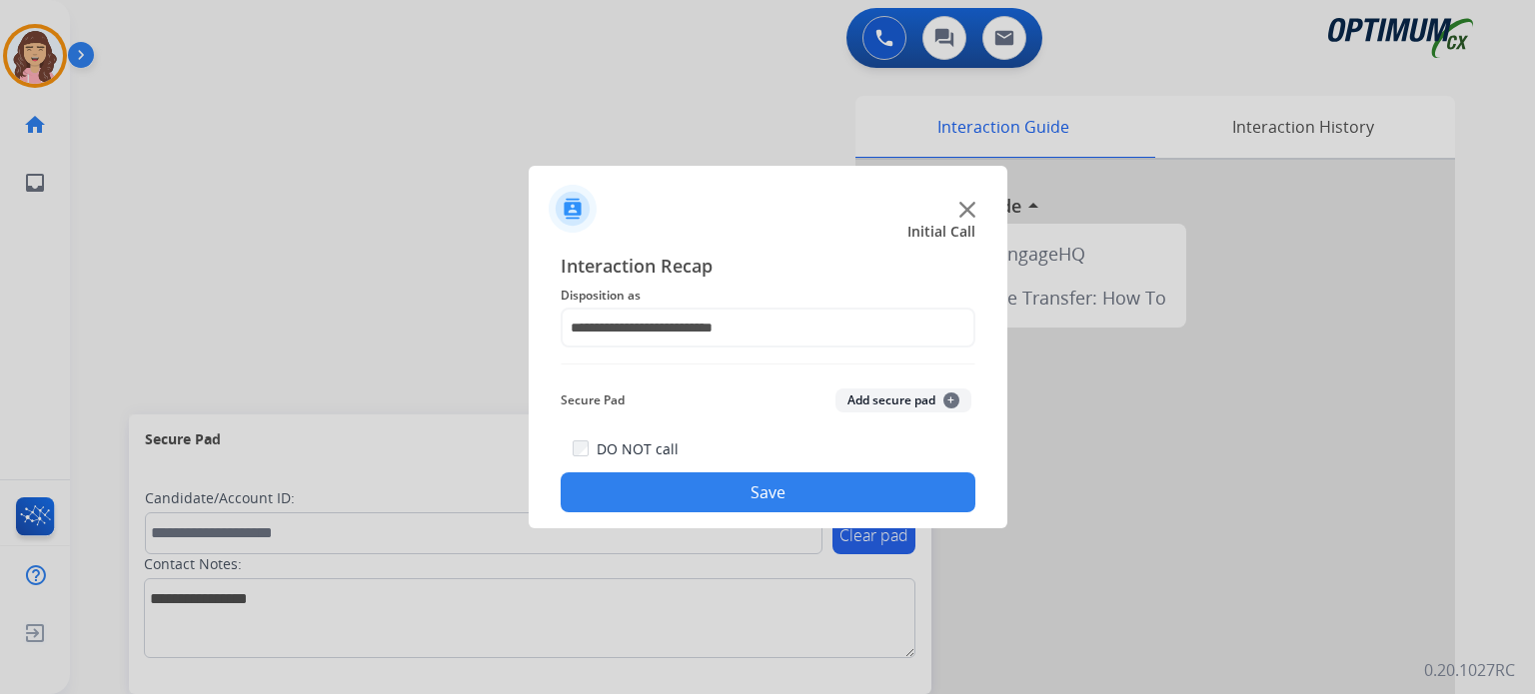
click at [759, 491] on button "Save" at bounding box center [768, 493] width 415 height 40
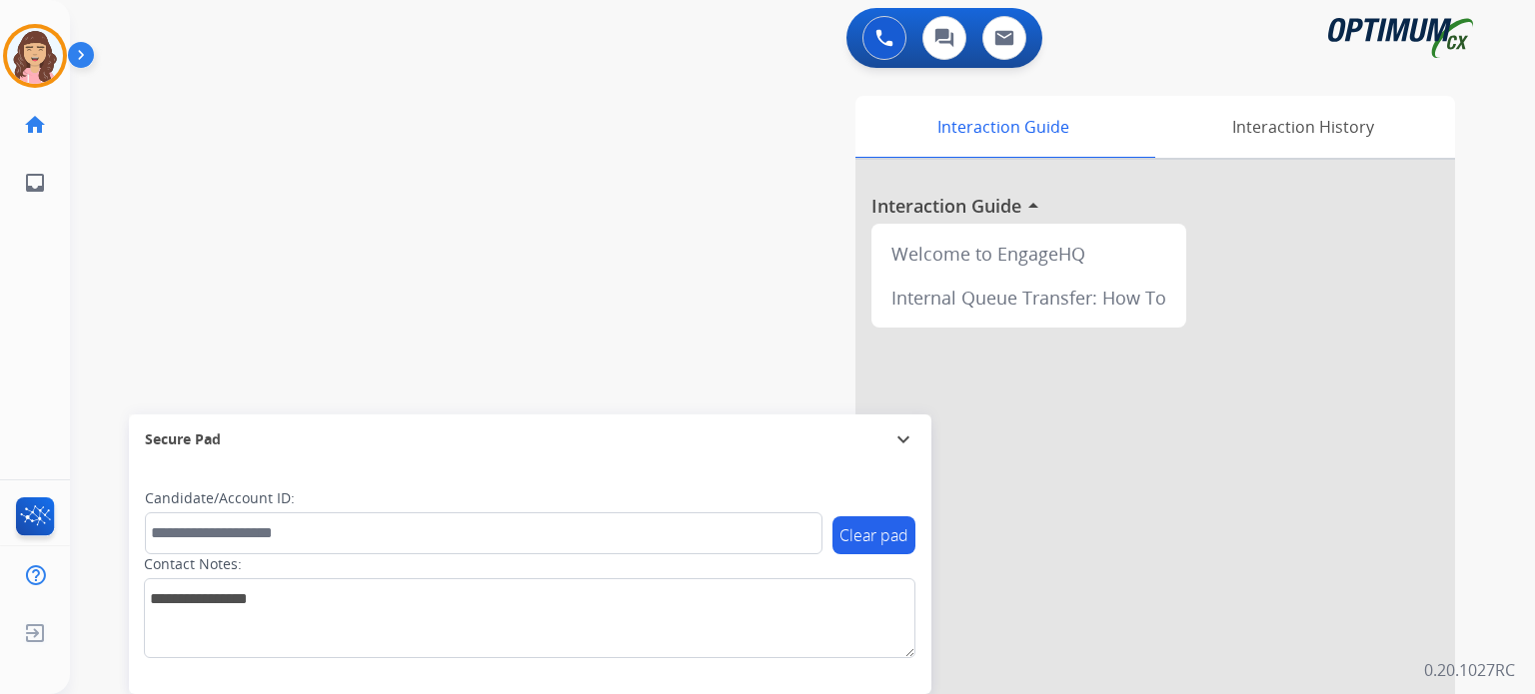
click at [392, 222] on div "swap_horiz Break voice bridge close_fullscreen Connect 3-Way Call merge_type Se…" at bounding box center [778, 488] width 1417 height 833
click at [34, 48] on img at bounding box center [35, 56] width 56 height 56
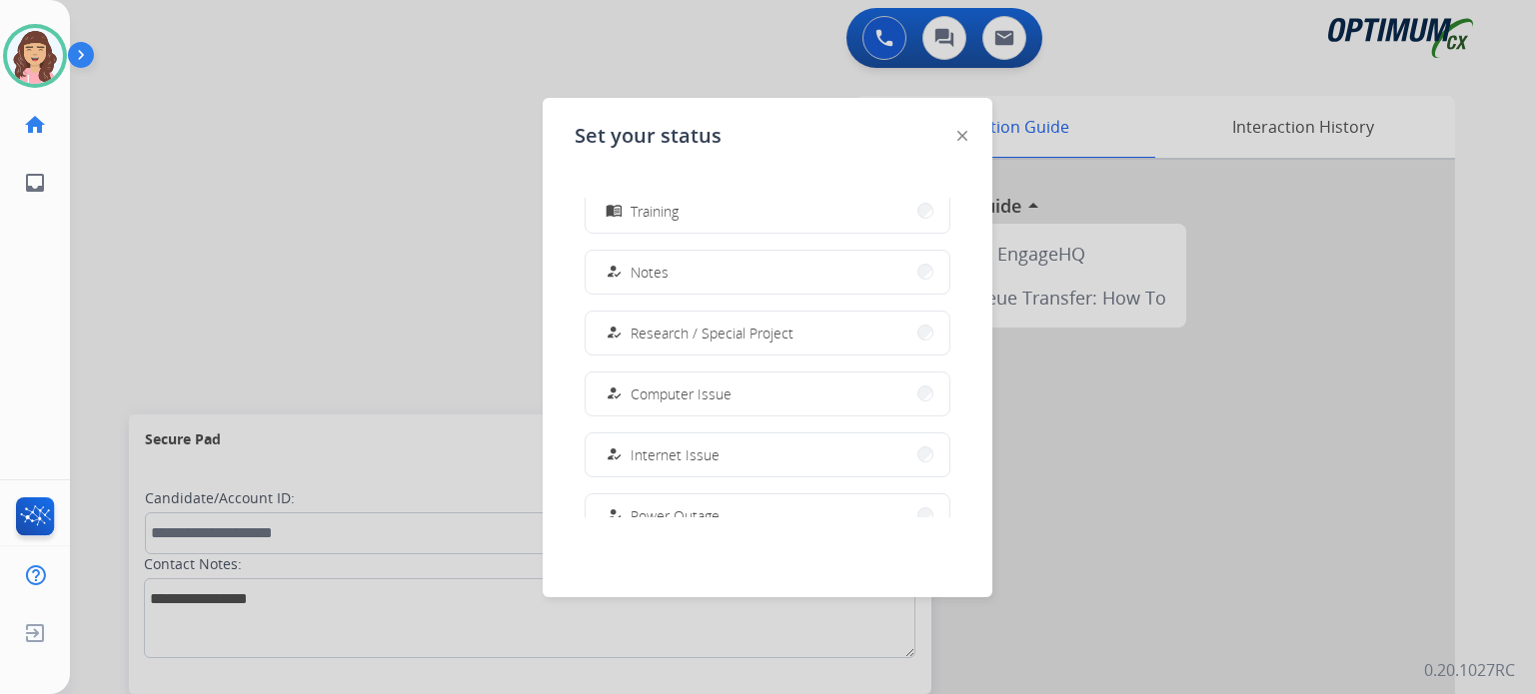
scroll to position [498, 0]
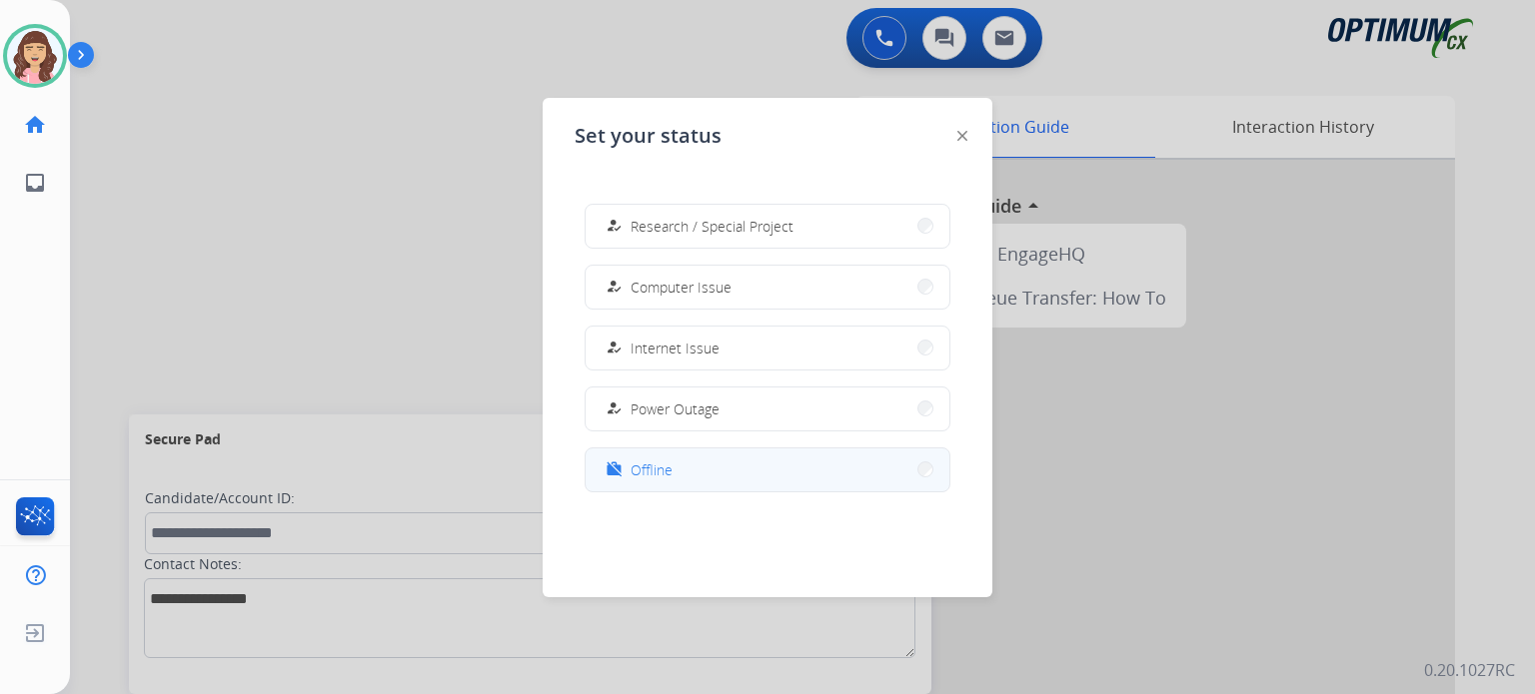
click at [663, 474] on span "Offline" at bounding box center [651, 470] width 42 height 21
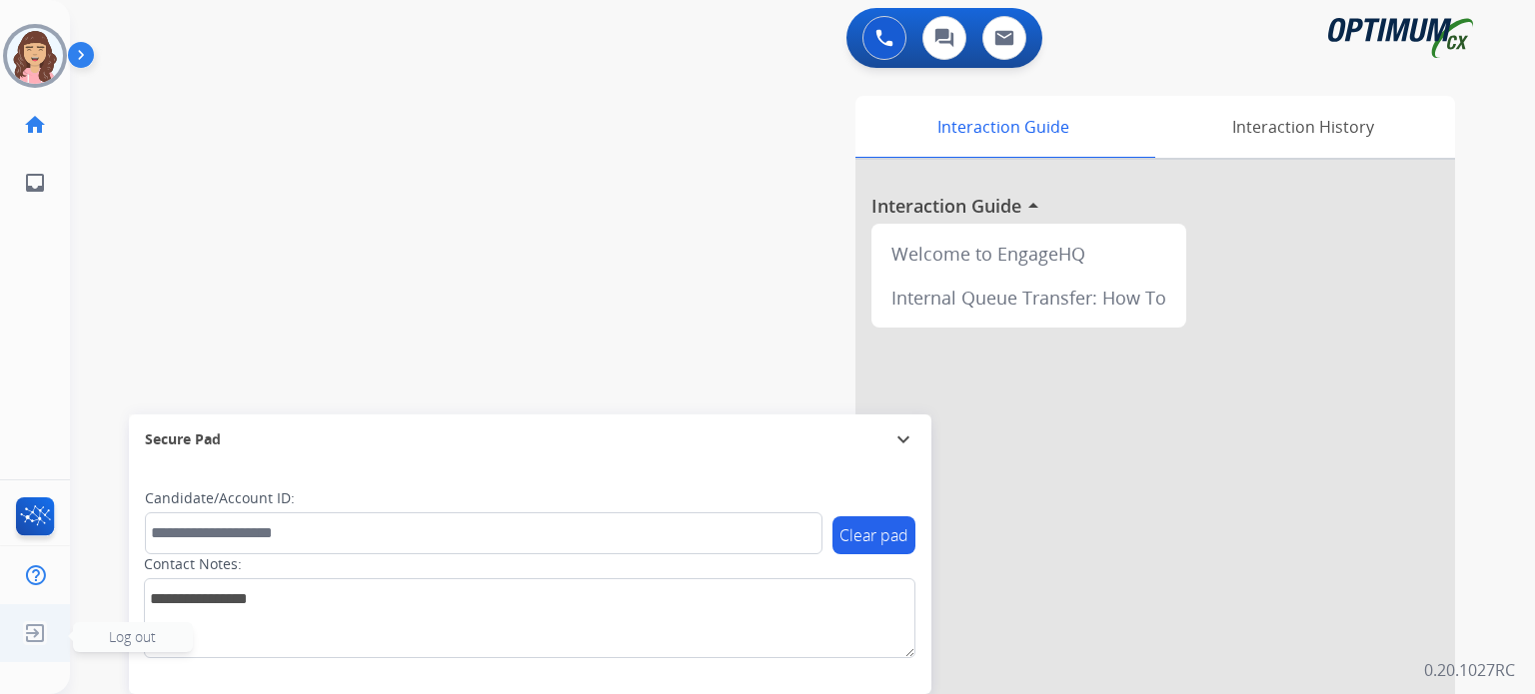
click at [27, 632] on img at bounding box center [35, 633] width 36 height 38
